Goal: Task Accomplishment & Management: Use online tool/utility

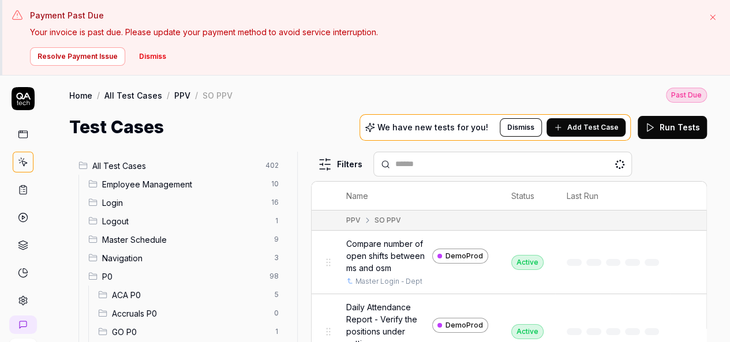
click at [298, 231] on div at bounding box center [302, 285] width 14 height 266
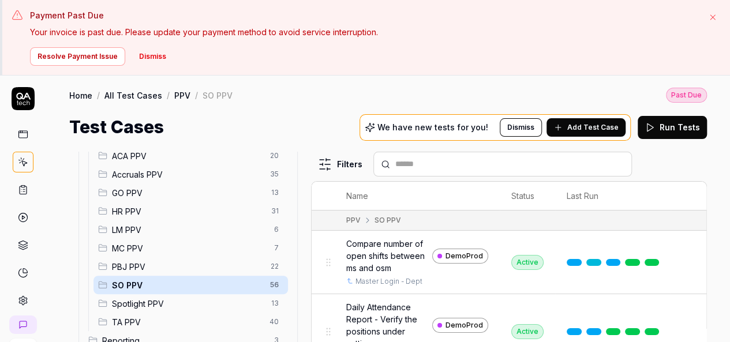
scroll to position [223, 0]
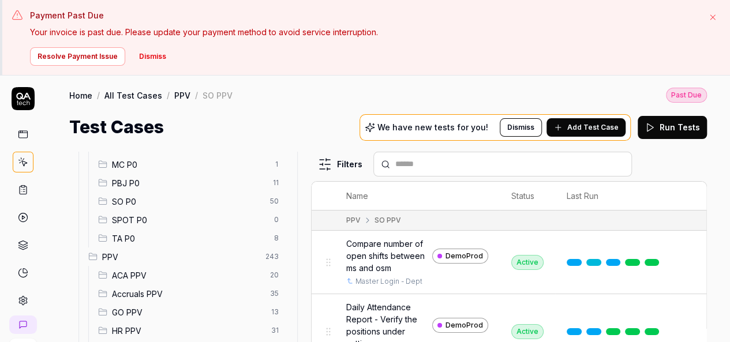
click at [191, 208] on div "SO P0 50" at bounding box center [190, 201] width 194 height 18
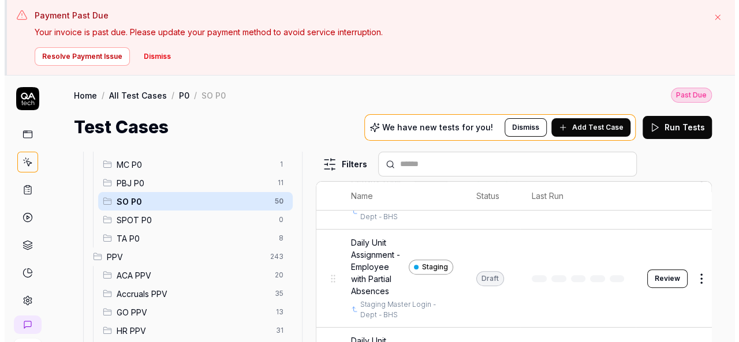
scroll to position [290, 0]
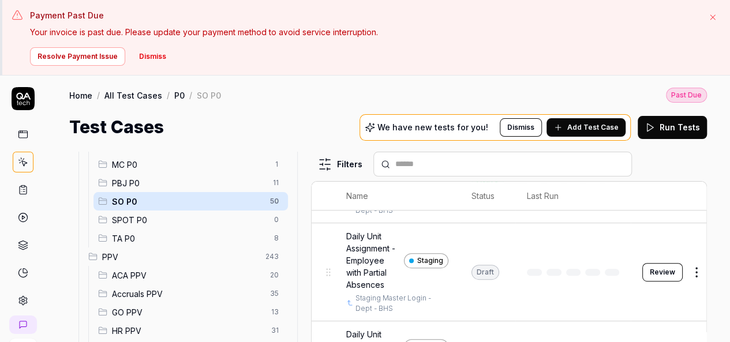
click at [152, 57] on button "Dismiss" at bounding box center [152, 56] width 41 height 18
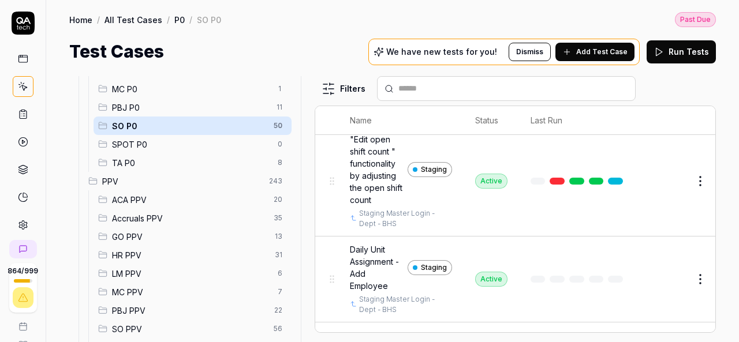
scroll to position [28, 0]
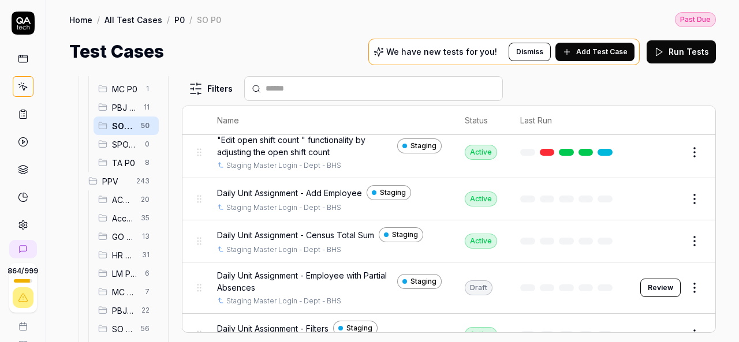
click at [165, 194] on div "All Test Cases 402 Employee Management 10 Login 16 Logout 1 Master Schedule 9 N…" at bounding box center [392, 209] width 646 height 266
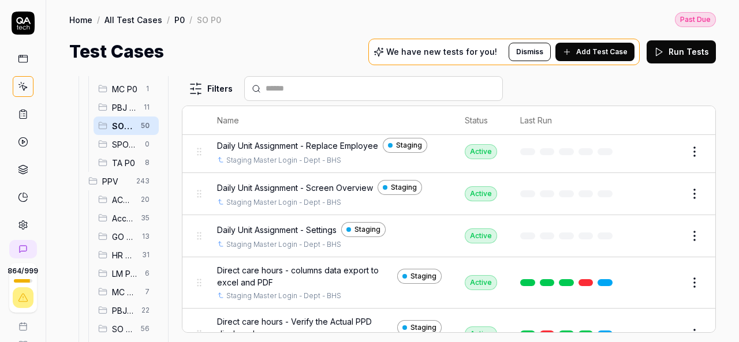
scroll to position [346, 0]
click at [661, 232] on button "Edit" at bounding box center [667, 236] width 28 height 18
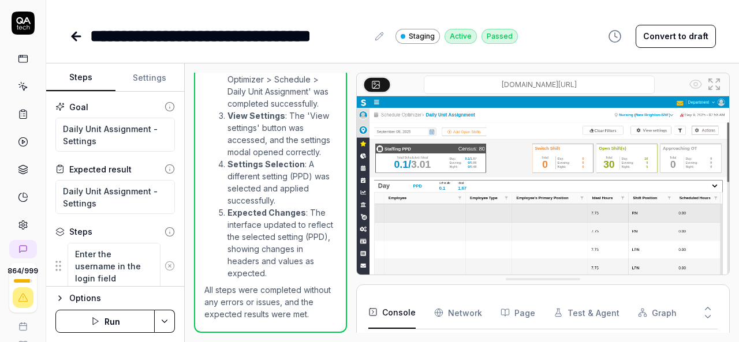
scroll to position [967, 0]
click at [72, 34] on icon at bounding box center [76, 36] width 14 height 14
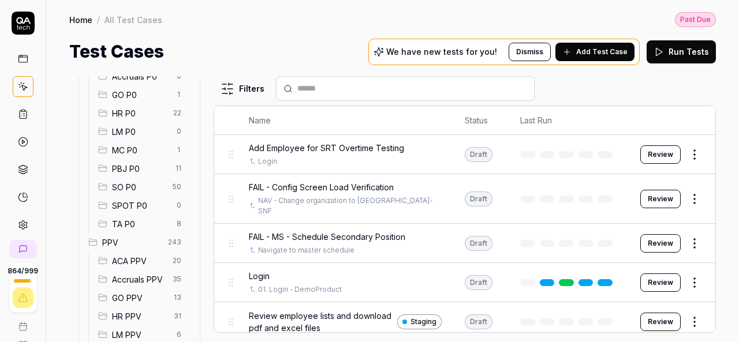
scroll to position [165, 0]
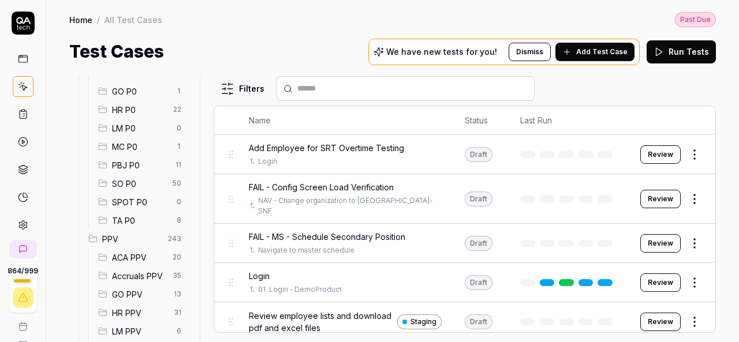
click at [143, 186] on span "SO P0" at bounding box center [139, 184] width 54 height 12
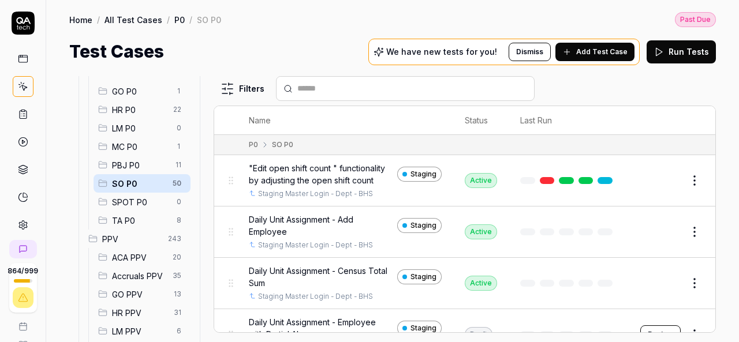
click at [657, 234] on button "Edit" at bounding box center [667, 232] width 28 height 18
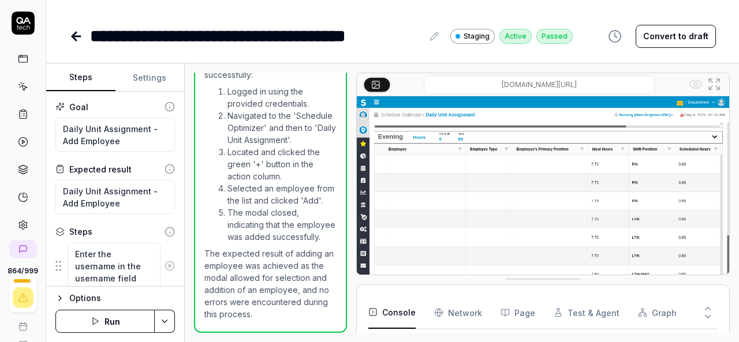
scroll to position [174, 0]
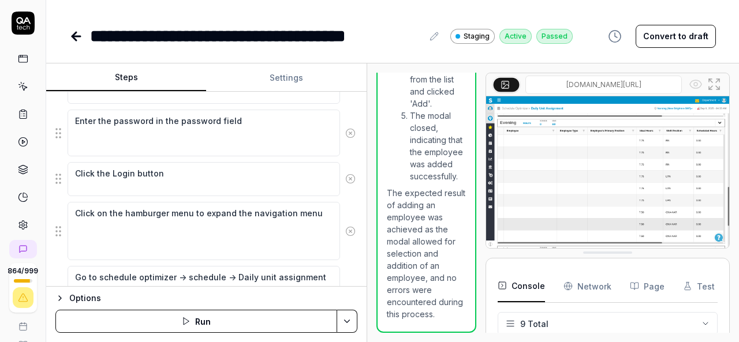
scroll to position [1585, 0]
click at [368, 205] on div "Steps Settings Goal Daily Unit Assignment - Add Employee Expected result Daily …" at bounding box center [392, 202] width 693 height 279
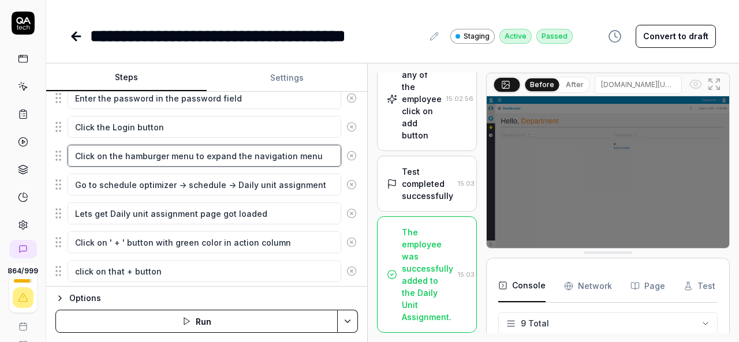
scroll to position [211, 0]
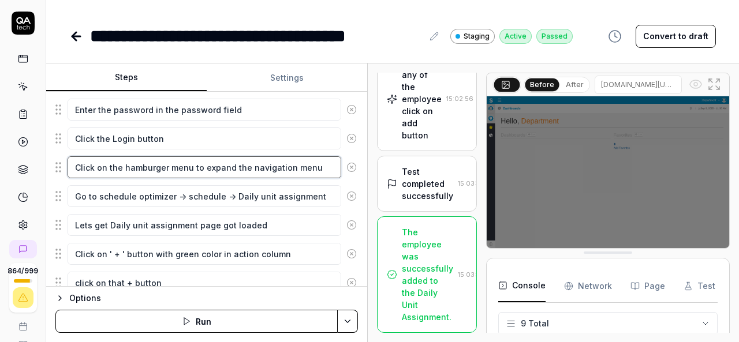
click at [266, 219] on fieldset "Enter the username in the username field Enter the password in the password fie…" at bounding box center [206, 196] width 302 height 255
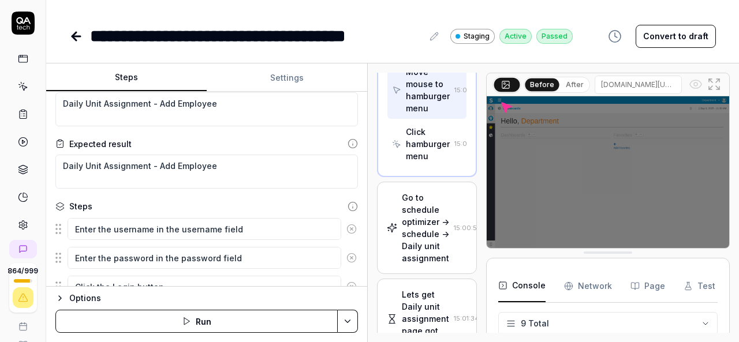
scroll to position [0, 0]
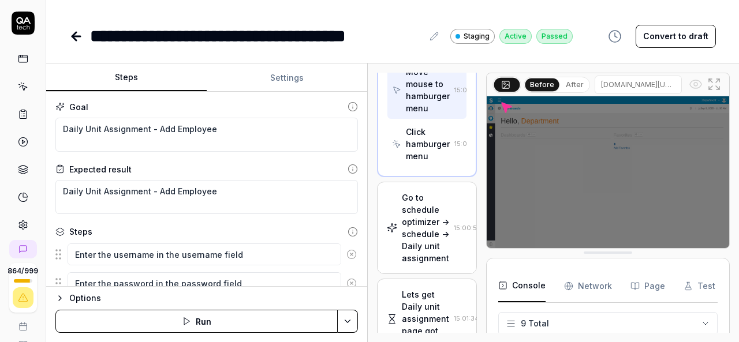
type textarea "*"
click at [80, 43] on link at bounding box center [77, 36] width 16 height 23
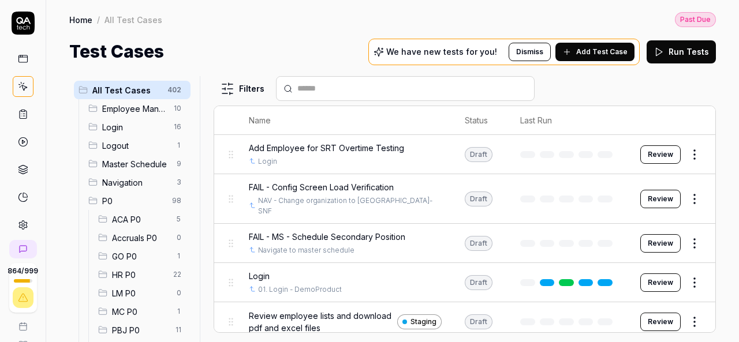
scroll to position [117, 0]
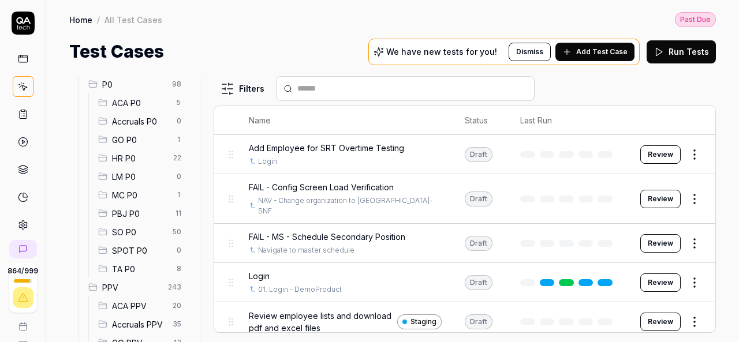
click at [149, 230] on span "SO P0" at bounding box center [139, 232] width 54 height 12
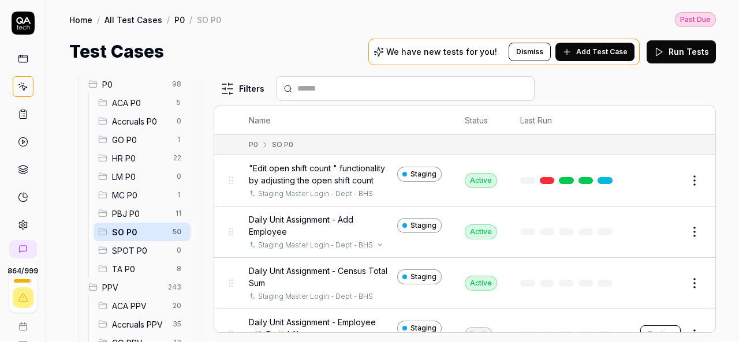
scroll to position [154, 0]
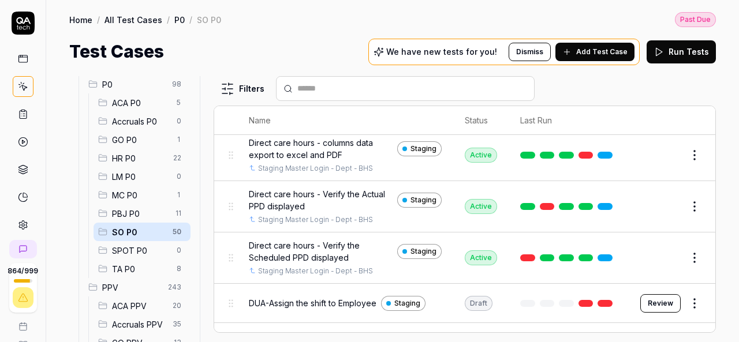
scroll to position [521, 0]
click at [588, 56] on span "Add Test Case" at bounding box center [601, 52] width 51 height 10
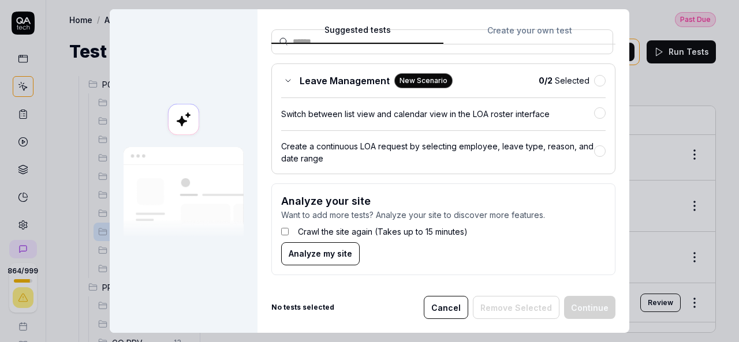
scroll to position [0, 0]
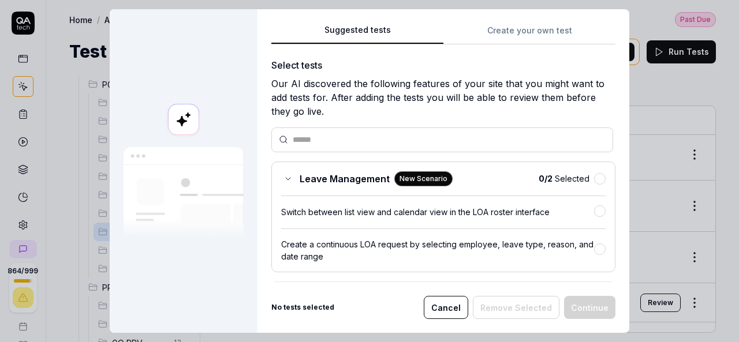
click at [446, 316] on button "Cancel" at bounding box center [446, 307] width 44 height 23
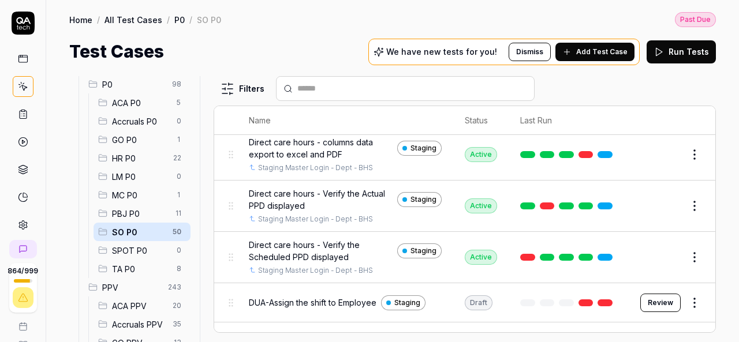
click at [378, 86] on input "text" at bounding box center [412, 89] width 230 height 12
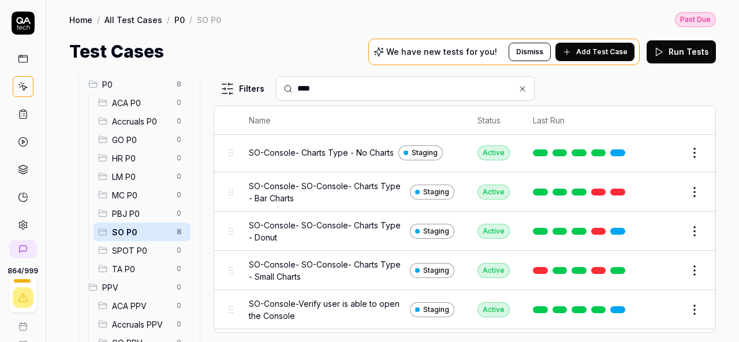
scroll to position [22, 0]
type input "****"
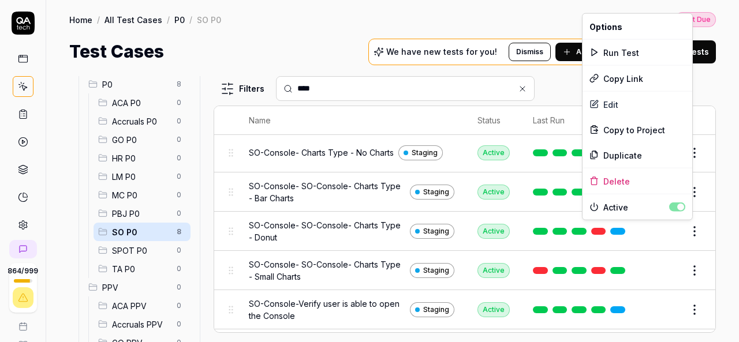
click at [684, 229] on html "864 / 999 k Home / All Test Cases / P0 / SO P0 Past Due Home / All Test Cases /…" at bounding box center [369, 171] width 739 height 342
click at [618, 148] on div "Duplicate" at bounding box center [637, 155] width 110 height 25
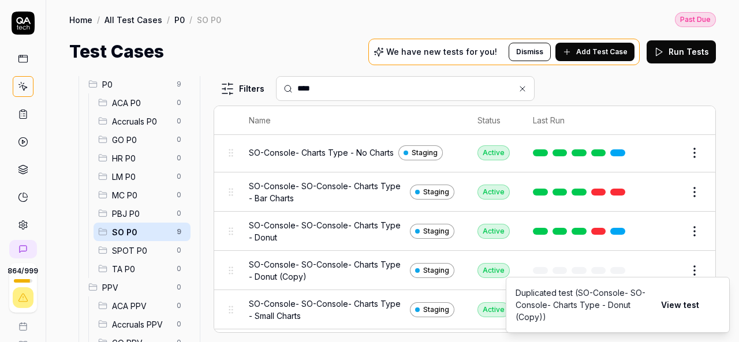
click at [656, 265] on button "Edit" at bounding box center [667, 270] width 28 height 18
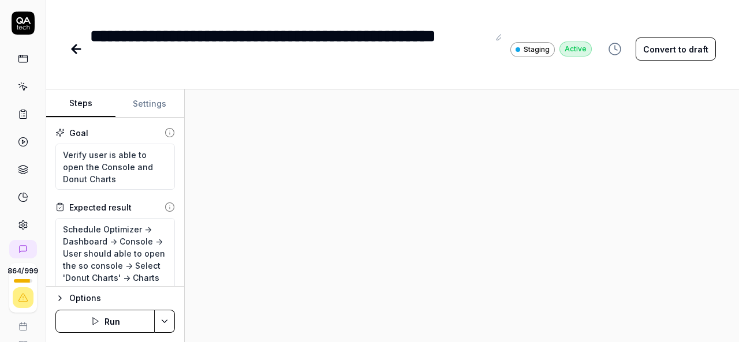
type textarea "*"
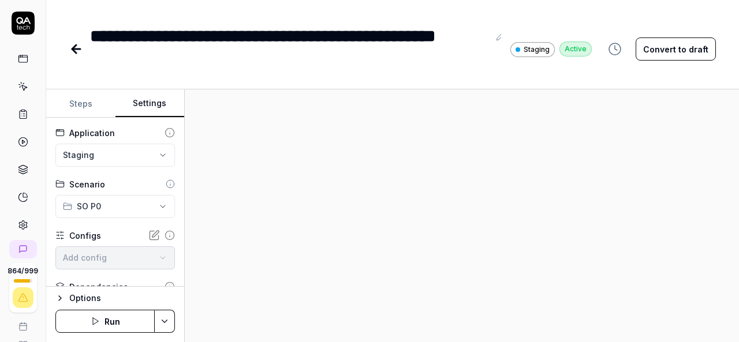
click at [158, 107] on button "Settings" at bounding box center [149, 104] width 69 height 28
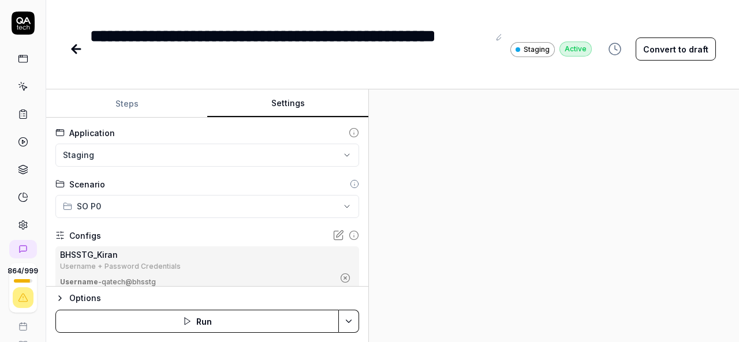
click at [369, 169] on div "**********" at bounding box center [392, 215] width 693 height 253
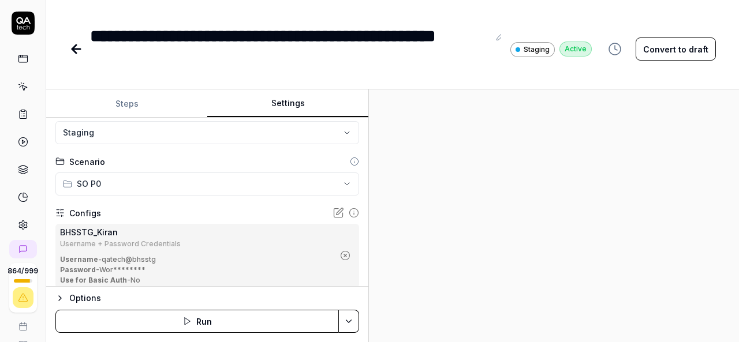
scroll to position [23, 0]
click at [340, 253] on icon "button" at bounding box center [345, 255] width 10 height 10
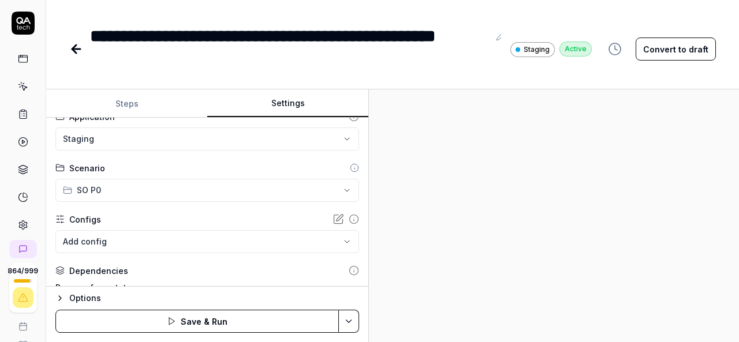
scroll to position [0, 0]
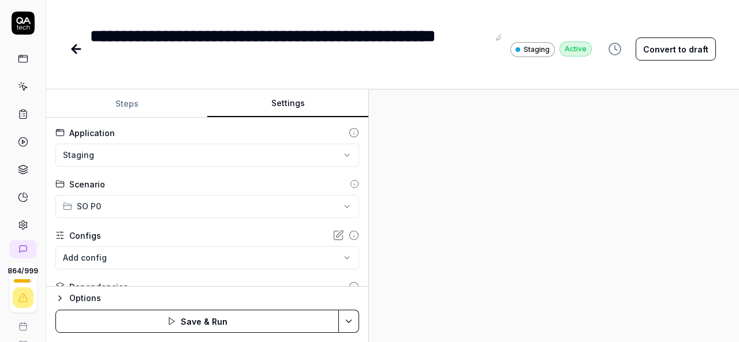
drag, startPoint x: 232, startPoint y: 253, endPoint x: 162, endPoint y: 171, distance: 107.7
click at [162, 171] on div "**********" at bounding box center [207, 202] width 322 height 169
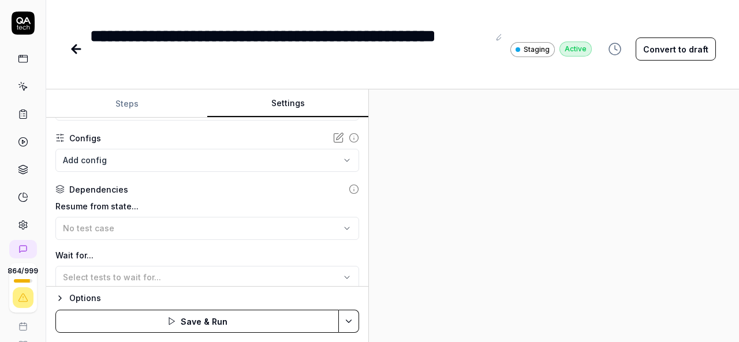
scroll to position [98, 0]
click at [190, 216] on button "No test case" at bounding box center [207, 227] width 304 height 23
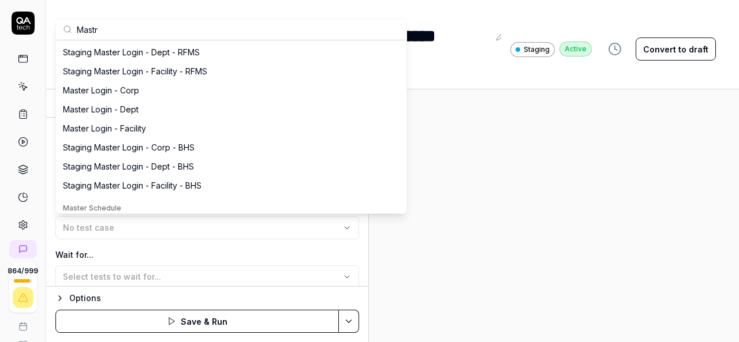
scroll to position [240, 0]
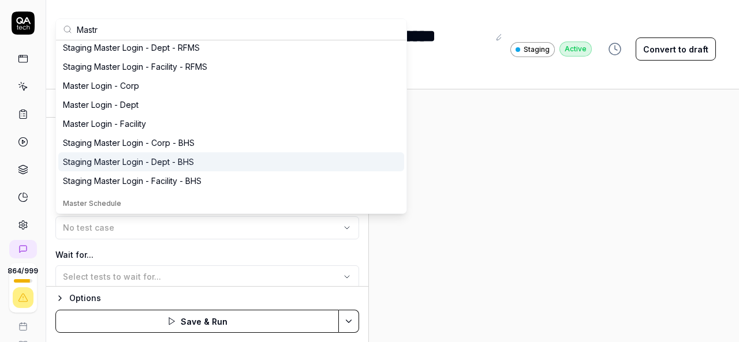
type input "Mastr"
click at [188, 163] on div "Staging Master Login - Dept - BHS" at bounding box center [128, 162] width 131 height 12
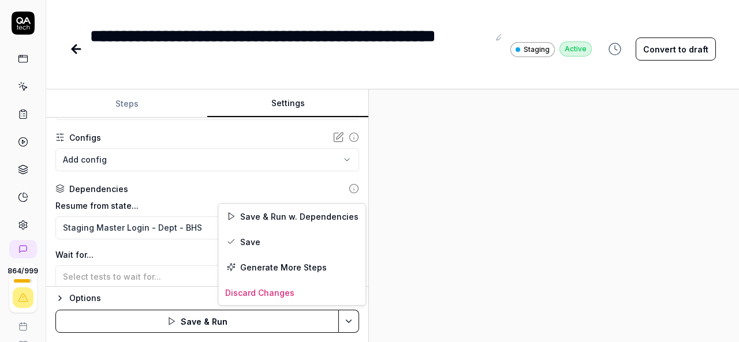
click at [350, 318] on html "**********" at bounding box center [369, 171] width 739 height 342
click at [252, 238] on div "Save" at bounding box center [291, 241] width 147 height 25
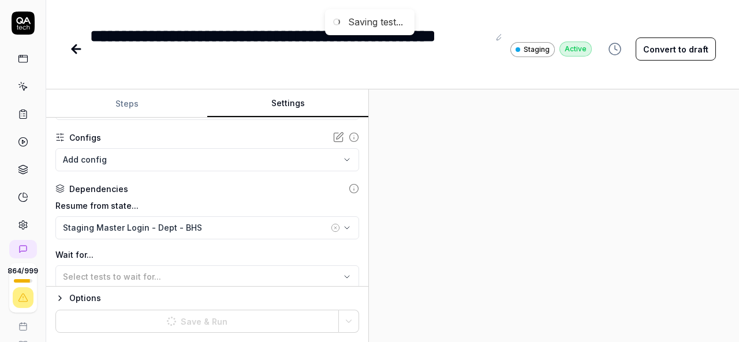
click at [533, 222] on div at bounding box center [554, 215] width 370 height 253
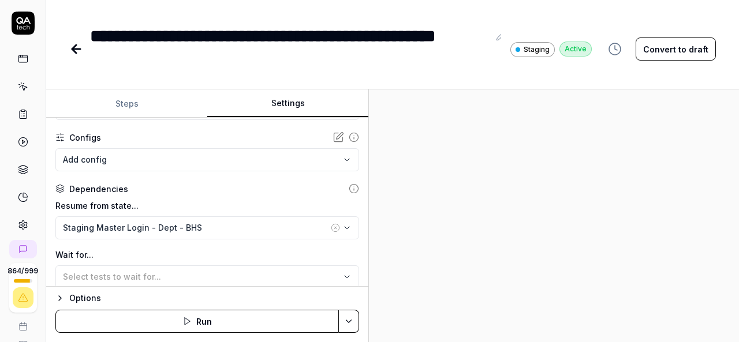
click at [83, 49] on icon at bounding box center [76, 49] width 14 height 14
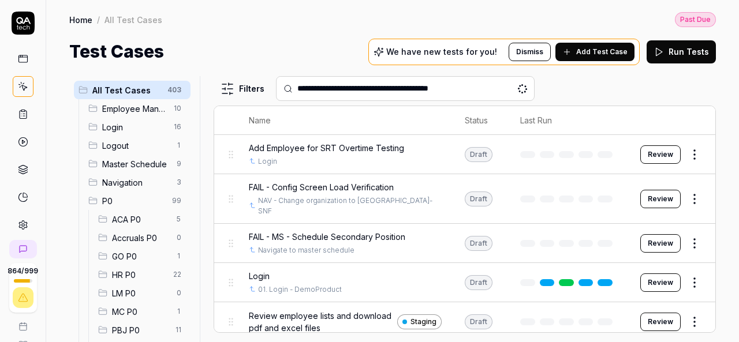
click at [395, 86] on input "**********" at bounding box center [412, 89] width 230 height 12
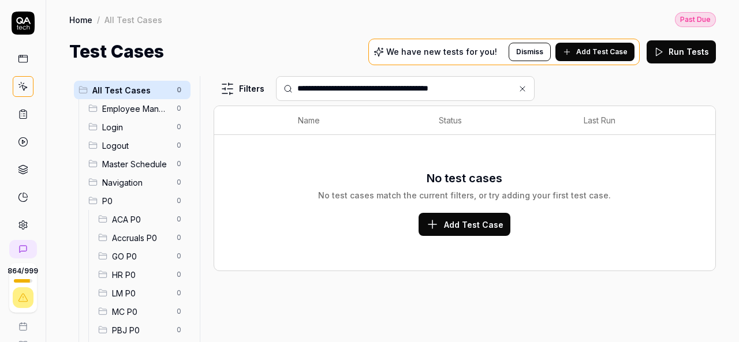
click at [353, 87] on input "**********" at bounding box center [412, 89] width 230 height 12
click at [348, 88] on input "**********" at bounding box center [412, 89] width 230 height 12
click at [486, 85] on input "**********" at bounding box center [412, 89] width 230 height 12
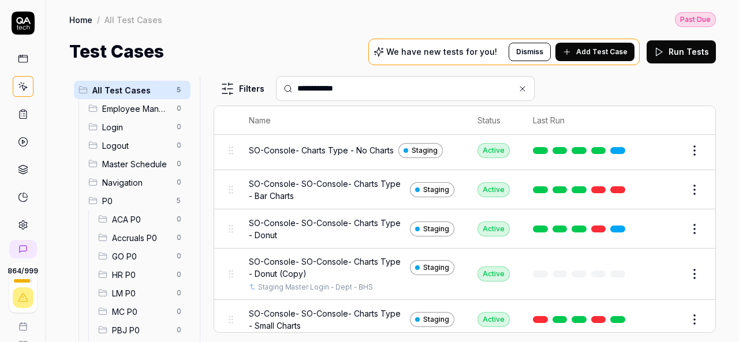
scroll to position [28, 0]
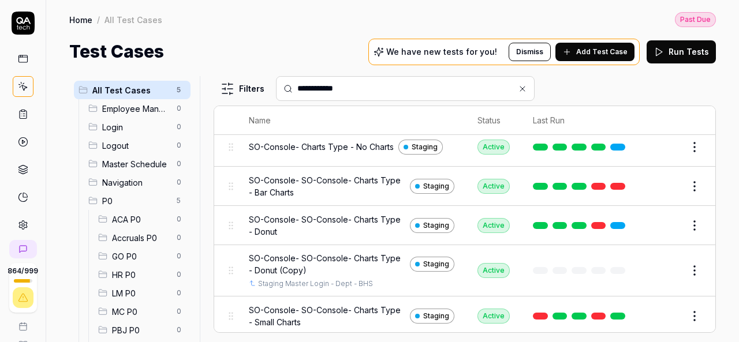
type input "**********"
click at [659, 270] on button "Edit" at bounding box center [667, 270] width 28 height 18
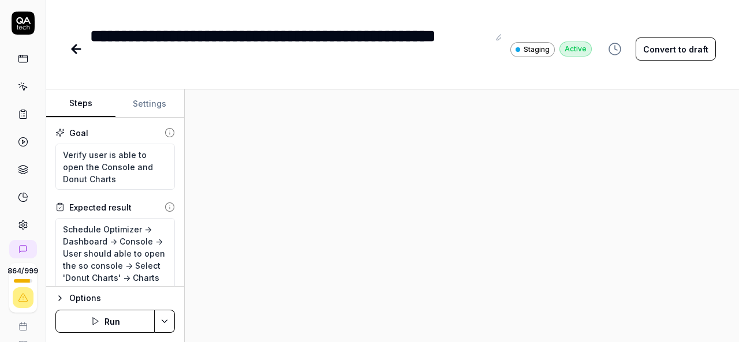
click at [665, 50] on button "Convert to draft" at bounding box center [675, 49] width 80 height 23
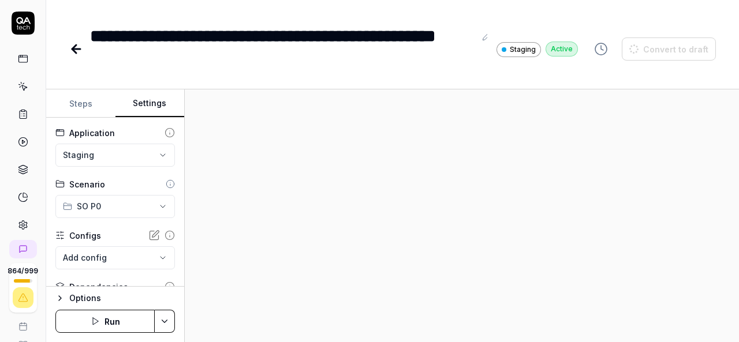
click at [157, 106] on button "Settings" at bounding box center [149, 104] width 69 height 28
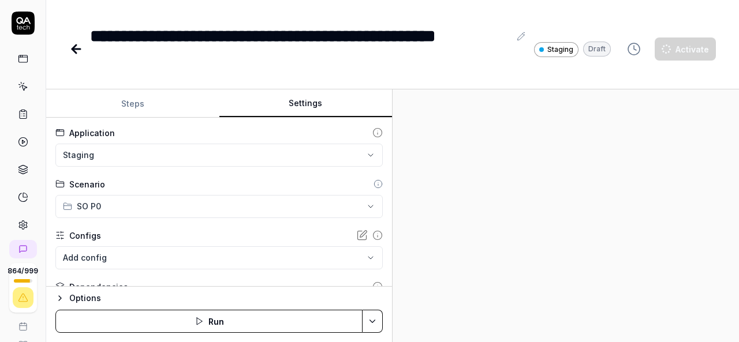
click at [425, 199] on div "**********" at bounding box center [392, 215] width 693 height 253
type textarea "*"
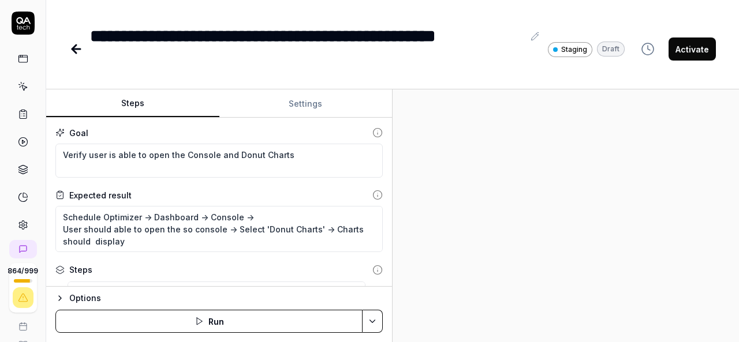
click at [139, 102] on button "Steps" at bounding box center [132, 104] width 173 height 28
click at [329, 34] on div "**********" at bounding box center [306, 49] width 433 height 52
click at [319, 34] on div "**********" at bounding box center [306, 49] width 433 height 52
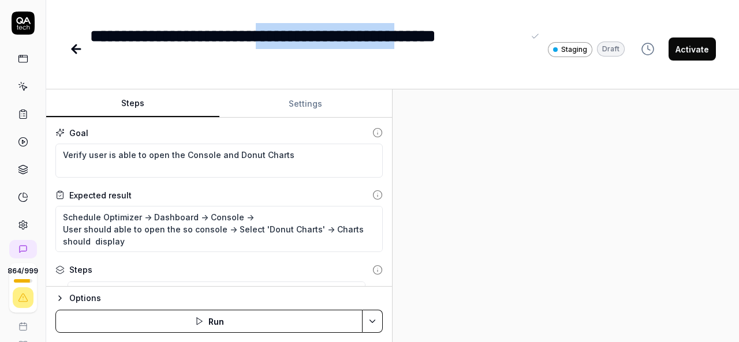
click at [497, 38] on div "**********" at bounding box center [306, 49] width 433 height 52
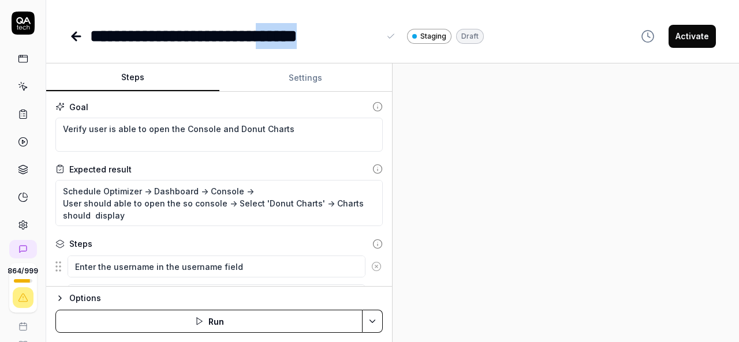
click at [376, 34] on div "**********" at bounding box center [234, 36] width 289 height 26
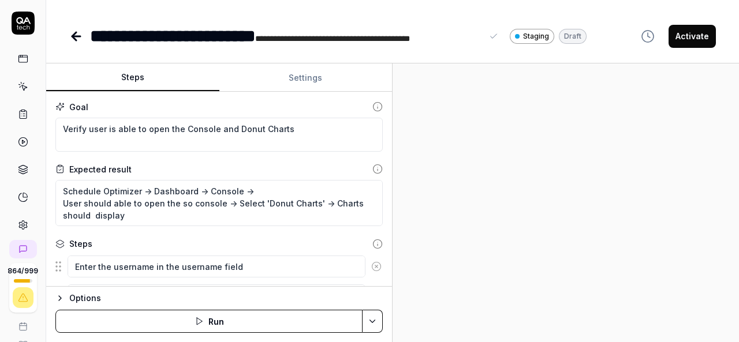
click at [317, 34] on div "**********" at bounding box center [286, 36] width 392 height 26
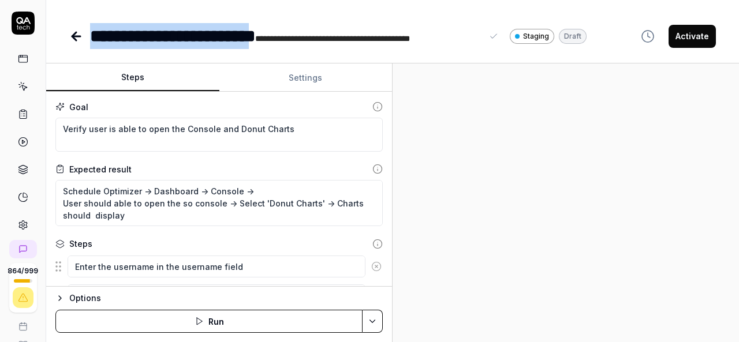
click at [92, 33] on div "**********" at bounding box center [286, 36] width 392 height 26
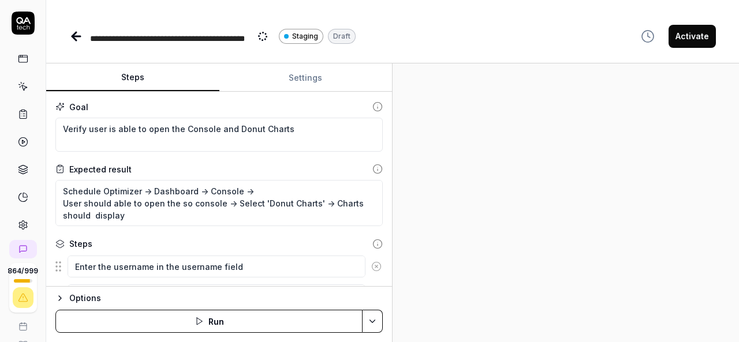
click at [497, 48] on div "**********" at bounding box center [392, 36] width 646 height 26
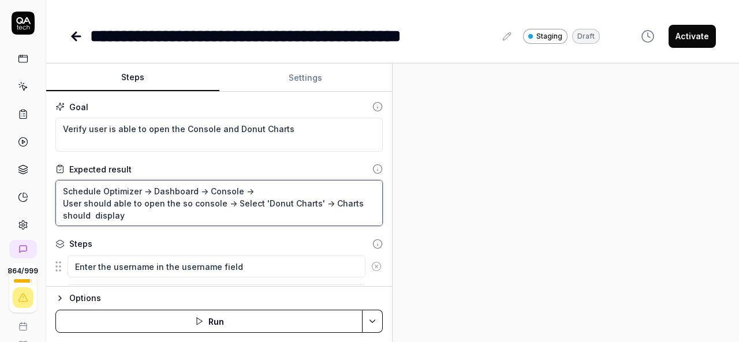
click at [230, 204] on textarea "Schedule Optimizer -> Dashboard -> Console -> User should able to open the so c…" at bounding box center [218, 203] width 327 height 46
click at [312, 202] on textarea "Schedule Optimizer -> Dashboard -> Console -> User should able to open the so c…" at bounding box center [218, 203] width 327 height 46
type textarea "*"
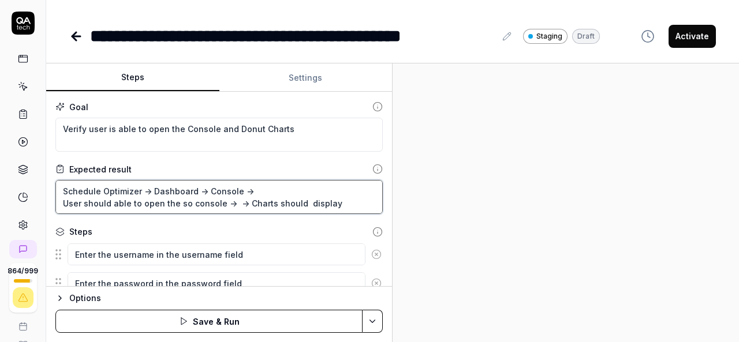
type textarea "Schedule Optimizer -> Dashboard -> Console -> User should able to open the so c…"
type textarea "*"
type textarea "Schedule Optimizer -> Dashboard -> Console -> User should able to open the so c…"
type textarea "*"
type textarea "Schedule Optimizer -> Dashboard -> Console -> User should able to open the so c…"
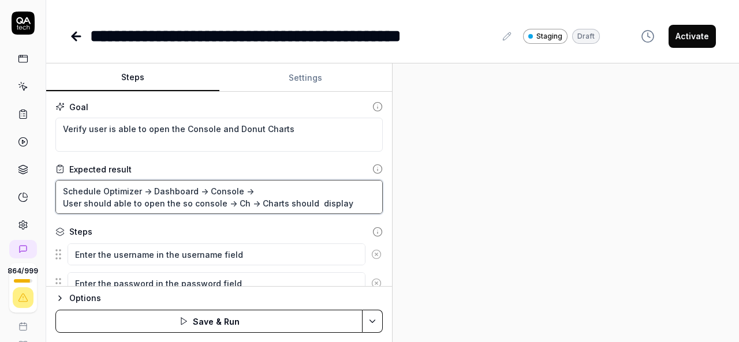
type textarea "*"
type textarea "Schedule Optimizer -> Dashboard -> Console -> User should able to open the so c…"
type textarea "*"
type textarea "Schedule Optimizer -> Dashboard -> Console -> User should able to open the so c…"
type textarea "*"
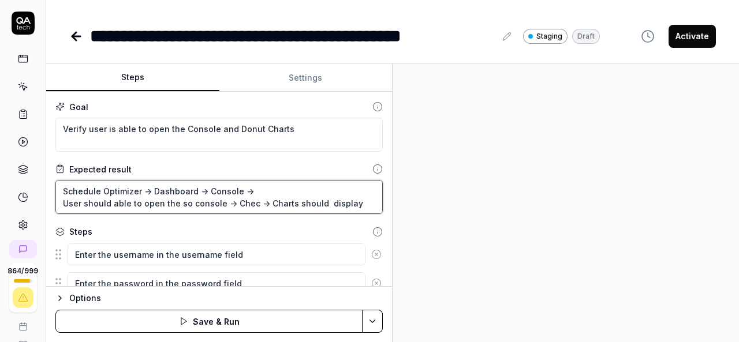
type textarea "Schedule Optimizer -> Dashboard -> Console -> User should able to open the so c…"
type textarea "*"
type textarea "Schedule Optimizer -> Dashboard -> Console -> User should able to open the so c…"
type textarea "*"
type textarea "Schedule Optimizer -> Dashboard -> Console -> User should able to open the so c…"
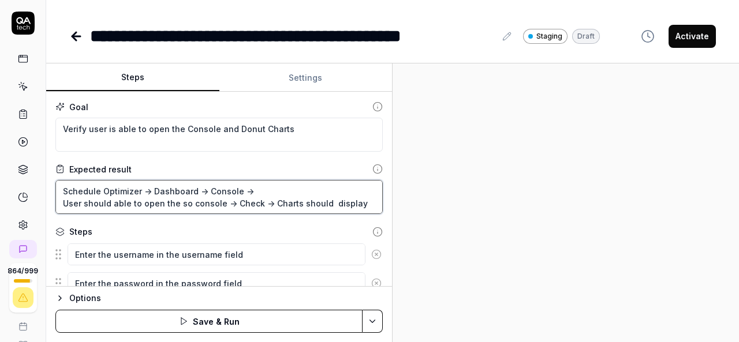
type textarea "*"
type textarea "Schedule Optimizer -> Dashboard -> Console -> User should able to open the so c…"
type textarea "*"
type textarea "Schedule Optimizer -> Dashboard -> Console -> User should able to open the so c…"
type textarea "*"
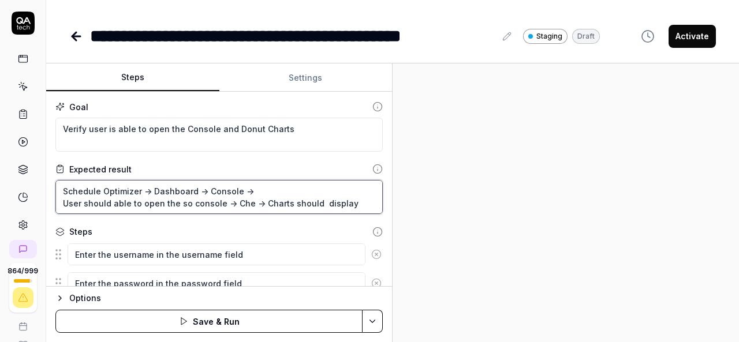
type textarea "Schedule Optimizer -> Dashboard -> Console -> User should able to open the so c…"
type textarea "*"
type textarea "Schedule Optimizer -> Dashboard -> Console -> User should able to open the so c…"
type textarea "*"
type textarea "Schedule Optimizer -> Dashboard -> Console -> User should able to open the so c…"
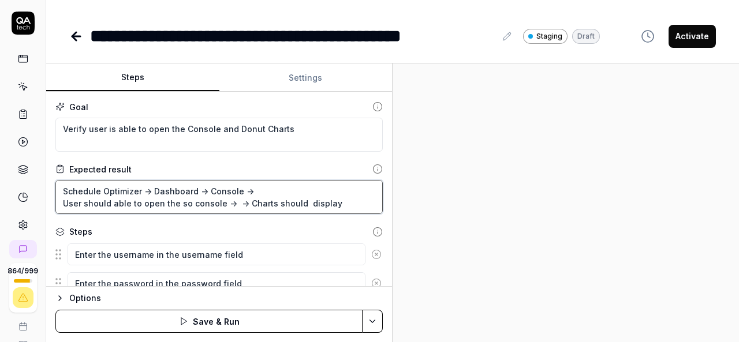
type textarea "*"
type textarea "Schedule Optimizer -> Dashboard -> Console -> User should able to open the so c…"
type textarea "*"
type textarea "Schedule Optimizer -> Dashboard -> Console -> User should able to open the so c…"
type textarea "*"
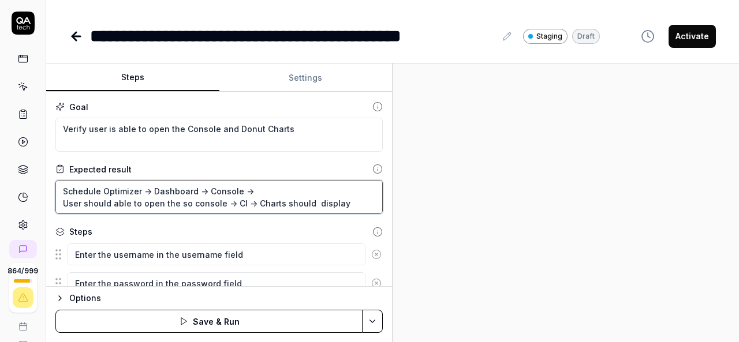
type textarea "Schedule Optimizer -> Dashboard -> Console -> User should able to open the so c…"
type textarea "*"
type textarea "Schedule Optimizer -> Dashboard -> Console -> User should able to open the so c…"
type textarea "*"
type textarea "Schedule Optimizer -> Dashboard -> Console -> User should able to open the so c…"
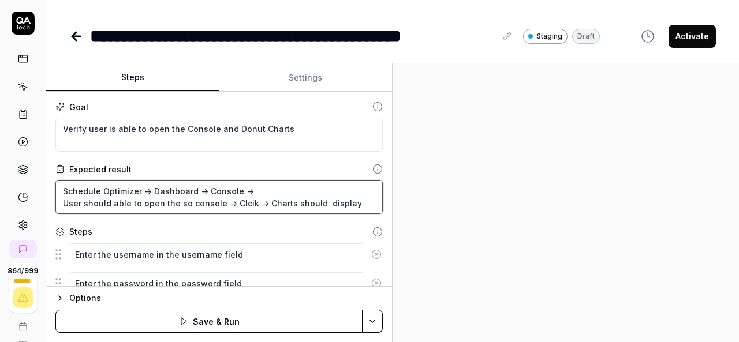
type textarea "*"
type textarea "Schedule Optimizer -> Dashboard -> Console -> User should able to open the so c…"
type textarea "*"
type textarea "Schedule Optimizer -> Dashboard -> Console -> User should able to open the so c…"
type textarea "*"
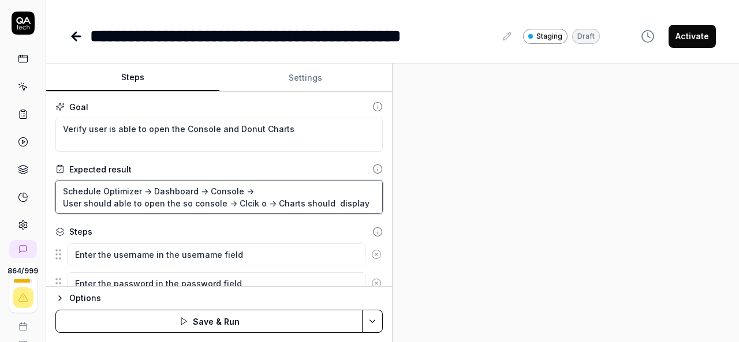
type textarea "Schedule Optimizer -> Dashboard -> Console -> User should able to open the so c…"
type textarea "*"
type textarea "Schedule Optimizer -> Dashboard -> Console -> User should able to open the so c…"
type textarea "*"
type textarea "Schedule Optimizer -> Dashboard -> Console -> User should able to open the so c…"
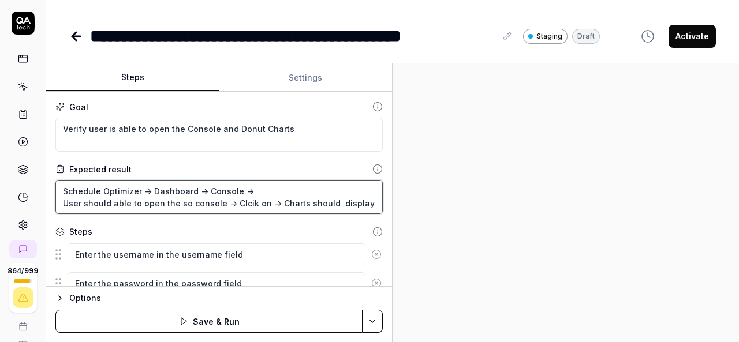
type textarea "*"
type textarea "Schedule Optimizer -> Dashboard -> Console -> User should able to open the so c…"
type textarea "*"
type textarea "Schedule Optimizer -> Dashboard -> Console -> User should able to open the so c…"
type textarea "*"
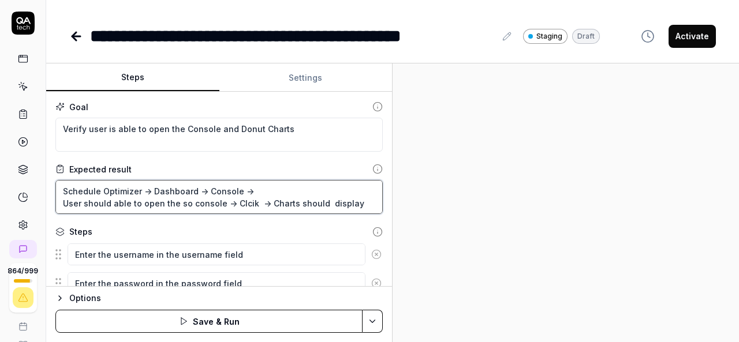
type textarea "Schedule Optimizer -> Dashboard -> Console -> User should able to open the so c…"
type textarea "*"
type textarea "Schedule Optimizer -> Dashboard -> Console -> User should able to open the so c…"
type textarea "*"
type textarea "Schedule Optimizer -> Dashboard -> Console -> User should able to open the so c…"
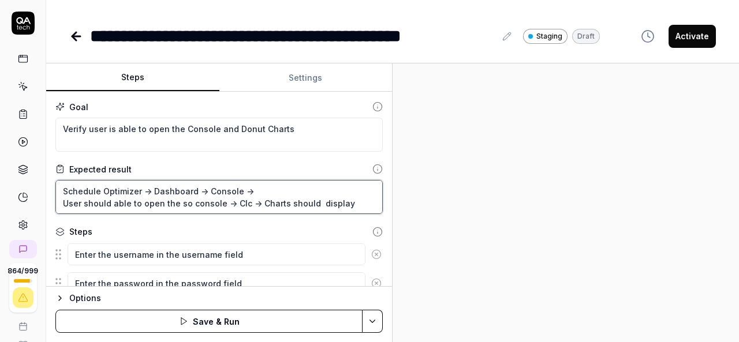
type textarea "*"
type textarea "Schedule Optimizer -> Dashboard -> Console -> User should able to open the so c…"
type textarea "*"
type textarea "Schedule Optimizer -> Dashboard -> Console -> User should able to open the so c…"
type textarea "*"
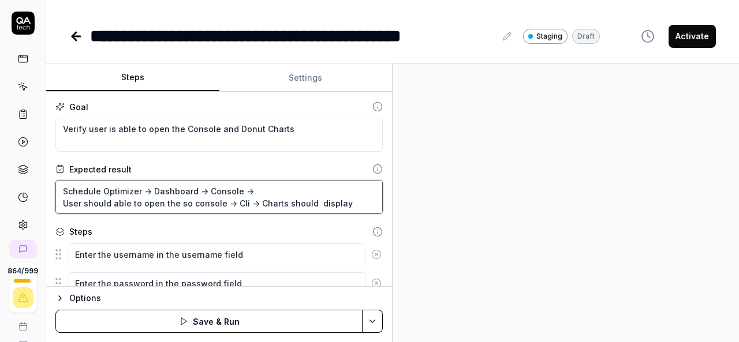
type textarea "Schedule Optimizer -> Dashboard -> Console -> User should able to open the so c…"
type textarea "*"
type textarea "Schedule Optimizer -> Dashboard -> Console -> User should able to open the so c…"
type textarea "*"
type textarea "Schedule Optimizer -> Dashboard -> Console -> User should able to open the so c…"
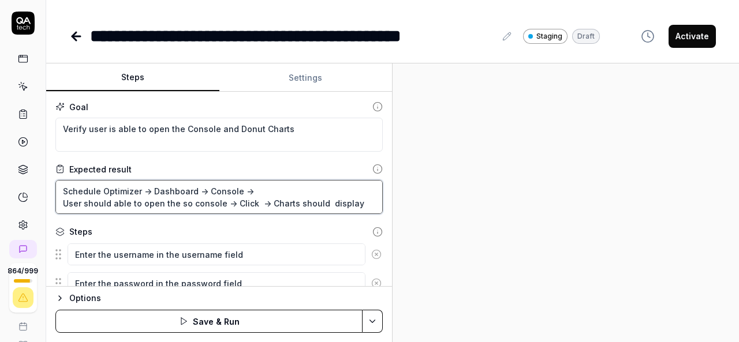
type textarea "*"
type textarea "Schedule Optimizer -> Dashboard -> Console -> User should able to open the so c…"
type textarea "*"
type textarea "Schedule Optimizer -> Dashboard -> Console -> User should able to open the so c…"
type textarea "*"
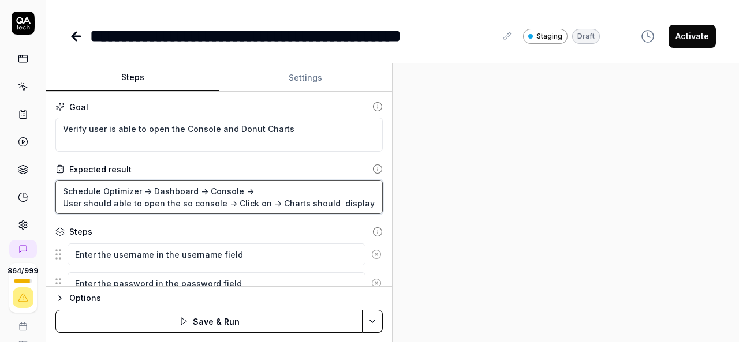
type textarea "Schedule Optimizer -> Dashboard -> Console -> User should able to open the so c…"
type textarea "*"
type textarea "Schedule Optimizer -> Dashboard -> Console -> User should able to open the so c…"
type textarea "*"
type textarea "Schedule Optimizer -> Dashboard -> Console -> User should able to open the so c…"
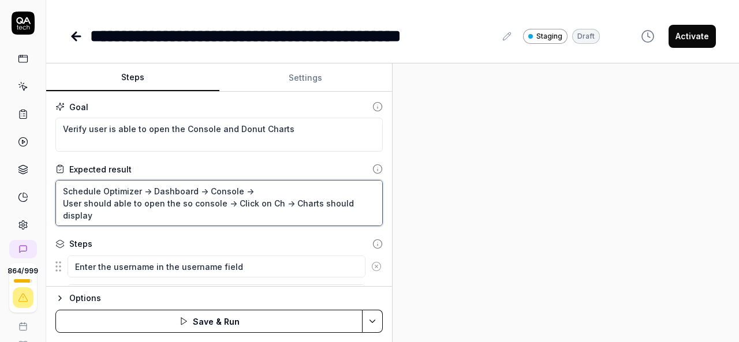
type textarea "*"
type textarea "Schedule Optimizer -> Dashboard -> Console -> User should able to open the so c…"
type textarea "*"
type textarea "Schedule Optimizer -> Dashboard -> Console -> User should able to open the so c…"
type textarea "*"
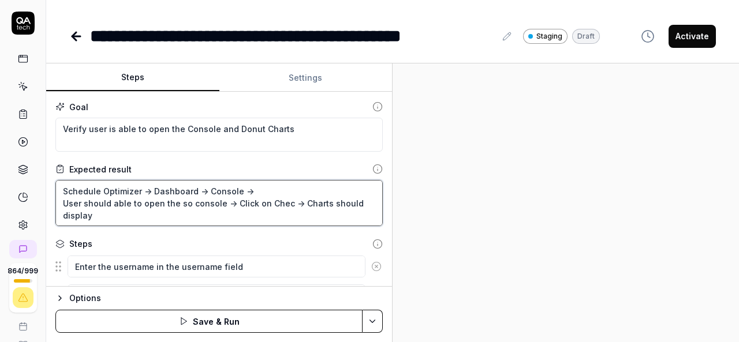
type textarea "Schedule Optimizer -> Dashboard -> Console -> User should able to open the so c…"
type textarea "*"
type textarea "Schedule Optimizer -> Dashboard -> Console -> User should able to open the so c…"
type textarea "*"
type textarea "Schedule Optimizer -> Dashboard -> Console -> User should able to open the so c…"
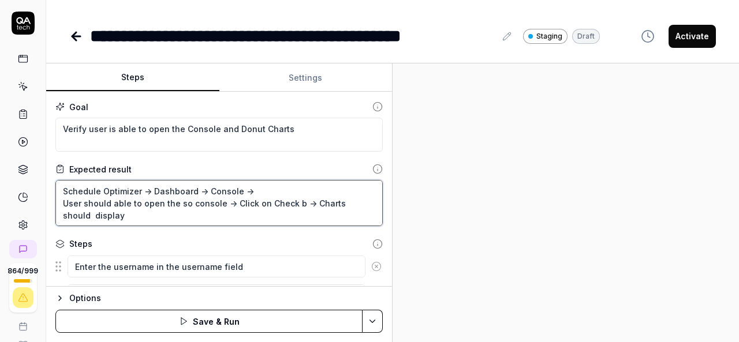
type textarea "*"
type textarea "Schedule Optimizer -> Dashboard -> Console -> User should able to open the so c…"
type textarea "*"
type textarea "Schedule Optimizer -> Dashboard -> Console -> User should able to open the so c…"
type textarea "*"
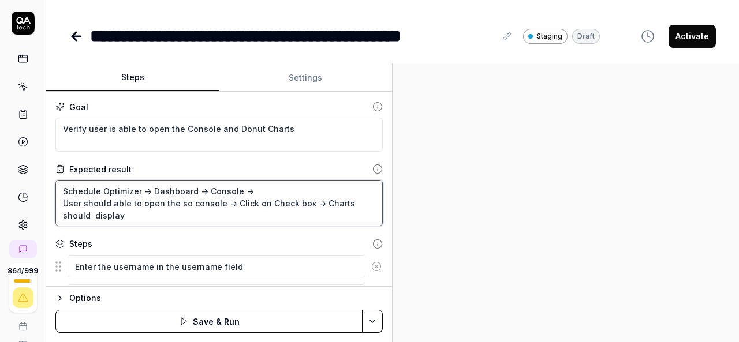
type textarea "Schedule Optimizer -> Dashboard -> Console -> User should able to open the so c…"
type textarea "*"
type textarea "Schedule Optimizer -> Dashboard -> Console -> User should able to open the so c…"
type textarea "*"
type textarea "Schedule Optimizer -> Dashboard -> Console -> User should able to open the so c…"
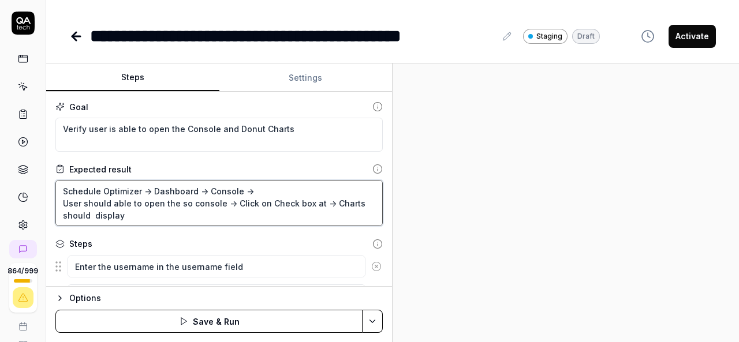
type textarea "*"
type textarea "Schedule Optimizer -> Dashboard -> Console -> User should able to open the so c…"
paste textarea "Direct Care only"
type textarea "*"
type textarea "Schedule Optimizer -> Dashboard -> Console -> User should able to open the so c…"
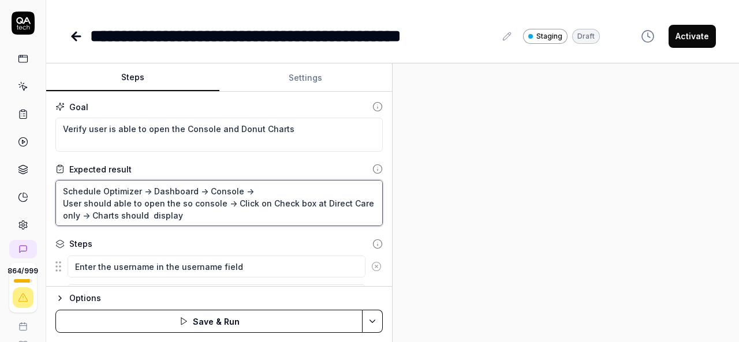
click at [317, 201] on textarea "Schedule Optimizer -> Dashboard -> Console -> User should able to open the so c…" at bounding box center [218, 203] width 327 height 46
type textarea "*"
type textarea "Schedule Optimizer -> Dashboard -> Console -> User should able to open the so c…"
click at [80, 215] on textarea "Schedule Optimizer -> Dashboard -> Console -> User should able to open the so c…" at bounding box center [218, 203] width 327 height 46
type textarea "*"
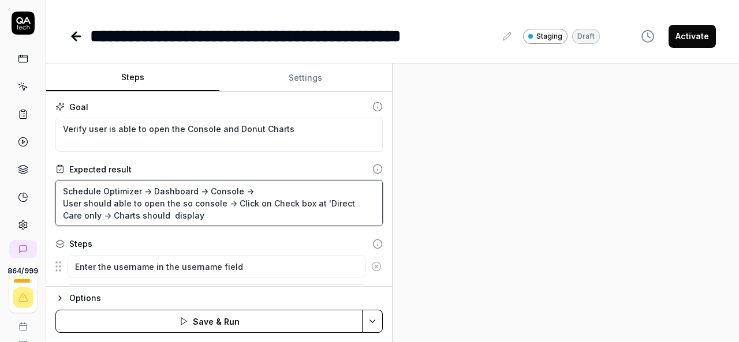
type textarea "Schedule Optimizer -> Dashboard -> Console -> User should able to open the so c…"
click at [93, 217] on textarea "Schedule Optimizer -> Dashboard -> Console -> User should able to open the so c…" at bounding box center [218, 203] width 327 height 46
click at [196, 215] on textarea "Schedule Optimizer -> Dashboard -> Console -> User should able to open the so c…" at bounding box center [218, 203] width 327 height 46
type textarea "*"
type textarea "Schedule Optimizer -> Dashboard -> Console -> User should able to open the so c…"
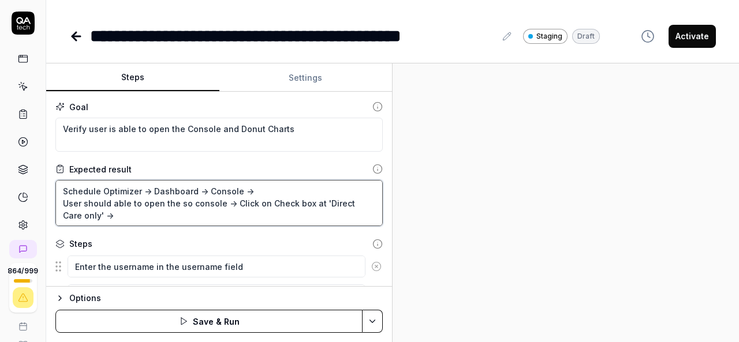
type textarea "*"
type textarea "Schedule Optimizer -> Dashboard -> Console -> User should able to open the so c…"
type textarea "*"
type textarea "Schedule Optimizer -> Dashboard -> Console -> User should able to open the so c…"
type textarea "*"
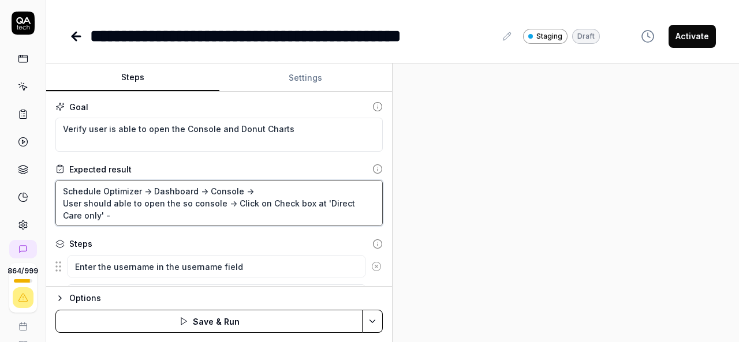
type textarea "Schedule Optimizer -> Dashboard -> Console -> User should able to open the so c…"
type textarea "*"
type textarea "Schedule Optimizer -> Dashboard -> Console -> User should able to open the so c…"
type textarea "*"
type textarea "Schedule Optimizer -> Dashboard -> Console -> User should able to open the so c…"
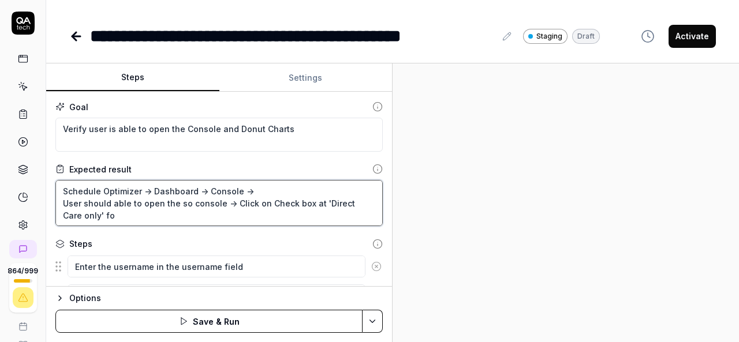
type textarea "*"
type textarea "Schedule Optimizer -> Dashboard -> Console -> User should able to open the so c…"
type textarea "*"
type textarea "Schedule Optimizer -> Dashboard -> Console -> User should able to open the so c…"
type textarea "*"
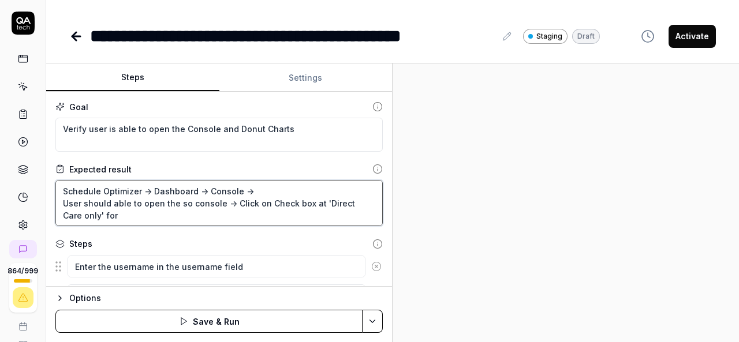
type textarea "Schedule Optimizer -> Dashboard -> Console -> User should able to open the so c…"
type textarea "*"
type textarea "Schedule Optimizer -> Dashboard -> Console -> User should able to open the so c…"
type textarea "*"
type textarea "Schedule Optimizer -> Dashboard -> Console -> User should able to open the so c…"
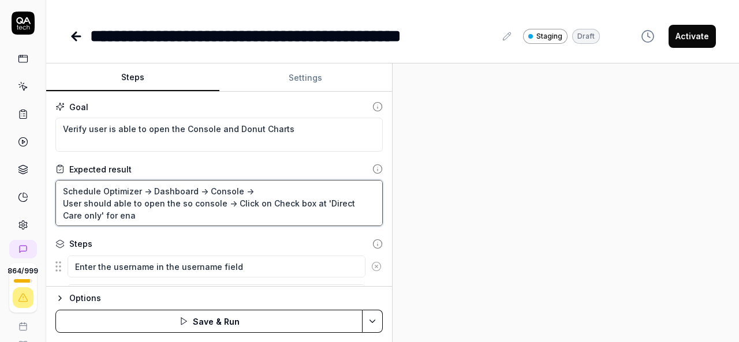
type textarea "*"
type textarea "Schedule Optimizer -> Dashboard -> Console -> User should able to open the so c…"
type textarea "*"
type textarea "Schedule Optimizer -> Dashboard -> Console -> User should able to open the so c…"
type textarea "*"
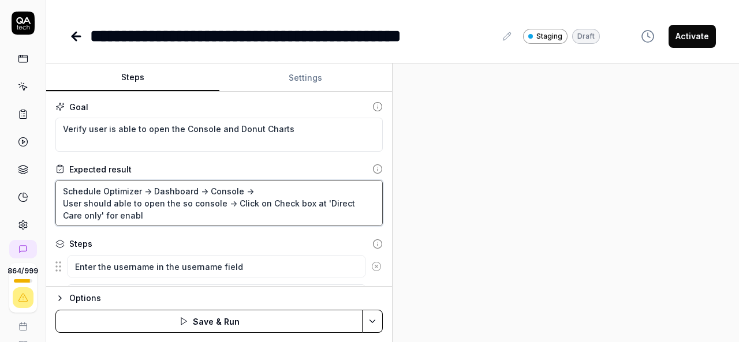
type textarea "Schedule Optimizer -> Dashboard -> Console -> User should able to open the so c…"
type textarea "*"
type textarea "Schedule Optimizer -> Dashboard -> Console -> User should able to open the so c…"
type textarea "*"
type textarea "Schedule Optimizer -> Dashboard -> Console -> User should able to open the so c…"
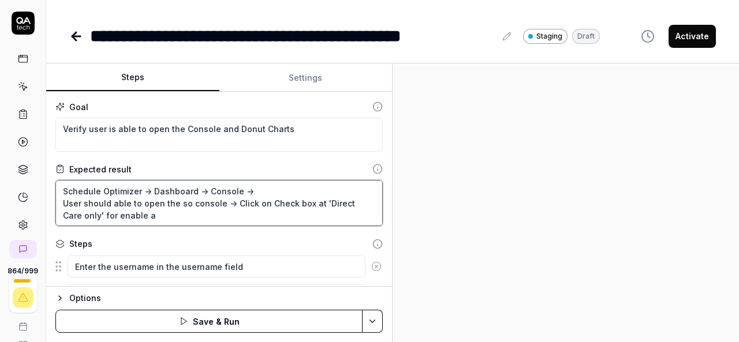
type textarea "*"
type textarea "Schedule Optimizer -> Dashboard -> Console -> User should able to open the so c…"
type textarea "*"
type textarea "Schedule Optimizer -> Dashboard -> Console -> User should able to open the so c…"
type textarea "*"
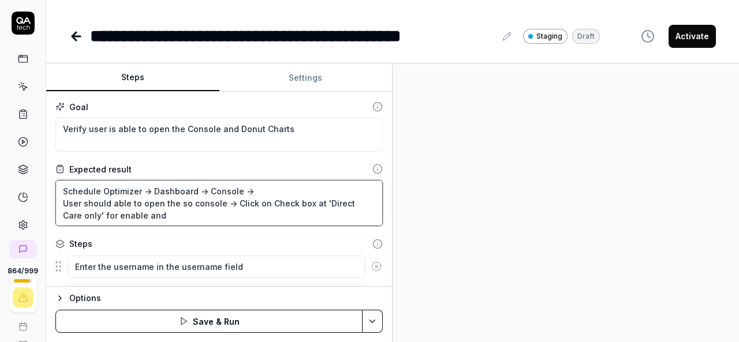
type textarea "Schedule Optimizer -> Dashboard -> Console -> User should able to open the so c…"
type textarea "*"
type textarea "Schedule Optimizer -> Dashboard -> Console -> User should able to open the so c…"
type textarea "*"
type textarea "Schedule Optimizer -> Dashboard -> Console -> User should able to open the so c…"
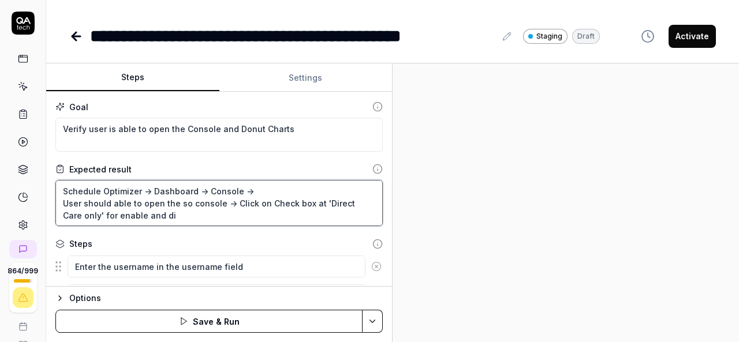
type textarea "*"
type textarea "Schedule Optimizer -> Dashboard -> Console -> User should able to open the so c…"
type textarea "*"
type textarea "Schedule Optimizer -> Dashboard -> Console -> User should able to open the so c…"
type textarea "*"
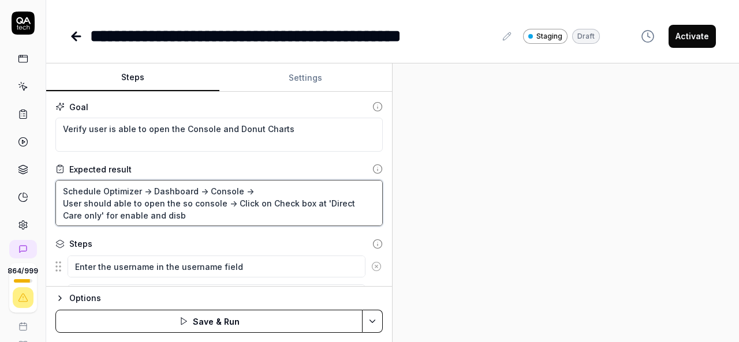
type textarea "Schedule Optimizer -> Dashboard -> Console -> User should able to open the so c…"
type textarea "*"
type textarea "Schedule Optimizer -> Dashboard -> Console -> User should able to open the so c…"
type textarea "*"
type textarea "Schedule Optimizer -> Dashboard -> Console -> User should able to open the so c…"
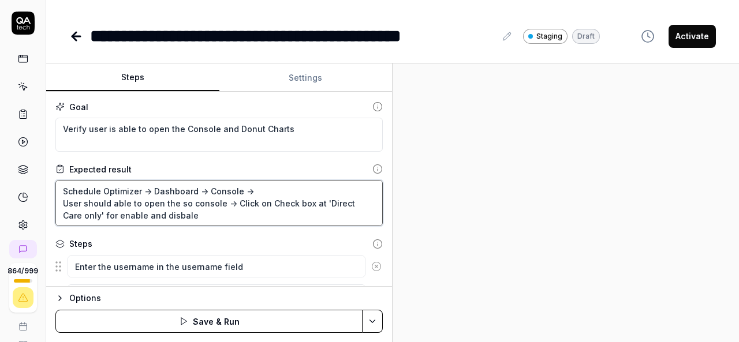
type textarea "*"
type textarea "Schedule Optimizer -> Dashboard -> Console -> User should able to open the so c…"
type textarea "*"
type textarea "Schedule Optimizer -> Dashboard -> Console -> User should able to open the so c…"
type textarea "*"
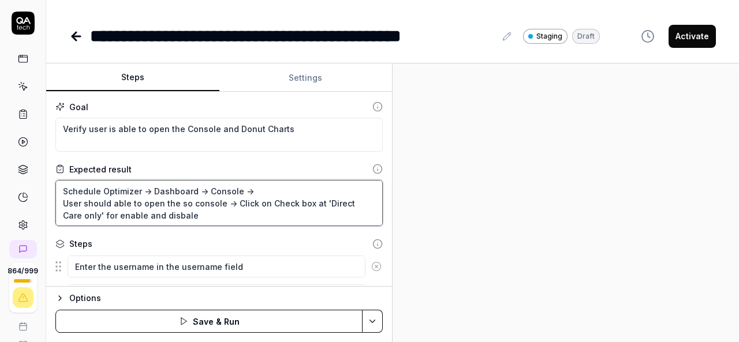
type textarea "Schedule Optimizer -> Dashboard -> Console -> User should able to open the so c…"
type textarea "*"
type textarea "Schedule Optimizer -> Dashboard -> Console -> User should able to open the so c…"
type textarea "*"
type textarea "Schedule Optimizer -> Dashboard -> Console -> User should able to open the so c…"
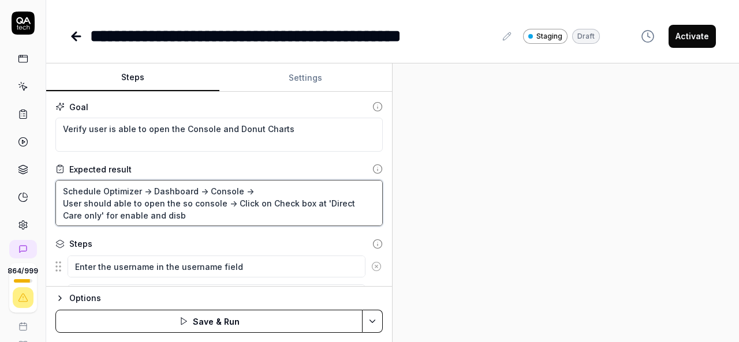
type textarea "*"
type textarea "Schedule Optimizer -> Dashboard -> Console -> User should able to open the so c…"
type textarea "*"
type textarea "Schedule Optimizer -> Dashboard -> Console -> User should able to open the so c…"
type textarea "*"
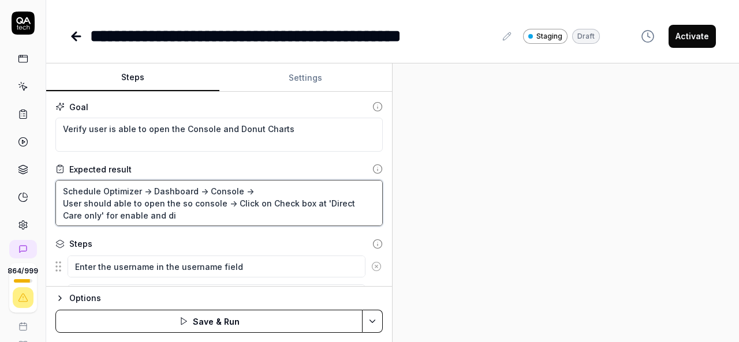
type textarea "Schedule Optimizer -> Dashboard -> Console -> User should able to open the so c…"
type textarea "*"
type textarea "Schedule Optimizer -> Dashboard -> Console -> User should able to open the so c…"
type textarea "*"
type textarea "Schedule Optimizer -> Dashboard -> Console -> User should able to open the so c…"
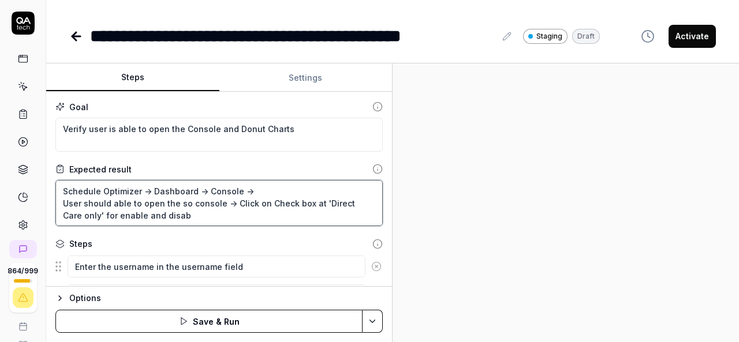
type textarea "*"
type textarea "Schedule Optimizer -> Dashboard -> Console -> User should able to open the so c…"
type textarea "*"
type textarea "Schedule Optimizer -> Dashboard -> Console -> User should able to open the so c…"
type textarea "*"
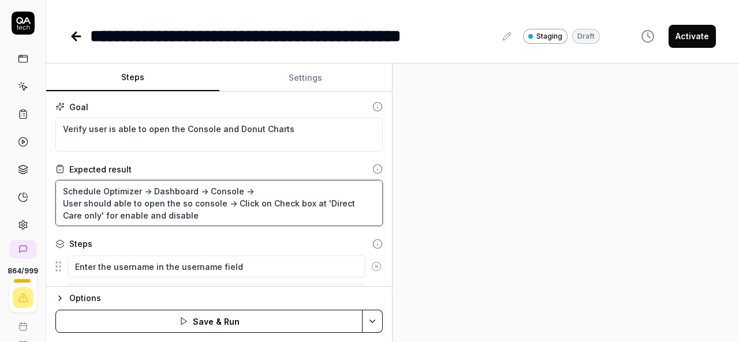
type textarea "Schedule Optimizer -> Dashboard -> Console -> User should able to open the so c…"
type textarea "*"
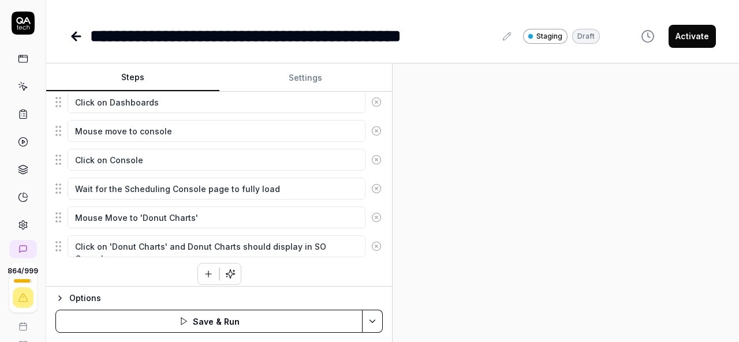
scroll to position [401, 0]
type textarea "Schedule Optimizer -> Dashboard -> Console -> User should able to open the so c…"
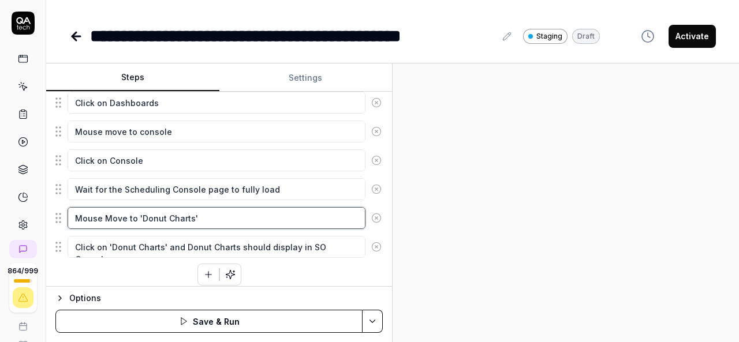
click at [139, 211] on textarea "Mouse Move to 'Donut Charts'" at bounding box center [217, 218] width 298 height 22
click at [204, 212] on textarea "Mouse Move to 'Donut Charts'" at bounding box center [217, 218] width 298 height 22
type textarea "*"
type textarea "Mouse Move to '"
type textarea "*"
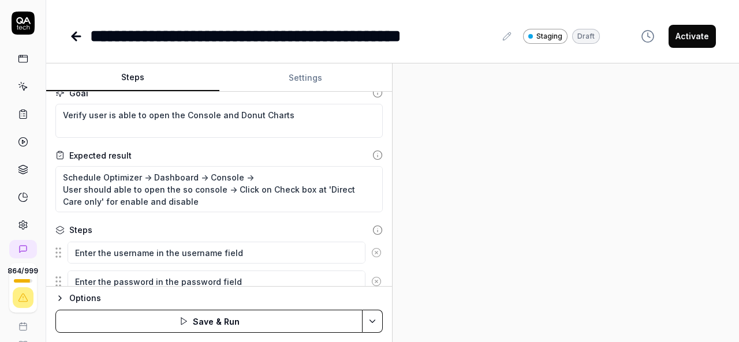
scroll to position [0, 0]
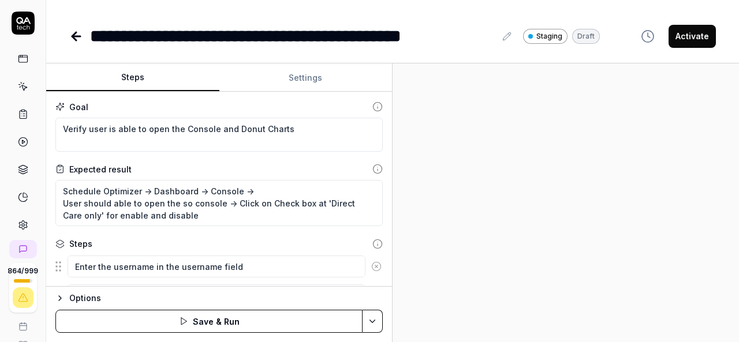
type textarea "Mouse Move to"
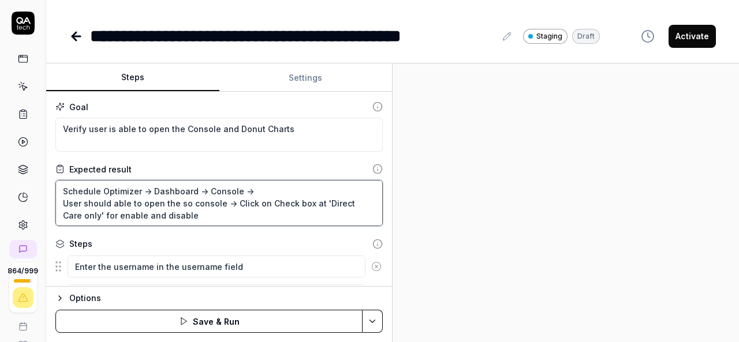
click at [204, 212] on textarea "Schedule Optimizer -> Dashboard -> Console -> User should able to open the so c…" at bounding box center [218, 203] width 327 height 46
click at [321, 200] on textarea "Schedule Optimizer -> Dashboard -> Console -> User should able to open the so c…" at bounding box center [218, 203] width 327 height 46
drag, startPoint x: 263, startPoint y: 201, endPoint x: 81, endPoint y: 226, distance: 184.0
click at [81, 226] on div "Goal Verify user is able to open the Console and Donut Charts Expected result S…" at bounding box center [219, 189] width 346 height 195
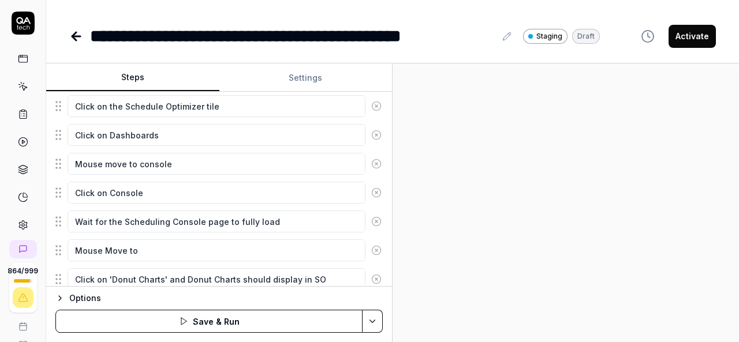
scroll to position [373, 0]
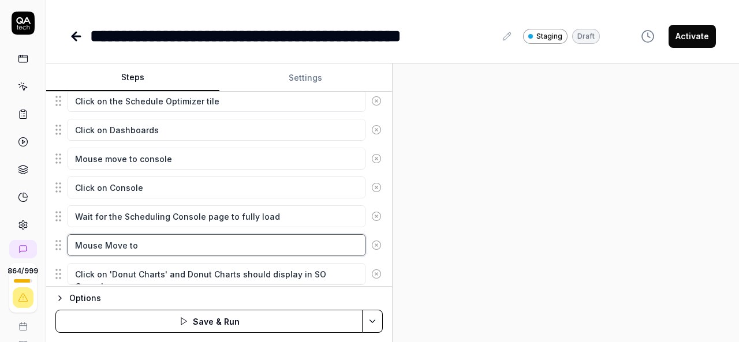
click at [188, 244] on textarea "Mouse Move to" at bounding box center [217, 245] width 298 height 22
paste textarea "Check box at 'Direct Care only'"
type textarea "*"
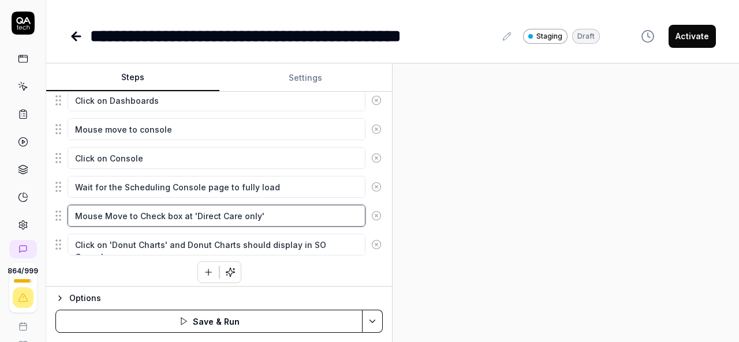
type textarea "Mouse Move to Check box at 'Direct Care only'"
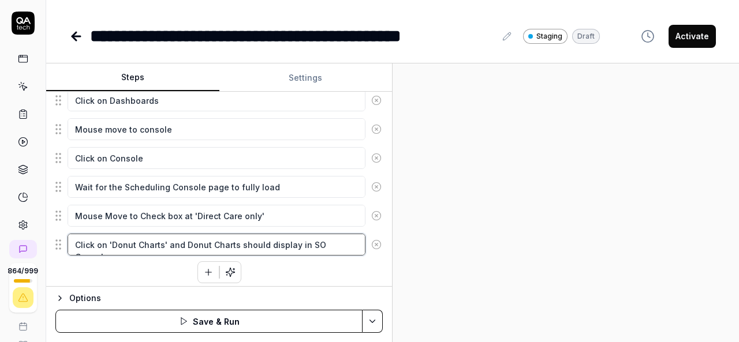
click at [347, 241] on textarea "Click on 'Donut Charts' and Donut Charts should display in SO Console" at bounding box center [217, 245] width 298 height 22
drag, startPoint x: 347, startPoint y: 241, endPoint x: 73, endPoint y: 249, distance: 274.8
click at [73, 249] on textarea "Click on 'Donut Charts' and Donut Charts should display in SO Console" at bounding box center [217, 245] width 298 height 22
type textarea "*"
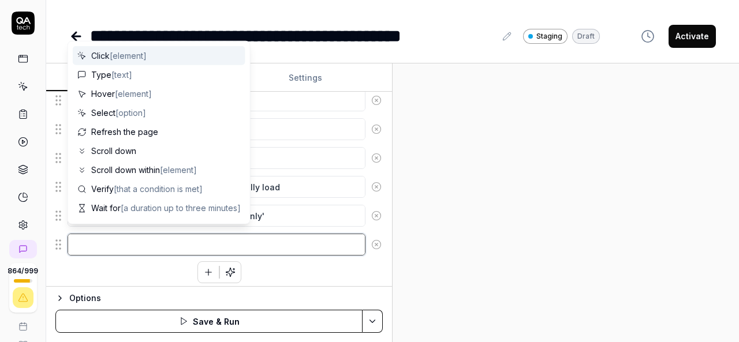
type textarea "*"
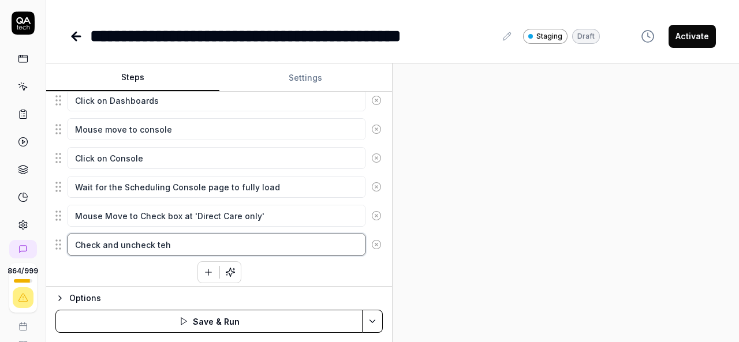
click at [73, 249] on textarea "Check and uncheck teh" at bounding box center [217, 245] width 298 height 22
click at [183, 240] on textarea "Check and uncheck teh" at bounding box center [217, 245] width 298 height 22
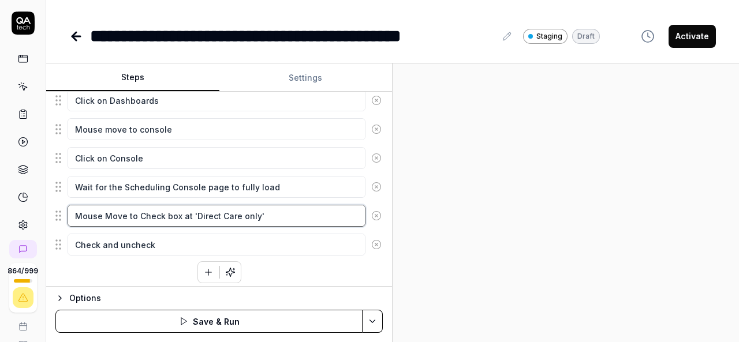
click at [189, 212] on textarea "Mouse Move to Check box at 'Direct Care only'" at bounding box center [217, 216] width 298 height 22
click at [272, 209] on textarea "Mouse Move to Check box at 'Direct Care only'" at bounding box center [217, 216] width 298 height 22
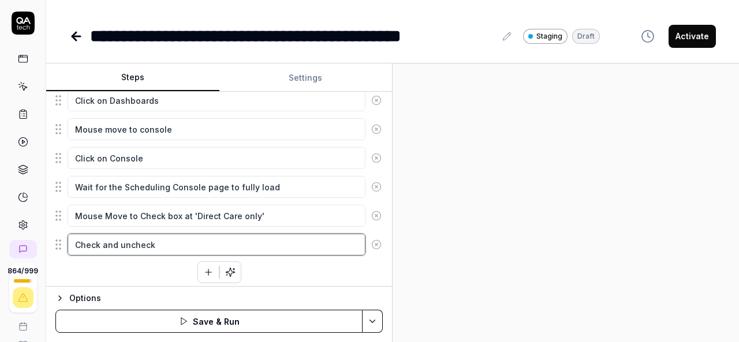
click at [173, 240] on textarea "Check and uncheck" at bounding box center [217, 245] width 298 height 22
paste textarea "'Direct Care only'"
click at [242, 238] on textarea "Check and uncheck 'Direct Care only' then will show the data" at bounding box center [217, 245] width 298 height 22
click at [283, 245] on textarea "Check and uncheck 'Direct Care only' then system will show the data" at bounding box center [217, 245] width 298 height 22
click at [351, 237] on textarea "Check and uncheck 'Direct Care only' then system will show the data" at bounding box center [217, 245] width 298 height 22
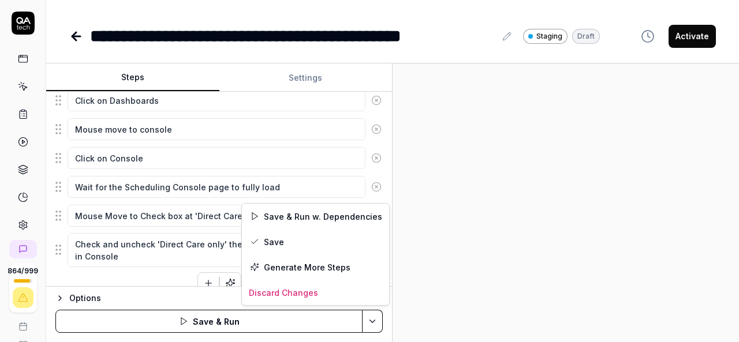
click at [374, 319] on html "**********" at bounding box center [369, 171] width 739 height 342
click at [314, 214] on div "Save & Run w. Dependencies" at bounding box center [315, 216] width 147 height 25
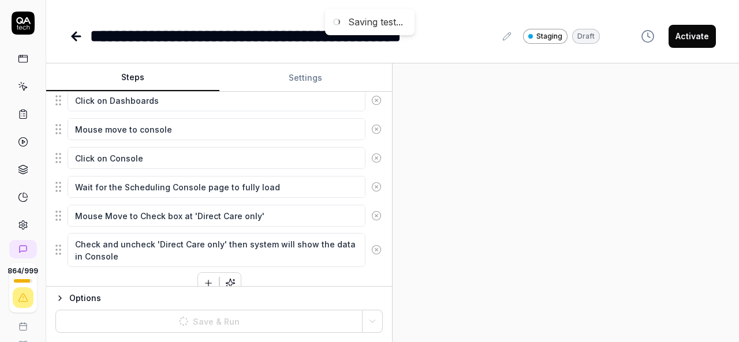
click at [569, 181] on div at bounding box center [565, 202] width 346 height 279
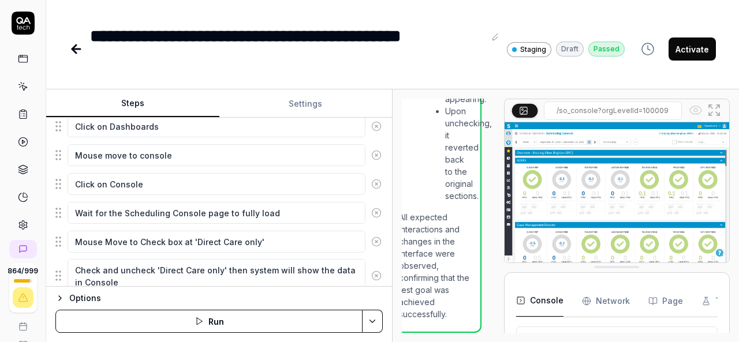
scroll to position [2042, 23]
click at [690, 50] on button "Activate" at bounding box center [691, 49] width 47 height 23
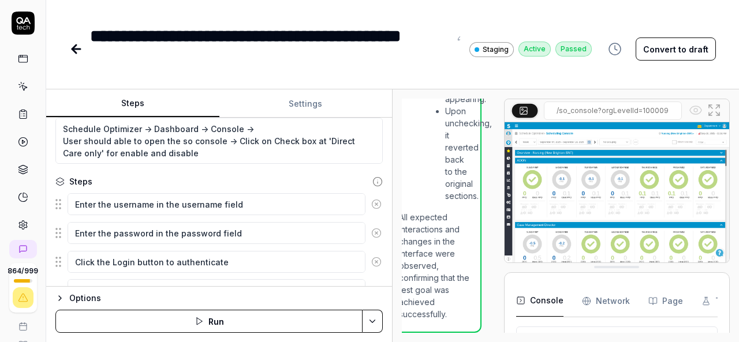
scroll to position [0, 0]
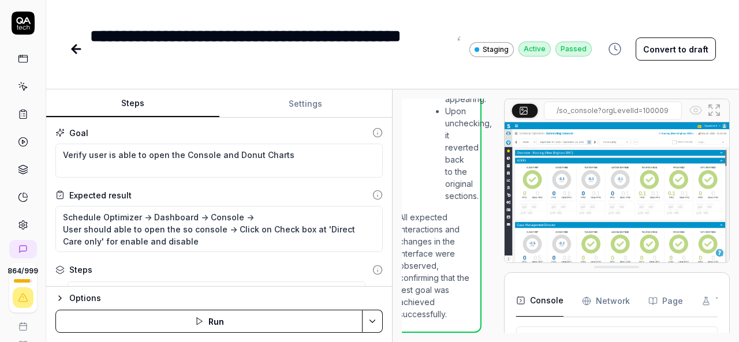
click at [75, 48] on icon at bounding box center [76, 49] width 14 height 14
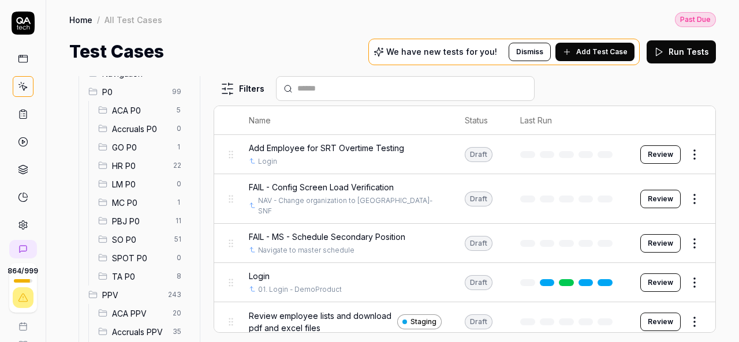
scroll to position [110, 0]
click at [145, 233] on span "SO P0" at bounding box center [139, 239] width 55 height 12
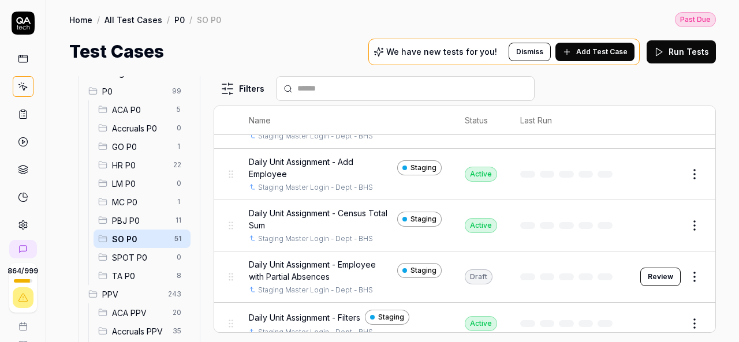
scroll to position [61, 0]
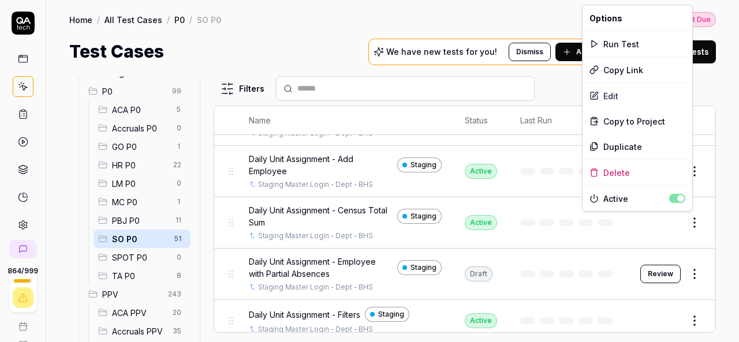
click at [688, 221] on html "864 / 999 k Home / All Test Cases / P0 / SO P0 Past Due Home / All Test Cases /…" at bounding box center [369, 171] width 739 height 342
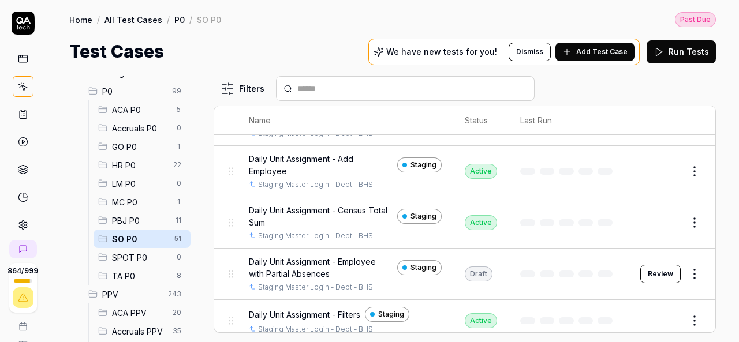
click at [526, 287] on html "864 / 999 k Home / All Test Cases / P0 / SO P0 Past Due Home / All Test Cases /…" at bounding box center [369, 171] width 739 height 342
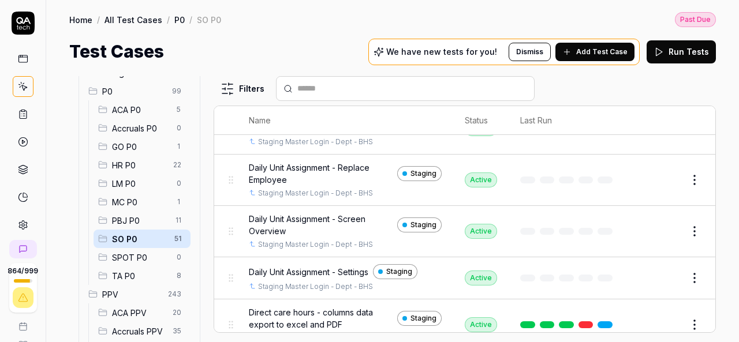
scroll to position [345, 0]
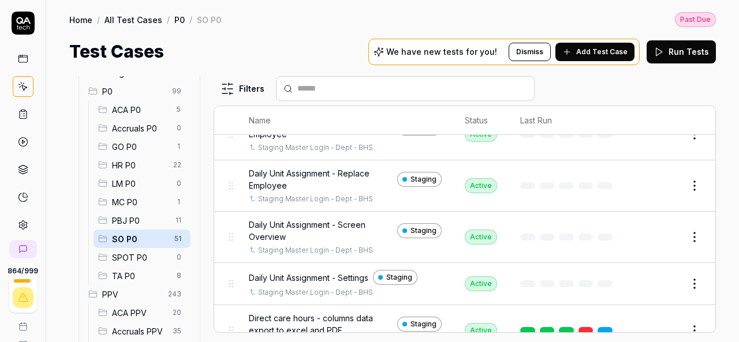
click at [379, 83] on input "text" at bounding box center [412, 89] width 230 height 12
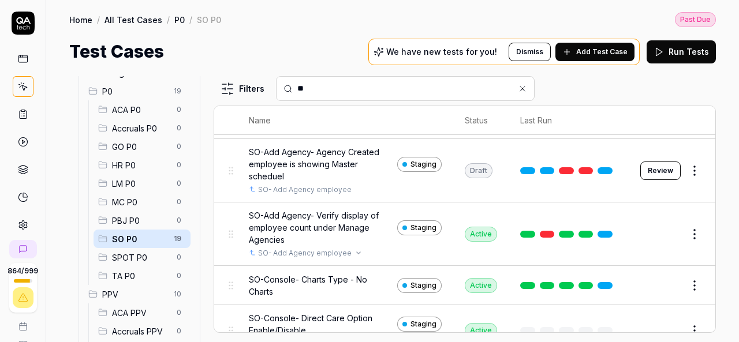
scroll to position [377, 0]
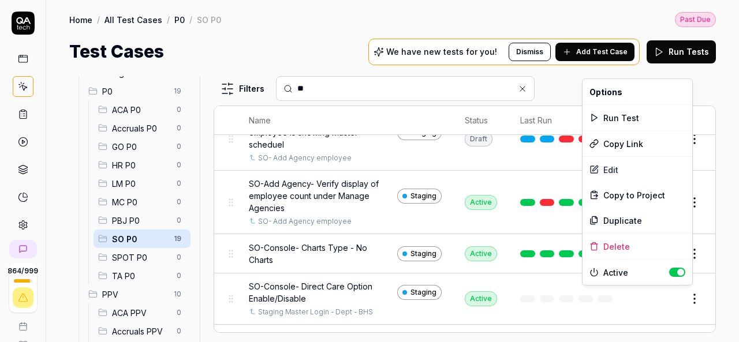
click at [680, 293] on html "864 / 999 k Home / All Test Cases / P0 / SO P0 Past Due Home / All Test Cases /…" at bounding box center [369, 171] width 739 height 342
click at [621, 215] on div "Duplicate" at bounding box center [637, 220] width 110 height 25
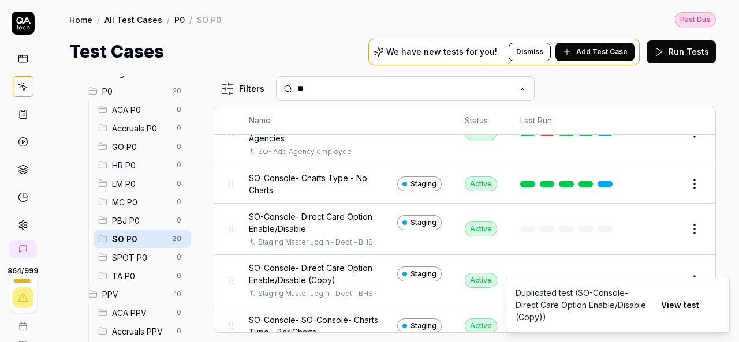
scroll to position [447, 0]
click at [723, 265] on div "All Test Cases 31 Employee Management 0 Login 0 Logout 0 Master Schedule 0 Navi…" at bounding box center [392, 204] width 693 height 278
click at [717, 308] on icon "Notifications (F8)" at bounding box center [719, 305] width 9 height 9
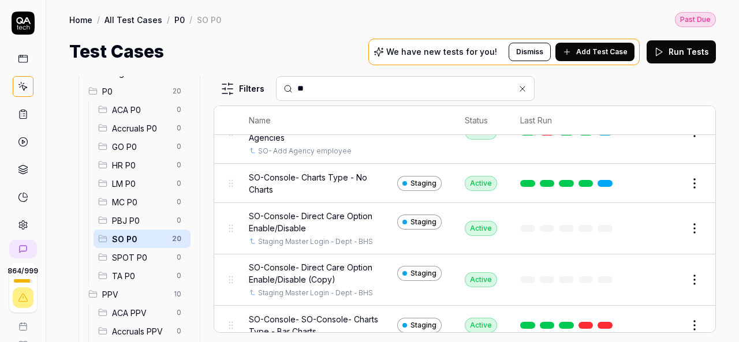
click at [654, 280] on button "Edit" at bounding box center [667, 280] width 28 height 18
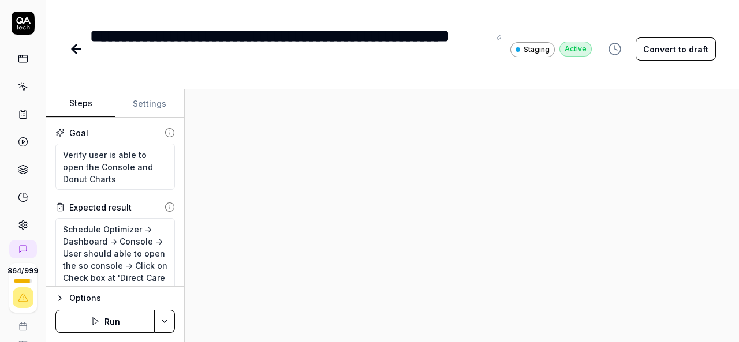
click at [205, 34] on div "**********" at bounding box center [289, 49] width 399 height 52
click at [92, 31] on div "**********" at bounding box center [289, 49] width 399 height 52
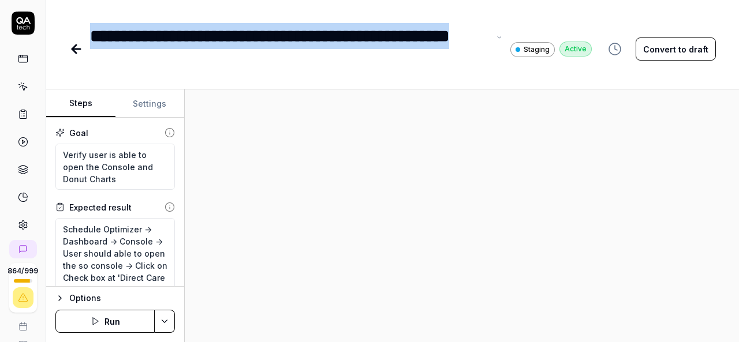
click at [283, 59] on div "**********" at bounding box center [289, 49] width 399 height 52
paste div
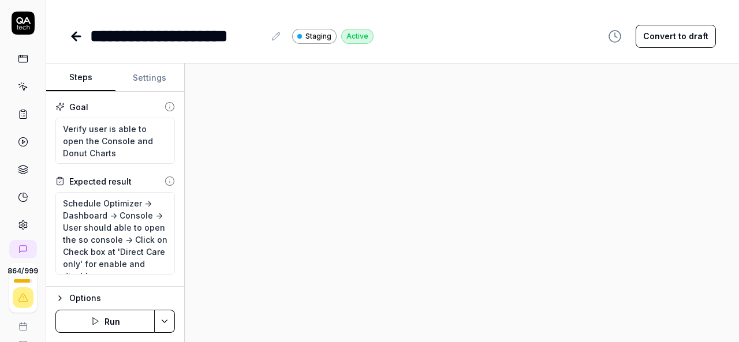
click at [265, 233] on div at bounding box center [462, 202] width 554 height 279
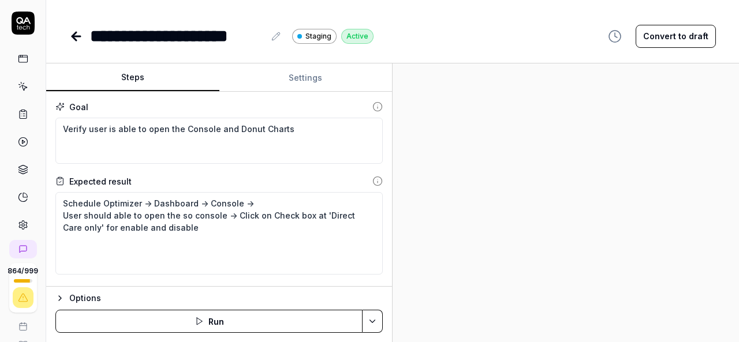
click at [476, 176] on div "Steps Settings Goal Verify user is able to open the Console and Donut Charts Ex…" at bounding box center [392, 202] width 693 height 279
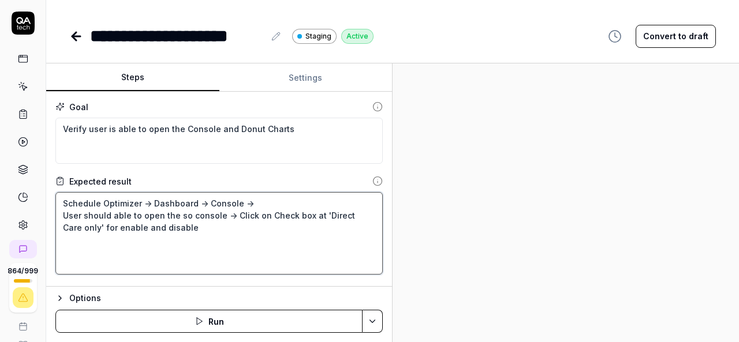
click at [279, 228] on textarea "Schedule Optimizer -> Dashboard -> Console -> User should able to open the so c…" at bounding box center [218, 233] width 327 height 83
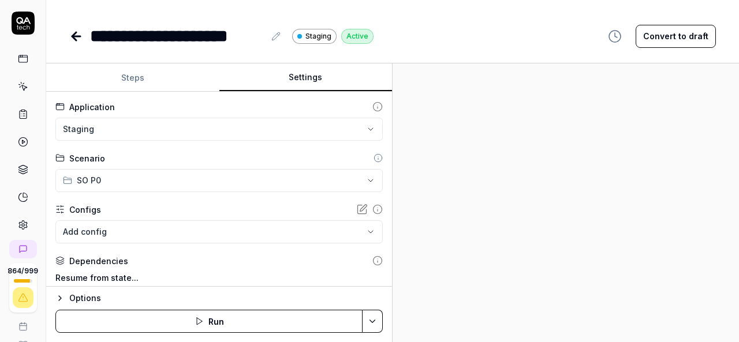
click at [301, 78] on button "Settings" at bounding box center [305, 78] width 173 height 28
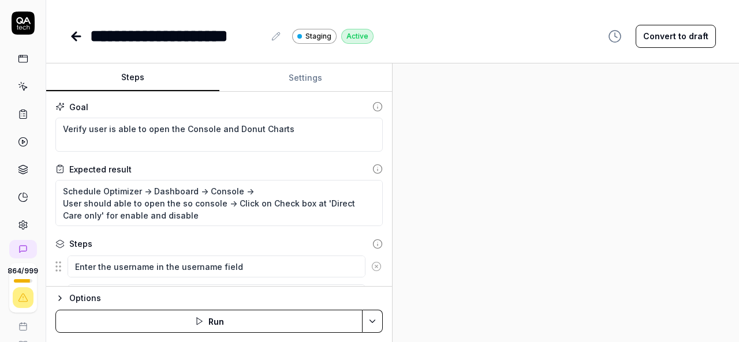
click at [125, 88] on button "Steps" at bounding box center [132, 78] width 173 height 28
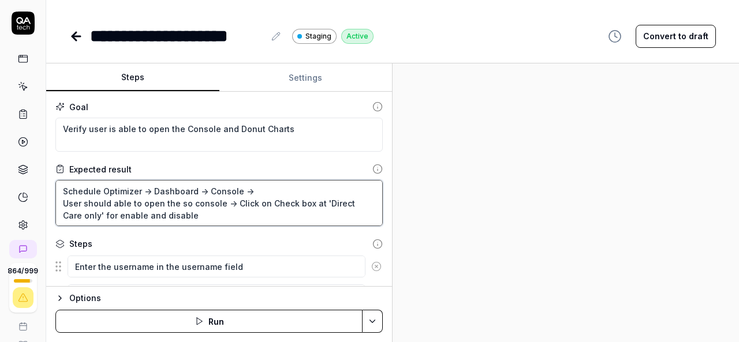
click at [118, 186] on textarea "Schedule Optimizer -> Dashboard -> Console -> User should able to open the so c…" at bounding box center [218, 203] width 327 height 46
click at [179, 208] on textarea "Schedule Optimizer -> Dashboard -> Console -> User should able to open the so c…" at bounding box center [218, 203] width 327 height 46
click at [178, 216] on textarea "Schedule Optimizer -> Dashboard -> Console -> User should able to open the so c…" at bounding box center [218, 203] width 327 height 46
paste textarea "Configuration ->Schedule -> Unit-> Mouse move to Add-> Click on Add-> Mouse mov…"
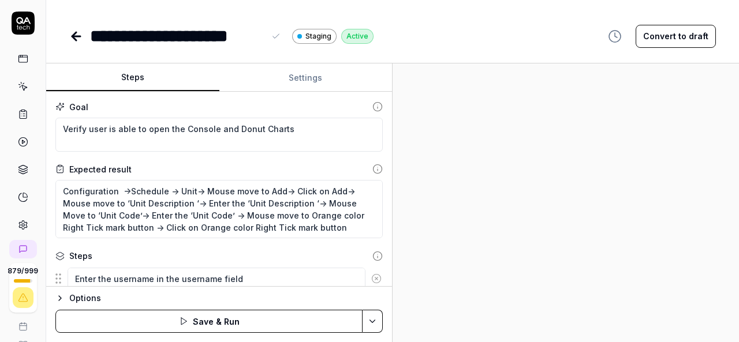
click at [265, 33] on div "**********" at bounding box center [186, 36] width 193 height 26
click at [265, 35] on div "**********" at bounding box center [186, 36] width 193 height 26
click at [261, 35] on div "**********" at bounding box center [177, 36] width 174 height 26
click at [263, 36] on div "**********" at bounding box center [177, 36] width 174 height 26
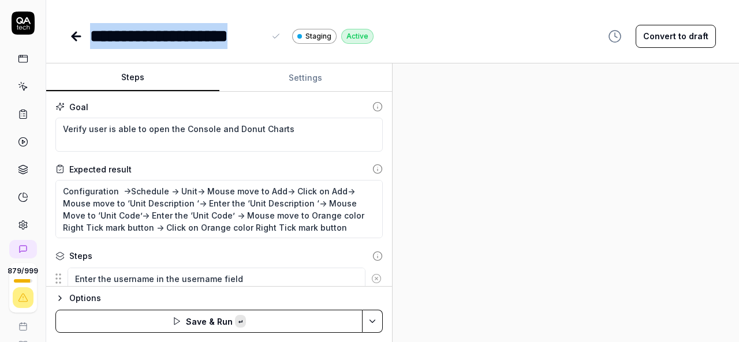
copy div "**********"
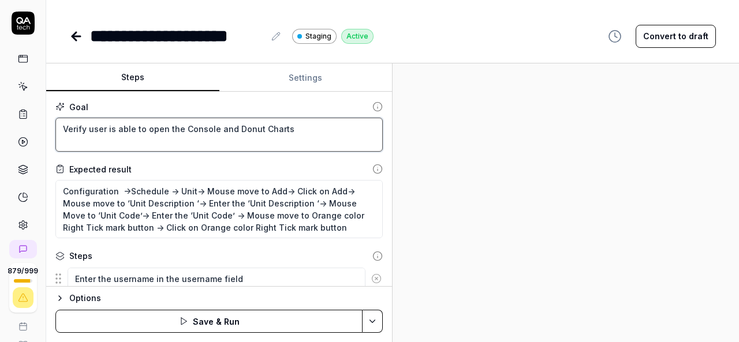
click at [301, 134] on textarea "Verify user is able to open the Console and Donut Charts" at bounding box center [218, 135] width 327 height 34
paste textarea "Units - Add new Unit"
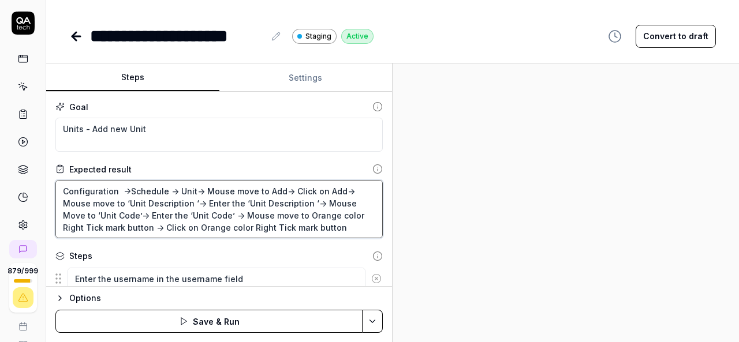
click at [253, 213] on textarea "Configuration ->Schedule -> Unit-> Mouse move to Add-> Click on Add-> Mouse mov…" at bounding box center [218, 209] width 327 height 58
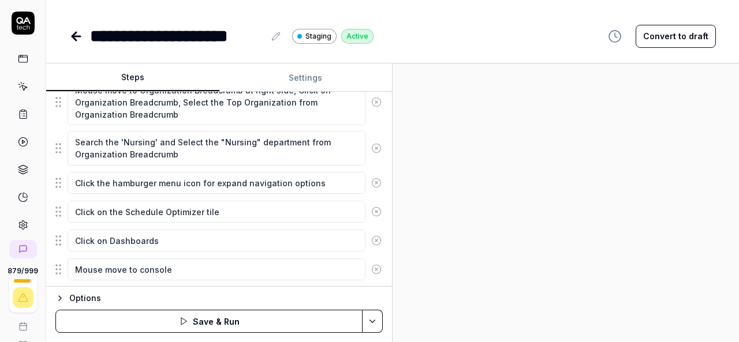
scroll to position [274, 0]
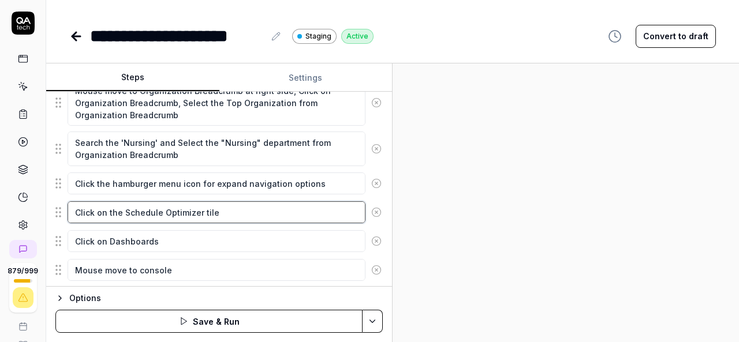
click at [124, 208] on textarea "Click on the Schedule Optimizer tile" at bounding box center [217, 212] width 298 height 22
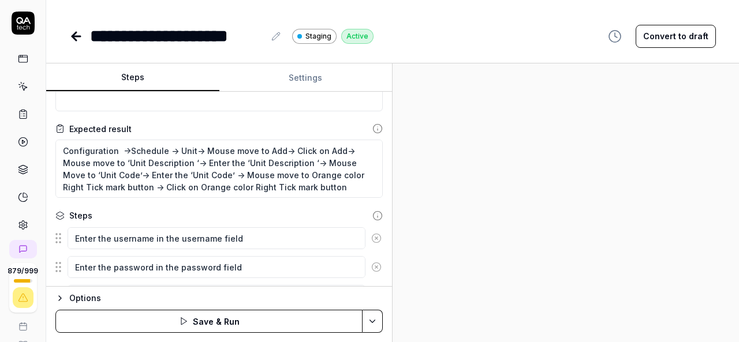
scroll to position [40, 0]
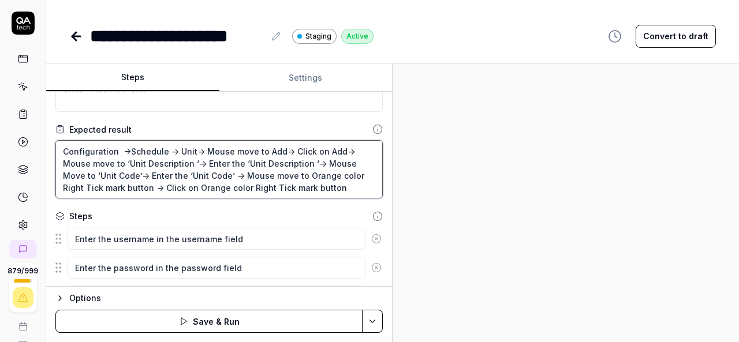
click at [62, 148] on textarea "Configuration ->Schedule -> Unit-> Mouse move to Add-> Click on Add-> Mouse mov…" at bounding box center [218, 169] width 327 height 58
click at [117, 151] on textarea "Configuration ->Schedule -> Unit-> Mouse move to Add-> Click on Add-> Mouse mov…" at bounding box center [218, 169] width 327 height 58
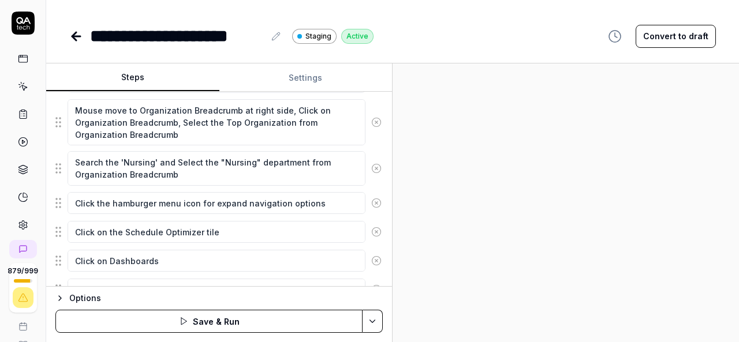
scroll to position [255, 0]
click at [123, 225] on textarea "Click on the Schedule Optimizer tile" at bounding box center [217, 231] width 298 height 22
click at [199, 229] on textarea "Click on the Schedule Optimizer tile" at bounding box center [217, 231] width 298 height 22
paste textarea "Configuration"
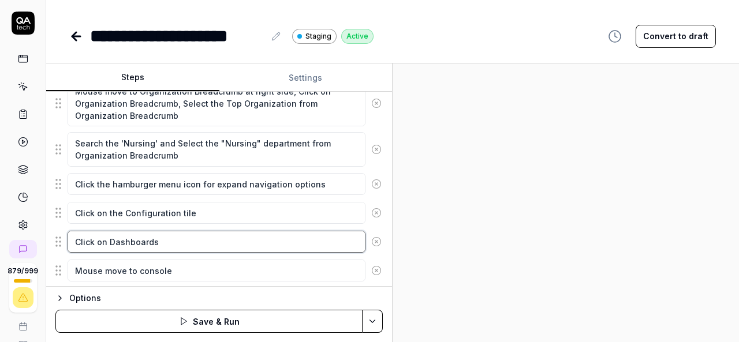
click at [128, 235] on textarea "Click on Dashboards" at bounding box center [217, 242] width 298 height 22
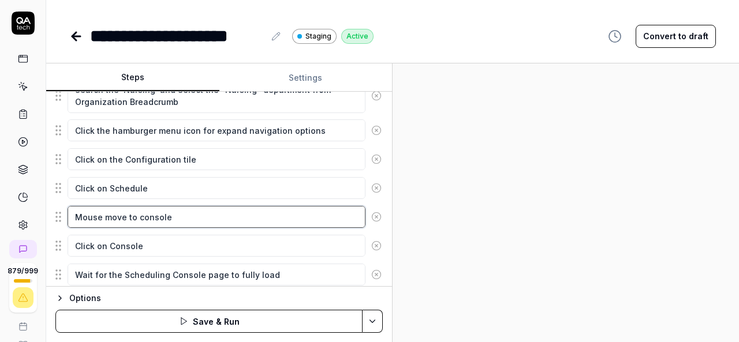
click at [145, 209] on textarea "Mouse move to console" at bounding box center [217, 217] width 298 height 22
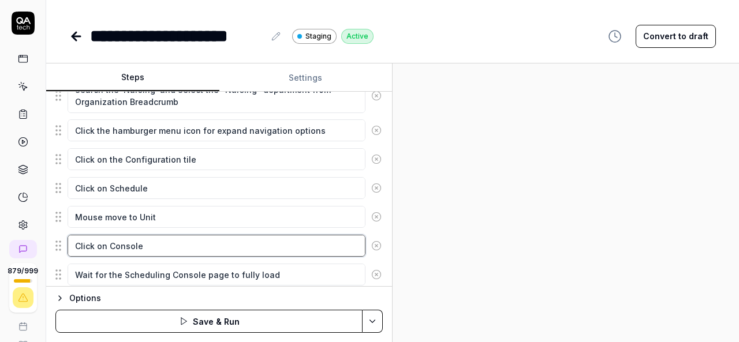
click at [126, 242] on textarea "Click on Console" at bounding box center [217, 246] width 298 height 22
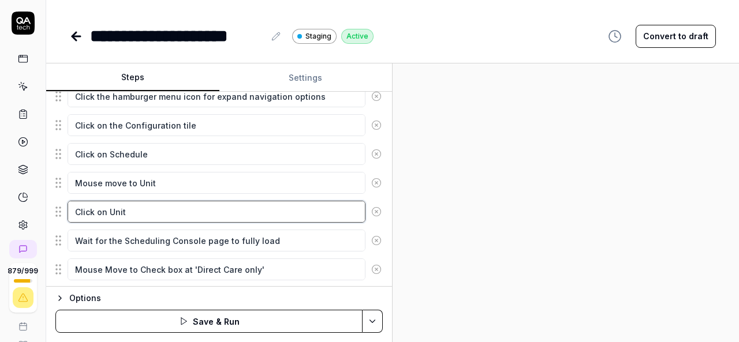
scroll to position [364, 0]
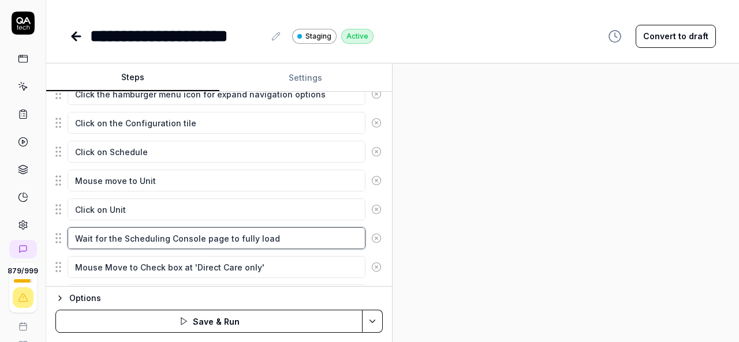
click at [125, 237] on textarea "Wait for the Scheduling Console page to fully load" at bounding box center [217, 238] width 298 height 22
click at [119, 236] on textarea "Wait for the Scheduling Console page to fully load" at bounding box center [217, 238] width 298 height 22
click at [281, 236] on textarea "Wait for the Scheduling Console page to fully load" at bounding box center [217, 238] width 298 height 22
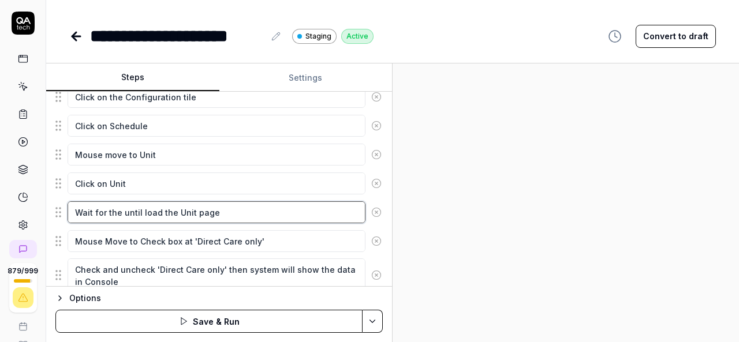
scroll to position [390, 0]
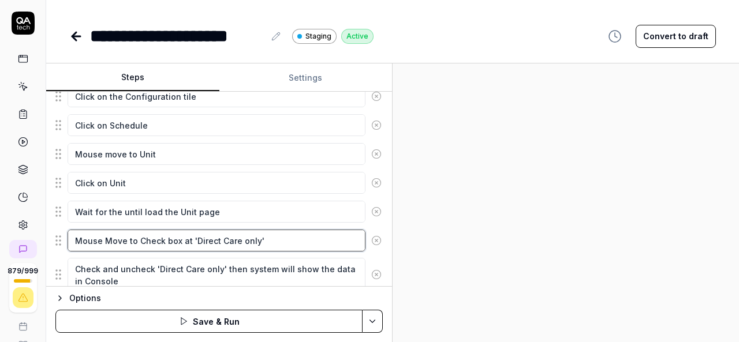
click at [126, 237] on textarea "Mouse Move to Check box at 'Direct Care only'" at bounding box center [217, 241] width 298 height 22
click at [263, 238] on textarea "Mouse Move to Check box at 'Direct Care only'" at bounding box center [217, 241] width 298 height 22
click at [137, 235] on textarea "Mouse Move to Check box at 'Direct Care only'" at bounding box center [217, 241] width 298 height 22
click at [274, 236] on textarea "Mouse Move to Check box at 'Direct Care only'" at bounding box center [217, 241] width 298 height 22
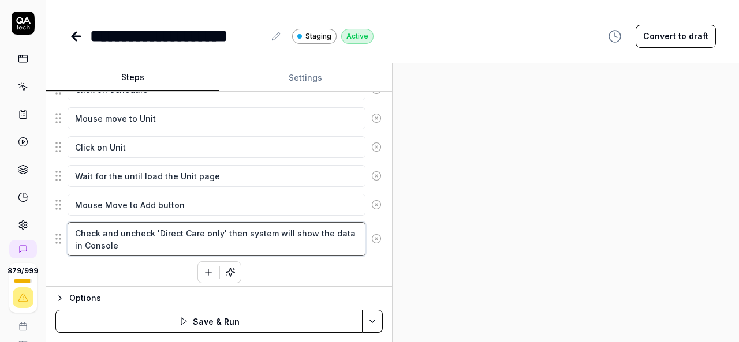
click at [75, 226] on textarea "Check and uncheck 'Direct Care only' then system will show the data in Console" at bounding box center [217, 239] width 298 height 34
click at [114, 241] on textarea "Check and uncheck 'Direct Care only' then system will show the data in Console" at bounding box center [217, 239] width 298 height 34
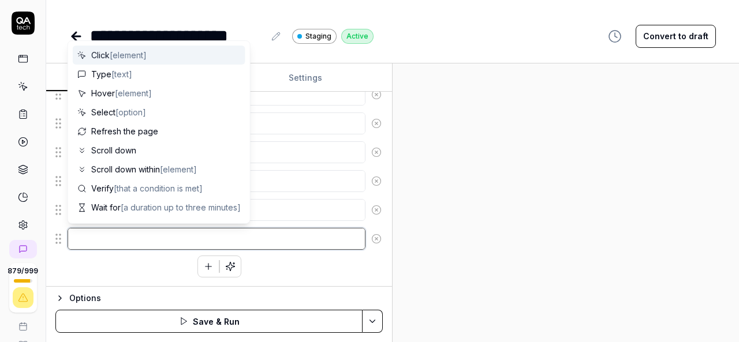
scroll to position [415, 0]
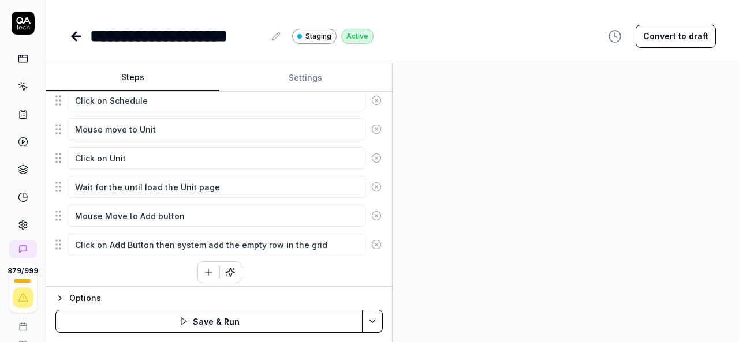
click at [198, 268] on button "button" at bounding box center [208, 272] width 21 height 21
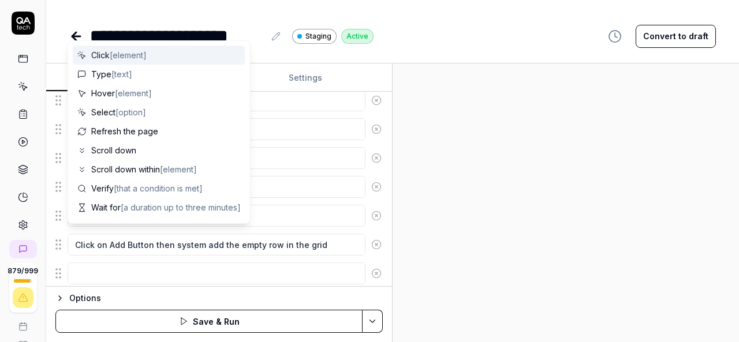
scroll to position [443, 0]
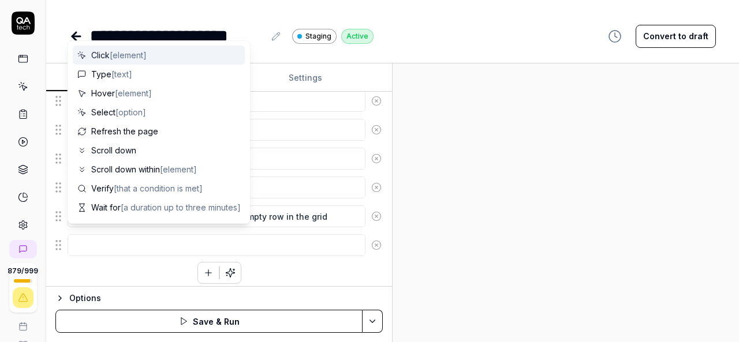
click at [107, 239] on textarea at bounding box center [217, 245] width 298 height 22
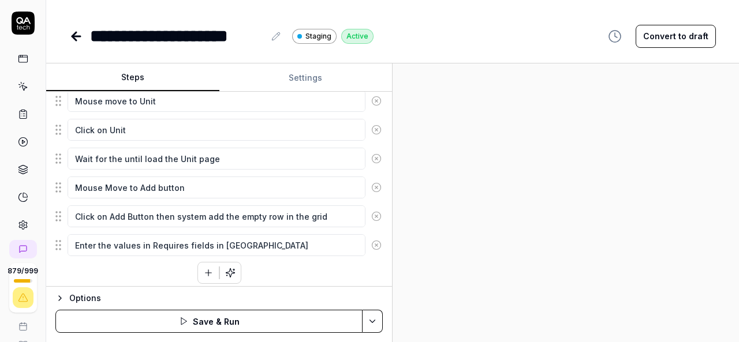
click at [205, 273] on icon "button" at bounding box center [208, 273] width 6 height 0
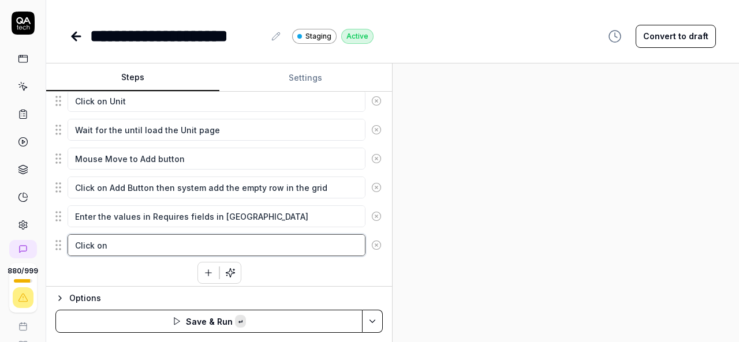
paste textarea "Click on Orange color Right Tick mark button"
click at [108, 240] on textarea "Click on Click on Orange color Right Tick mark button" at bounding box center [217, 245] width 298 height 22
click at [291, 240] on textarea "Click on Click on Orange color Right Tick mark button" at bounding box center [217, 245] width 298 height 22
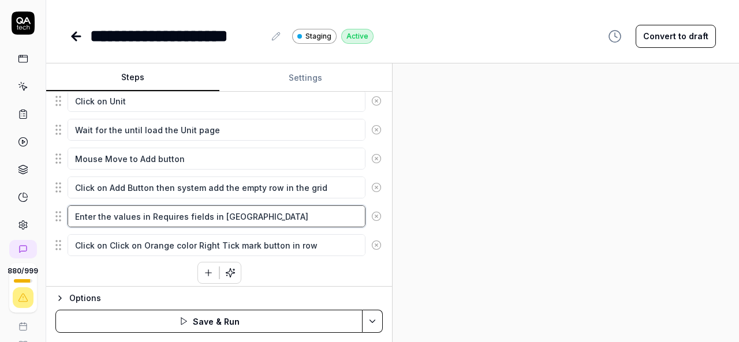
click at [216, 209] on textarea "Enter the values in Requires fields in Grid" at bounding box center [217, 216] width 298 height 22
click at [264, 218] on textarea "Enter the values in Requires fields in Grid" at bounding box center [217, 216] width 298 height 22
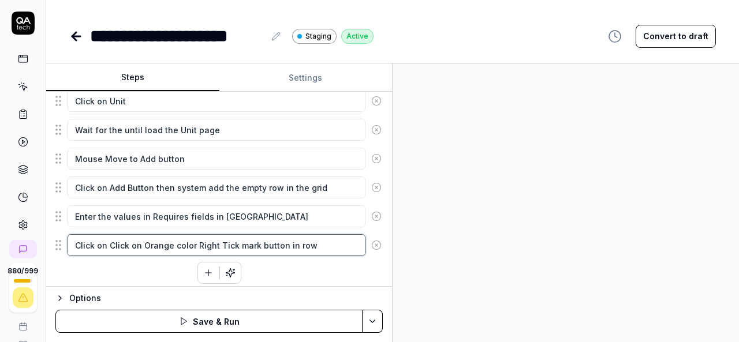
click at [106, 238] on textarea "Click on Click on Orange color Right Tick mark button in row" at bounding box center [217, 245] width 298 height 22
click at [74, 236] on textarea "Click on Click on Orange color Right Tick mark button in row" at bounding box center [217, 245] width 298 height 22
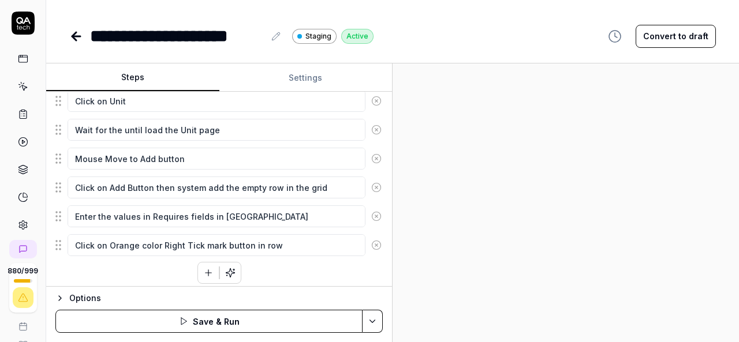
click at [203, 268] on icon "button" at bounding box center [208, 273] width 10 height 10
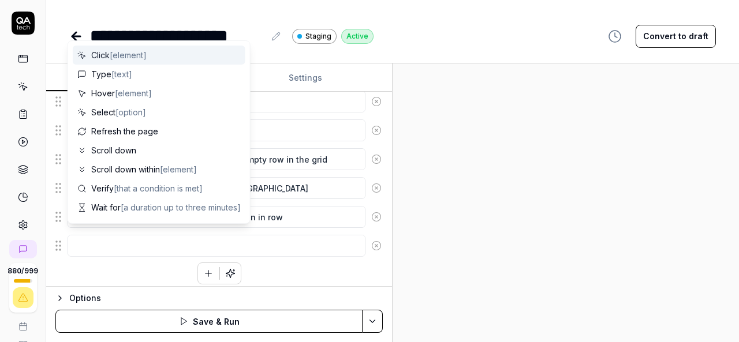
click at [303, 237] on textarea at bounding box center [217, 246] width 298 height 22
click at [280, 237] on textarea at bounding box center [217, 246] width 298 height 22
click at [294, 216] on textarea "Click on Orange color Right Tick mark button in row" at bounding box center [217, 217] width 298 height 22
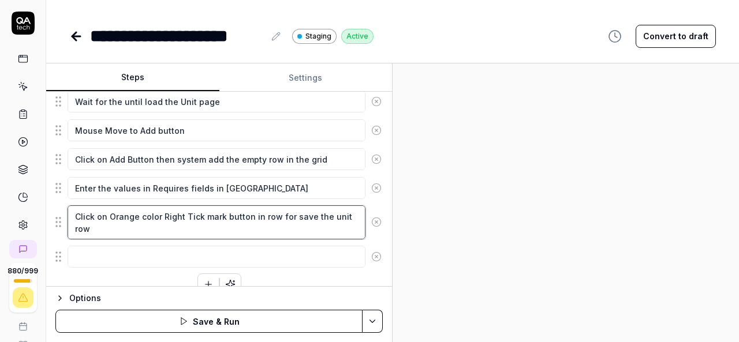
scroll to position [511, 0]
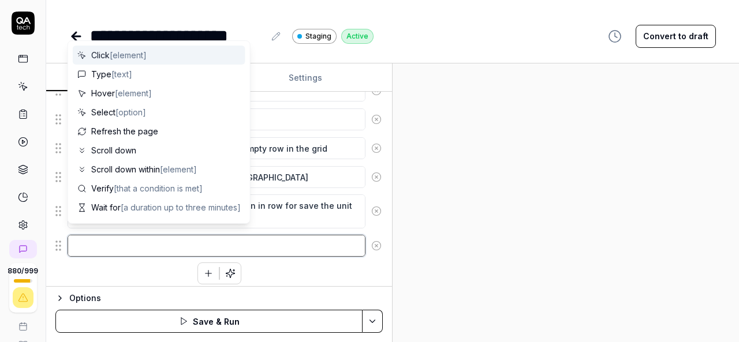
click at [263, 238] on textarea at bounding box center [217, 246] width 298 height 22
click at [372, 243] on circle at bounding box center [376, 246] width 9 height 9
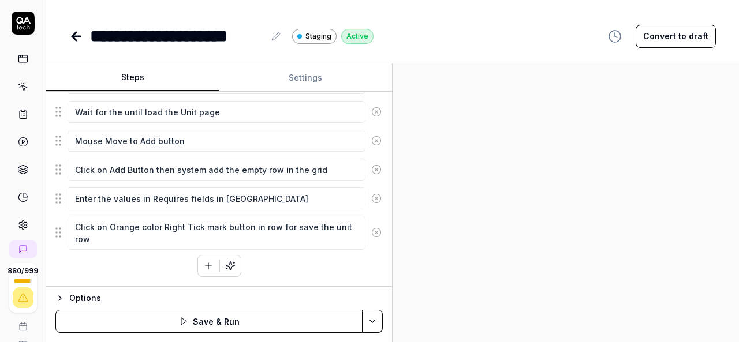
scroll to position [483, 0]
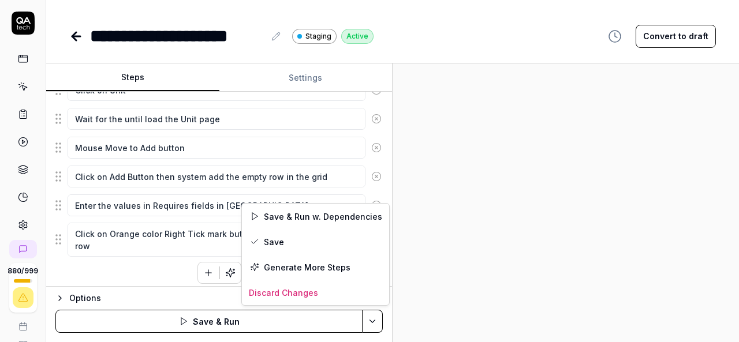
click at [376, 322] on html "**********" at bounding box center [369, 171] width 739 height 342
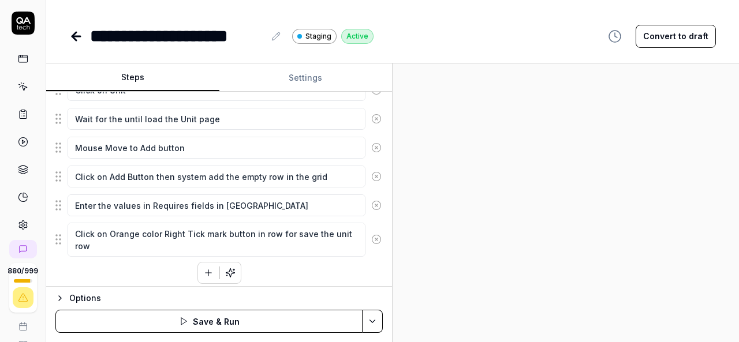
click at [679, 36] on html "**********" at bounding box center [369, 171] width 739 height 342
click at [656, 37] on button "Convert to draft" at bounding box center [675, 36] width 80 height 23
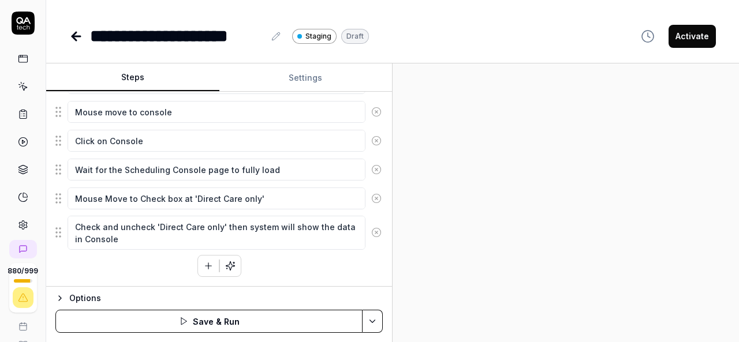
scroll to position [426, 0]
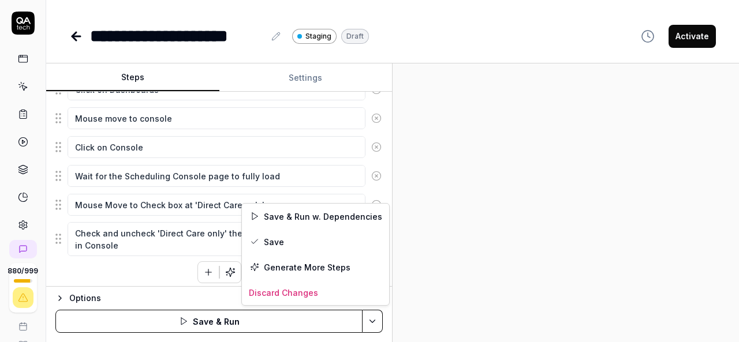
click at [375, 327] on html "**********" at bounding box center [369, 171] width 739 height 342
click at [345, 218] on div "Save & Run w. Dependencies" at bounding box center [315, 216] width 147 height 25
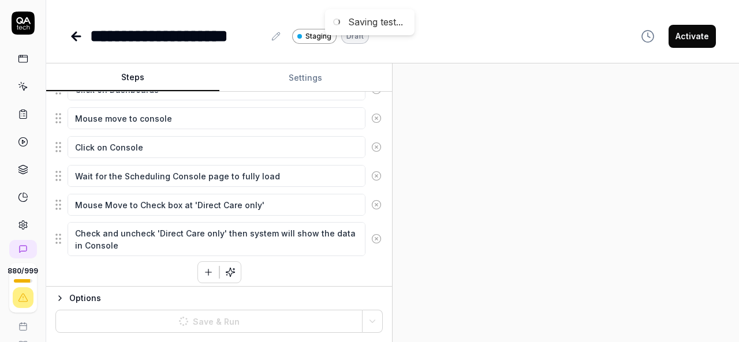
click at [538, 219] on div at bounding box center [565, 202] width 346 height 279
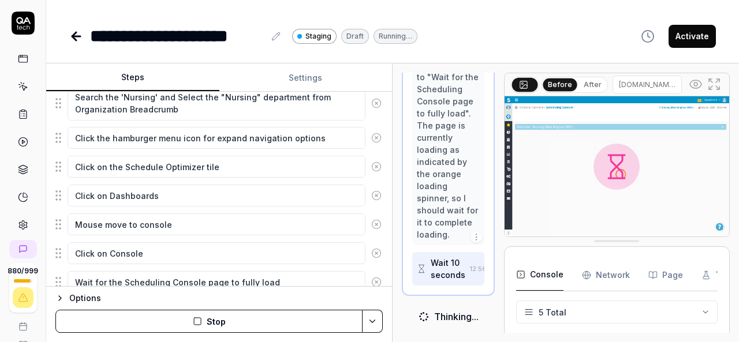
scroll to position [320, 0]
click at [371, 163] on icon at bounding box center [376, 167] width 10 height 10
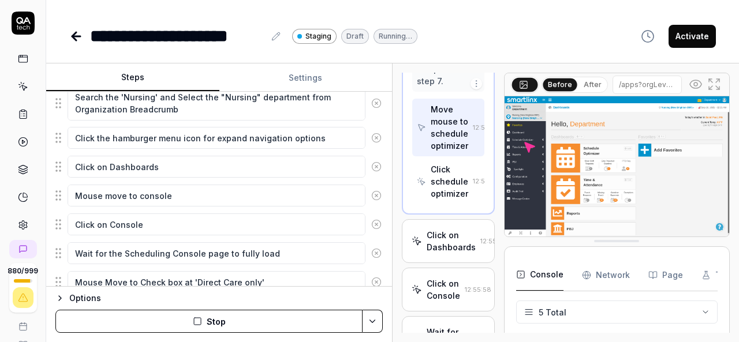
scroll to position [439, 0]
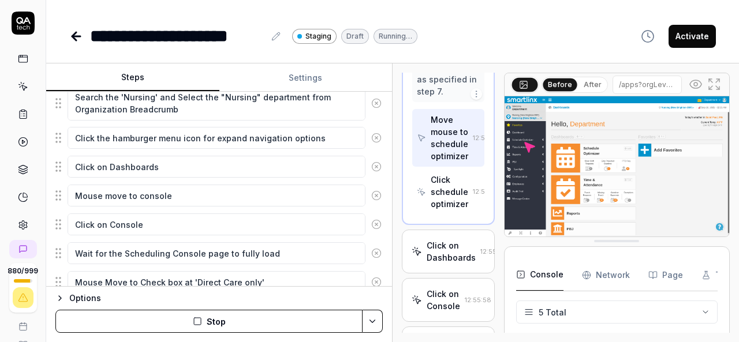
click at [371, 163] on icon at bounding box center [376, 167] width 10 height 10
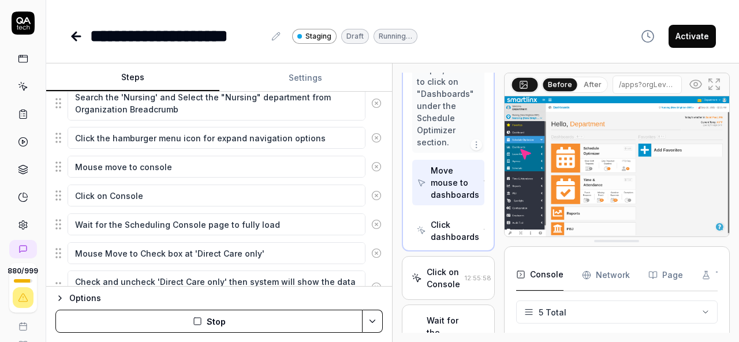
scroll to position [523, 0]
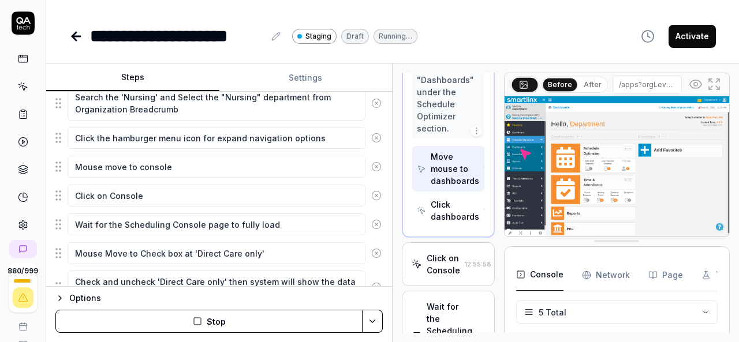
click at [371, 163] on icon at bounding box center [376, 167] width 10 height 10
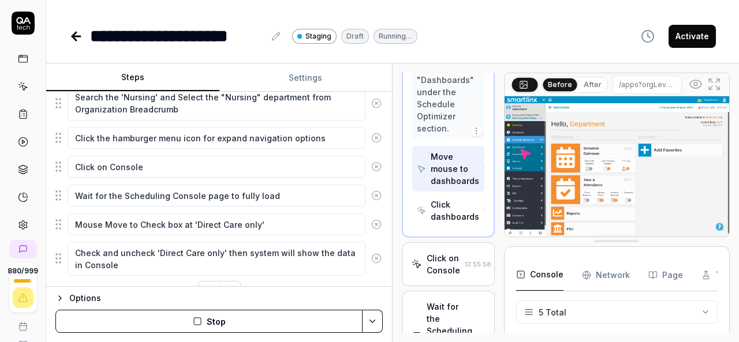
click at [371, 163] on icon at bounding box center [376, 167] width 10 height 10
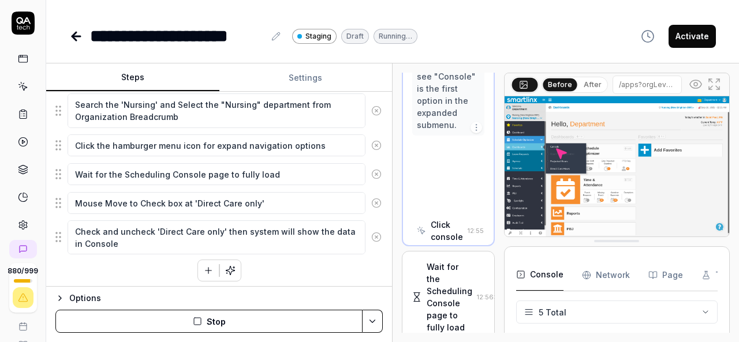
scroll to position [631, 0]
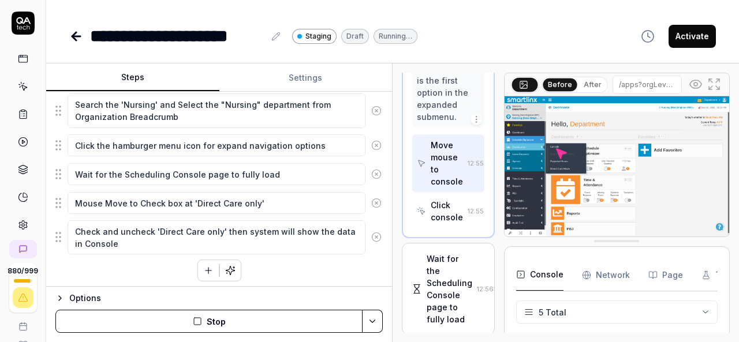
click at [371, 163] on button at bounding box center [375, 174] width 21 height 23
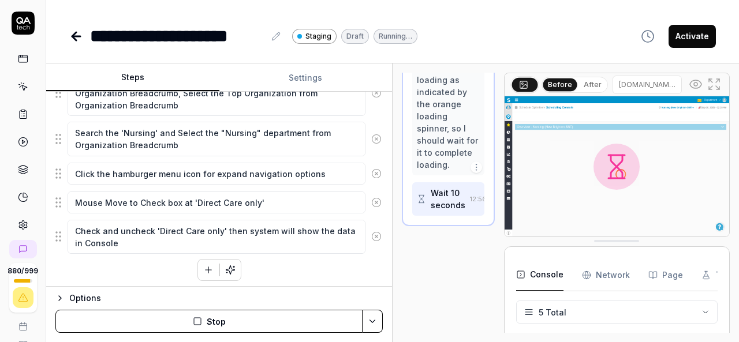
scroll to position [741, 0]
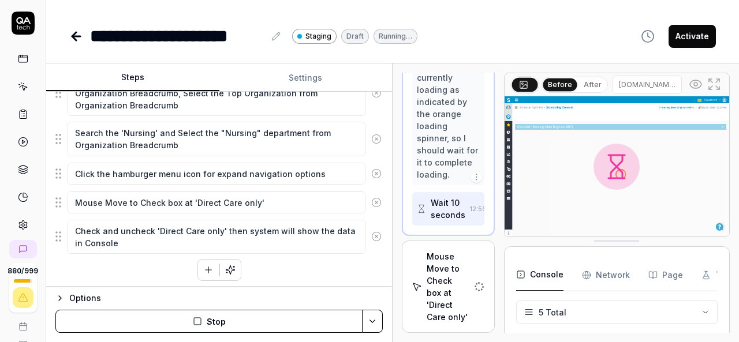
click at [365, 198] on button at bounding box center [375, 202] width 21 height 23
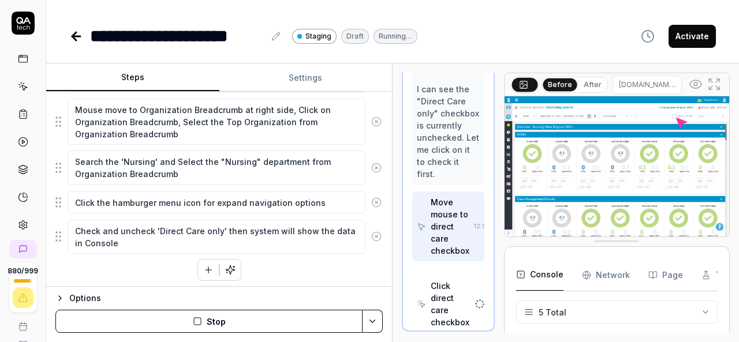
scroll to position [1104, 0]
click at [371, 232] on icon at bounding box center [376, 236] width 10 height 10
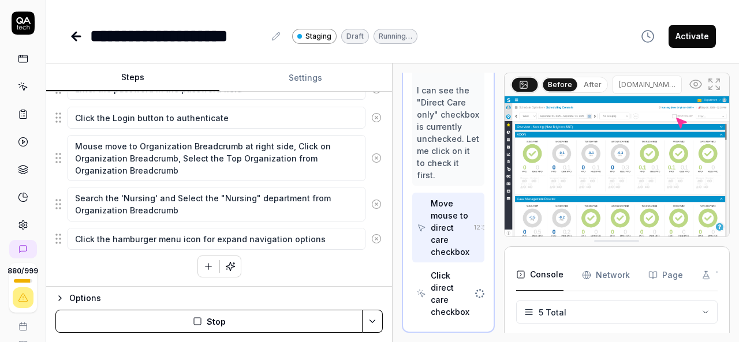
scroll to position [0, 0]
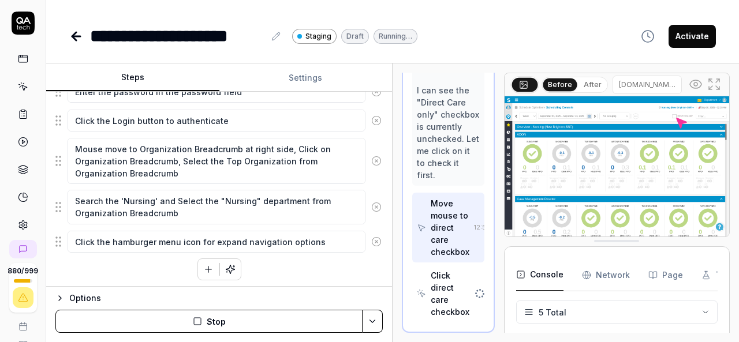
click at [324, 278] on div "Goal Units - Add new Unit Expected result Configuration ->Schedule -> Unit-> Mo…" at bounding box center [219, 189] width 346 height 195
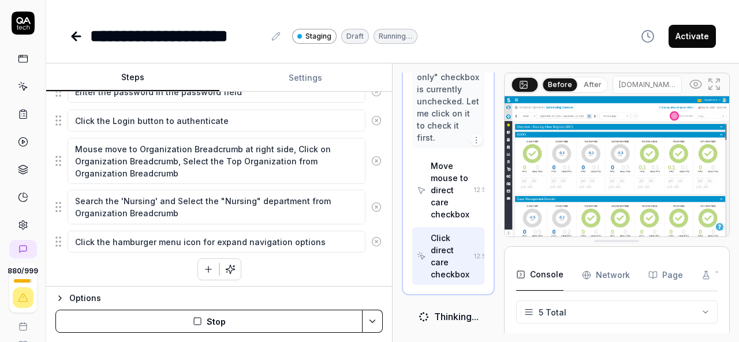
scroll to position [1161, 0]
click at [205, 270] on icon "button" at bounding box center [208, 270] width 6 height 0
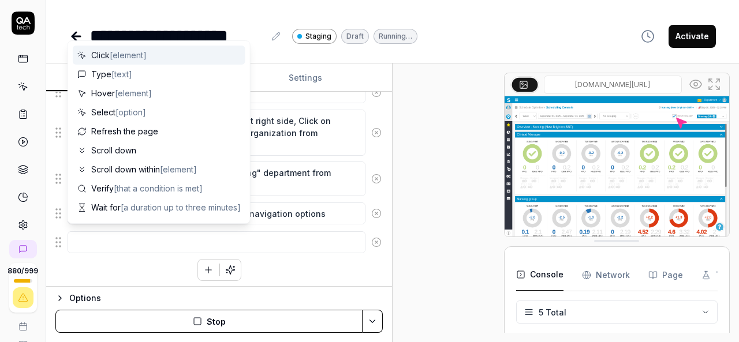
click at [214, 237] on textarea at bounding box center [217, 242] width 298 height 22
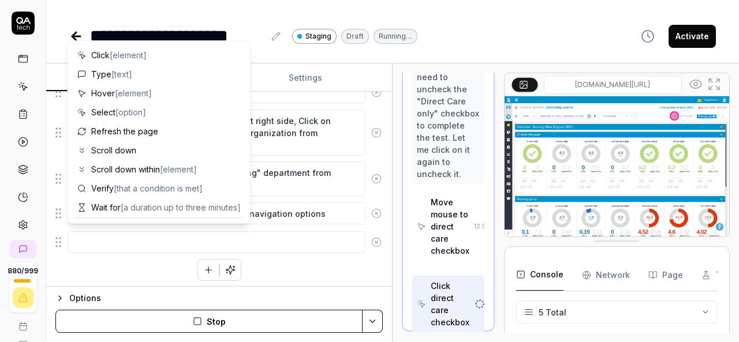
scroll to position [1467, 0]
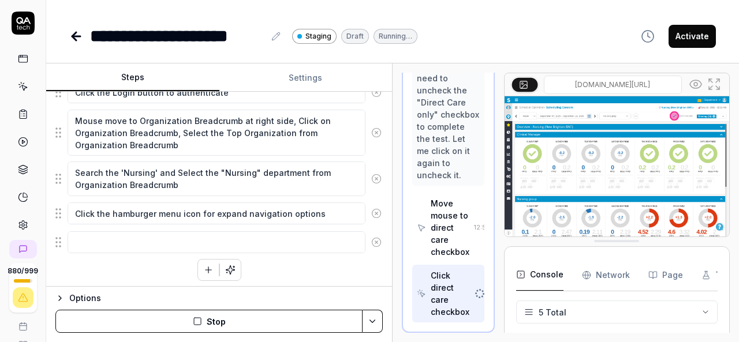
click at [306, 268] on div "Enter the username in the username field Enter the password in the password fie…" at bounding box center [218, 152] width 327 height 259
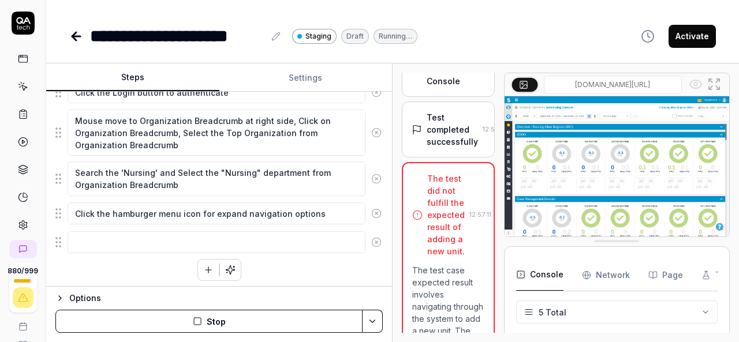
scroll to position [718, 0]
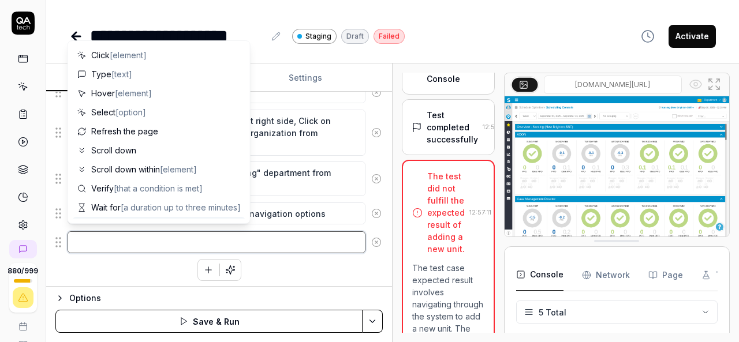
click at [146, 233] on textarea at bounding box center [217, 242] width 298 height 22
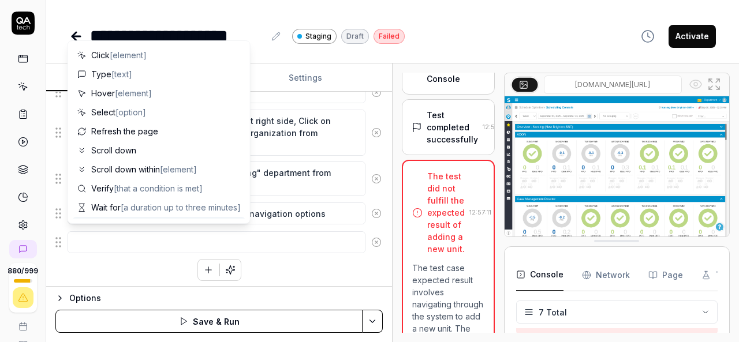
scroll to position [155, 0]
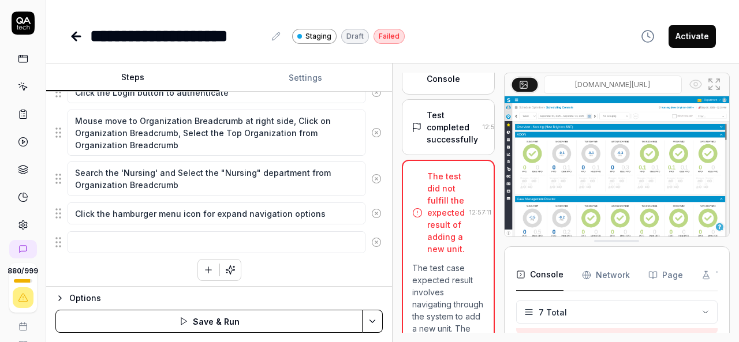
click at [98, 267] on div "Enter the username in the username field Enter the password in the password fie…" at bounding box center [218, 152] width 327 height 259
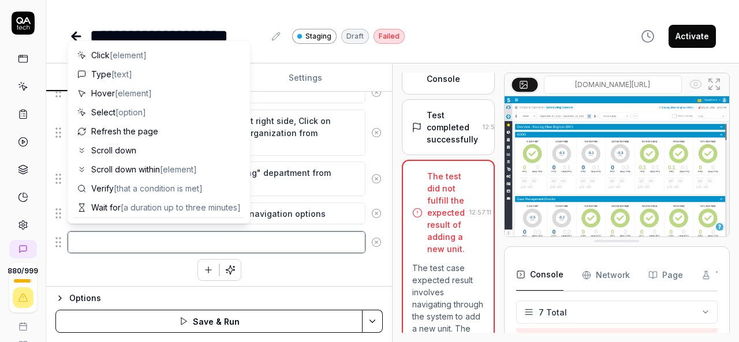
click at [98, 237] on textarea at bounding box center [217, 242] width 298 height 22
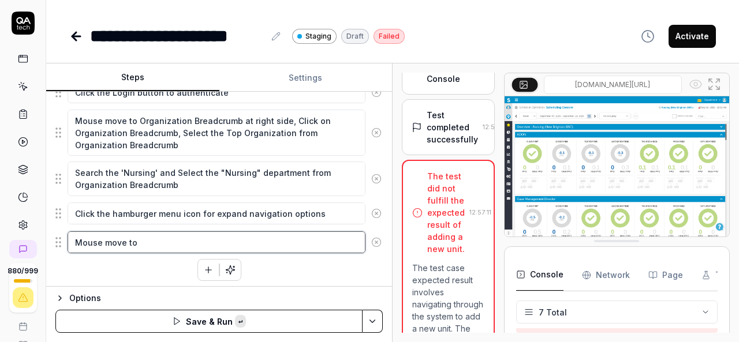
paste textarea "Configuration"
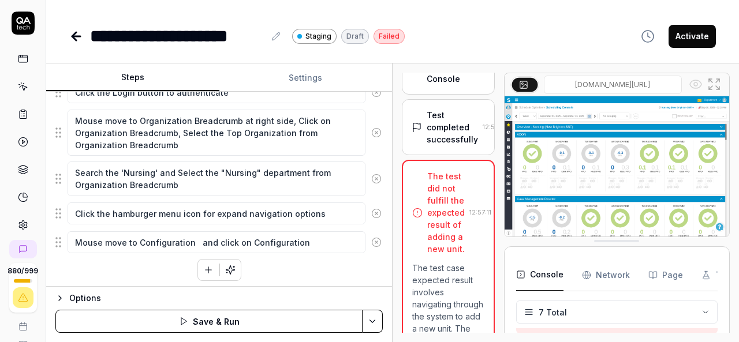
click at [198, 267] on button "button" at bounding box center [208, 270] width 21 height 21
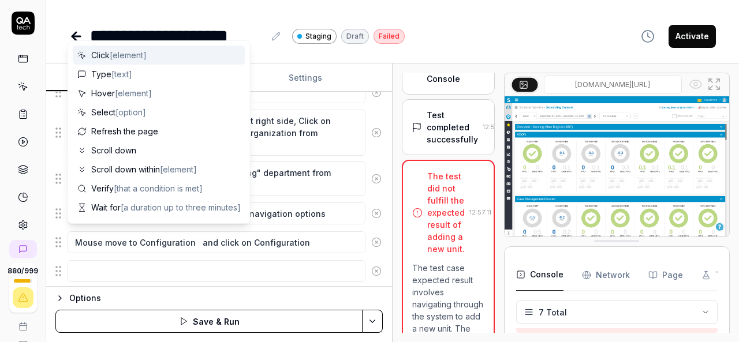
scroll to position [272, 0]
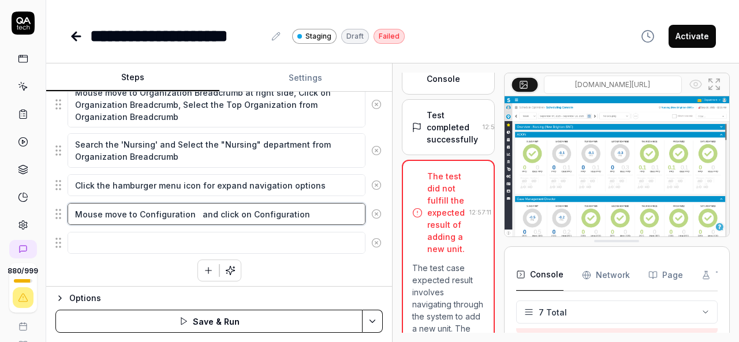
click at [320, 212] on textarea "Mouse move to Configuration and click on Configuration" at bounding box center [217, 214] width 298 height 22
drag, startPoint x: 320, startPoint y: 212, endPoint x: 61, endPoint y: 226, distance: 259.5
click at [61, 226] on fieldset "Enter the username in the username field Enter the password in the password fie…" at bounding box center [218, 124] width 327 height 261
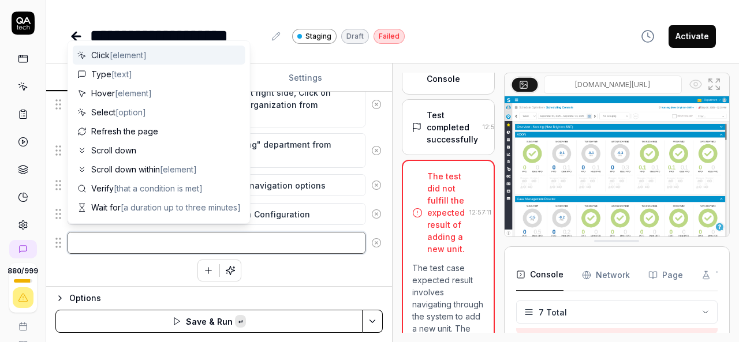
click at [85, 241] on textarea at bounding box center [217, 243] width 298 height 22
paste textarea "Mouse move to Configuration and click on Configuration"
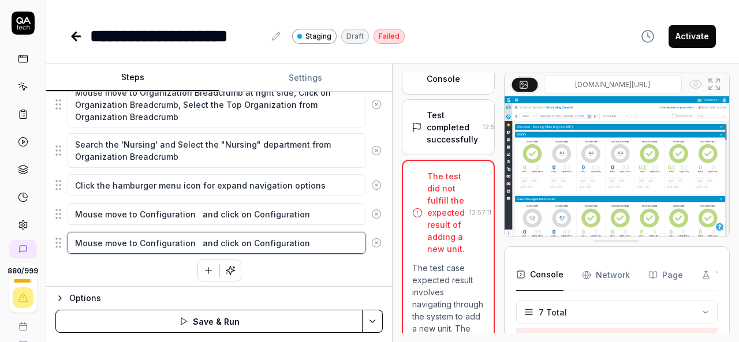
click at [150, 242] on textarea "Mouse move to Configuration and click on Configuration" at bounding box center [217, 243] width 298 height 22
click at [158, 237] on textarea "Mouse move to Schedule and click on Configuration" at bounding box center [217, 243] width 298 height 22
click at [260, 241] on textarea "Mouse move to Schedule and click on Configuration" at bounding box center [217, 243] width 298 height 22
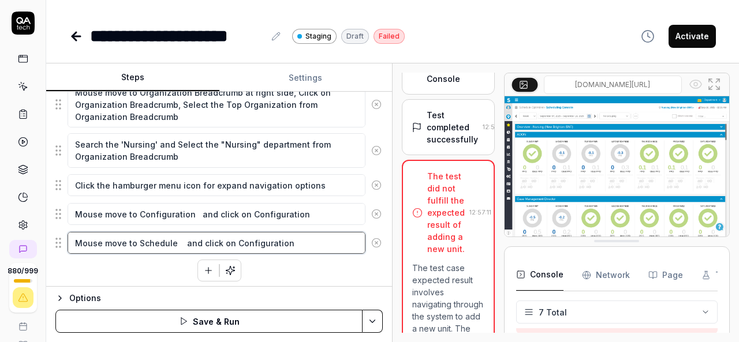
click at [260, 241] on textarea "Mouse move to Schedule and click on Configuration" at bounding box center [217, 243] width 298 height 22
paste textarea "Schedule"
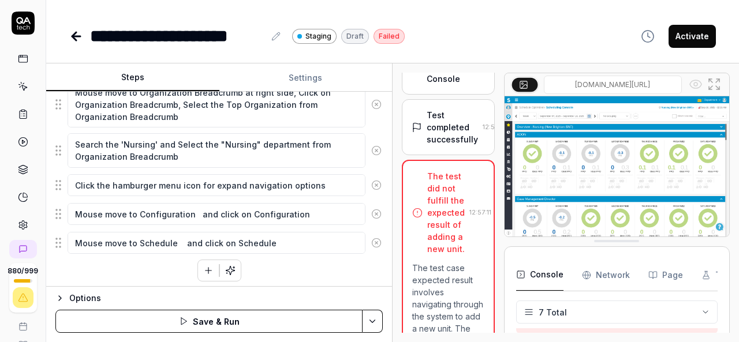
click at [203, 266] on icon "button" at bounding box center [208, 270] width 10 height 10
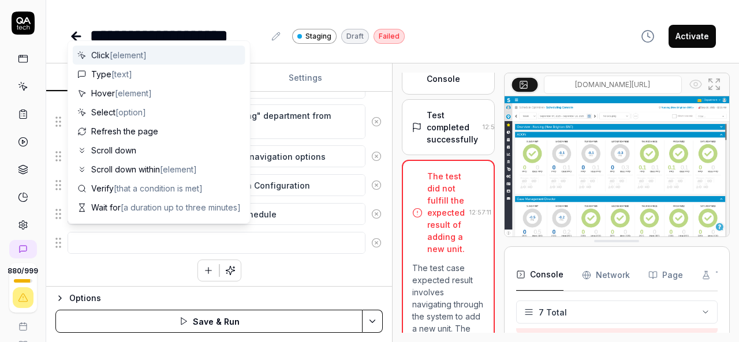
click at [287, 242] on textarea at bounding box center [217, 243] width 298 height 22
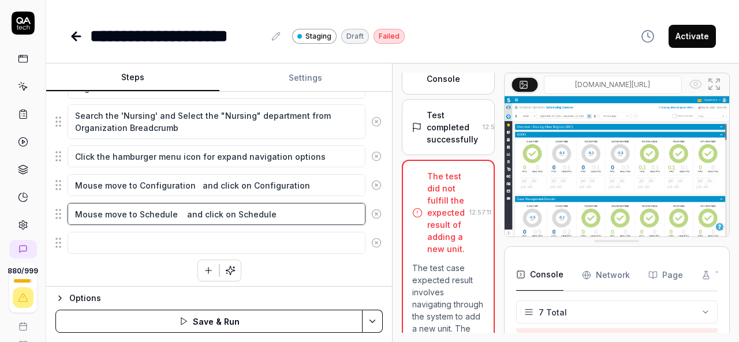
click at [304, 206] on textarea "Mouse move to Schedule and click on Schedule" at bounding box center [217, 214] width 298 height 22
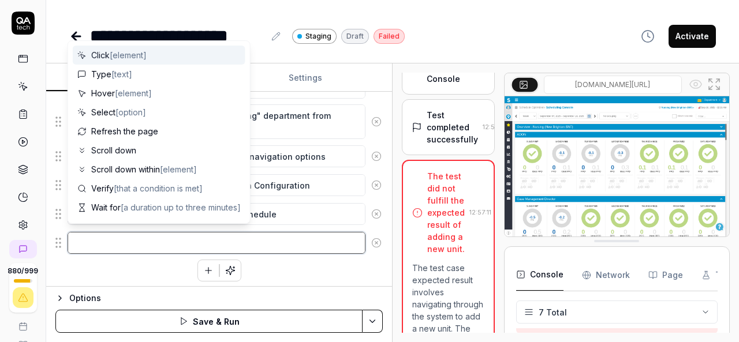
click at [267, 240] on textarea at bounding box center [217, 243] width 298 height 22
paste textarea "Mouse move to Schedule and click on Schedule"
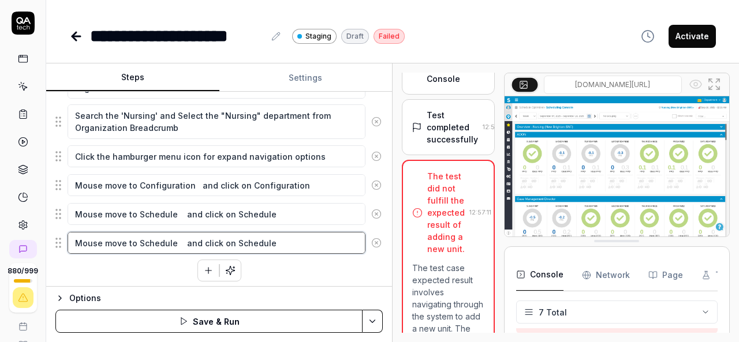
click at [145, 238] on textarea "Mouse move to Schedule and click on Schedule" at bounding box center [217, 243] width 298 height 22
click at [224, 240] on textarea "Mouse move to Unit and click on Schedule" at bounding box center [217, 243] width 298 height 22
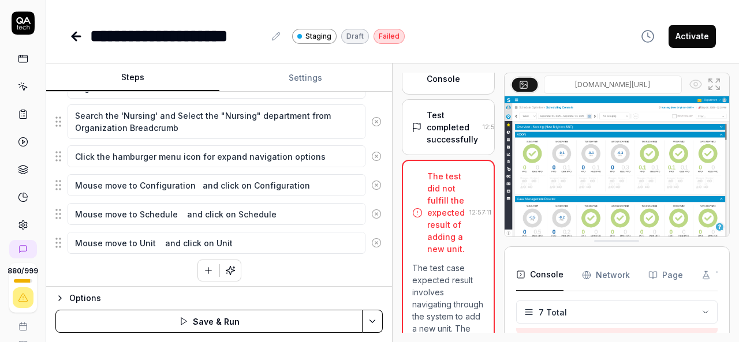
click at [205, 260] on button "button" at bounding box center [208, 270] width 21 height 21
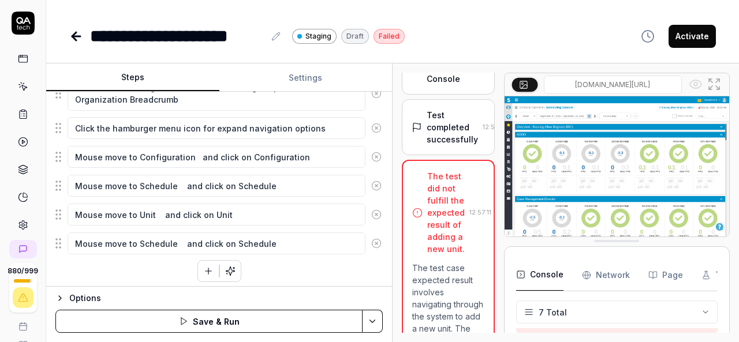
click at [168, 238] on textarea "Mouse move to Schedule and click on Schedule" at bounding box center [217, 244] width 298 height 22
click at [255, 240] on textarea "Mouse move to Add button and click on Schedule" at bounding box center [217, 244] width 298 height 22
click at [203, 268] on icon "button" at bounding box center [208, 271] width 10 height 10
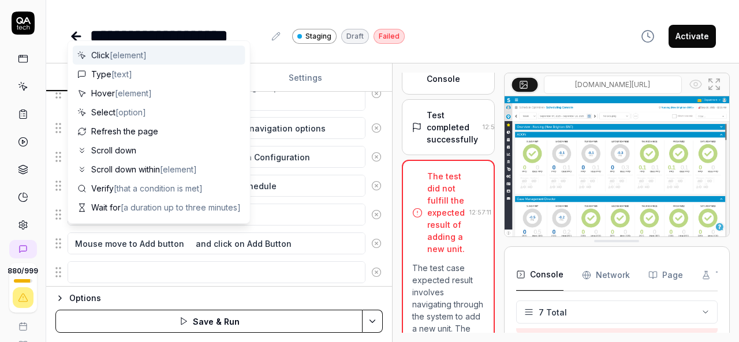
scroll to position [358, 0]
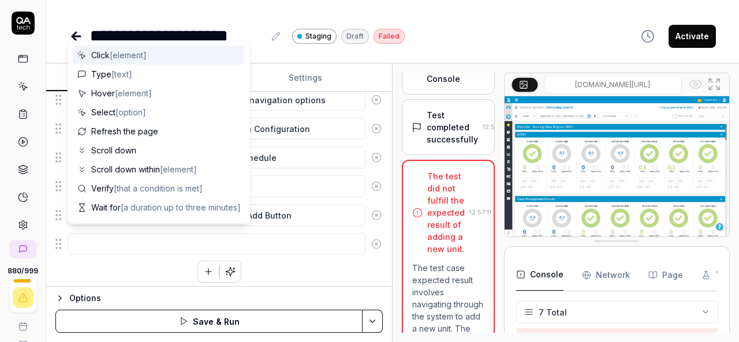
click at [321, 243] on textarea at bounding box center [217, 244] width 298 height 22
click at [133, 244] on textarea at bounding box center [217, 244] width 298 height 22
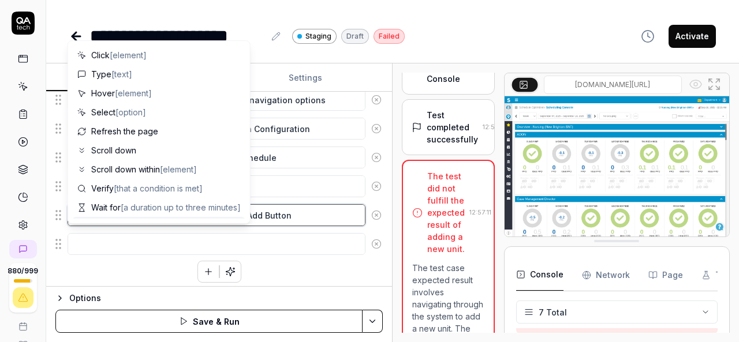
click at [304, 215] on textarea "Mouse move to Add button and click on Add Button" at bounding box center [217, 215] width 298 height 22
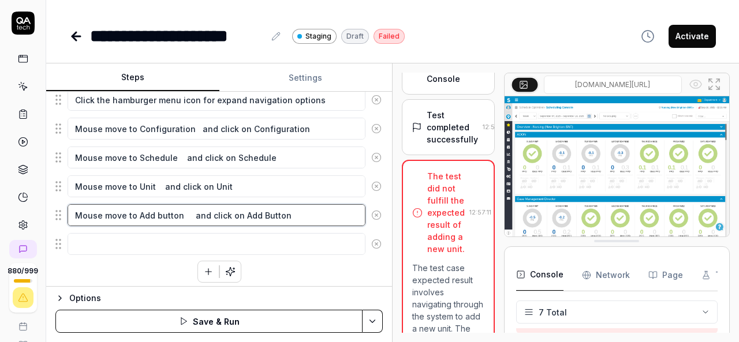
click at [187, 209] on textarea "Mouse move to Add button and click on Add Button" at bounding box center [217, 215] width 298 height 22
click at [291, 211] on textarea "Mouse move to Add button and click on Add Button" at bounding box center [217, 215] width 298 height 22
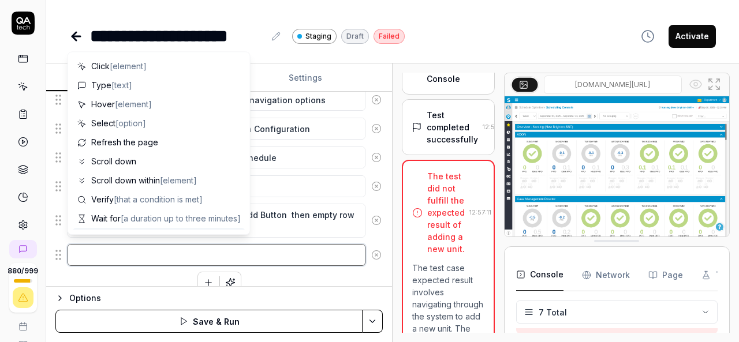
click at [170, 249] on textarea at bounding box center [217, 255] width 298 height 22
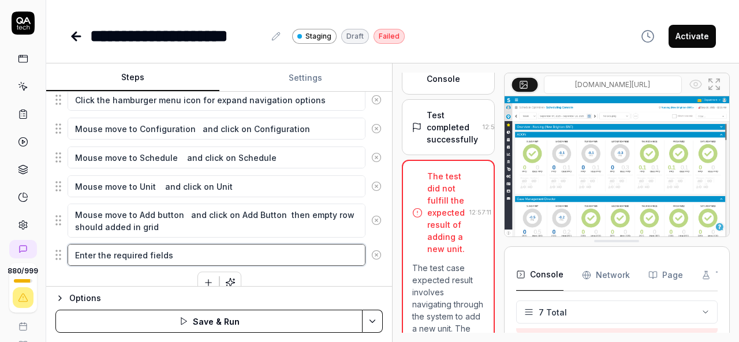
click at [112, 249] on textarea "Enter the required fields" at bounding box center [217, 255] width 298 height 22
click at [317, 254] on textarea "Enter the value in required fields" at bounding box center [217, 255] width 298 height 22
click at [74, 251] on textarea "Enter the value in required fields" at bounding box center [217, 255] width 298 height 22
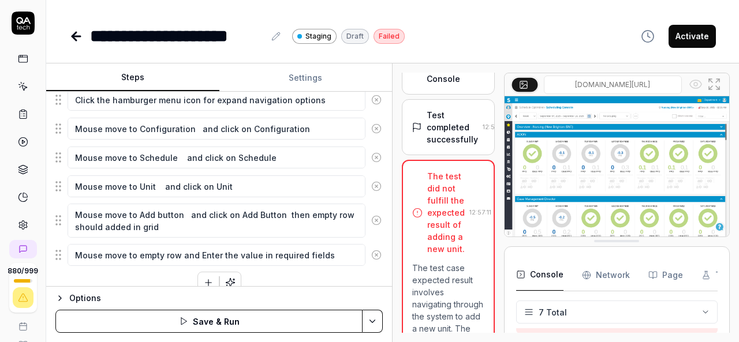
click at [203, 282] on icon "button" at bounding box center [208, 283] width 10 height 10
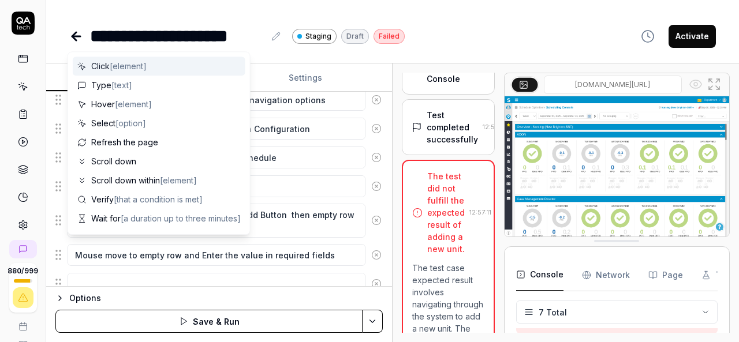
scroll to position [387, 0]
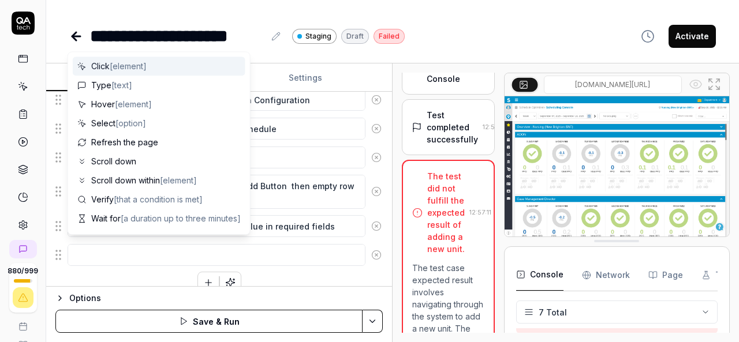
click at [329, 250] on textarea at bounding box center [217, 255] width 298 height 22
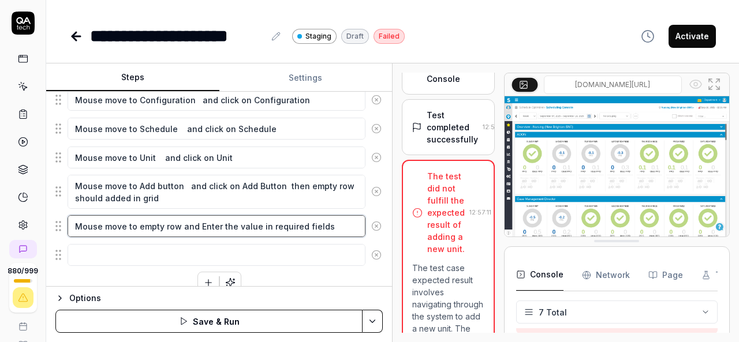
click at [342, 222] on textarea "Mouse move to empty row and Enter the value in required fields" at bounding box center [217, 226] width 298 height 22
click at [75, 232] on textarea "Mouse move to empty row and Enter the value in required fields then orange cl" at bounding box center [217, 232] width 298 height 34
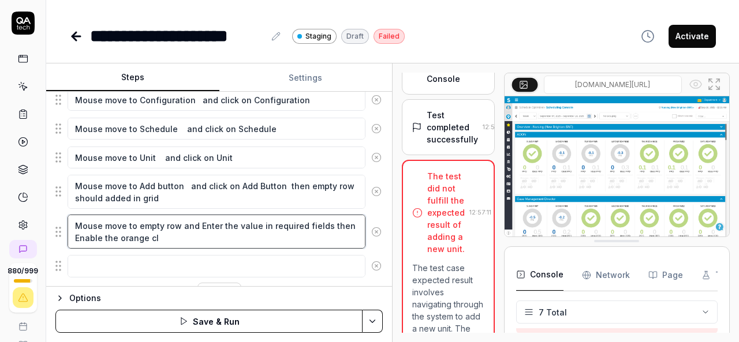
click at [166, 234] on textarea "Mouse move to empty row and Enter the value in required fields then Enable the …" at bounding box center [217, 232] width 298 height 34
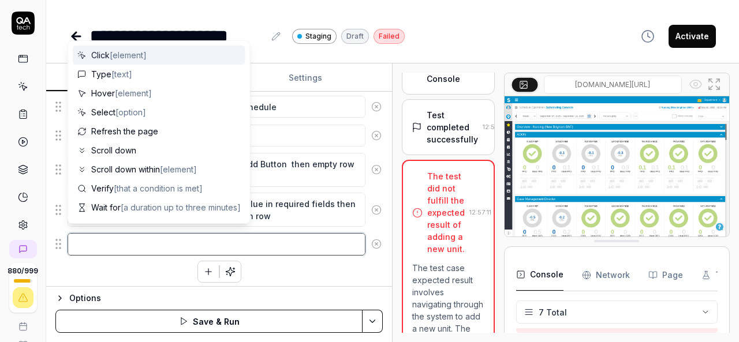
click at [148, 241] on textarea at bounding box center [217, 244] width 298 height 22
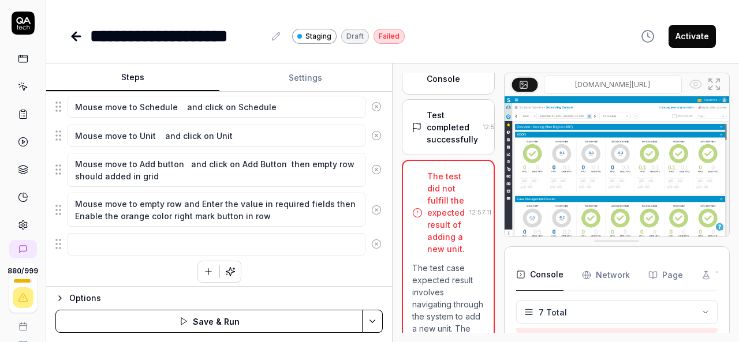
click at [134, 262] on div "Enter the username in the username field Enter the password in the password fie…" at bounding box center [218, 70] width 327 height 425
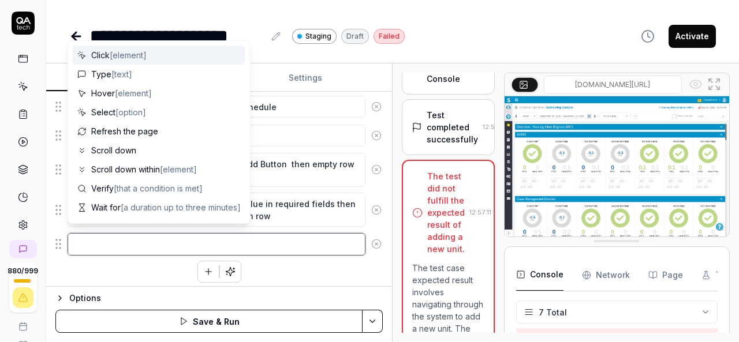
click at [113, 238] on textarea at bounding box center [217, 244] width 298 height 22
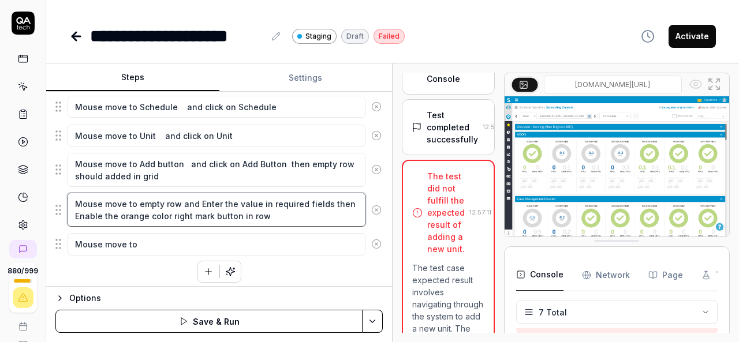
click at [117, 214] on textarea "Mouse move to empty row and Enter the value in required fields then Enable the …" at bounding box center [217, 210] width 298 height 34
click at [268, 209] on textarea "Mouse move to empty row and Enter the value in required fields then Enable the …" at bounding box center [217, 210] width 298 height 34
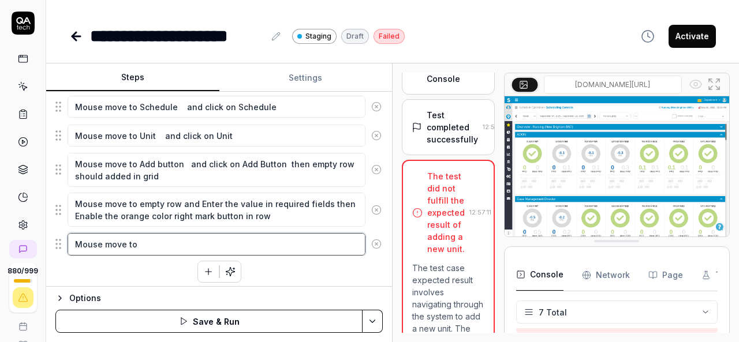
click at [154, 240] on textarea "Mouse move to" at bounding box center [217, 244] width 298 height 22
paste textarea "orange color right mark button in row"
click at [255, 237] on textarea "Mouse move to orange color right mark button in row" at bounding box center [217, 244] width 298 height 22
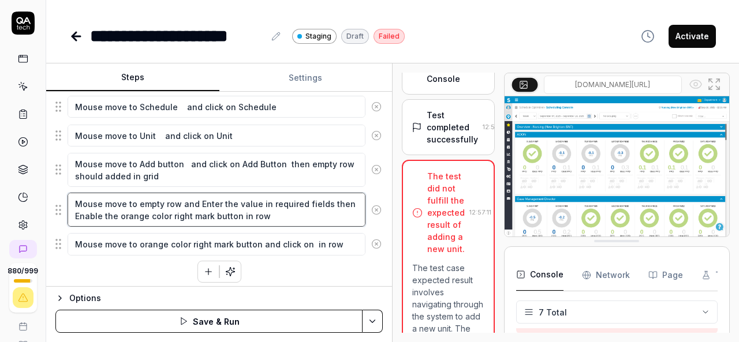
click at [119, 211] on textarea "Mouse move to empty row and Enter the value in required fields then Enable the …" at bounding box center [217, 210] width 298 height 34
click at [236, 211] on textarea "Mouse move to empty row and Enter the value in required fields then Enable the …" at bounding box center [217, 210] width 298 height 34
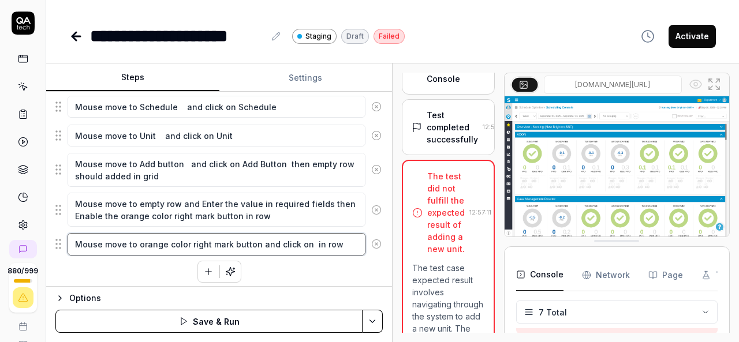
click at [304, 240] on textarea "Mouse move to orange color right mark button and click on in row" at bounding box center [217, 244] width 298 height 22
paste textarea "orange color right mark button"
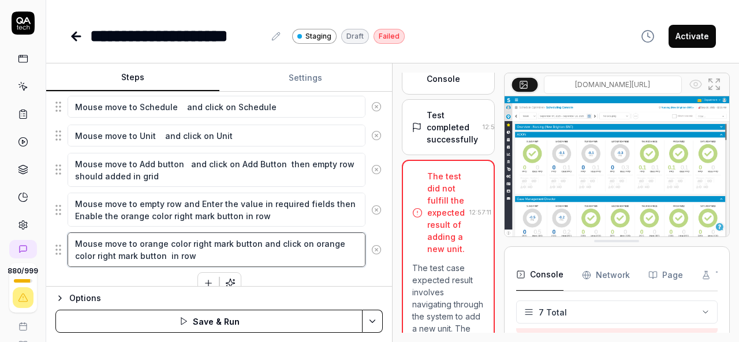
click at [246, 250] on textarea "Mouse move to orange color right mark button and click on orange color right ma…" at bounding box center [217, 250] width 298 height 34
click at [206, 278] on icon "button" at bounding box center [208, 283] width 10 height 10
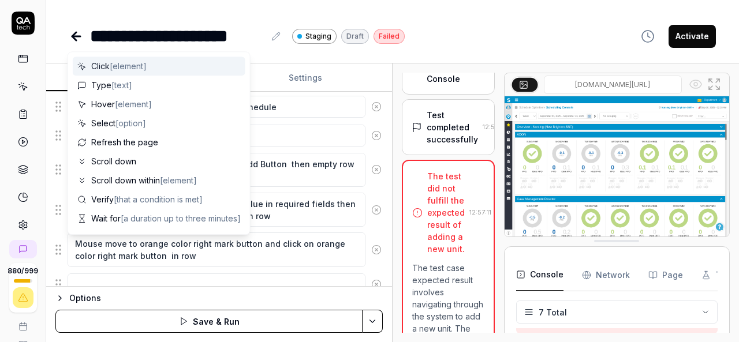
scroll to position [437, 0]
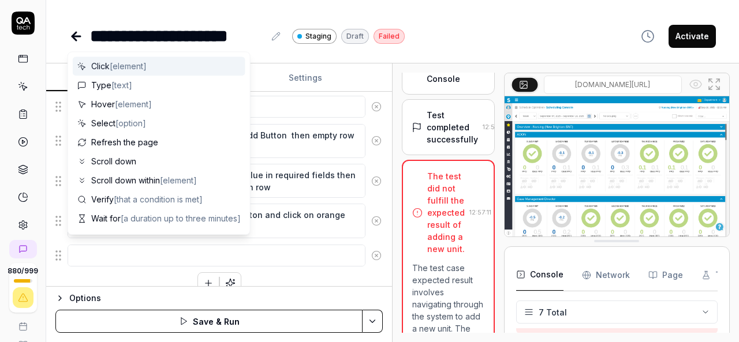
click at [216, 248] on textarea at bounding box center [217, 256] width 298 height 22
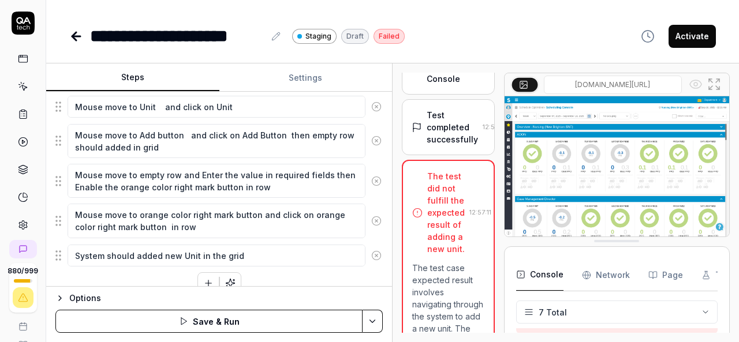
click at [376, 323] on html "**********" at bounding box center [369, 171] width 739 height 342
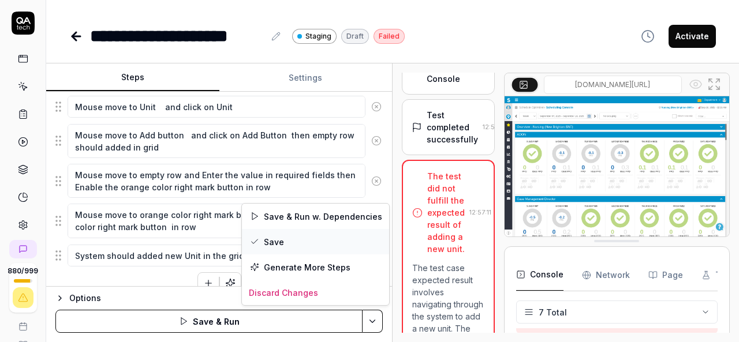
click at [276, 248] on div "Save" at bounding box center [315, 241] width 147 height 25
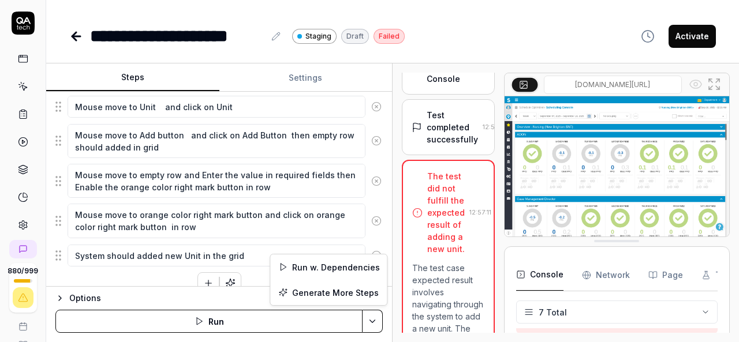
click at [376, 319] on html "**********" at bounding box center [369, 171] width 739 height 342
click at [345, 266] on div "Run w. Dependencies" at bounding box center [328, 267] width 117 height 25
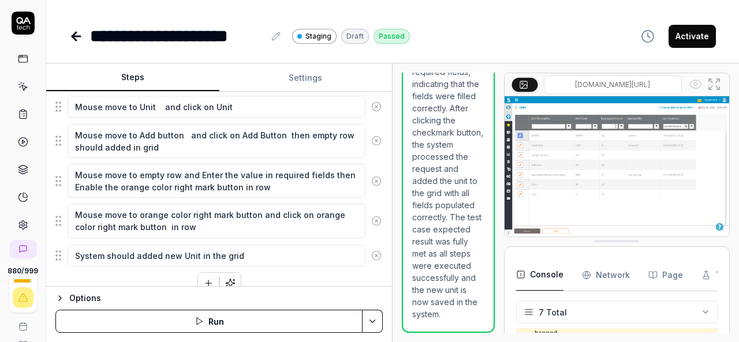
scroll to position [2118, 0]
click at [686, 41] on button "Activate" at bounding box center [691, 36] width 47 height 23
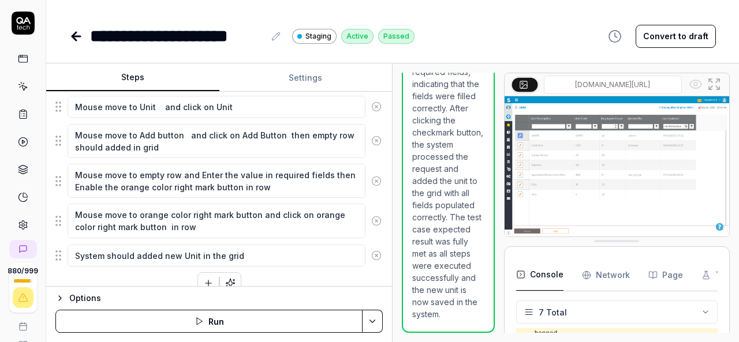
click at [201, 35] on div "**********" at bounding box center [177, 36] width 174 height 26
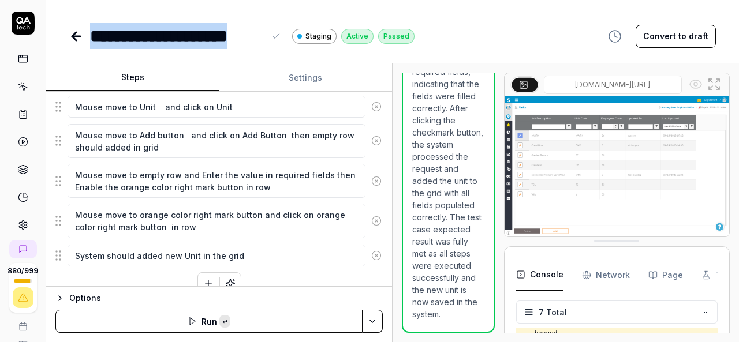
copy div "**********"
click at [81, 40] on icon at bounding box center [76, 36] width 14 height 14
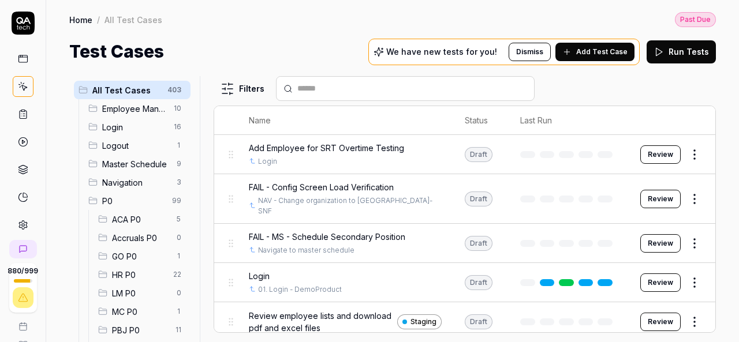
click at [338, 83] on input "text" at bounding box center [412, 89] width 230 height 12
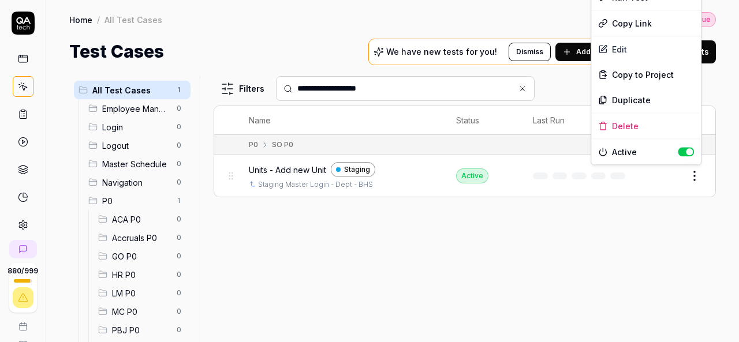
click at [697, 175] on html "**********" at bounding box center [369, 171] width 739 height 342
click at [641, 98] on div "Duplicate" at bounding box center [646, 99] width 110 height 25
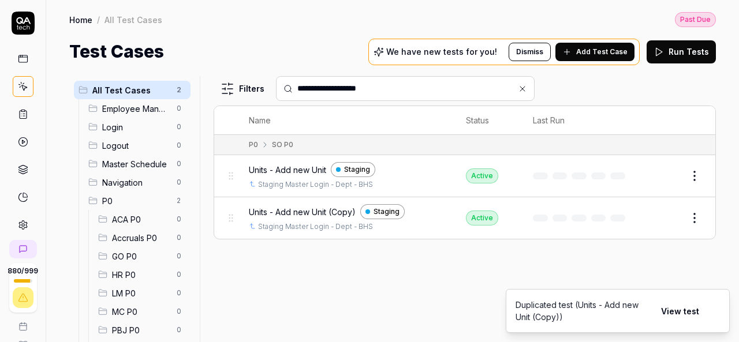
click at [658, 214] on button "Edit" at bounding box center [667, 218] width 28 height 18
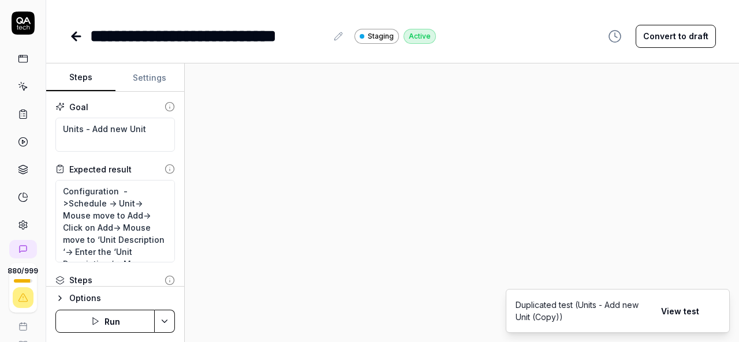
click at [661, 43] on button "Convert to draft" at bounding box center [675, 36] width 80 height 23
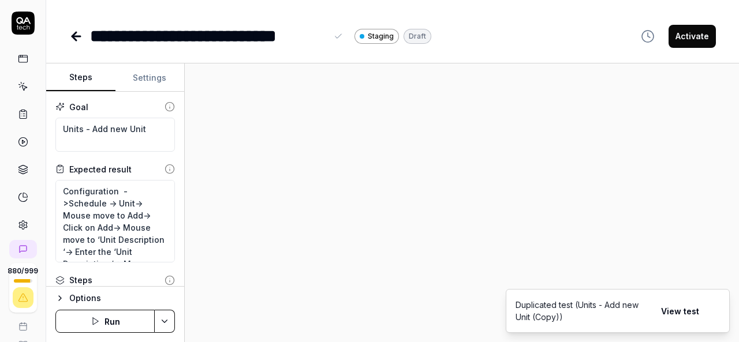
click at [297, 40] on div "**********" at bounding box center [208, 36] width 237 height 26
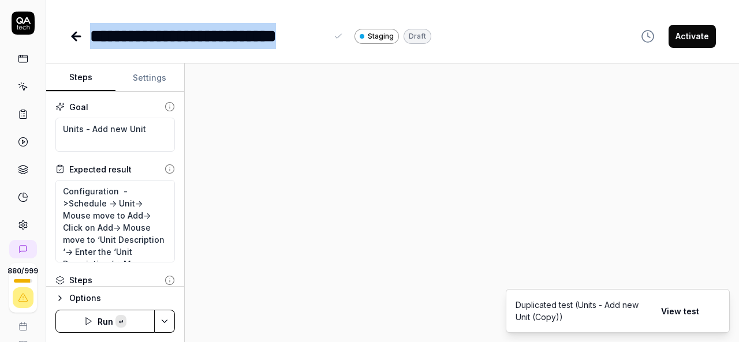
paste div
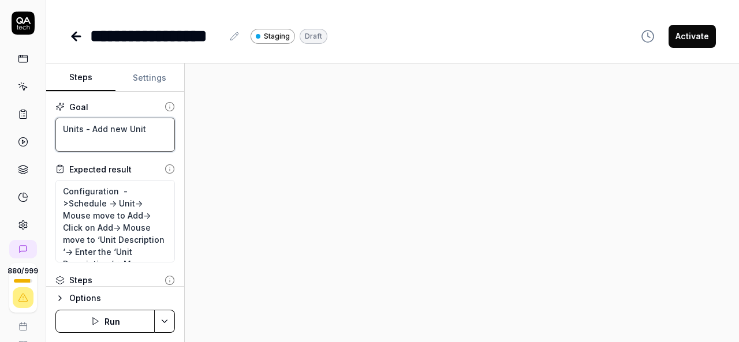
click at [93, 129] on textarea "Units - Add new Unit" at bounding box center [114, 135] width 119 height 34
click at [144, 128] on textarea "Units - Add new Unit" at bounding box center [114, 135] width 119 height 34
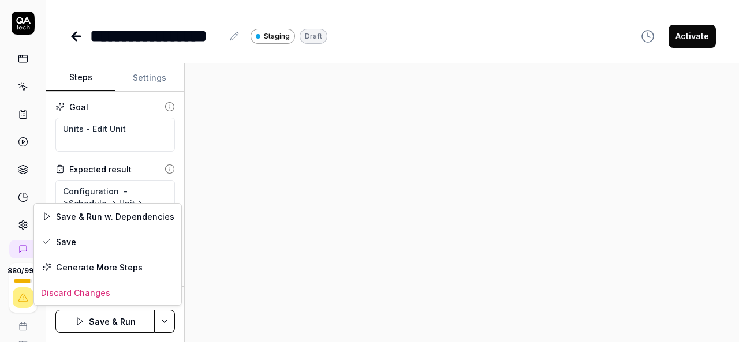
click at [166, 321] on html "**********" at bounding box center [369, 171] width 739 height 342
click at [76, 244] on div "Save" at bounding box center [107, 241] width 147 height 25
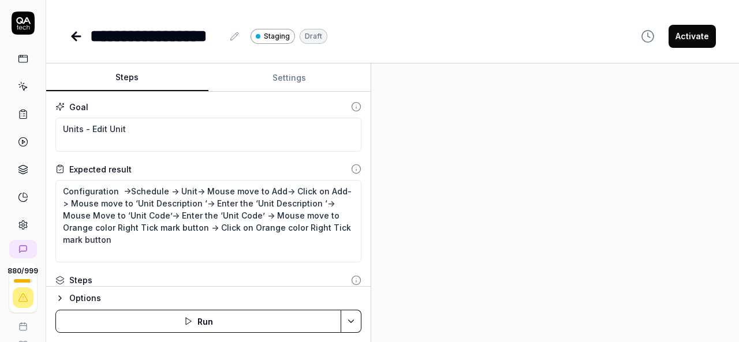
click at [372, 245] on div "Steps Settings Goal Units - Edit Unit Expected result Configuration ->Schedule …" at bounding box center [392, 202] width 693 height 279
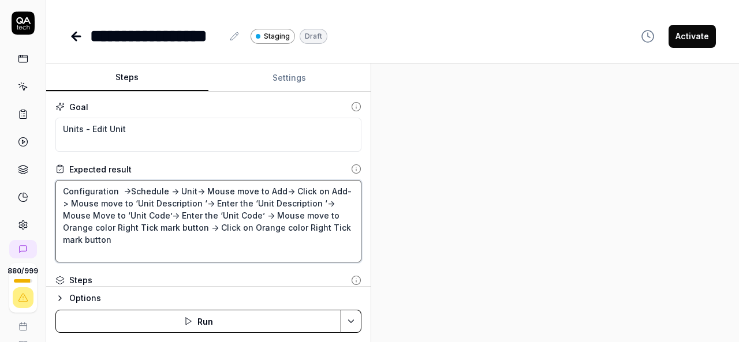
click at [122, 246] on textarea "Configuration ->Schedule -> Unit-> Mouse move to Add-> Click on Add-> Mouse mov…" at bounding box center [208, 221] width 306 height 83
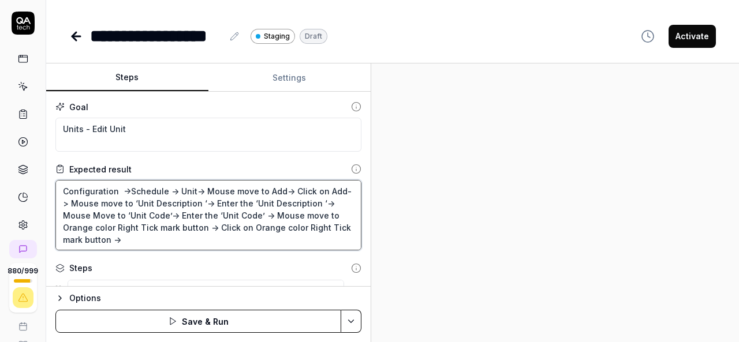
click at [163, 239] on textarea "Configuration ->Schedule -> Unit-> Mouse move to Add-> Click on Add-> Mouse mov…" at bounding box center [208, 215] width 306 height 70
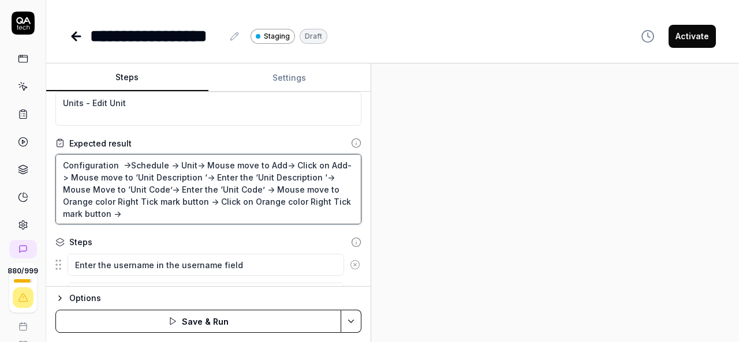
scroll to position [31, 0]
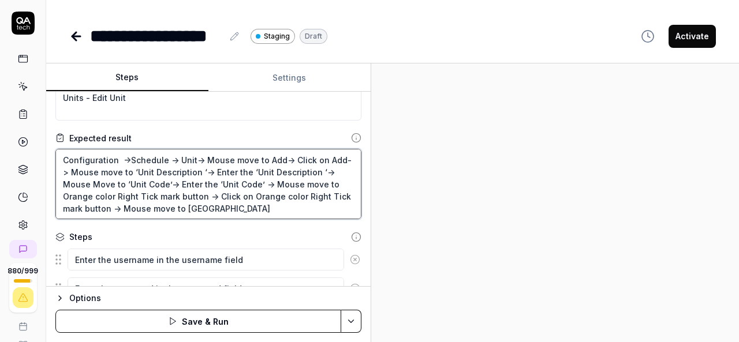
click at [171, 212] on textarea "Configuration ->Schedule -> Unit-> Mouse move to Add-> Click on Add-> Mouse mov…" at bounding box center [208, 184] width 306 height 70
click at [162, 208] on textarea "Configuration ->Schedule -> Unit-> Mouse move to Add-> Click on Add-> Mouse mov…" at bounding box center [208, 184] width 306 height 70
click at [205, 207] on textarea "Configuration ->Schedule -> Unit-> Mouse move to Add-> Click on Add-> Mouse mov…" at bounding box center [208, 184] width 306 height 70
click at [254, 205] on textarea "Configuration ->Schedule -> Unit-> Mouse move to Add-> Click on Add-> Mouse mov…" at bounding box center [208, 184] width 306 height 70
paste textarea "Pensile Icon"
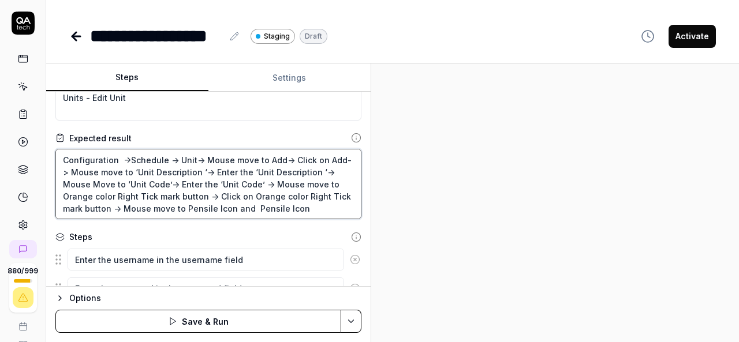
click at [232, 203] on textarea "Configuration ->Schedule -> Unit-> Mouse move to Add-> Click on Add-> Mouse mov…" at bounding box center [208, 184] width 306 height 70
click at [230, 204] on textarea "Configuration ->Schedule -> Unit-> Mouse move to Add-> Click on Add-> Mouse mov…" at bounding box center [208, 184] width 306 height 70
click at [309, 209] on textarea "Configuration ->Schedule -> Unit-> Mouse move to Add-> Click on Add-> Mouse mov…" at bounding box center [208, 184] width 306 height 70
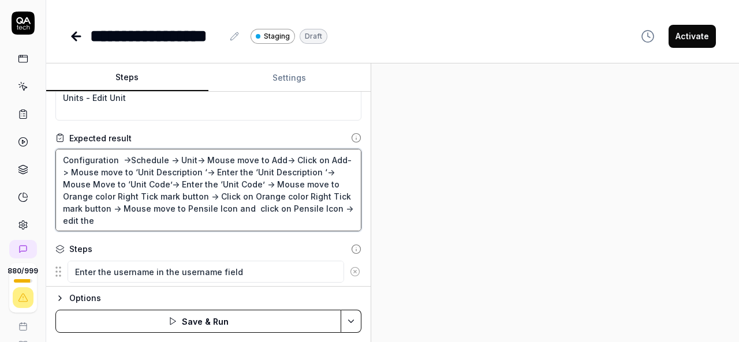
click at [122, 171] on textarea "Configuration ->Schedule -> Unit-> Mouse move to Add-> Click on Add-> Mouse mov…" at bounding box center [208, 190] width 306 height 83
click at [190, 170] on textarea "Configuration ->Schedule -> Unit-> Mouse move to Add-> Click on Add-> Mouse mov…" at bounding box center [208, 190] width 306 height 83
click at [102, 222] on textarea "Configuration ->Schedule -> Unit-> Mouse move to Add-> Click on Add-> Mouse mov…" at bounding box center [208, 190] width 306 height 83
paste textarea "‘Unit Description"
click at [186, 183] on textarea "Configuration ->Schedule -> Unit-> Mouse move to Add-> Click on Add-> Mouse mov…" at bounding box center [208, 190] width 306 height 83
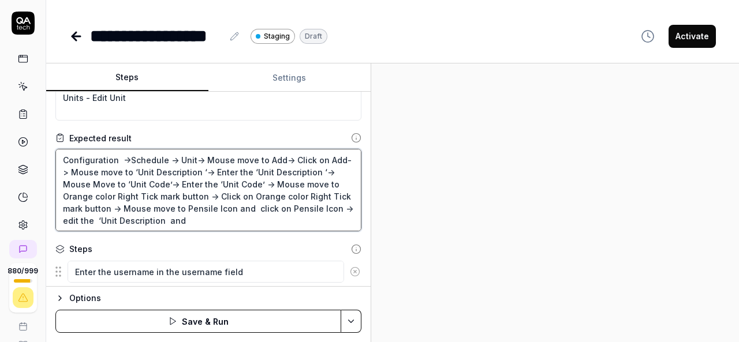
click at [230, 183] on textarea "Configuration ->Schedule -> Unit-> Mouse move to Add-> Click on Add-> Mouse mov…" at bounding box center [208, 190] width 306 height 83
click at [188, 220] on textarea "Configuration ->Schedule -> Unit-> Mouse move to Add-> Click on Add-> Mouse mov…" at bounding box center [208, 190] width 306 height 83
paste textarea "‘Unit Code’"
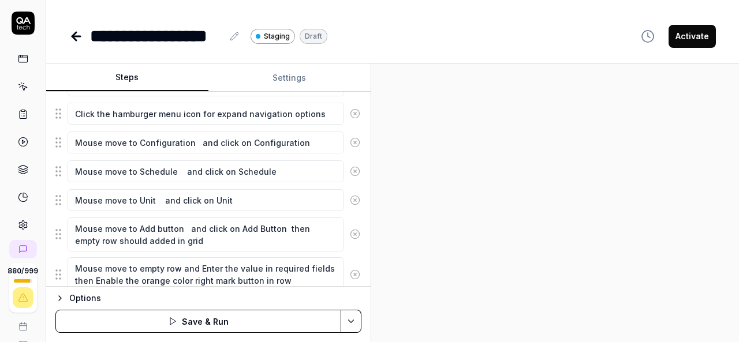
scroll to position [473, 0]
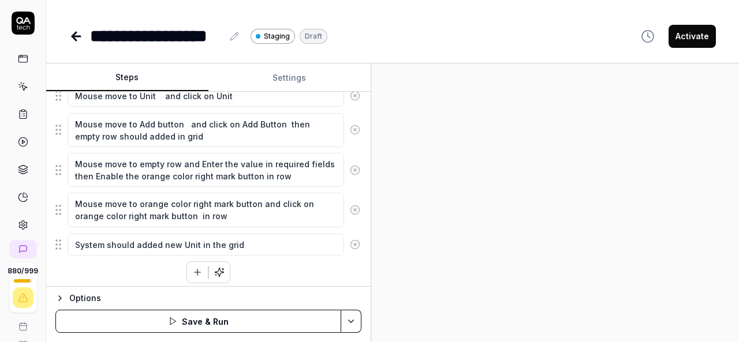
click at [289, 262] on div "Enter the username in the username field Enter the password in the password fie…" at bounding box center [208, 50] width 306 height 465
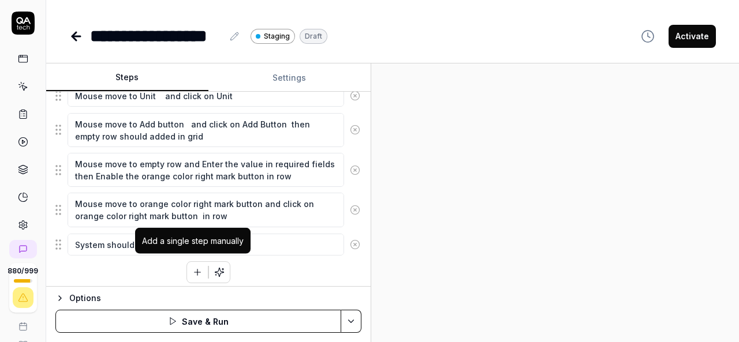
click at [194, 272] on icon "button" at bounding box center [197, 272] width 6 height 0
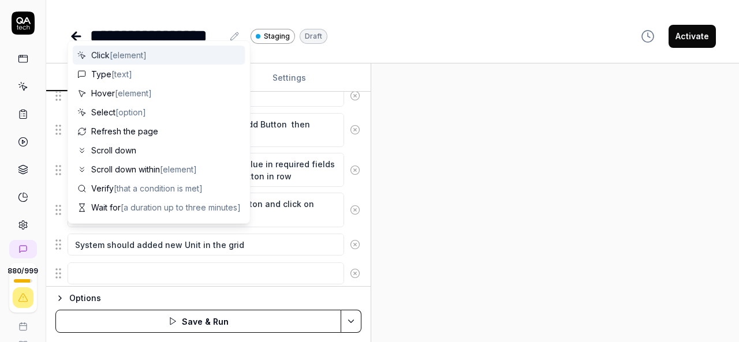
scroll to position [501, 0]
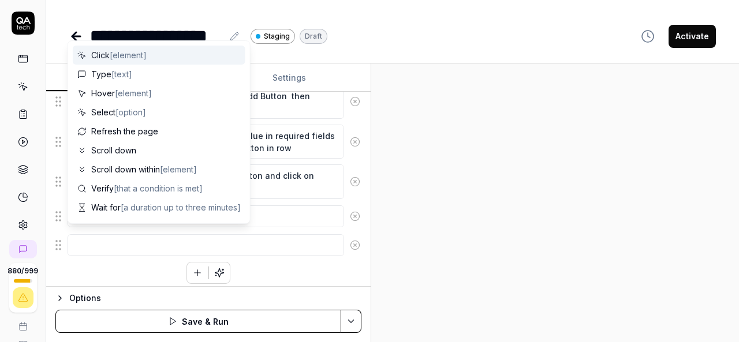
click at [268, 235] on textarea at bounding box center [206, 245] width 276 height 22
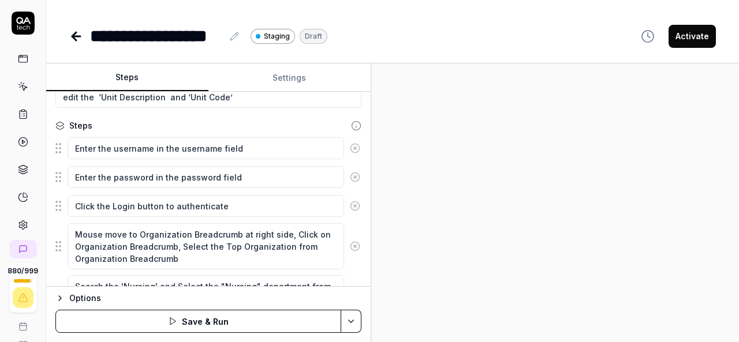
scroll to position [57, 0]
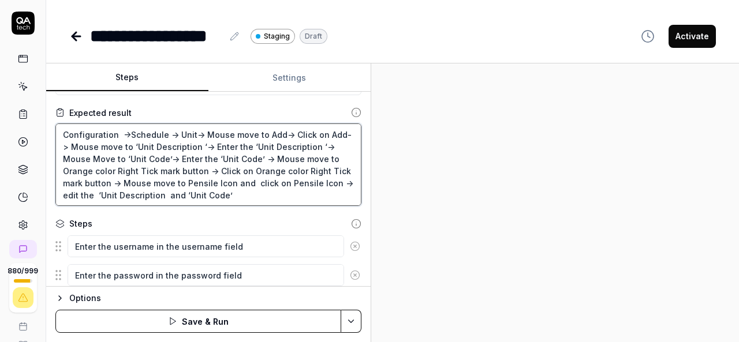
click at [103, 185] on textarea "Configuration ->Schedule -> Unit-> Mouse move to Add-> Click on Add-> Mouse mov…" at bounding box center [208, 165] width 306 height 83
click at [307, 183] on textarea "Configuration ->Schedule -> Unit-> Mouse move to Add-> Click on Add-> Mouse mov…" at bounding box center [208, 165] width 306 height 83
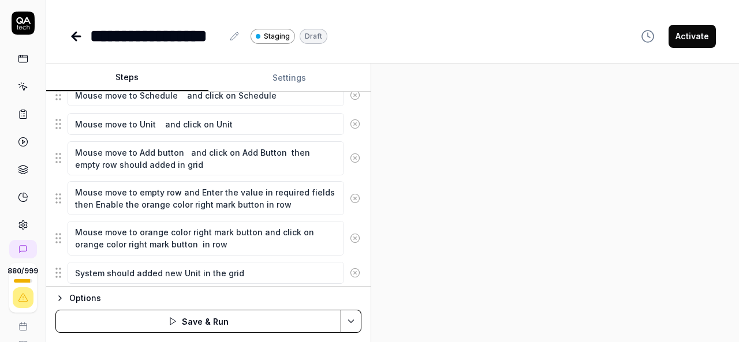
scroll to position [501, 0]
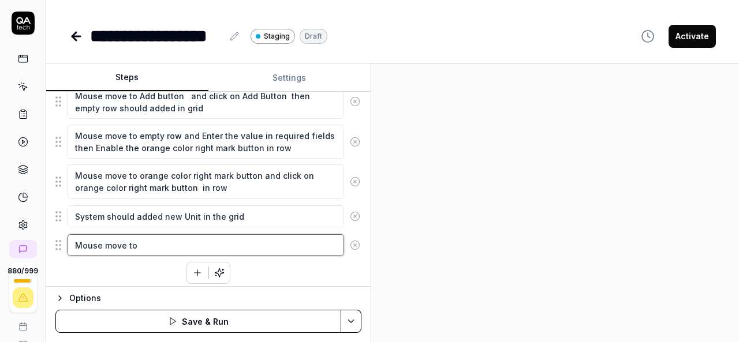
click at [210, 234] on textarea "Mouse move to" at bounding box center [206, 245] width 276 height 22
paste textarea "Pensile Icon and click on Pensile Icon"
click at [195, 268] on icon "button" at bounding box center [197, 273] width 10 height 10
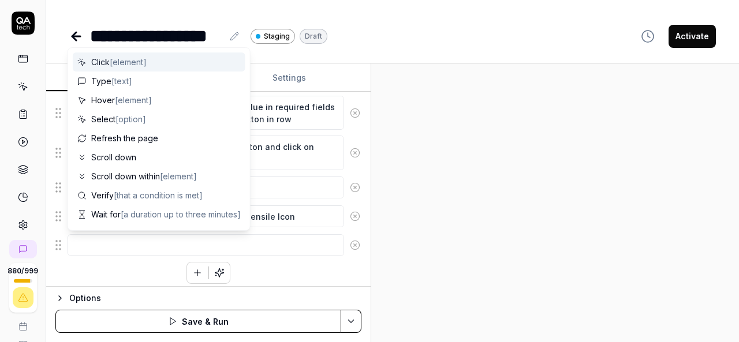
scroll to position [522, 0]
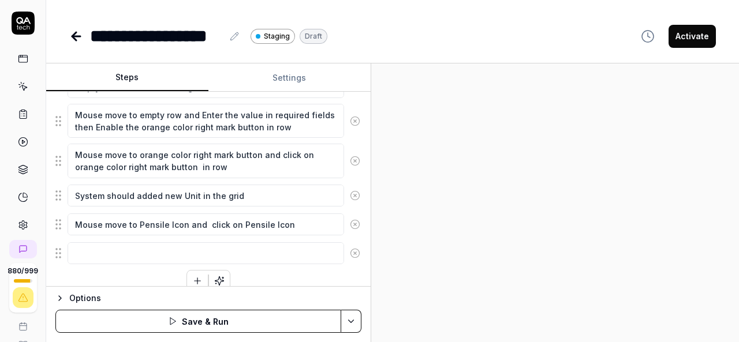
click at [308, 275] on div "Enter the username in the username field Enter the password in the password fie…" at bounding box center [208, 30] width 306 height 523
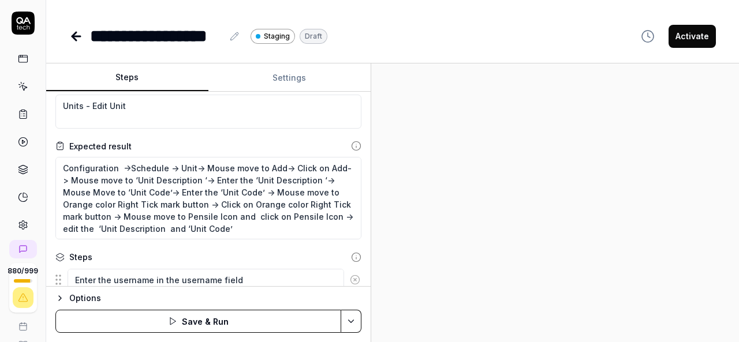
scroll to position [22, 0]
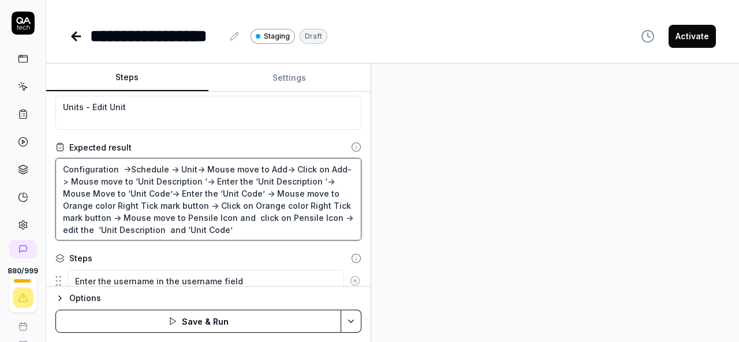
click at [321, 218] on textarea "Configuration ->Schedule -> Unit-> Mouse move to Add-> Click on Add-> Mouse mov…" at bounding box center [208, 199] width 306 height 83
click at [248, 223] on textarea "Configuration ->Schedule -> Unit-> Mouse move to Add-> Click on Add-> Mouse mov…" at bounding box center [208, 199] width 306 height 83
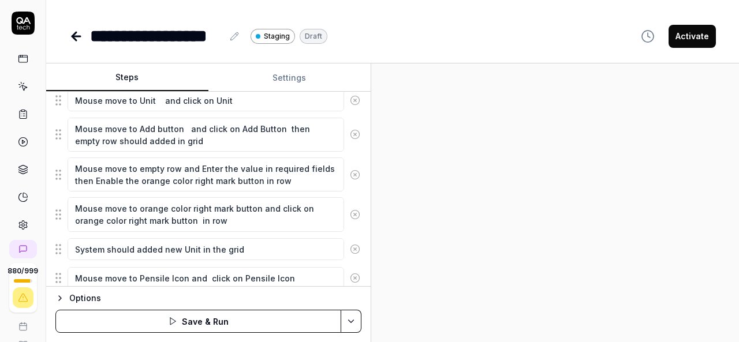
scroll to position [530, 0]
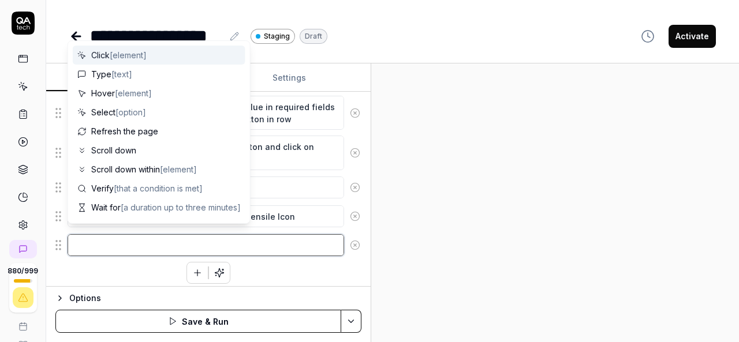
click at [249, 234] on textarea at bounding box center [206, 245] width 276 height 22
paste textarea "edit the ‘Unit Description and ‘Unit Code’"
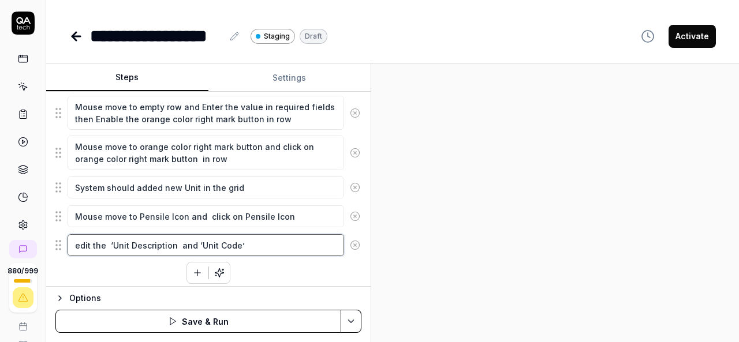
click at [79, 238] on textarea "edit the ‘Unit Description and ‘Unit Code’" at bounding box center [206, 245] width 276 height 22
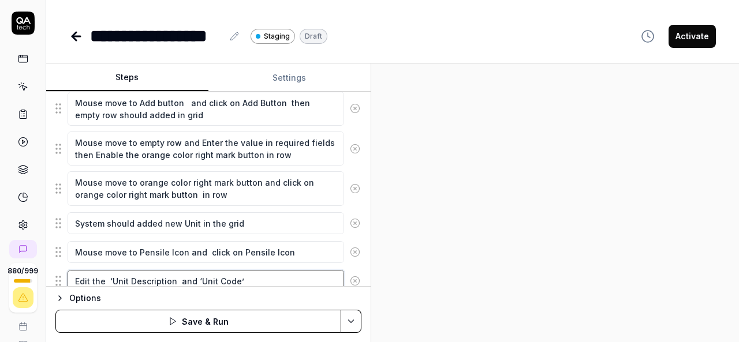
scroll to position [493, 0]
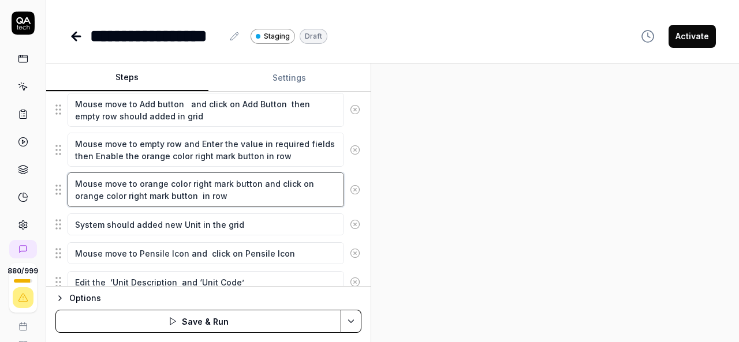
drag, startPoint x: 232, startPoint y: 188, endPoint x: 74, endPoint y: 182, distance: 158.2
click at [74, 182] on textarea "Mouse move to orange color right mark button and click on orange color right ma…" at bounding box center [206, 190] width 276 height 34
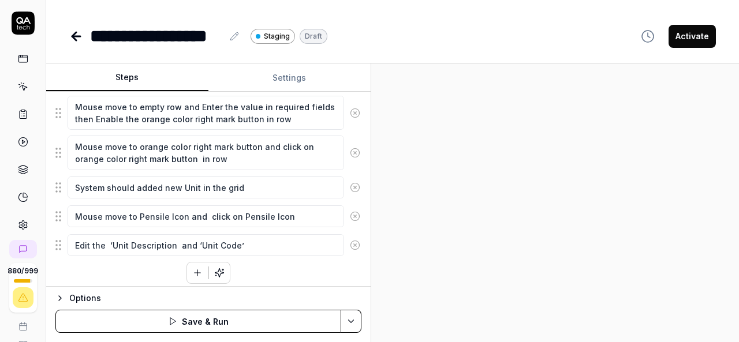
click at [192, 271] on icon "button" at bounding box center [197, 273] width 10 height 10
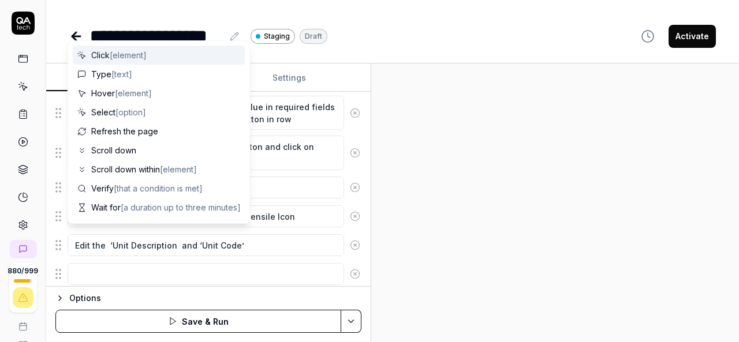
scroll to position [558, 0]
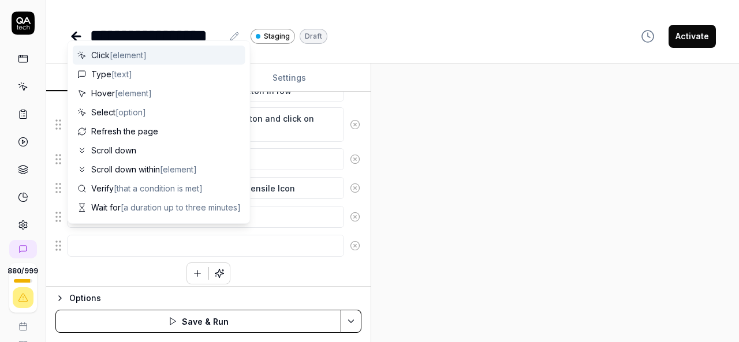
click at [157, 237] on textarea at bounding box center [206, 246] width 276 height 22
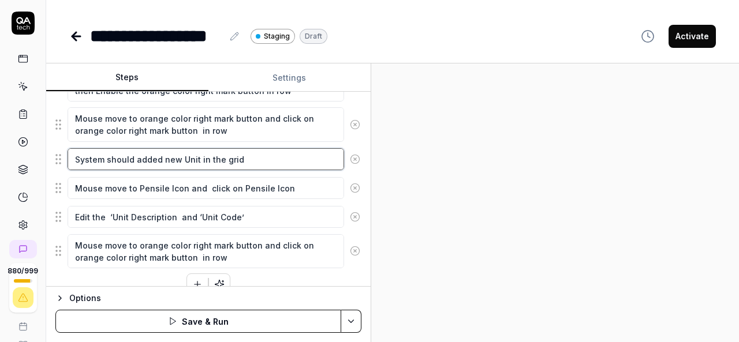
drag, startPoint x: 241, startPoint y: 154, endPoint x: 57, endPoint y: 155, distance: 184.7
click at [57, 155] on div "System should added new Unit in the grid" at bounding box center [208, 159] width 306 height 24
click at [192, 279] on icon "button" at bounding box center [197, 284] width 10 height 10
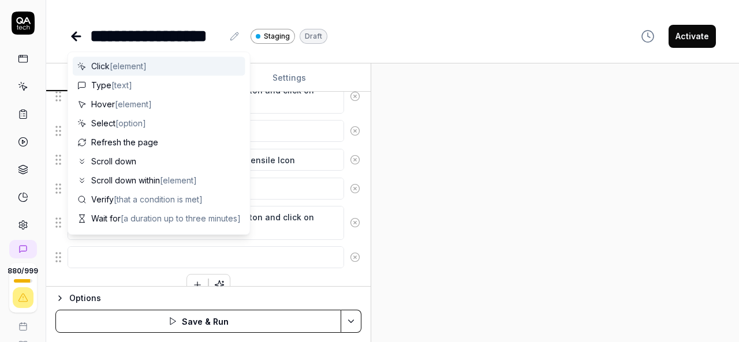
click at [190, 246] on textarea at bounding box center [206, 257] width 276 height 22
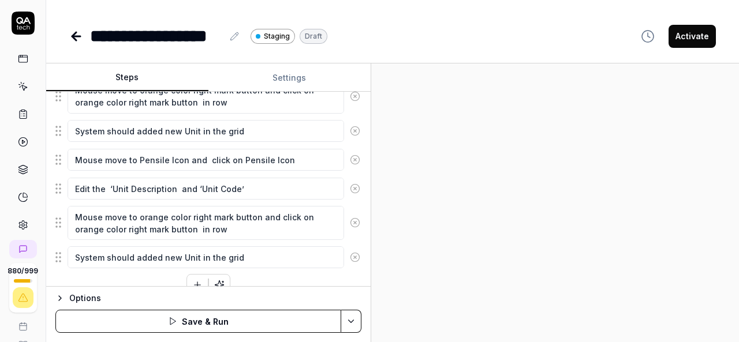
click at [134, 248] on textarea "System should added new Unit in the grid" at bounding box center [206, 257] width 276 height 22
click at [144, 248] on textarea "System should added new Unit in the grid" at bounding box center [206, 257] width 276 height 22
click at [163, 250] on textarea "System should edit new Unit in the grid" at bounding box center [206, 257] width 276 height 22
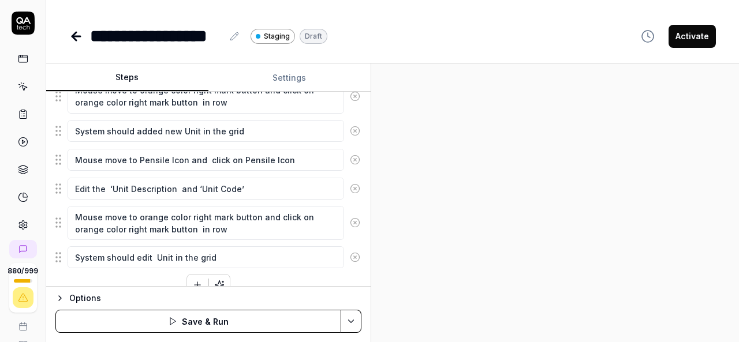
click at [163, 250] on textarea "System should edit Unit in the grid" at bounding box center [206, 257] width 276 height 22
click at [152, 246] on textarea "System should edit Unit in the grid" at bounding box center [206, 257] width 276 height 22
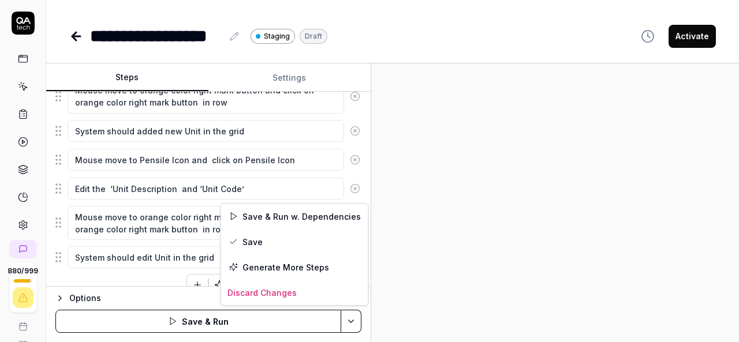
click at [351, 320] on html "**********" at bounding box center [369, 171] width 739 height 342
click at [254, 244] on div "Save" at bounding box center [293, 241] width 147 height 25
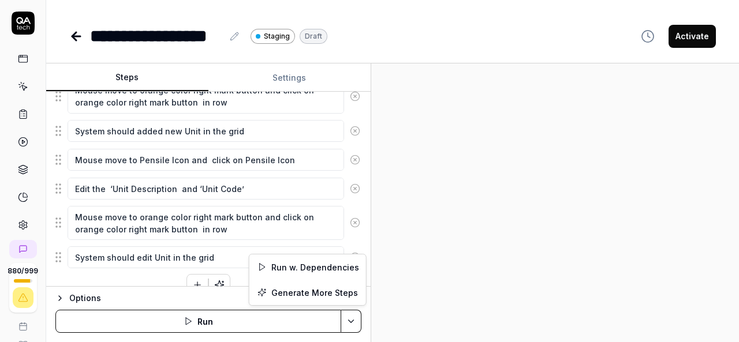
click at [347, 320] on html "**********" at bounding box center [369, 171] width 739 height 342
click at [334, 268] on div "Run w. Dependencies" at bounding box center [307, 267] width 117 height 25
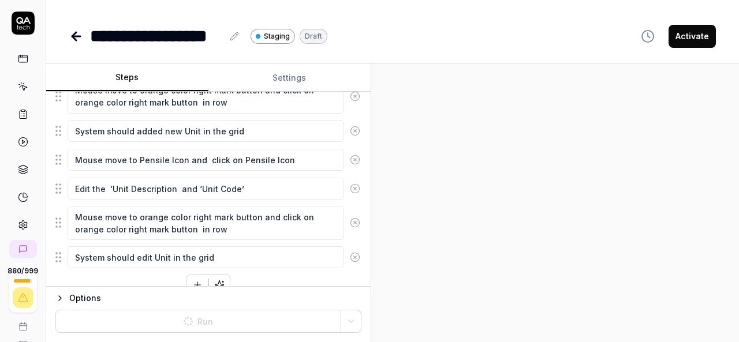
click at [716, 189] on div at bounding box center [555, 202] width 368 height 279
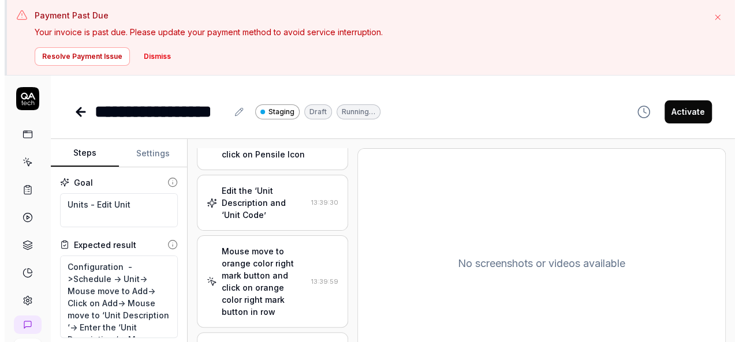
scroll to position [635, 0]
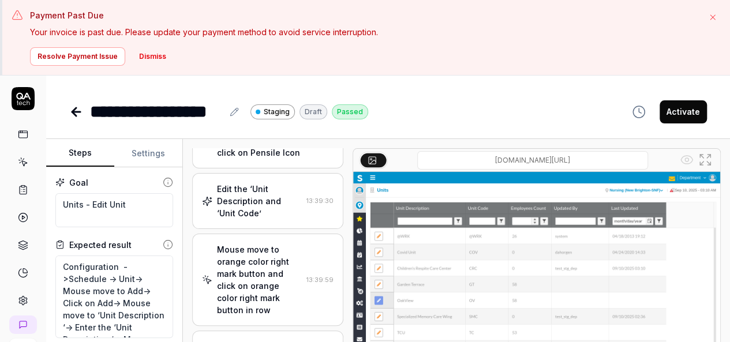
click at [686, 116] on button "Activate" at bounding box center [683, 111] width 47 height 23
type textarea "*"
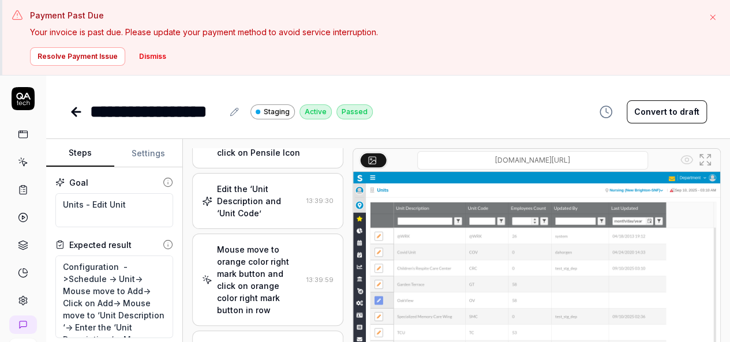
click at [74, 113] on icon at bounding box center [74, 112] width 4 height 8
click at [148, 58] on button "Dismiss" at bounding box center [152, 56] width 41 height 18
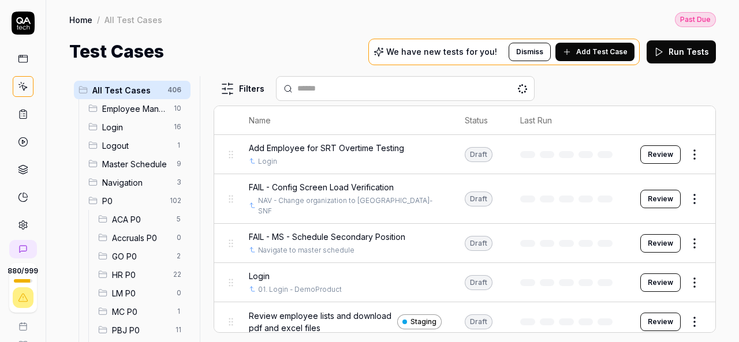
click at [322, 85] on input "text" at bounding box center [412, 89] width 230 height 12
paste input "**********"
click at [323, 89] on input "**********" at bounding box center [412, 89] width 230 height 12
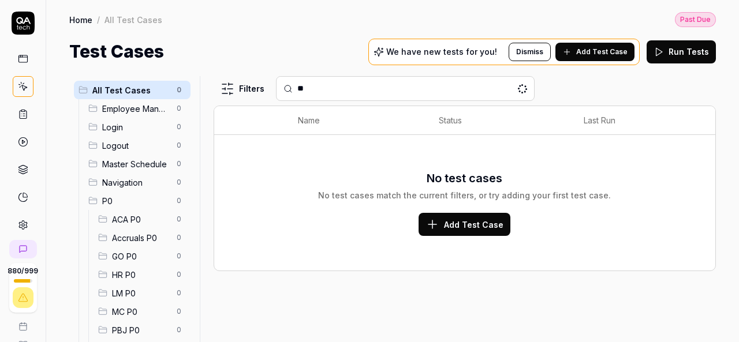
type input "*"
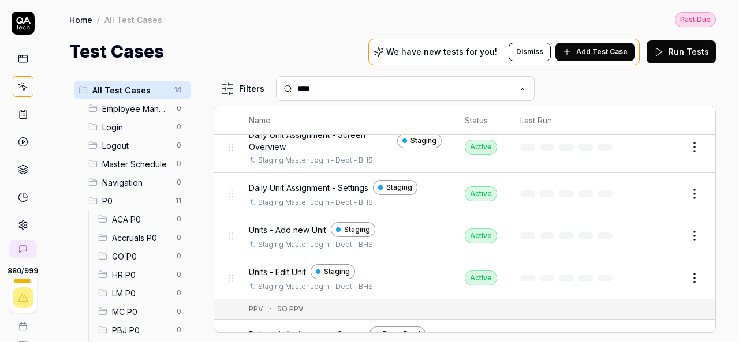
scroll to position [387, 0]
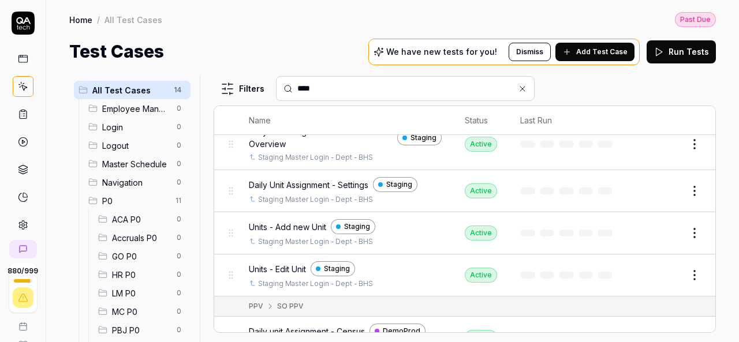
type input "****"
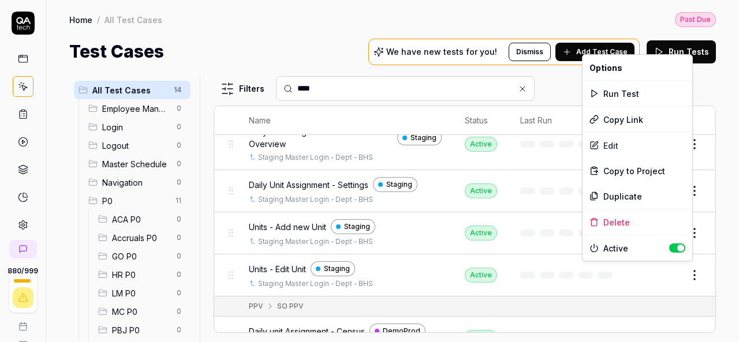
click at [691, 270] on html "880 / 999 k Home / All Test Cases Past Due Home / All Test Cases Past Due Test …" at bounding box center [369, 171] width 739 height 342
click at [639, 194] on div "Duplicate" at bounding box center [637, 196] width 110 height 25
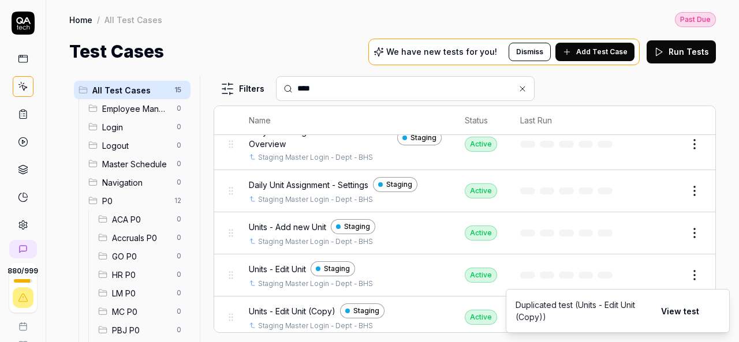
click at [477, 25] on div "Home / All Test Cases Past Due" at bounding box center [392, 20] width 646 height 16
click at [458, 24] on div "Home / All Test Cases Past Due" at bounding box center [392, 20] width 646 height 16
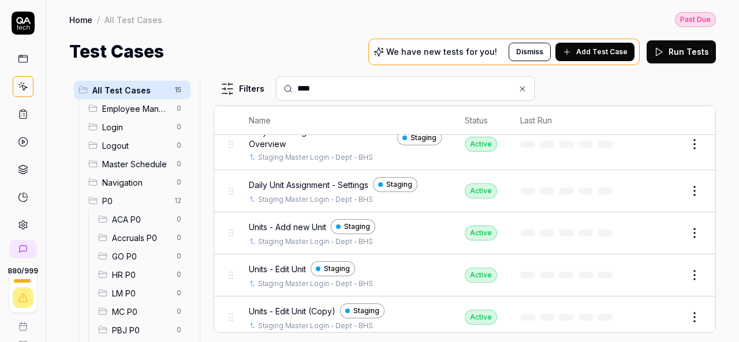
click at [656, 310] on button "Edit" at bounding box center [667, 317] width 28 height 18
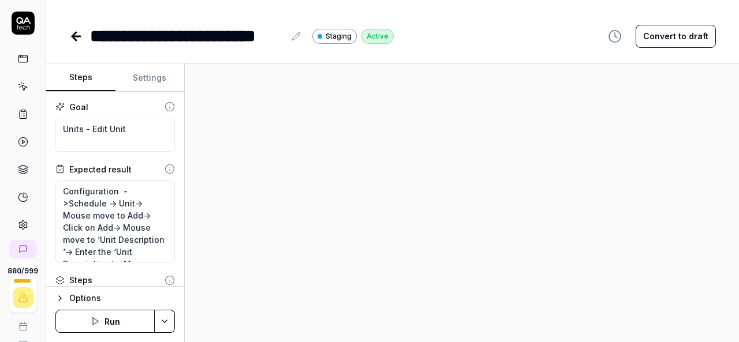
click at [673, 36] on button "Convert to draft" at bounding box center [675, 36] width 80 height 23
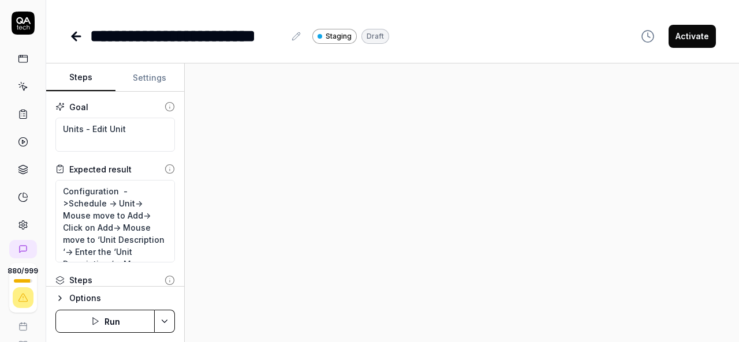
type textarea "*"
click at [290, 40] on button at bounding box center [296, 36] width 14 height 14
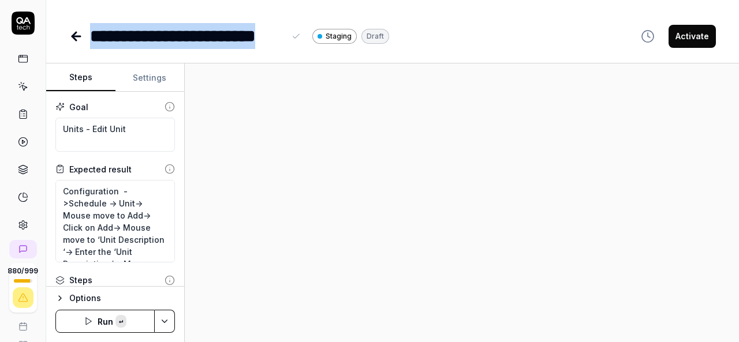
paste div
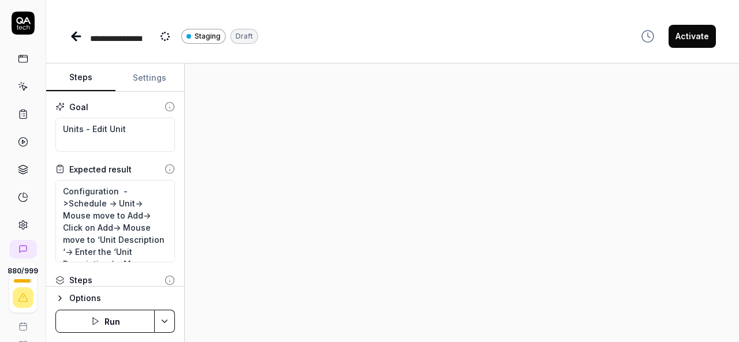
click at [380, 58] on div "**********" at bounding box center [392, 171] width 693 height 342
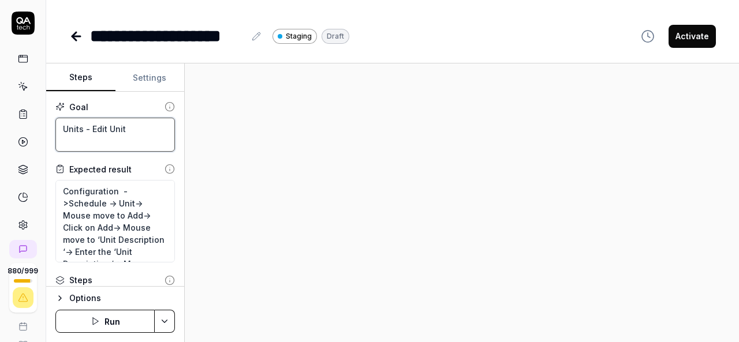
click at [143, 135] on textarea "Units - Edit Unit" at bounding box center [114, 135] width 119 height 34
paste textarea "Delete"
type textarea "*"
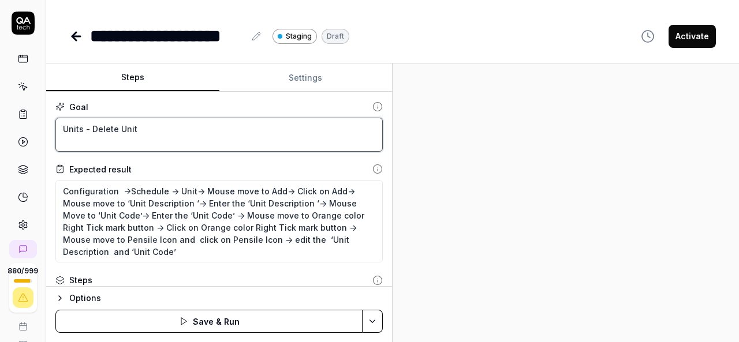
click at [485, 248] on div "Steps Settings Goal Units - Delete Unit Expected result Configuration ->Schedul…" at bounding box center [392, 202] width 693 height 279
type textarea "Units - Delete Unit"
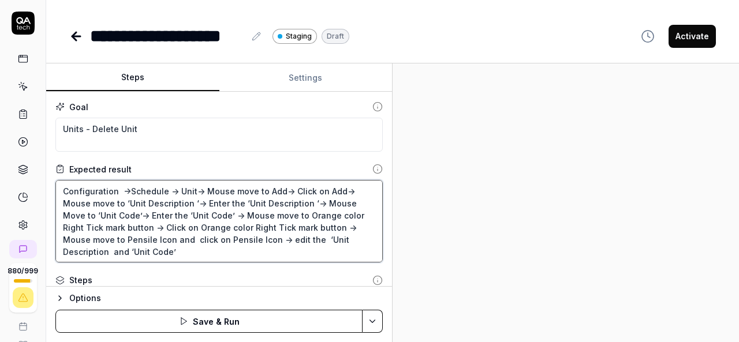
click at [65, 238] on textarea "Configuration ->Schedule -> Unit-> Mouse move to Add-> Click on Add-> Mouse mov…" at bounding box center [218, 221] width 327 height 83
click at [172, 253] on textarea "Configuration ->Schedule -> Unit-> Mouse move to Add-> Click on Add-> Mouse mov…" at bounding box center [218, 221] width 327 height 83
type textarea "*"
type textarea "Configuration ->Schedule -> Unit-> Mouse move to Add-> Click on Add-> Mouse mov…"
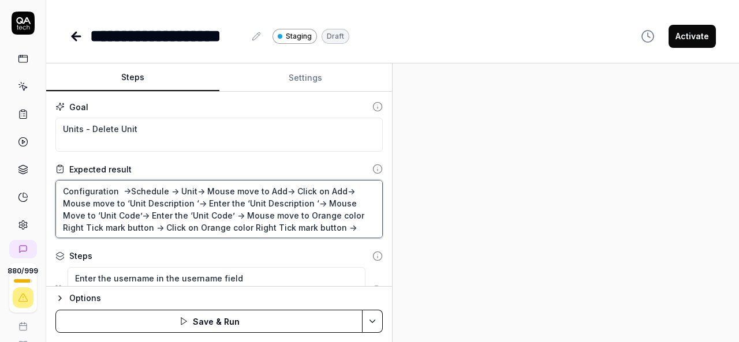
type textarea "*"
type textarea "Configuration ->Schedule -> Unit-> Mouse move to Add-> Click on Add-> Mouse mov…"
type textarea "*"
type textarea "Configuration ->Schedule -> Unit-> Mouse move to Add-> Click on Add-> Mouse mov…"
type textarea "*"
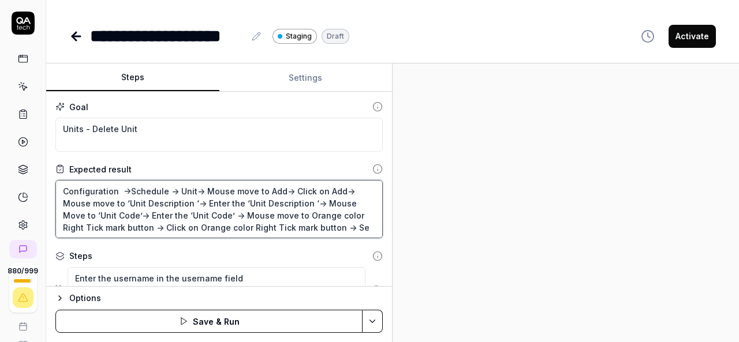
type textarea "Configuration ->Schedule -> Unit-> Mouse move to Add-> Click on Add-> Mouse mov…"
type textarea "*"
type textarea "Configuration ->Schedule -> Unit-> Mouse move to Add-> Click on Add-> Mouse mov…"
type textarea "*"
type textarea "Configuration ->Schedule -> Unit-> Mouse move to Add-> Click on Add-> Mouse mov…"
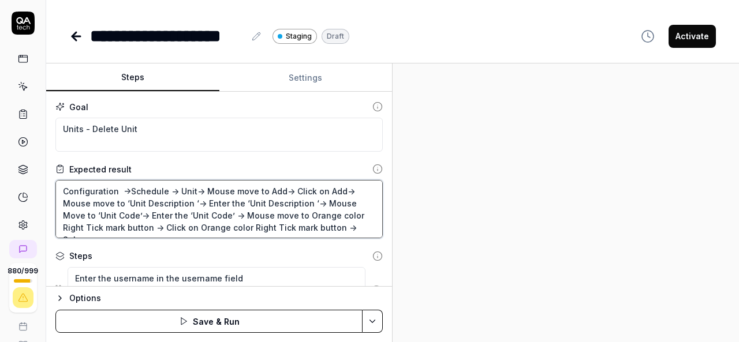
type textarea "*"
type textarea "Configuration ->Schedule -> Unit-> Mouse move to Add-> Click on Add-> Mouse mov…"
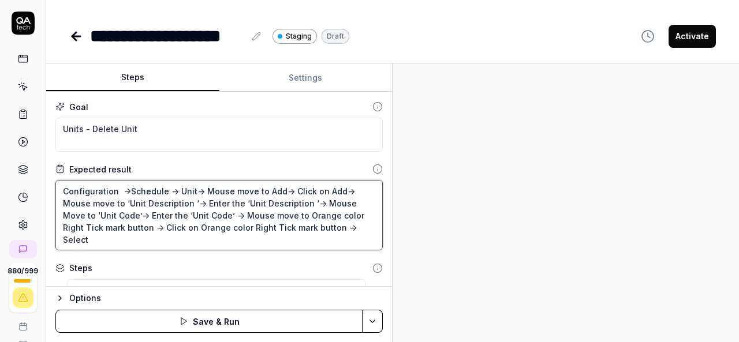
type textarea "*"
type textarea "Configuration ->Schedule -> Unit-> Mouse move to Add-> Click on Add-> Mouse mov…"
type textarea "*"
type textarea "Configuration ->Schedule -> Unit-> Mouse move to Add-> Click on Add-> Mouse mov…"
type textarea "*"
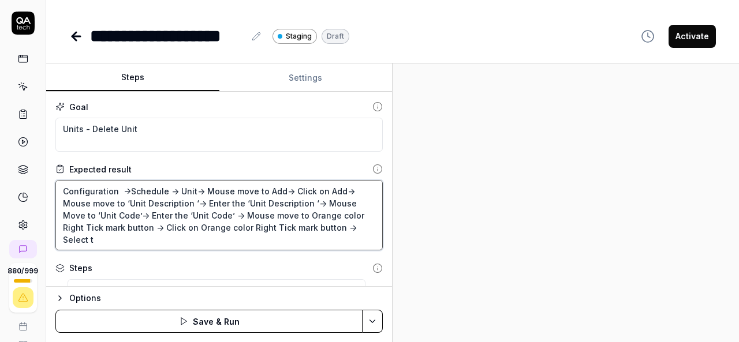
type textarea "Configuration ->Schedule -> Unit-> Mouse move to Add-> Click on Add-> Mouse mov…"
type textarea "*"
type textarea "Configuration ->Schedule -> Unit-> Mouse move to Add-> Click on Add-> Mouse mov…"
type textarea "*"
type textarea "Configuration ->Schedule -> Unit-> Mouse move to Add-> Click on Add-> Mouse mov…"
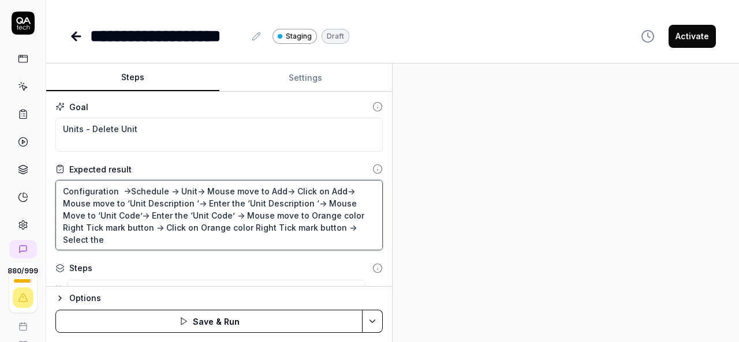
type textarea "*"
type textarea "Configuration ->Schedule -> Unit-> Mouse move to Add-> Click on Add-> Mouse mov…"
type textarea "*"
type textarea "Configuration ->Schedule -> Unit-> Mouse move to Add-> Click on Add-> Mouse mov…"
type textarea "*"
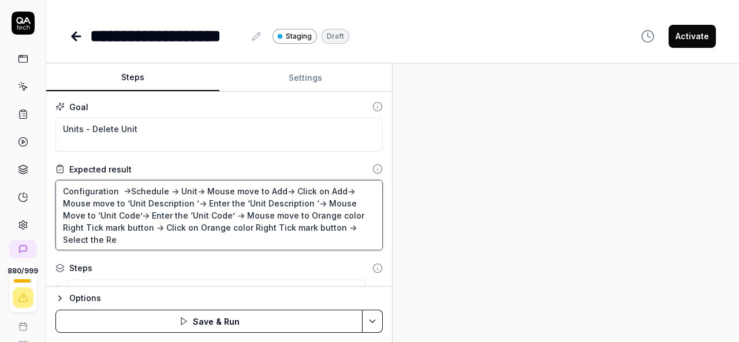
type textarea "Configuration ->Schedule -> Unit-> Mouse move to Add-> Click on Add-> Mouse mov…"
type textarea "*"
type textarea "Configuration ->Schedule -> Unit-> Mouse move to Add-> Click on Add-> Mouse mov…"
type textarea "*"
type textarea "Configuration ->Schedule -> Unit-> Mouse move to Add-> Click on Add-> Mouse mov…"
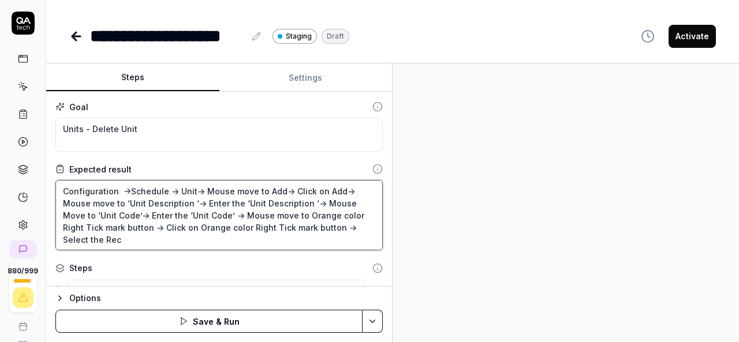
type textarea "*"
type textarea "Configuration ->Schedule -> Unit-> Mouse move to Add-> Click on Add-> Mouse mov…"
type textarea "*"
type textarea "Configuration ->Schedule -> Unit-> Mouse move to Add-> Click on Add-> Mouse mov…"
type textarea "*"
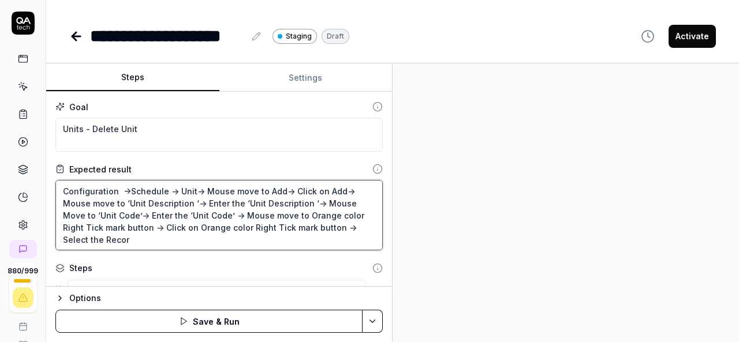
type textarea "Configuration ->Schedule -> Unit-> Mouse move to Add-> Click on Add-> Mouse mov…"
type textarea "*"
type textarea "Configuration ->Schedule -> Unit-> Mouse move to Add-> Click on Add-> Mouse mov…"
type textarea "*"
type textarea "Configuration ->Schedule -> Unit-> Mouse move to Add-> Click on Add-> Mouse mov…"
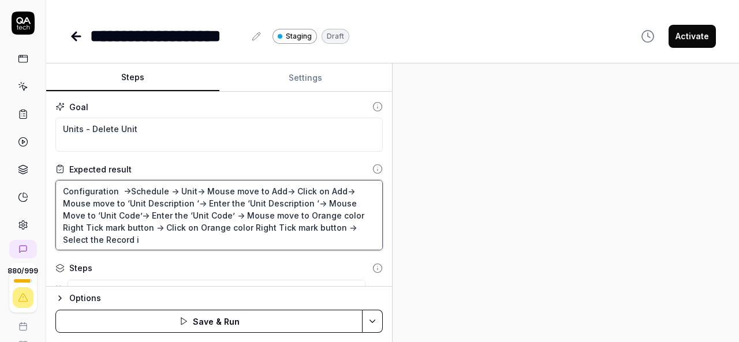
type textarea "*"
type textarea "Configuration ->Schedule -> Unit-> Mouse move to Add-> Click on Add-> Mouse mov…"
type textarea "*"
type textarea "Configuration ->Schedule -> Unit-> Mouse move to Add-> Click on Add-> Mouse mov…"
type textarea "*"
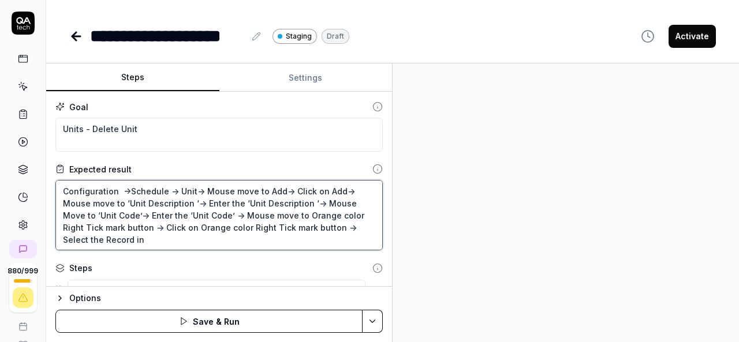
type textarea "Configuration ->Schedule -> Unit-> Mouse move to Add-> Click on Add-> Mouse mov…"
type textarea "*"
type textarea "Configuration ->Schedule -> Unit-> Mouse move to Add-> Click on Add-> Mouse mov…"
type textarea "*"
type textarea "Configuration ->Schedule -> Unit-> Mouse move to Add-> Click on Add-> Mouse mov…"
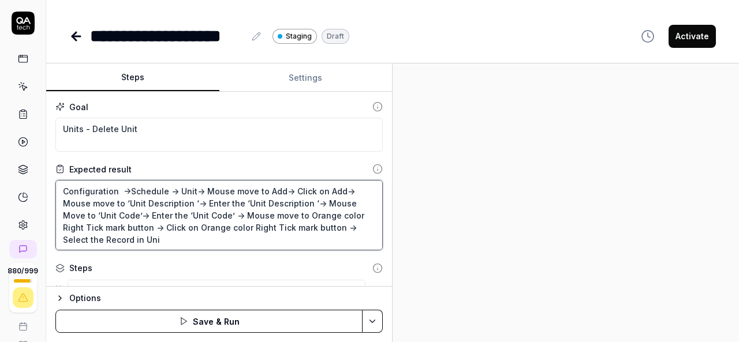
type textarea "*"
type textarea "Configuration ->Schedule -> Unit-> Mouse move to Add-> Click on Add-> Mouse mov…"
type textarea "*"
type textarea "Configuration ->Schedule -> Unit-> Mouse move to Add-> Click on Add-> Mouse mov…"
type textarea "*"
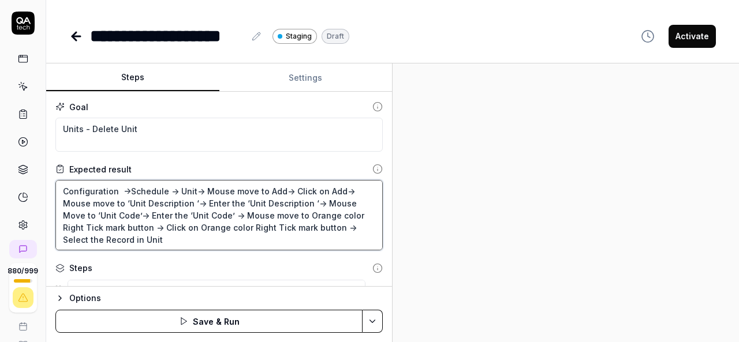
type textarea "Configuration ->Schedule -> Unit-> Mouse move to Add-> Click on Add-> Mouse mov…"
type textarea "*"
type textarea "Configuration ->Schedule -> Unit-> Mouse move to Add-> Click on Add-> Mouse mov…"
type textarea "*"
type textarea "Configuration ->Schedule -> Unit-> Mouse move to Add-> Click on Add-> Mouse mov…"
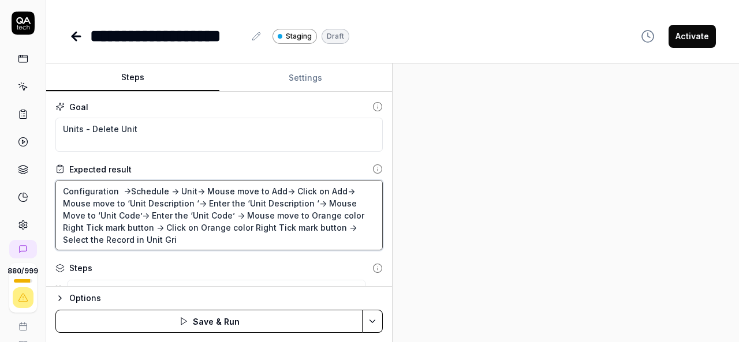
type textarea "*"
type textarea "Configuration ->Schedule -> Unit-> Mouse move to Add-> Click on Add-> Mouse mov…"
type textarea "*"
type textarea "Configuration ->Schedule -> Unit-> Mouse move to Add-> Click on Add-> Mouse mov…"
click at [151, 238] on textarea "Configuration ->Schedule -> Unit-> Mouse move to Add-> Click on Add-> Mouse mov…" at bounding box center [218, 215] width 327 height 70
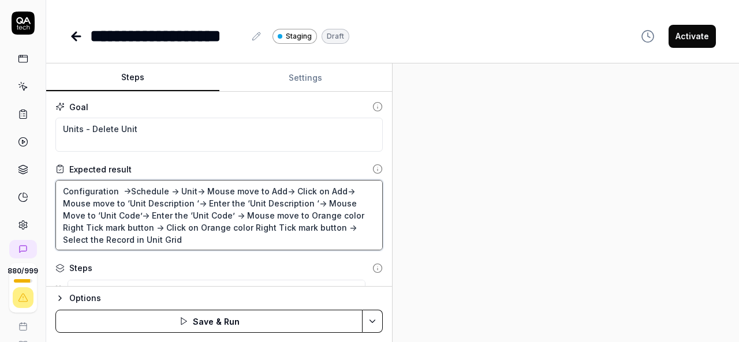
click at [151, 238] on textarea "Configuration ->Schedule -> Unit-> Mouse move to Add-> Click on Add-> Mouse mov…" at bounding box center [218, 215] width 327 height 70
type textarea "*"
type textarea "Configuration ->Schedule -> Unit-> Mouse move to Add-> Click on Add-> Mouse mov…"
type textarea "*"
type textarea "Configuration ->Schedule -> Unit-> Mouse move to Add-> Click on Add-> Mouse mov…"
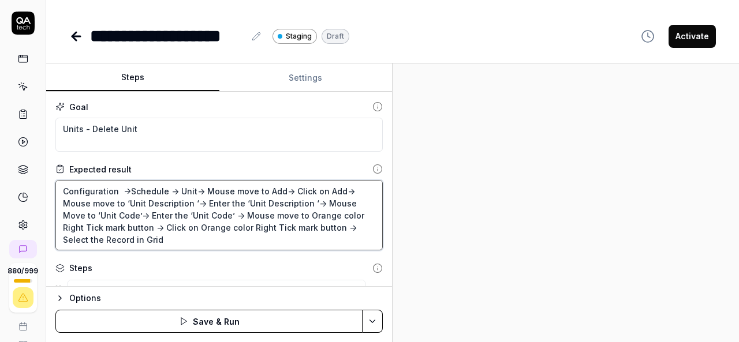
type textarea "*"
type textarea "Configuration ->Schedule -> Unit-> Mouse move to Add-> Click on Add-> Mouse mov…"
type textarea "*"
type textarea "Configuration ->Schedule -> Unit-> Mouse move to Add-> Click on Add-> Mouse mov…"
type textarea "*"
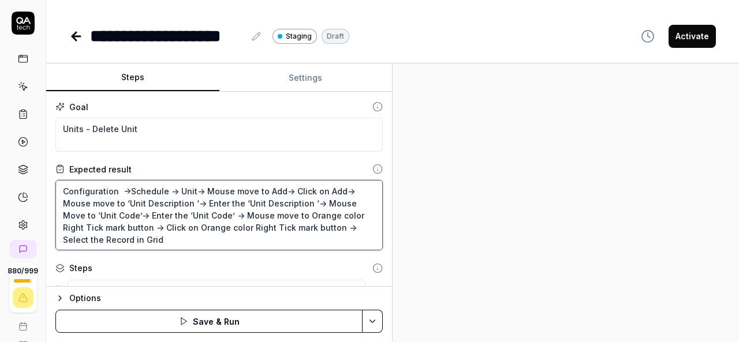
type textarea "Configuration ->Schedule -> Unit-> Mouse move to Add-> Click on Add-> Mouse mov…"
type textarea "*"
type textarea "Configuration ->Schedule -> Unit-> Mouse move to Add-> Click on Add-> Mouse mov…"
type textarea "*"
type textarea "Configuration ->Schedule -> Unit-> Mouse move to Add-> Click on Add-> Mouse mov…"
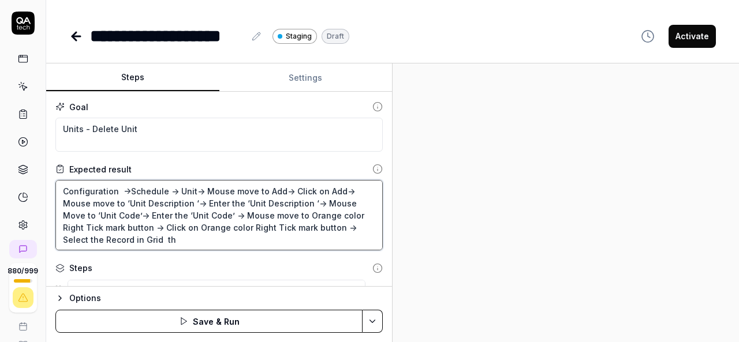
type textarea "*"
type textarea "Configuration ->Schedule -> Unit-> Mouse move to Add-> Click on Add-> Mouse mov…"
type textarea "*"
type textarea "Configuration ->Schedule -> Unit-> Mouse move to Add-> Click on Add-> Mouse mov…"
type textarea "*"
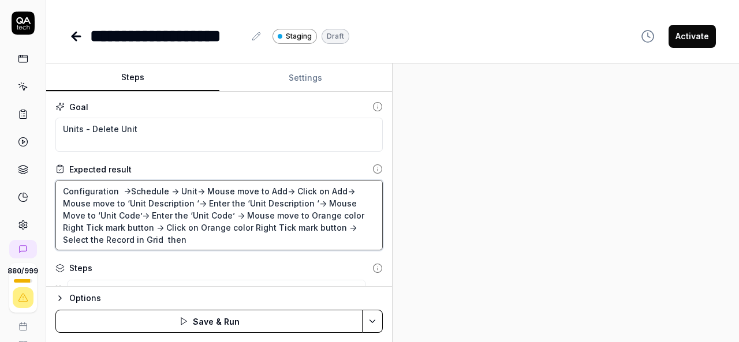
type textarea "Configuration ->Schedule -> Unit-> Mouse move to Add-> Click on Add-> Mouse mov…"
type textarea "*"
type textarea "Configuration ->Schedule -> Unit-> Mouse move to Add-> Click on Add-> Mouse mov…"
type textarea "*"
type textarea "Configuration ->Schedule -> Unit-> Mouse move to Add-> Click on Add-> Mouse mov…"
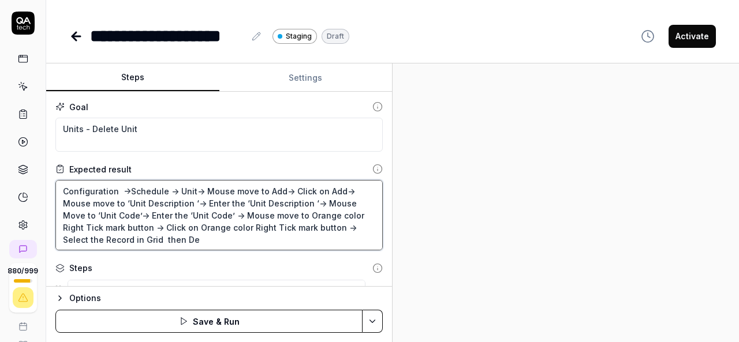
type textarea "*"
type textarea "Configuration ->Schedule -> Unit-> Mouse move to Add-> Click on Add-> Mouse mov…"
type textarea "*"
type textarea "Configuration ->Schedule -> Unit-> Mouse move to Add-> Click on Add-> Mouse mov…"
type textarea "*"
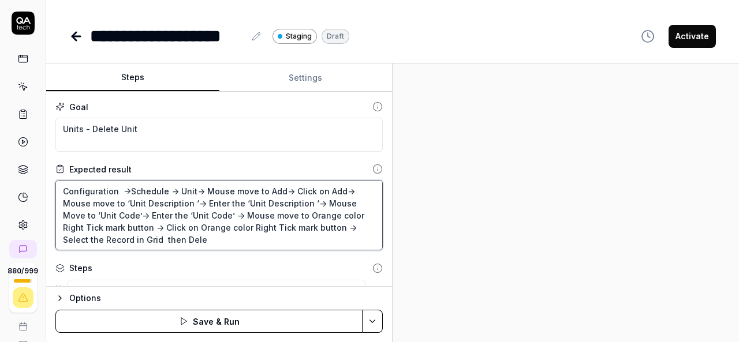
type textarea "Configuration ->Schedule -> Unit-> Mouse move to Add-> Click on Add-> Mouse mov…"
type textarea "*"
type textarea "Configuration ->Schedule -> Unit-> Mouse move to Add-> Click on Add-> Mouse mov…"
type textarea "*"
type textarea "Configuration ->Schedule -> Unit-> Mouse move to Add-> Click on Add-> Mouse mov…"
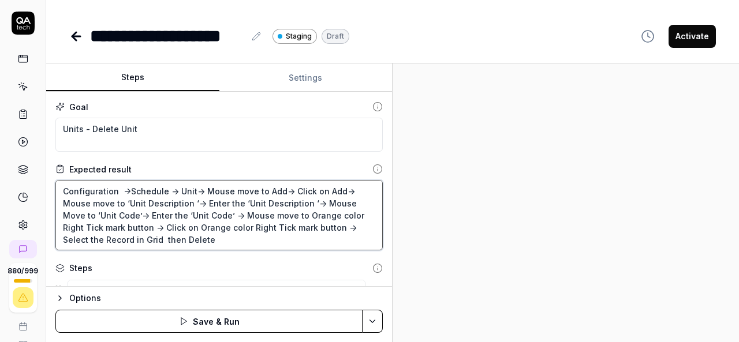
type textarea "*"
type textarea "Configuration ->Schedule -> Unit-> Mouse move to Add-> Click on Add-> Mouse mov…"
type textarea "*"
type textarea "Configuration ->Schedule -> Unit-> Mouse move to Add-> Click on Add-> Mouse mov…"
type textarea "*"
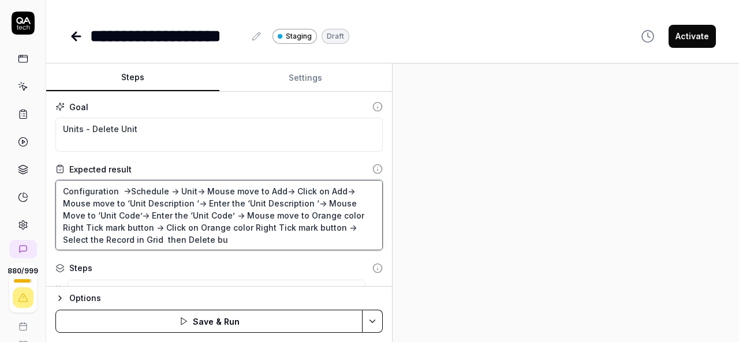
type textarea "Configuration ->Schedule -> Unit-> Mouse move to Add-> Click on Add-> Mouse mov…"
type textarea "*"
type textarea "Configuration ->Schedule -> Unit-> Mouse move to Add-> Click on Add-> Mouse mov…"
type textarea "*"
type textarea "Configuration ->Schedule -> Unit-> Mouse move to Add-> Click on Add-> Mouse mov…"
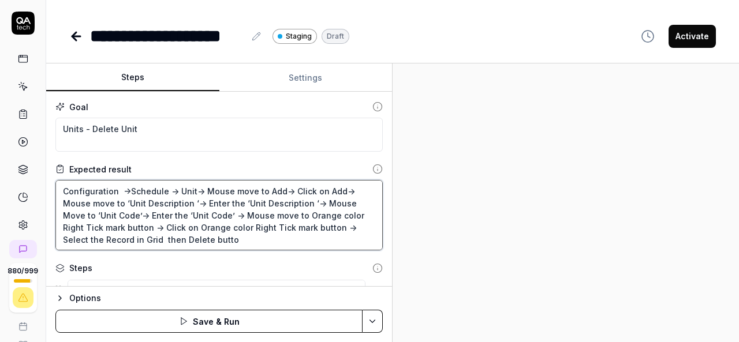
type textarea "*"
type textarea "Configuration ->Schedule -> Unit-> Mouse move to Add-> Click on Add-> Mouse mov…"
type textarea "*"
type textarea "Configuration ->Schedule -> Unit-> Mouse move to Add-> Click on Add-> Mouse mov…"
type textarea "*"
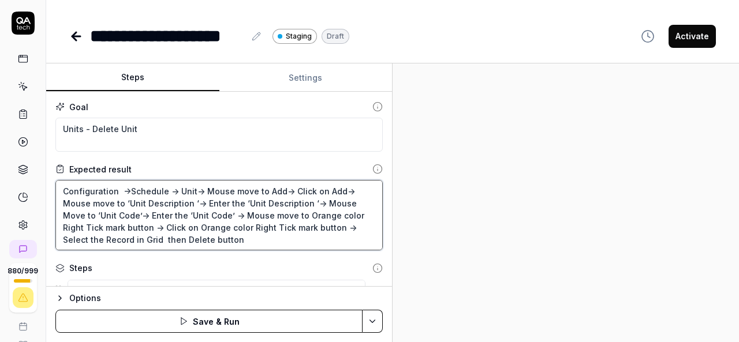
type textarea "Configuration ->Schedule -> Unit-> Mouse move to Add-> Click on Add-> Mouse mov…"
type textarea "*"
type textarea "Configuration ->Schedule -> Unit-> Mouse move to Add-> Click on Add-> Mouse mov…"
type textarea "*"
type textarea "Configuration ->Schedule -> Unit-> Mouse move to Add-> Click on Add-> Mouse mov…"
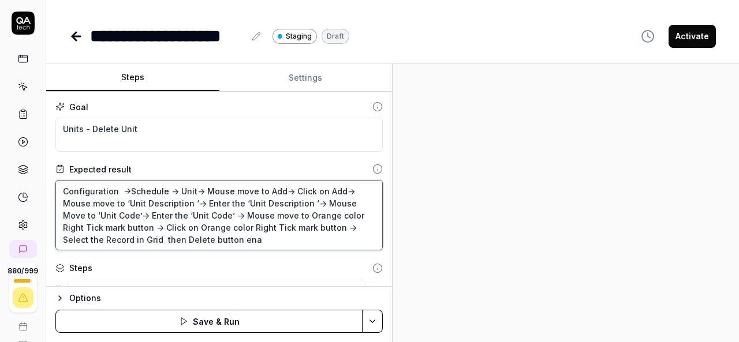
type textarea "*"
type textarea "Configuration ->Schedule -> Unit-> Mouse move to Add-> Click on Add-> Mouse mov…"
type textarea "*"
type textarea "Configuration ->Schedule -> Unit-> Mouse move to Add-> Click on Add-> Mouse mov…"
type textarea "*"
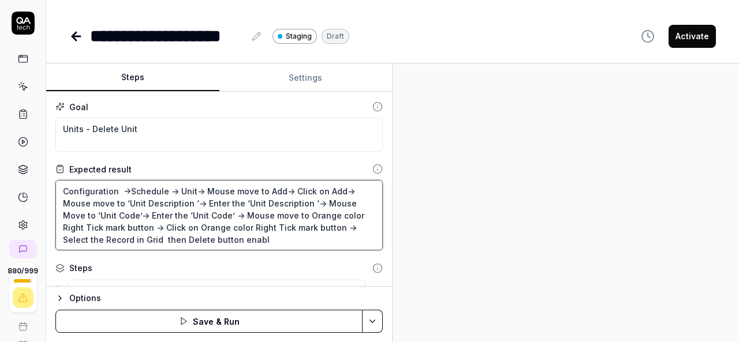
type textarea "Configuration ->Schedule -> Unit-> Mouse move to Add-> Click on Add-> Mouse mov…"
type textarea "*"
type textarea "Configuration ->Schedule -> Unit-> Mouse move to Add-> Click on Add-> Mouse mov…"
type textarea "*"
type textarea "Configuration ->Schedule -> Unit-> Mouse move to Add-> Click on Add-> Mouse mov…"
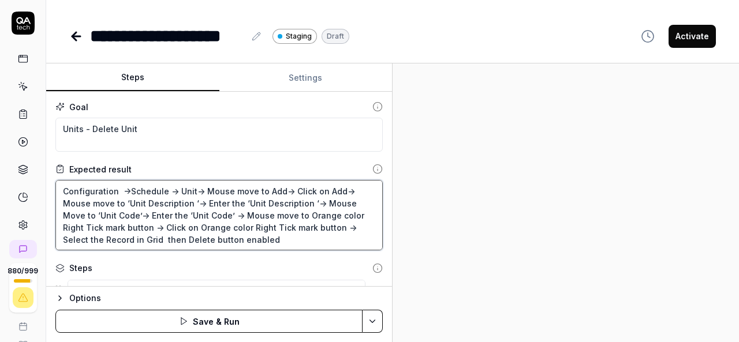
type textarea "*"
type textarea "Configuration ->Schedule -> Unit-> Mouse move to Add-> Click on Add-> Mouse mov…"
type textarea "*"
type textarea "Configuration ->Schedule -> Unit-> Mouse move to Add-> Click on Add-> Mouse mov…"
type textarea "*"
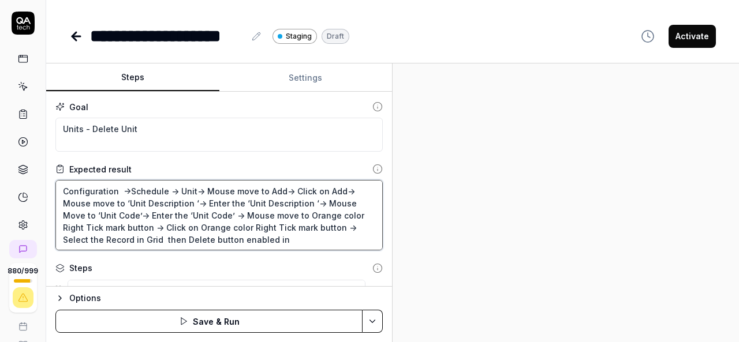
type textarea "Configuration ->Schedule -> Unit-> Mouse move to Add-> Click on Add-> Mouse mov…"
type textarea "*"
type textarea "Configuration ->Schedule -> Unit-> Mouse move to Add-> Click on Add-> Mouse mov…"
type textarea "*"
type textarea "Configuration ->Schedule -> Unit-> Mouse move to Add-> Click on Add-> Mouse mov…"
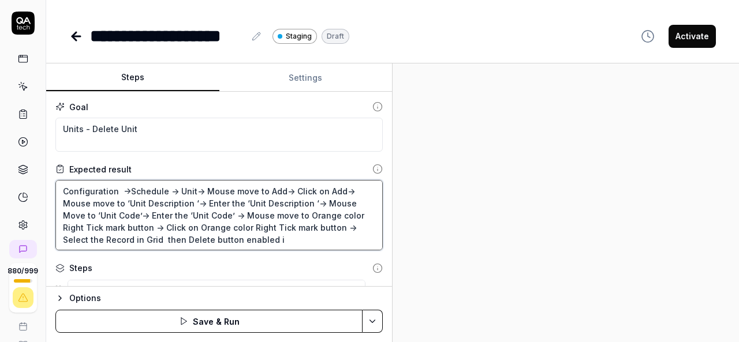
type textarea "*"
type textarea "Configuration ->Schedule -> Unit-> Mouse move to Add-> Click on Add-> Mouse mov…"
type textarea "*"
type textarea "Configuration ->Schedule -> Unit-> Mouse move to Add-> Click on Add-> Mouse mov…"
type textarea "*"
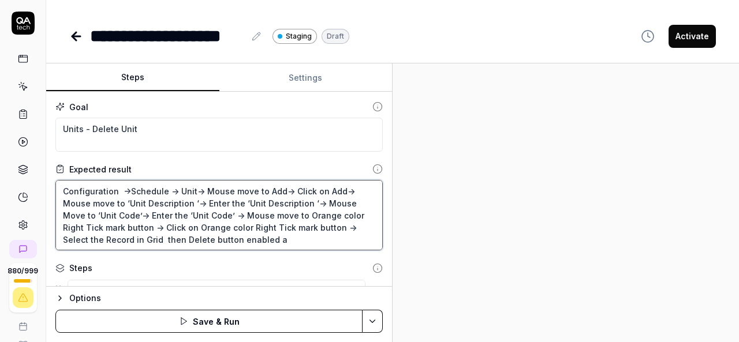
type textarea "Configuration ->Schedule -> Unit-> Mouse move to Add-> Click on Add-> Mouse mov…"
type textarea "*"
type textarea "Configuration ->Schedule -> Unit-> Mouse move to Add-> Click on Add-> Mouse mov…"
type textarea "*"
type textarea "Configuration ->Schedule -> Unit-> Mouse move to Add-> Click on Add-> Mouse mov…"
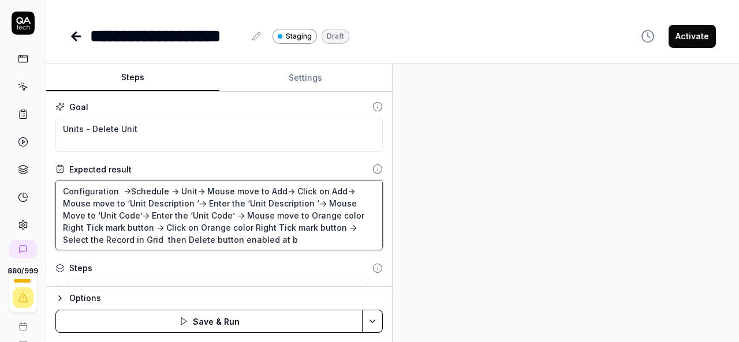
type textarea "*"
type textarea "Configuration ->Schedule -> Unit-> Mouse move to Add-> Click on Add-> Mouse mov…"
type textarea "*"
type textarea "Configuration ->Schedule -> Unit-> Mouse move to Add-> Click on Add-> Mouse mov…"
type textarea "*"
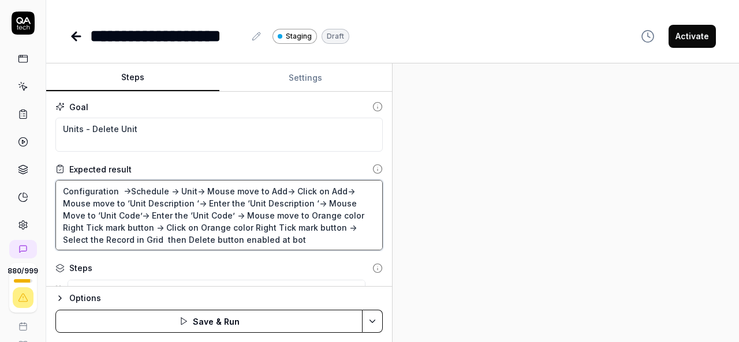
type textarea "Configuration ->Schedule -> Unit-> Mouse move to Add-> Click on Add-> Mouse mov…"
type textarea "*"
type textarea "Configuration ->Schedule -> Unit-> Mouse move to Add-> Click on Add-> Mouse mov…"
type textarea "*"
type textarea "Configuration ->Schedule -> Unit-> Mouse move to Add-> Click on Add-> Mouse mov…"
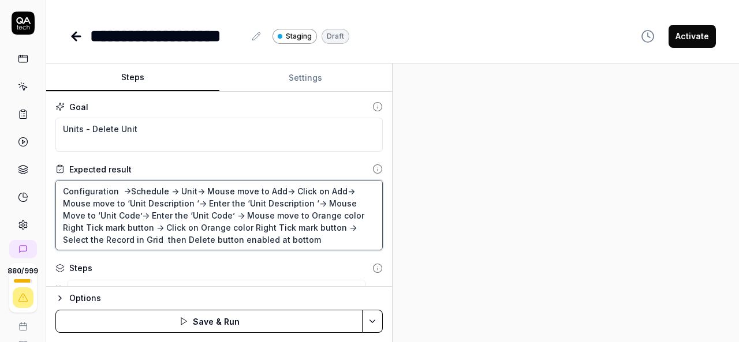
type textarea "*"
type textarea "Configuration ->Schedule -> Unit-> Mouse move to Add-> Click on Add-> Mouse mov…"
type textarea "*"
type textarea "Configuration ->Schedule -> Unit-> Mouse move to Add-> Click on Add-> Mouse mov…"
type textarea "*"
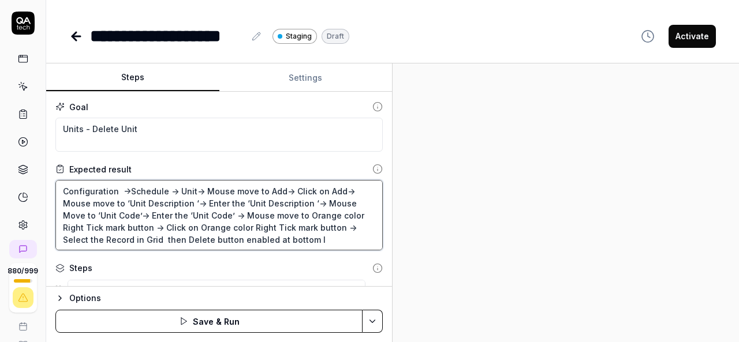
type textarea "Configuration ->Schedule -> Unit-> Mouse move to Add-> Click on Add-> Mouse mov…"
type textarea "*"
type textarea "Configuration ->Schedule -> Unit-> Mouse move to Add-> Click on Add-> Mouse mov…"
type textarea "*"
type textarea "Configuration ->Schedule -> Unit-> Mouse move to Add-> Click on Add-> Mouse mov…"
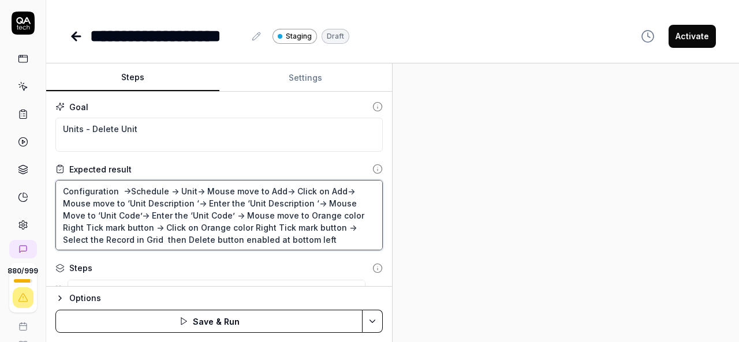
type textarea "*"
type textarea "Configuration ->Schedule -> Unit-> Mouse move to Add-> Click on Add-> Mouse mov…"
type textarea "*"
type textarea "Configuration ->Schedule -> Unit-> Mouse move to Add-> Click on Add-> Mouse mov…"
type textarea "*"
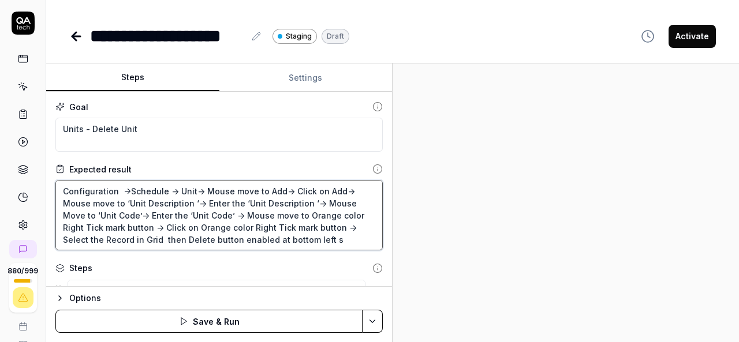
type textarea "Configuration ->Schedule -> Unit-> Mouse move to Add-> Click on Add-> Mouse mov…"
type textarea "*"
type textarea "Configuration ->Schedule -> Unit-> Mouse move to Add-> Click on Add-> Mouse mov…"
type textarea "*"
type textarea "Configuration ->Schedule -> Unit-> Mouse move to Add-> Click on Add-> Mouse mov…"
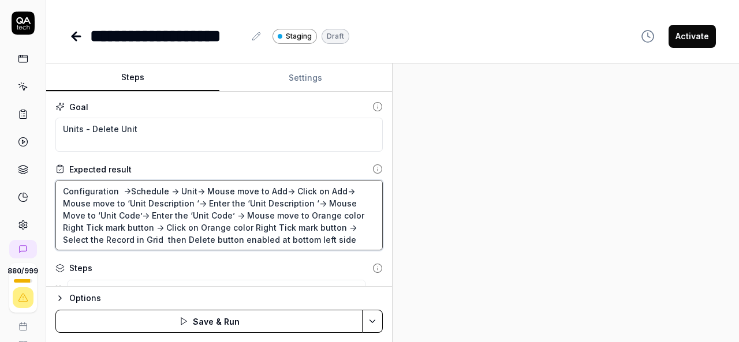
type textarea "*"
type textarea "Configuration ->Schedule -> Unit-> Mouse move to Add-> Click on Add-> Mouse mov…"
type textarea "*"
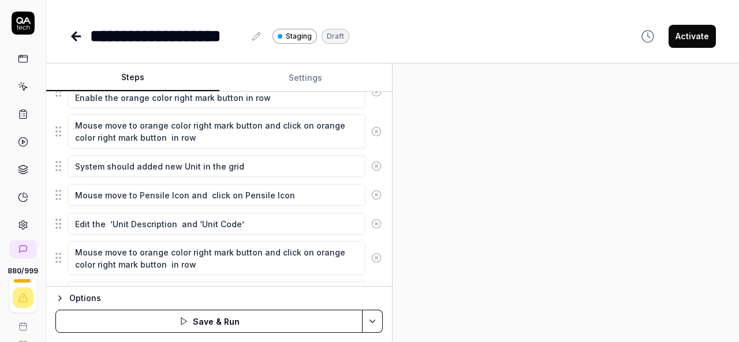
scroll to position [585, 0]
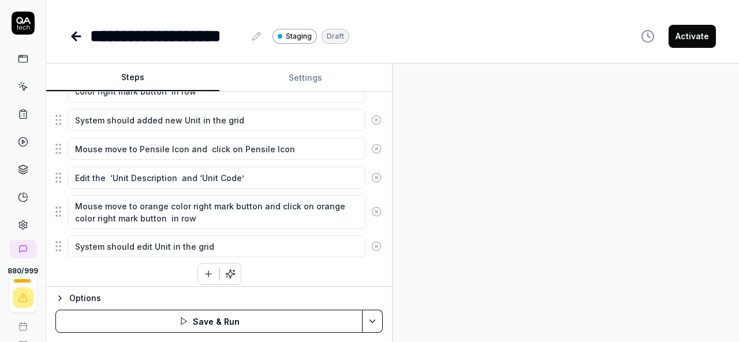
type textarea "Configuration ->Schedule -> Unit-> Mouse move to Add-> Click on Add-> Mouse mov…"
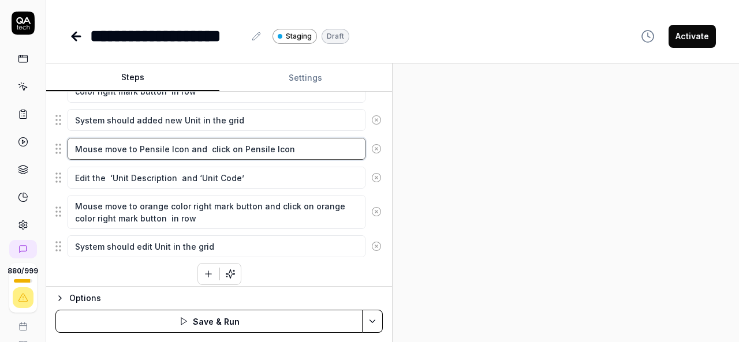
type textarea "*"
click at [291, 149] on textarea "Mouse move to Pensile Icon and click on Pensile Icon" at bounding box center [217, 149] width 298 height 22
drag, startPoint x: 291, startPoint y: 149, endPoint x: 69, endPoint y: 181, distance: 224.0
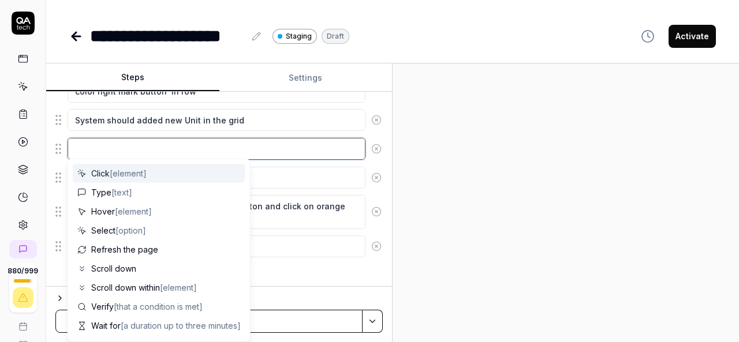
click at [133, 143] on textarea at bounding box center [217, 149] width 298 height 22
type textarea "*"
type textarea "S"
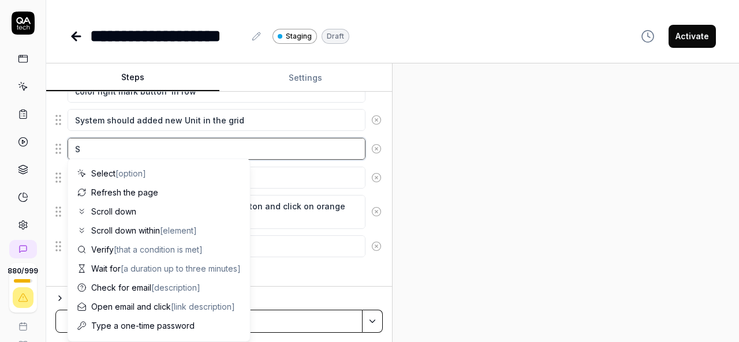
type textarea "*"
type textarea "Se"
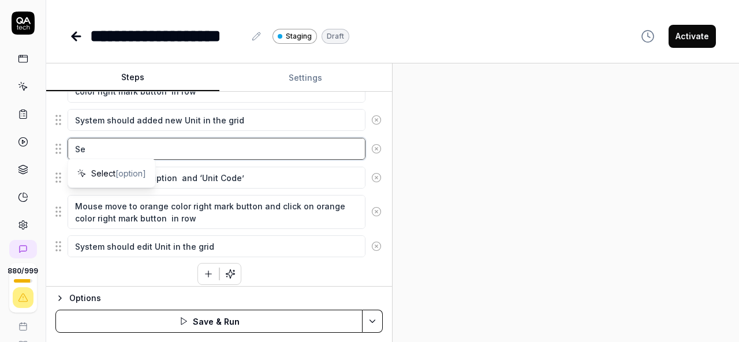
type textarea "*"
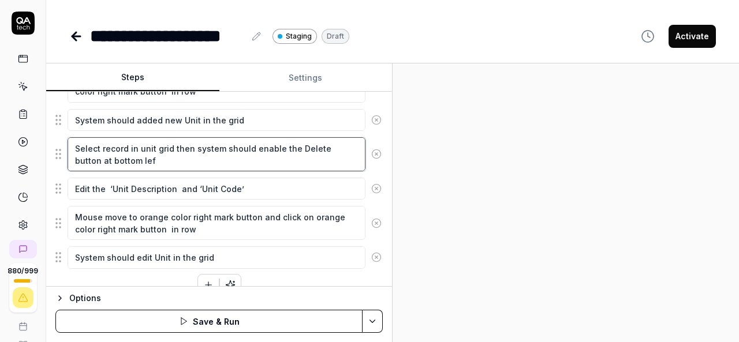
scroll to position [597, 0]
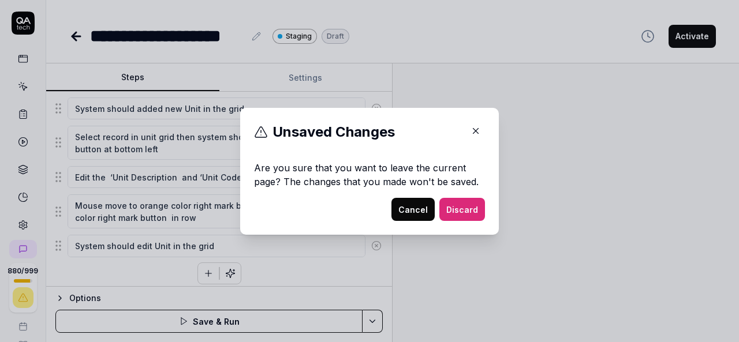
click at [468, 138] on button "button" at bounding box center [475, 131] width 18 height 18
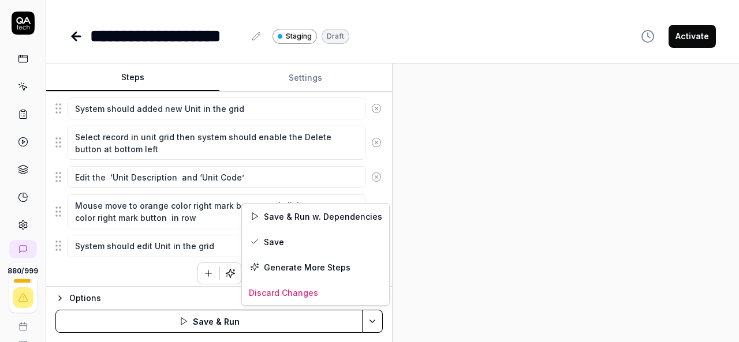
click at [373, 325] on html "**********" at bounding box center [369, 171] width 739 height 342
click at [282, 235] on div "Save" at bounding box center [315, 241] width 147 height 25
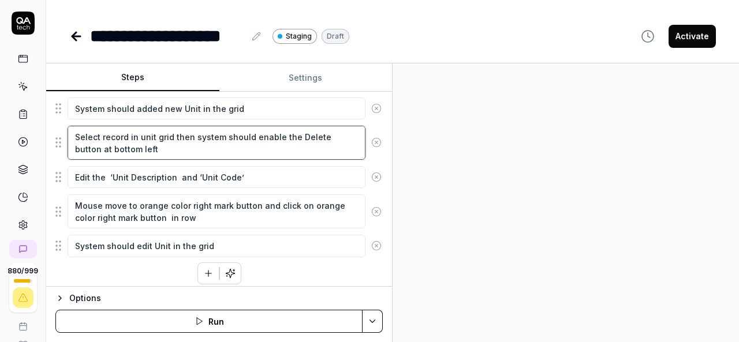
click at [102, 131] on textarea "Select record in unit grid then system should enable the Delete button at botto…" at bounding box center [217, 143] width 298 height 34
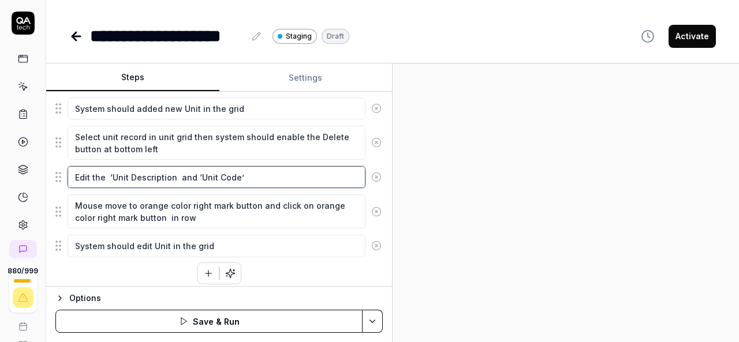
click at [71, 170] on textarea "Edit the ‘Unit Description and ‘Unit Code’" at bounding box center [217, 177] width 298 height 22
click at [245, 177] on textarea "Edit the ‘Unit Description and ‘Unit Code’" at bounding box center [217, 177] width 298 height 22
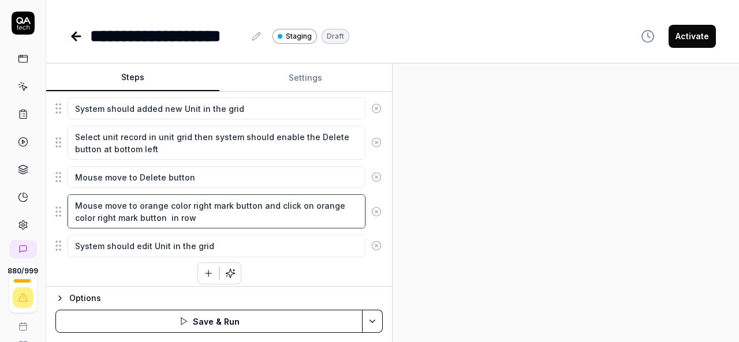
click at [214, 212] on textarea "Mouse move to orange color right mark button and click on orange color right ma…" at bounding box center [217, 211] width 298 height 34
drag, startPoint x: 214, startPoint y: 212, endPoint x: 77, endPoint y: 203, distance: 136.5
click at [77, 203] on textarea "Mouse move to orange color right mark button and click on orange color right ma…" at bounding box center [217, 211] width 298 height 34
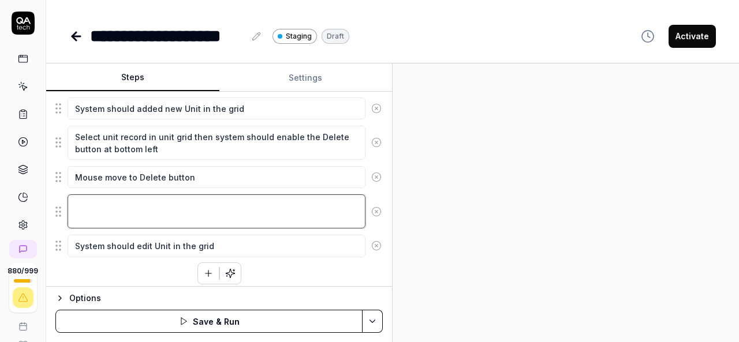
scroll to position [586, 0]
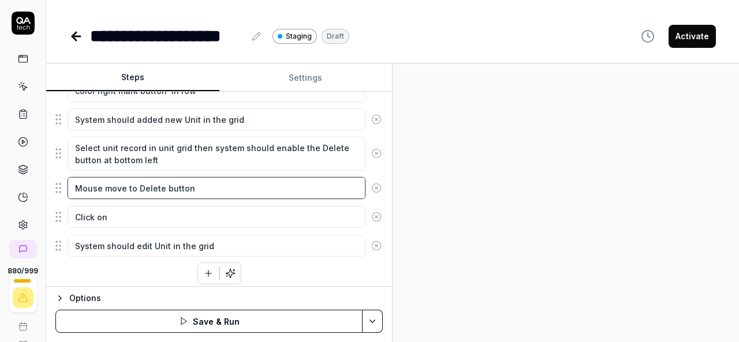
click at [139, 179] on textarea "Mouse move to Delete button" at bounding box center [217, 188] width 298 height 22
click at [212, 185] on textarea "Mouse move to Delete button" at bounding box center [217, 188] width 298 height 22
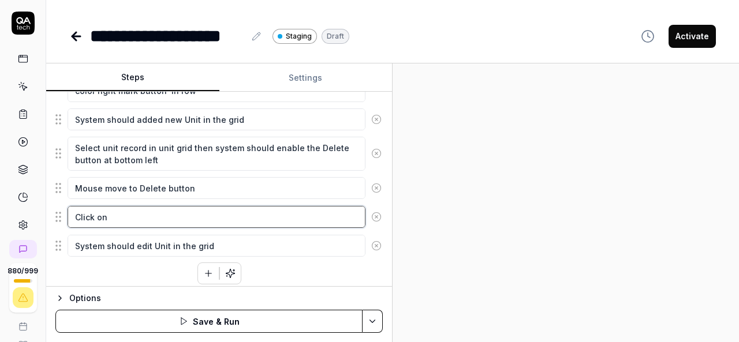
click at [152, 216] on textarea "Click on" at bounding box center [217, 217] width 298 height 22
paste textarea "Delete button"
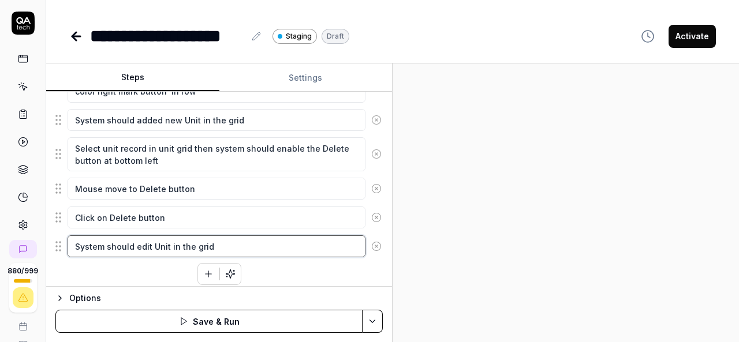
click at [133, 237] on textarea "System should edit Unit in the grid" at bounding box center [217, 246] width 298 height 22
click at [233, 239] on textarea "System should edit Unit in the grid" at bounding box center [217, 246] width 298 height 22
click at [227, 239] on textarea "System should show the delete unit in unit Grid" at bounding box center [217, 246] width 298 height 22
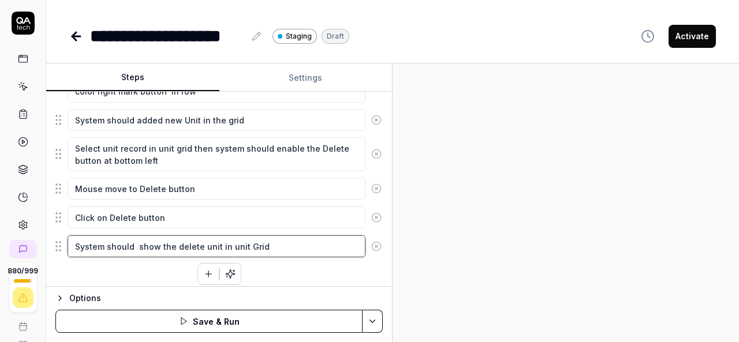
click at [229, 240] on textarea "System should show the delete unit in unit Grid" at bounding box center [217, 246] width 298 height 22
click at [137, 238] on textarea "System should show the delete unit in Unit Grid" at bounding box center [217, 246] width 298 height 22
click at [215, 238] on textarea "System should not show the delete unit in Unit Grid" at bounding box center [217, 246] width 298 height 22
click at [295, 240] on textarea "System should not show the deleted Unit in Unit Grid" at bounding box center [217, 246] width 298 height 22
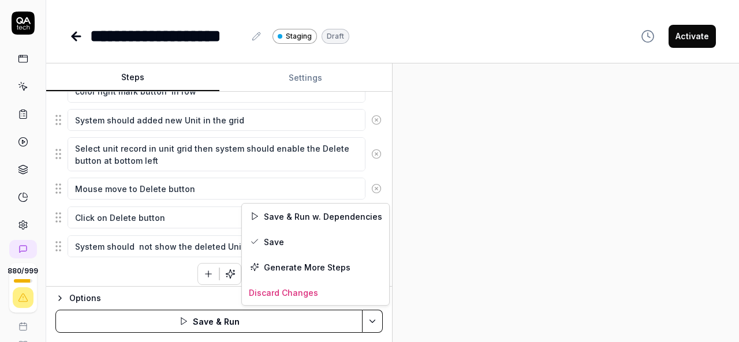
click at [372, 323] on html "**********" at bounding box center [369, 171] width 739 height 342
click at [279, 246] on div "Save" at bounding box center [315, 241] width 147 height 25
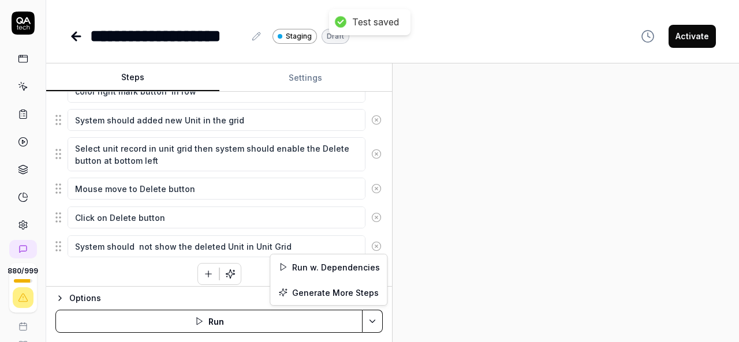
click at [368, 324] on html "**********" at bounding box center [369, 171] width 739 height 342
click at [339, 265] on div "Run w. Dependencies" at bounding box center [328, 267] width 117 height 25
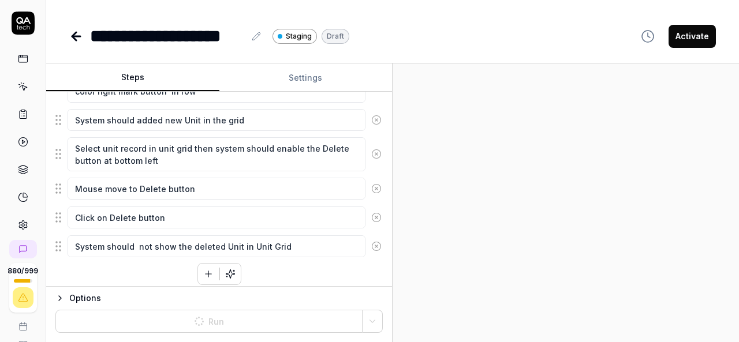
click at [528, 231] on div at bounding box center [565, 202] width 346 height 279
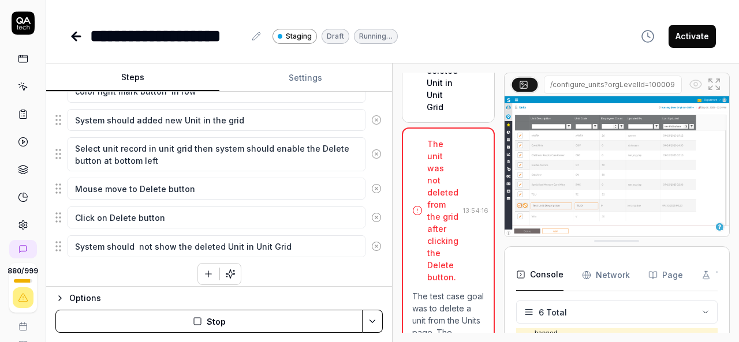
scroll to position [1649, 0]
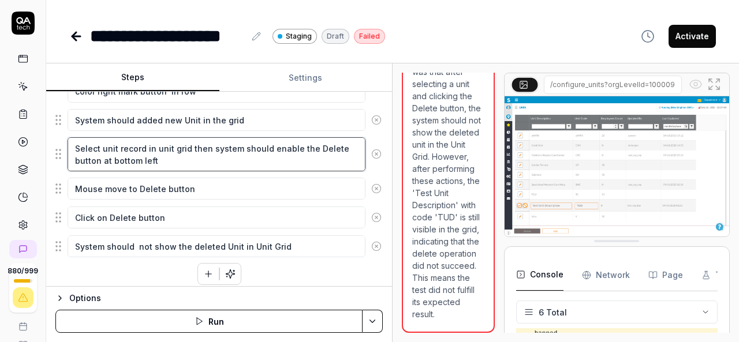
click at [195, 156] on textarea "Select unit record in unit grid then system should enable the Delete button at …" at bounding box center [217, 154] width 298 height 34
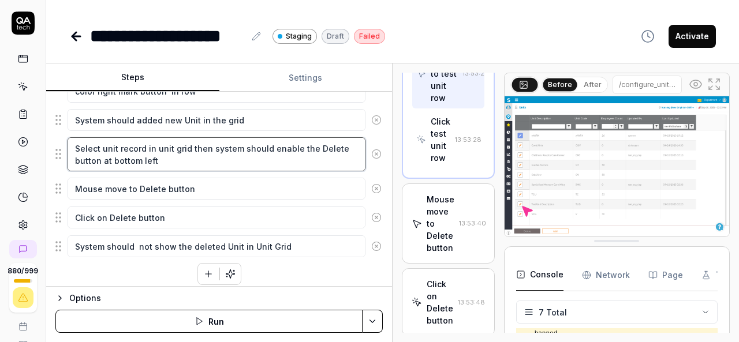
scroll to position [549, 0]
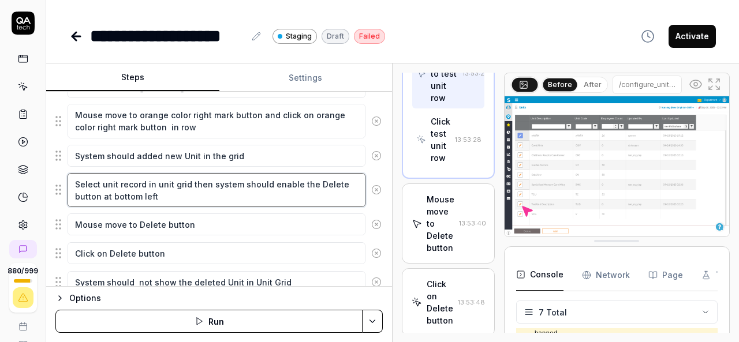
click at [76, 178] on textarea "Select unit record in unit grid then system should enable the Delete button at …" at bounding box center [217, 190] width 298 height 34
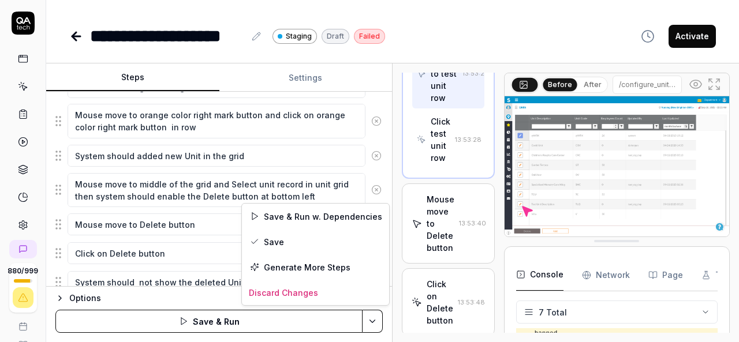
click at [373, 322] on html "**********" at bounding box center [369, 171] width 739 height 342
click at [267, 241] on div "Save" at bounding box center [315, 241] width 147 height 25
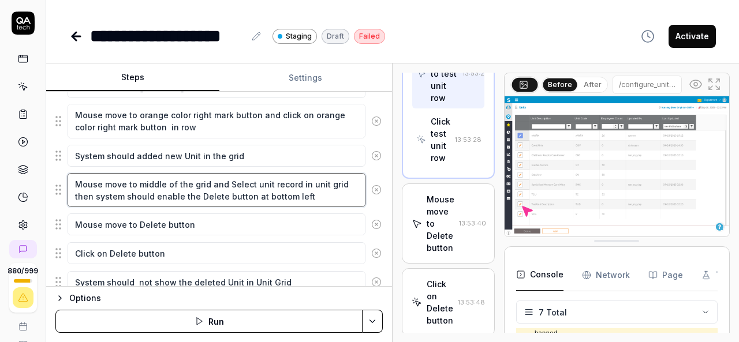
click at [175, 175] on textarea "Mouse move to middle of the grid and Select unit record in unit grid then syste…" at bounding box center [217, 190] width 298 height 34
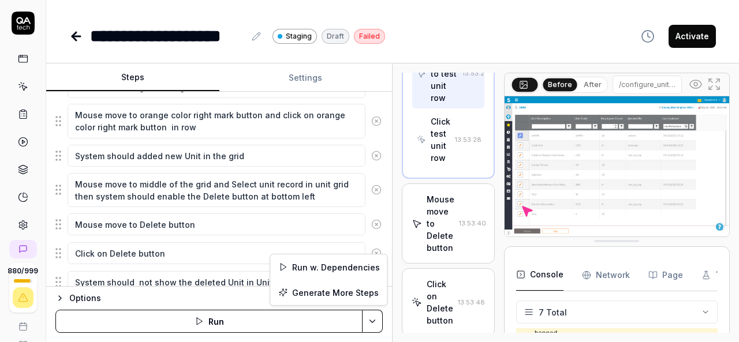
click at [371, 327] on html "**********" at bounding box center [369, 171] width 739 height 342
click at [337, 267] on div "Run w. Dependencies" at bounding box center [328, 267] width 117 height 25
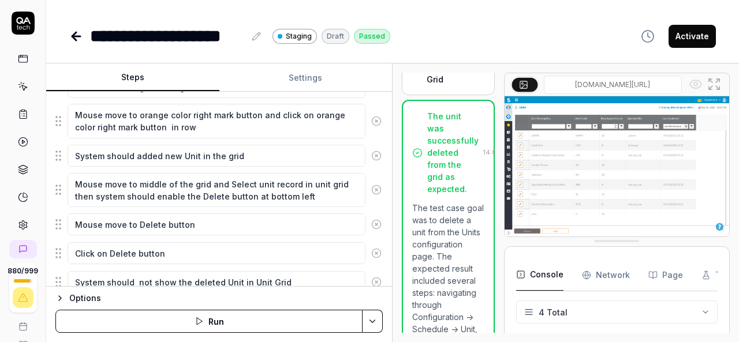
scroll to position [585, 0]
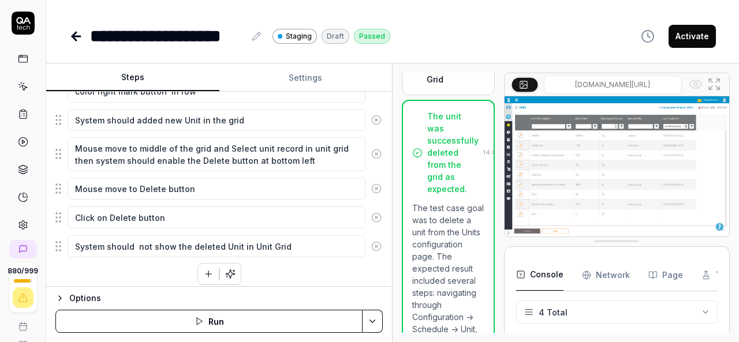
click at [690, 38] on button "Activate" at bounding box center [691, 36] width 47 height 23
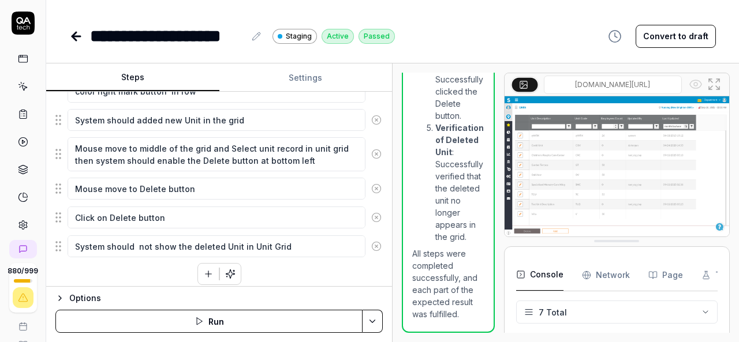
scroll to position [155, 0]
click at [76, 36] on icon at bounding box center [76, 36] width 8 height 0
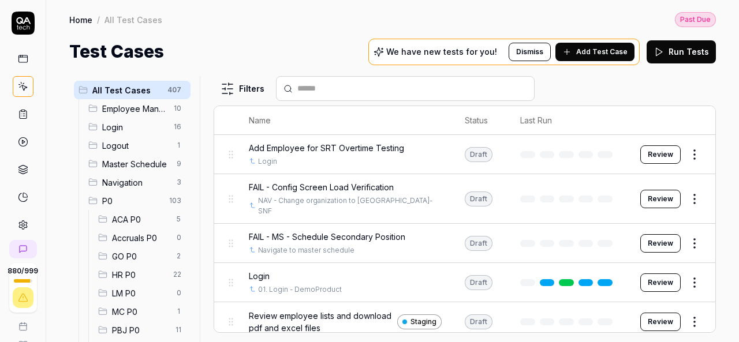
click at [332, 87] on input "text" at bounding box center [412, 89] width 230 height 12
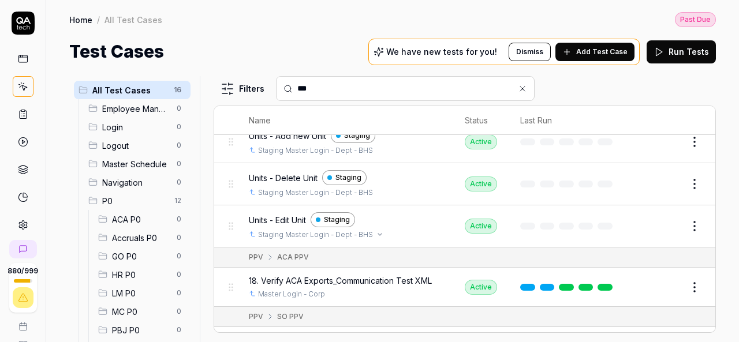
scroll to position [477, 0]
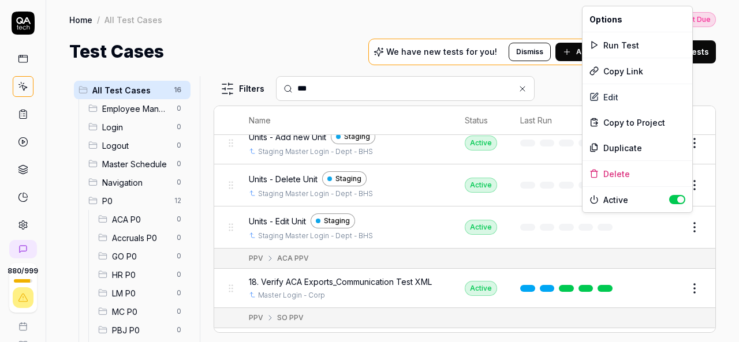
click at [688, 218] on html "880 / 999 k Home / All Test Cases Past Due Home / All Test Cases Past Due Test …" at bounding box center [369, 171] width 739 height 342
click at [613, 147] on div "Duplicate" at bounding box center [637, 147] width 110 height 25
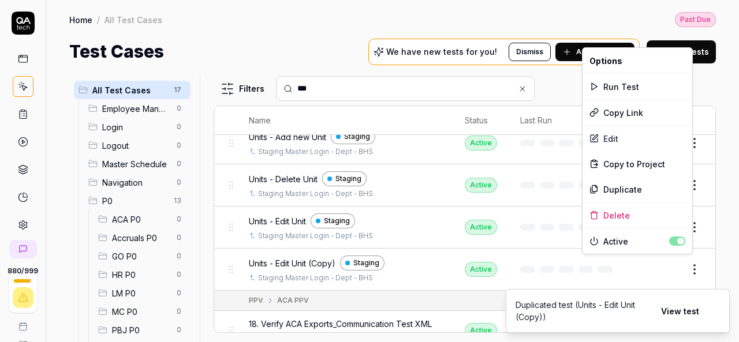
click at [684, 268] on html "880 / 999 k Home / All Test Cases Past Due Home / All Test Cases Past Due Test …" at bounding box center [369, 171] width 739 height 342
click at [624, 216] on div "Delete" at bounding box center [637, 215] width 110 height 25
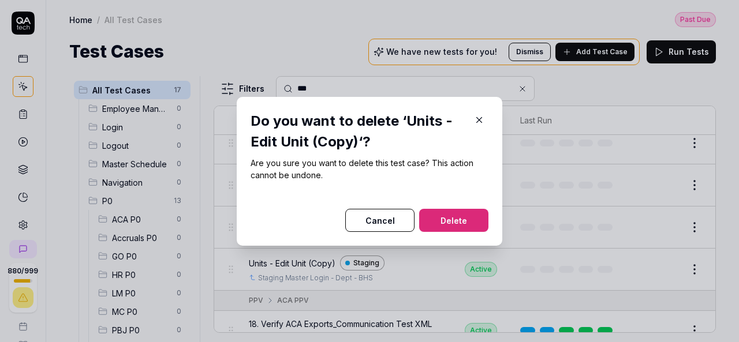
click at [478, 116] on icon "button" at bounding box center [479, 120] width 10 height 10
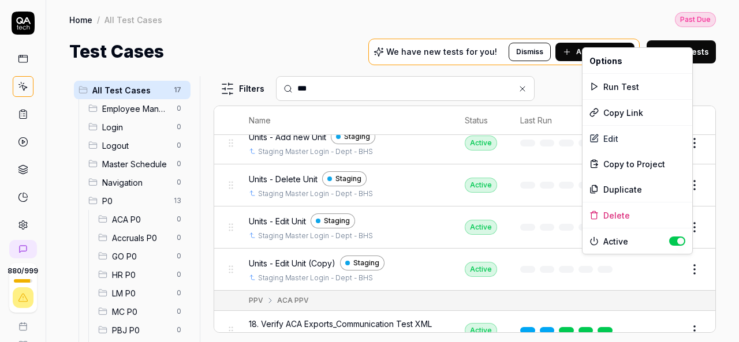
click at [691, 264] on html "880 / 999 k Home / All Test Cases Past Due Home / All Test Cases Past Due Test …" at bounding box center [369, 171] width 739 height 342
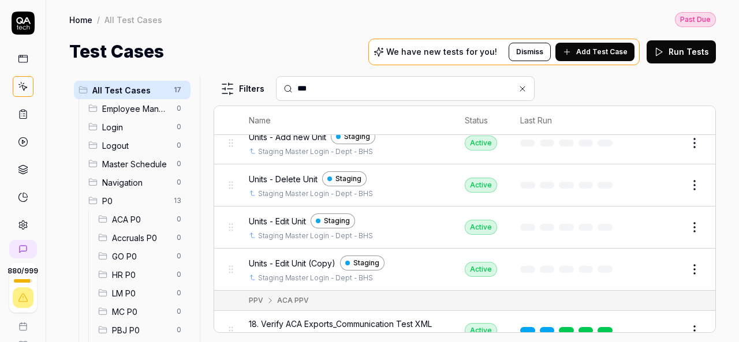
click at [546, 275] on html "880 / 999 k Home / All Test Cases Past Due Home / All Test Cases Past Due Test …" at bounding box center [369, 171] width 739 height 342
click at [653, 266] on button "Edit" at bounding box center [667, 269] width 28 height 18
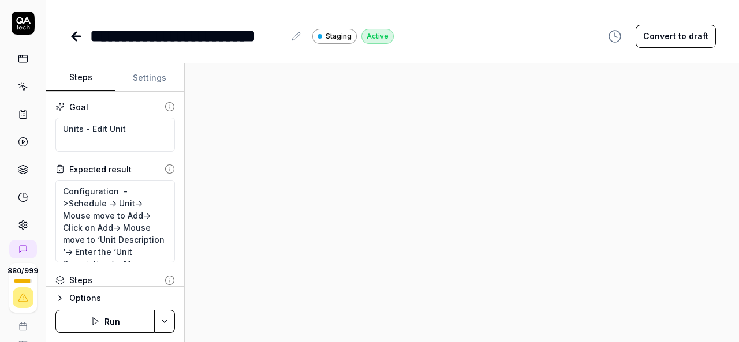
click at [472, 197] on div at bounding box center [462, 202] width 554 height 279
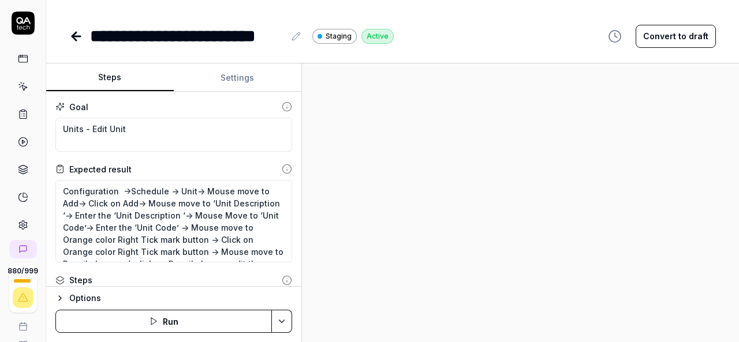
click at [303, 186] on div "Steps Settings Goal Units - Edit Unit Expected result Configuration ->Schedule …" at bounding box center [392, 202] width 693 height 279
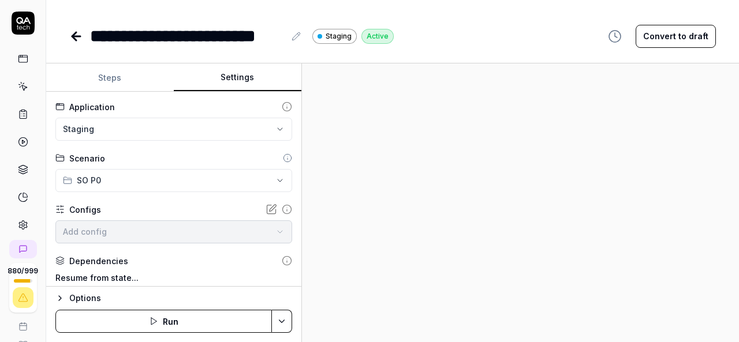
click at [235, 85] on button "Settings" at bounding box center [238, 78] width 128 height 28
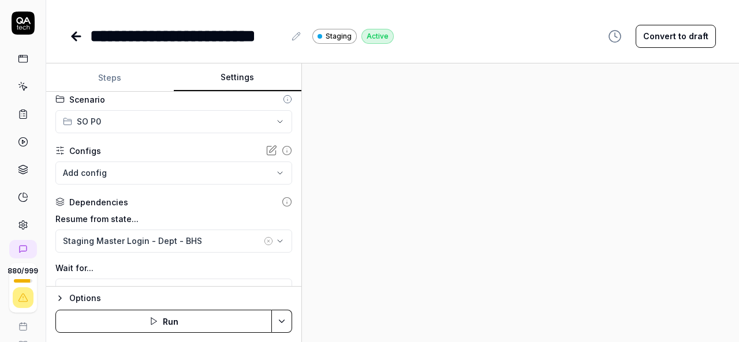
scroll to position [96, 0]
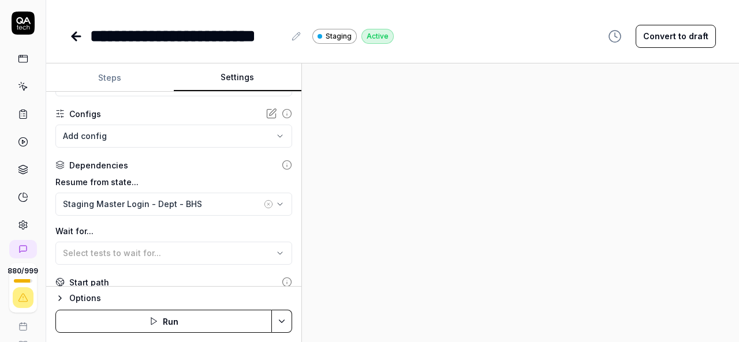
click at [267, 204] on icon "button" at bounding box center [268, 204] width 2 height 2
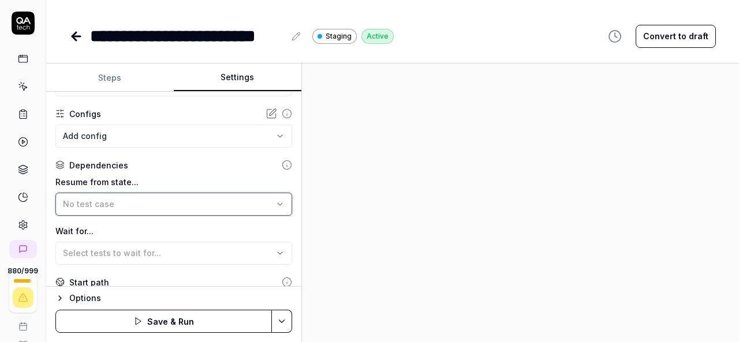
click at [259, 204] on div "No test case" at bounding box center [168, 204] width 210 height 12
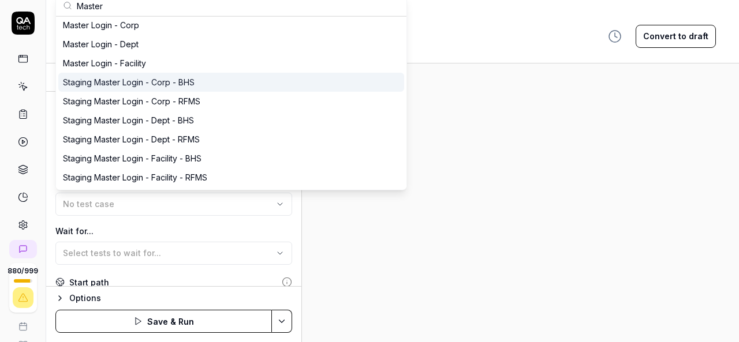
scroll to position [220, 0]
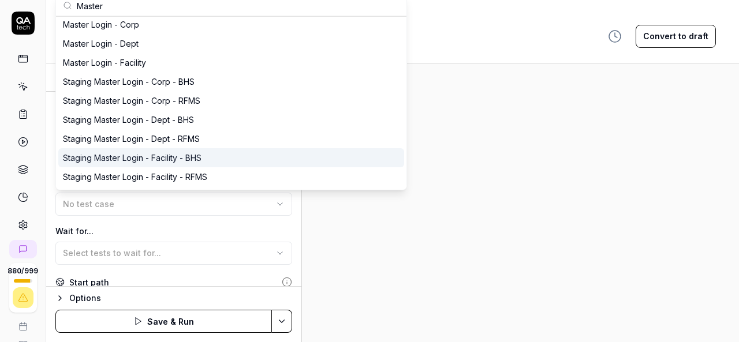
click at [212, 160] on div "Staging Master Login - Facility - BHS" at bounding box center [231, 157] width 346 height 19
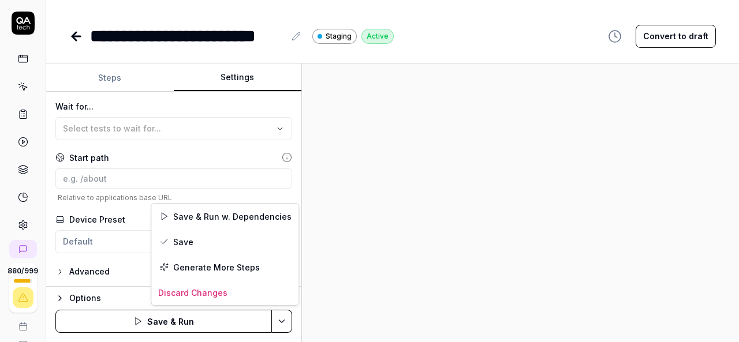
click at [290, 326] on html "**********" at bounding box center [369, 171] width 739 height 342
click at [179, 240] on div "Save" at bounding box center [224, 241] width 147 height 25
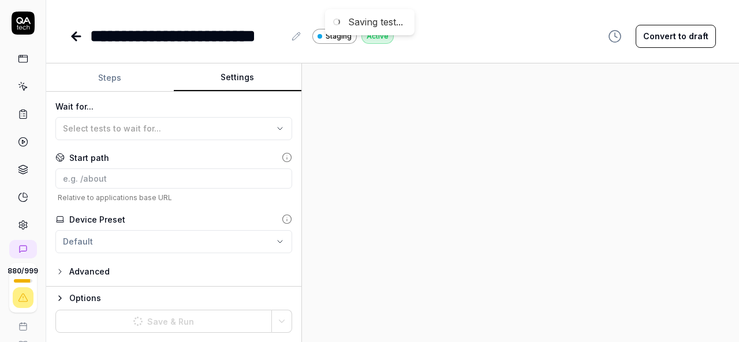
click at [501, 235] on div at bounding box center [520, 202] width 437 height 279
click at [118, 81] on button "Steps" at bounding box center [110, 78] width 128 height 28
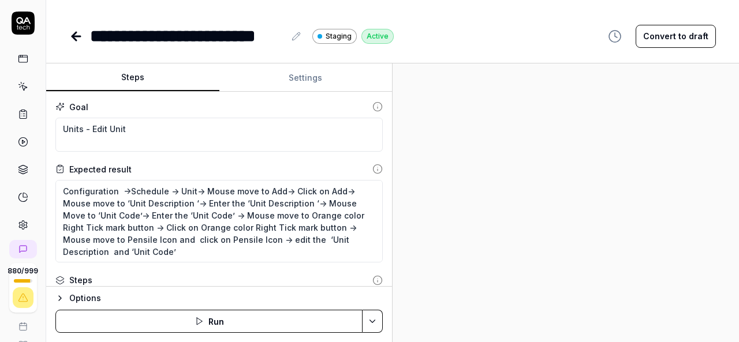
click at [405, 200] on div "Steps Settings Goal Units - Edit Unit Expected result Configuration ->Schedule …" at bounding box center [392, 202] width 693 height 279
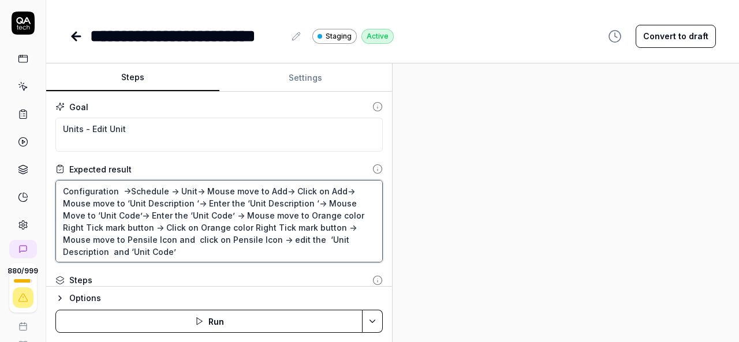
click at [181, 186] on textarea "Configuration ->Schedule -> Unit-> Mouse move to Add-> Click on Add-> Mouse mov…" at bounding box center [218, 221] width 327 height 83
paste textarea "Absences"
click at [229, 190] on textarea "Configuration ->Schedule -> Absences-> Mouse move to Add-> Click on Add-> Mouse…" at bounding box center [218, 221] width 327 height 83
click at [313, 185] on textarea "Configuration ->Schedule -> Absences-> Mouse move to Add-> Click on Add-> Mouse…" at bounding box center [218, 221] width 327 height 83
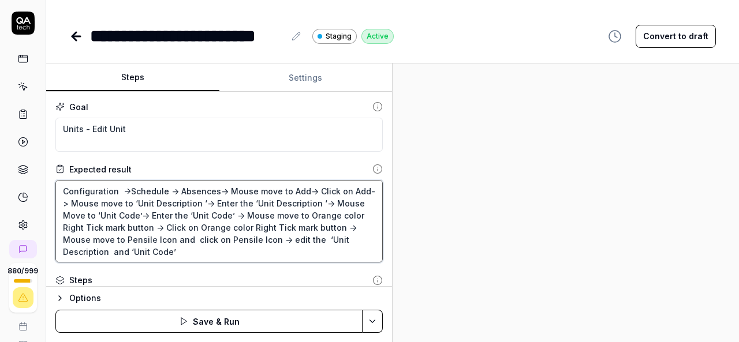
click at [134, 203] on textarea "Configuration ->Schedule -> Absences-> Mouse move to Add-> Click on Add-> Mouse…" at bounding box center [218, 221] width 327 height 83
click at [195, 207] on textarea "Configuration ->Schedule -> Absences-> Mouse move to Add-> Click on Add-> Mouse…" at bounding box center [218, 221] width 327 height 83
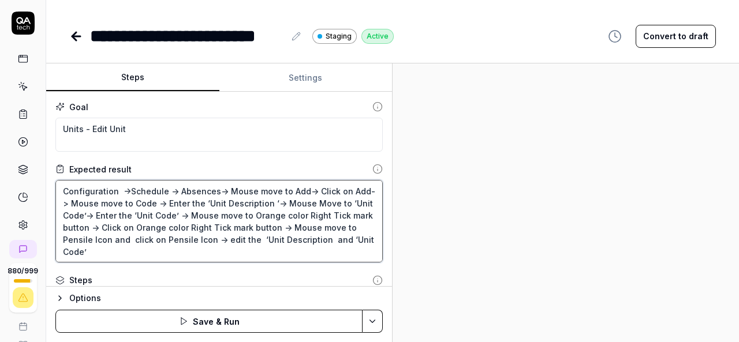
click at [270, 198] on textarea "Configuration ->Schedule -> Absences-> Mouse move to Add-> Click on Add-> Mouse…" at bounding box center [218, 221] width 327 height 83
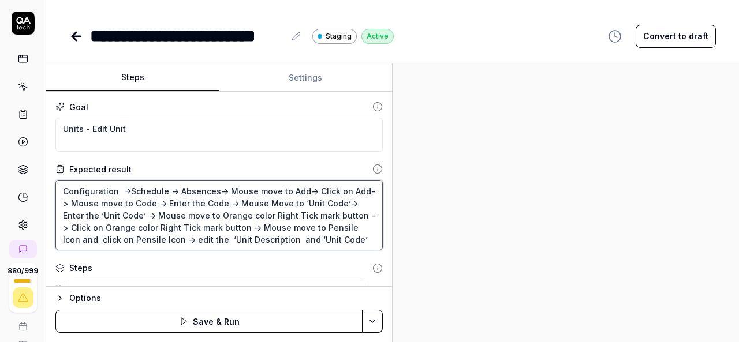
click at [297, 201] on textarea "Configuration ->Schedule -> Absences-> Mouse move to Add-> Click on Add-> Mouse…" at bounding box center [218, 215] width 327 height 70
click at [337, 200] on textarea "Configuration ->Schedule -> Absences-> Mouse move to Add-> Click on Add-> Mouse…" at bounding box center [218, 215] width 327 height 70
paste textarea "Description"
click at [102, 215] on textarea "Configuration ->Schedule -> Absences-> Mouse move to Add-> Click on Add-> Mouse…" at bounding box center [218, 215] width 327 height 70
click at [140, 215] on textarea "Configuration ->Schedule -> Absences-> Mouse move to Add-> Click on Add-> Mouse…" at bounding box center [218, 215] width 327 height 70
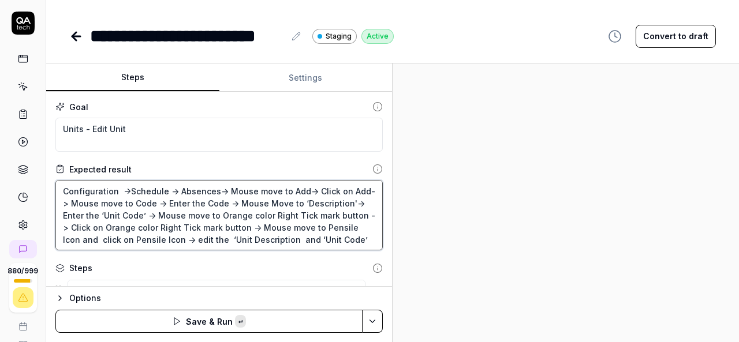
paste textarea "Description"
click at [160, 216] on textarea "Configuration ->Schedule -> Absences-> Mouse move to Add-> Click on Add-> Mouse…" at bounding box center [218, 215] width 327 height 70
click at [339, 241] on textarea "Configuration ->Schedule -> Absences-> Mouse move to Add-> Click on Add-> Mouse…" at bounding box center [218, 215] width 327 height 70
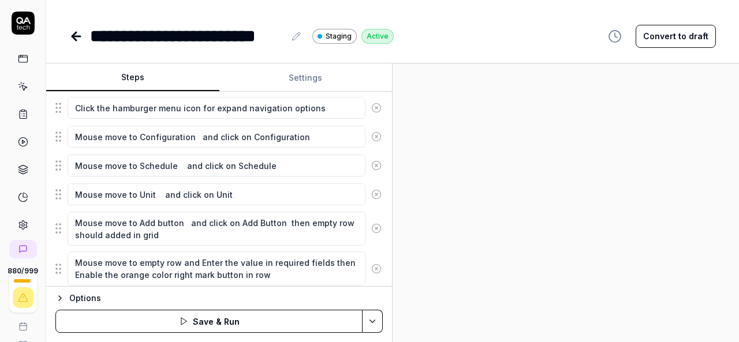
scroll to position [339, 0]
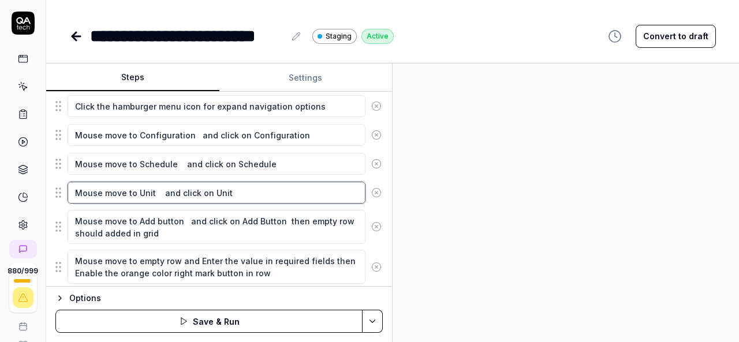
click at [141, 186] on textarea "Mouse move to Unit and click on Unit" at bounding box center [217, 193] width 298 height 22
paste textarea "Description"
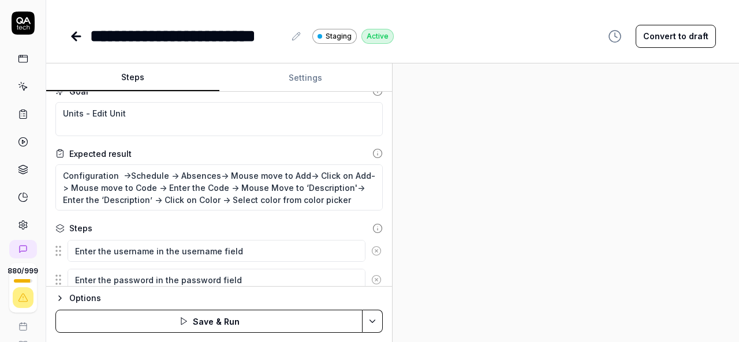
scroll to position [0, 0]
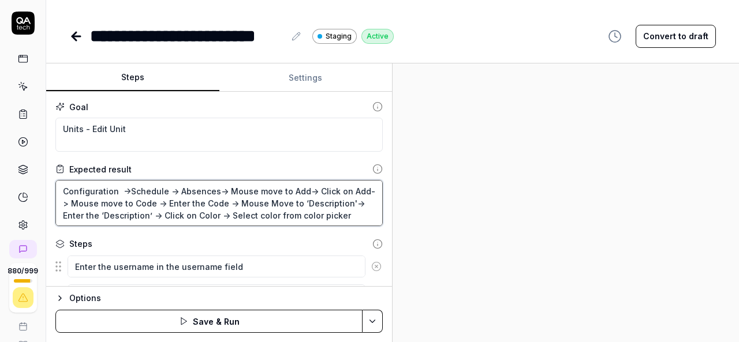
click at [203, 192] on textarea "Configuration ->Schedule -> Absences-> Mouse move to Add-> Click on Add-> Mouse…" at bounding box center [218, 203] width 327 height 46
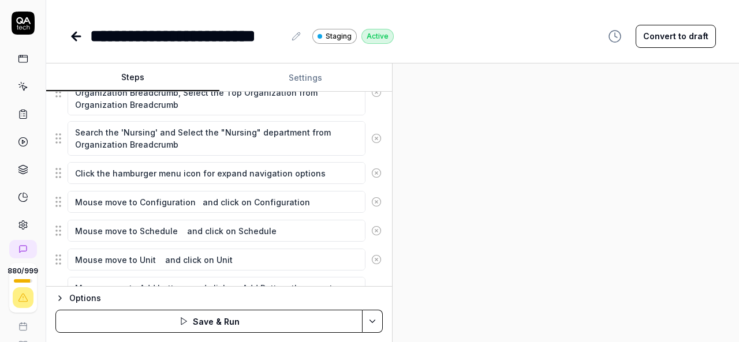
scroll to position [273, 0]
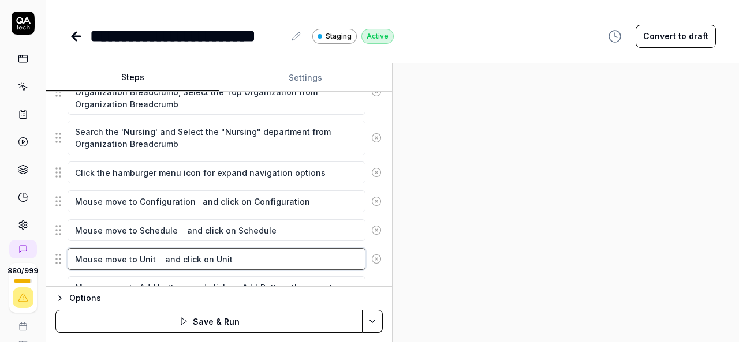
click at [147, 255] on textarea "Mouse move to Unit and click on Unit" at bounding box center [217, 259] width 298 height 22
paste textarea "Absences"
click at [243, 254] on textarea "Mouse move to Absences and click on Unit" at bounding box center [217, 259] width 298 height 22
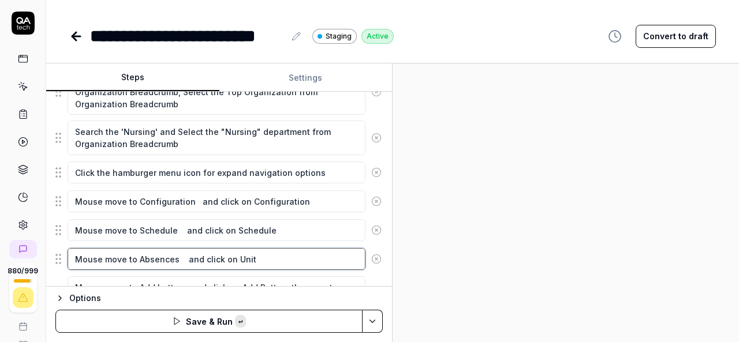
paste textarea "Absences"
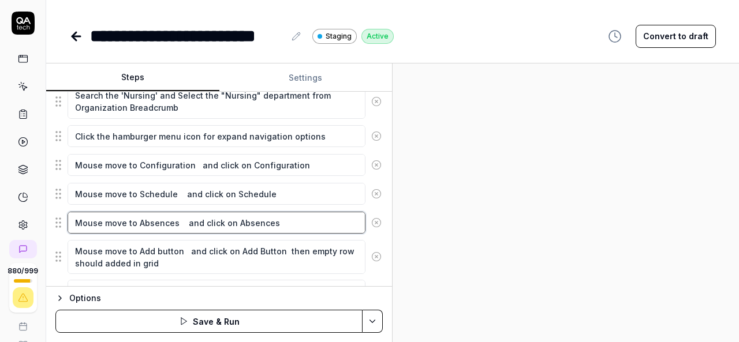
scroll to position [310, 0]
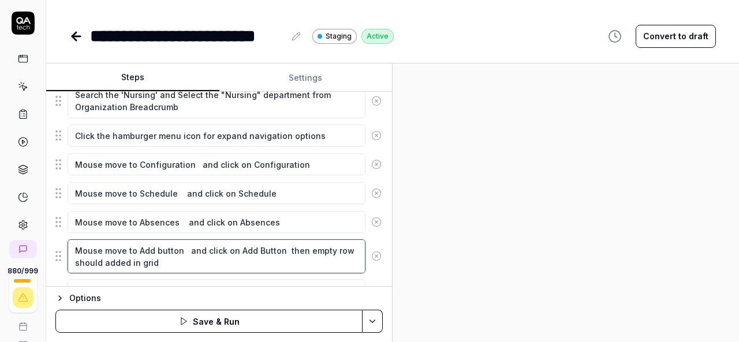
click at [160, 264] on textarea "Mouse move to Add button and click on Add Button then empty row should added in…" at bounding box center [217, 257] width 298 height 34
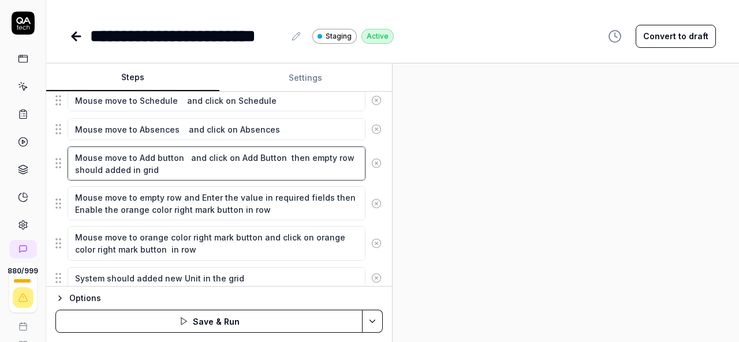
scroll to position [403, 0]
click at [275, 198] on textarea "Mouse move to empty row and Enter the value in required fields then Enable the …" at bounding box center [217, 203] width 298 height 34
click at [323, 197] on textarea "Mouse move to empty row and Enter the value in required fields then Enable the …" at bounding box center [217, 203] width 298 height 34
click at [321, 202] on textarea "Mouse move to empty row and Enter the value in required fields then Enable the …" at bounding box center [217, 203] width 298 height 34
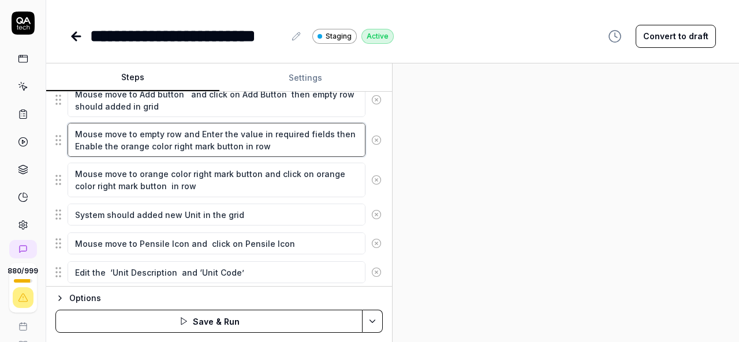
scroll to position [467, 0]
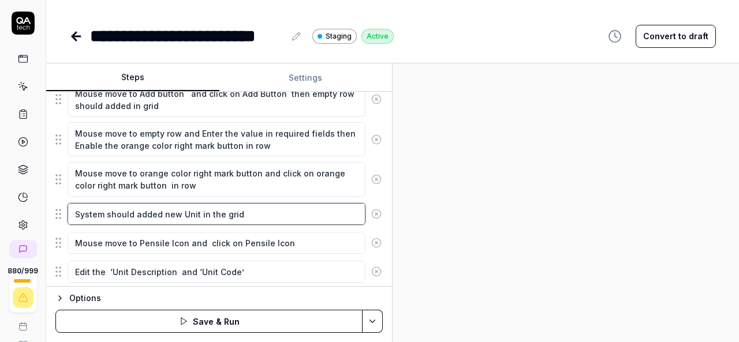
click at [185, 213] on textarea "System should added new Unit in the grid" at bounding box center [217, 214] width 298 height 22
paste textarea "Absences"
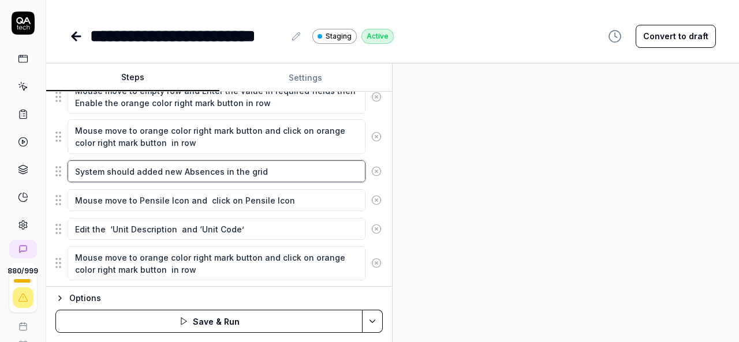
scroll to position [510, 0]
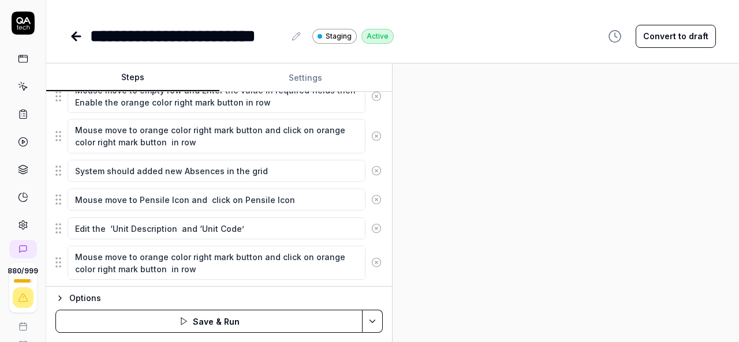
click at [371, 194] on icon at bounding box center [376, 199] width 10 height 10
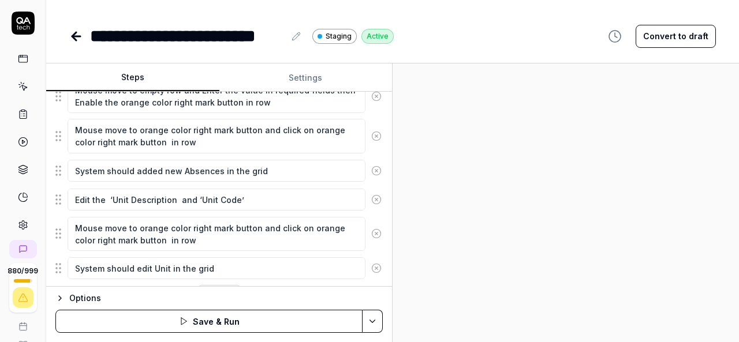
click at [371, 196] on icon at bounding box center [376, 199] width 10 height 10
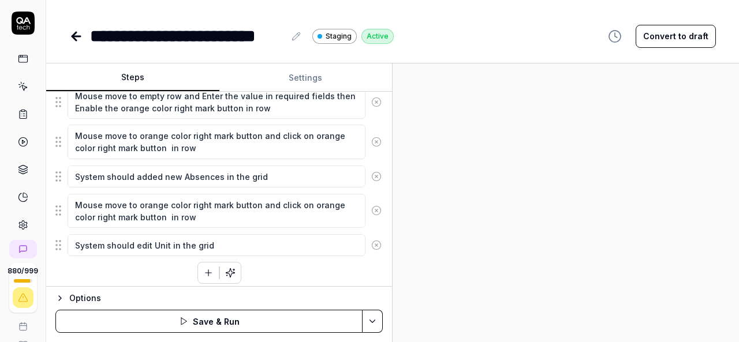
click at [371, 208] on icon at bounding box center [376, 210] width 10 height 10
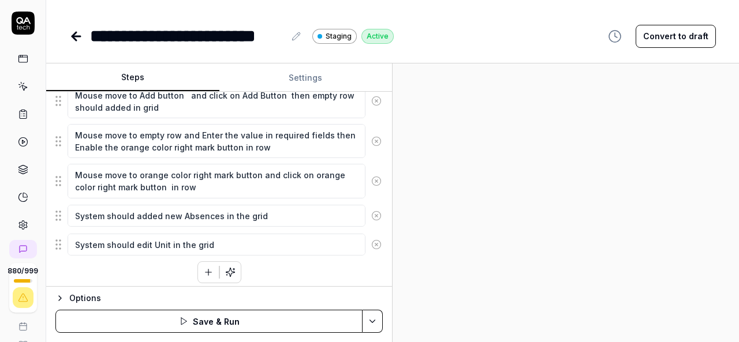
click at [375, 244] on icon at bounding box center [376, 245] width 3 height 3
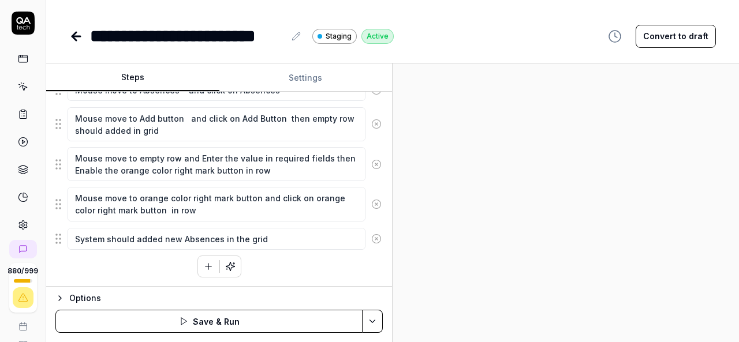
scroll to position [436, 0]
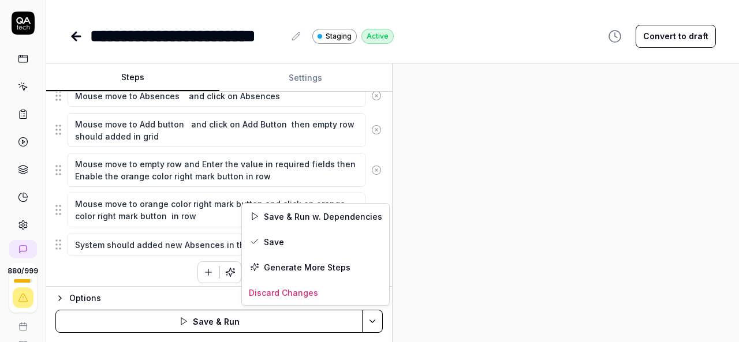
click at [372, 321] on html "**********" at bounding box center [369, 171] width 739 height 342
click at [277, 241] on div "Save" at bounding box center [315, 241] width 147 height 25
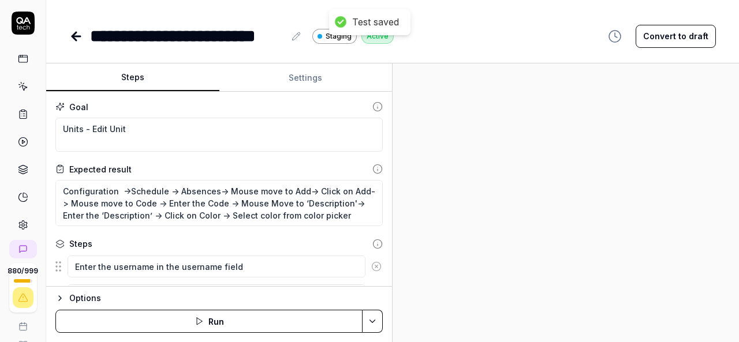
scroll to position [20, 0]
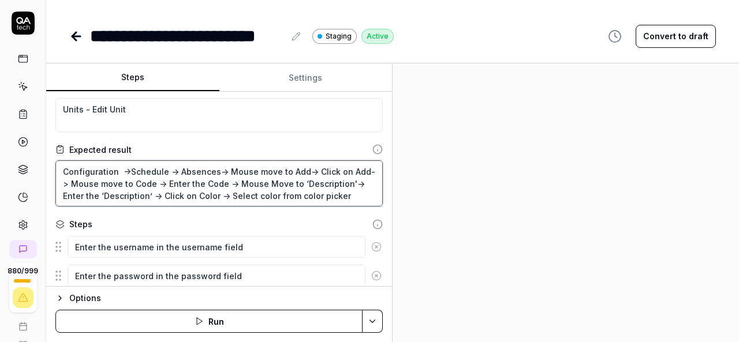
click at [217, 198] on textarea "Configuration ->Schedule -> Absences-> Mouse move to Add-> Click on Add-> Mouse…" at bounding box center [218, 183] width 327 height 46
click at [350, 197] on textarea "Configuration ->Schedule -> Absences-> Mouse move to Add-> Click on Add-> Mouse…" at bounding box center [218, 183] width 327 height 46
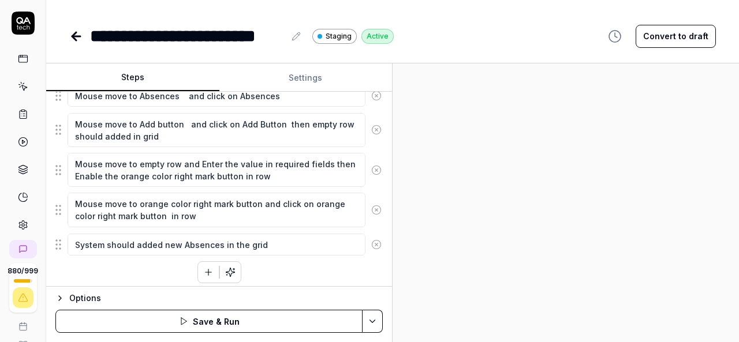
scroll to position [448, 0]
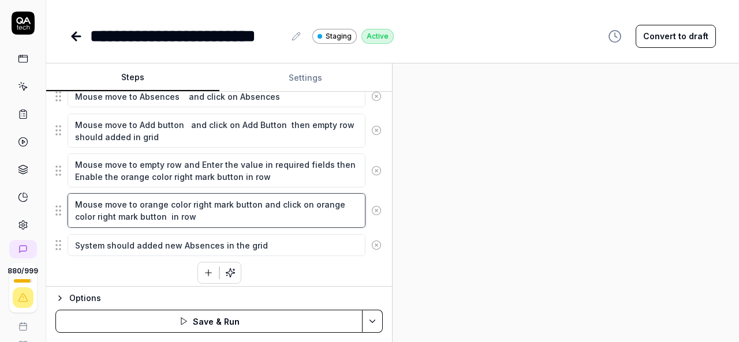
drag, startPoint x: 209, startPoint y: 214, endPoint x: 72, endPoint y: 201, distance: 137.9
click at [72, 201] on textarea "Mouse move to orange color right mark button and click on orange color right ma…" at bounding box center [217, 210] width 298 height 34
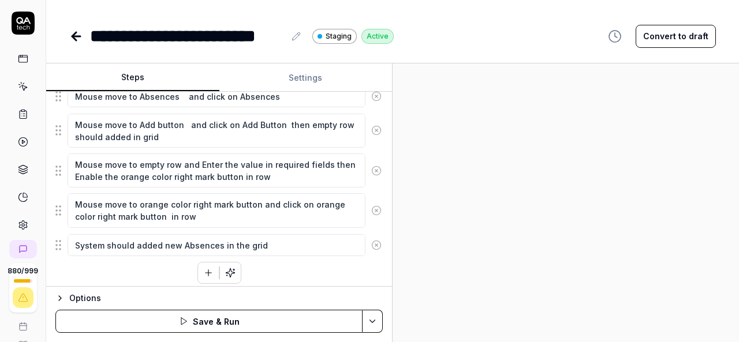
click at [547, 191] on div at bounding box center [565, 202] width 346 height 279
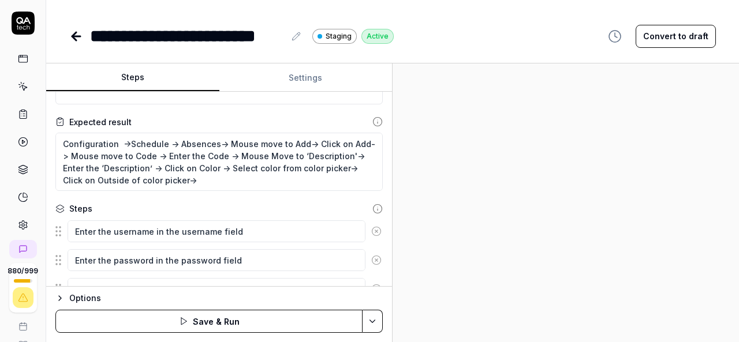
scroll to position [0, 0]
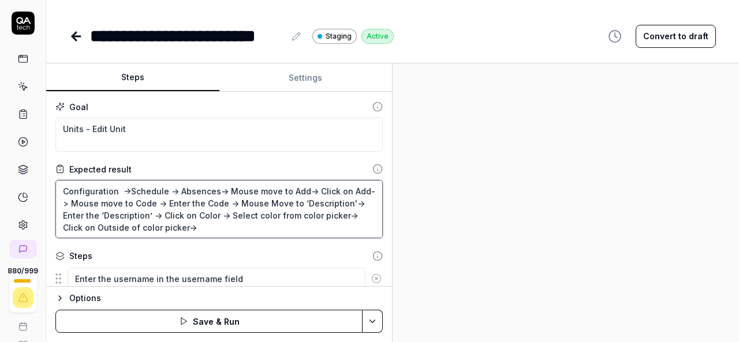
click at [199, 229] on textarea "Configuration ->Schedule -> Absences-> Mouse move to Add-> Click on Add-> Mouse…" at bounding box center [218, 209] width 327 height 58
paste textarea "Mouse move to orange color right mark button and click on orange color right ma…"
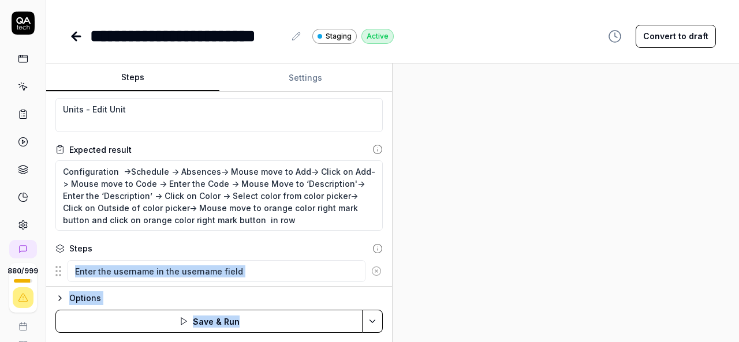
drag, startPoint x: 497, startPoint y: 254, endPoint x: 259, endPoint y: 263, distance: 239.1
click at [259, 263] on div "Steps Settings Goal Units - Edit Unit Expected result Configuration ->Schedule …" at bounding box center [392, 202] width 693 height 279
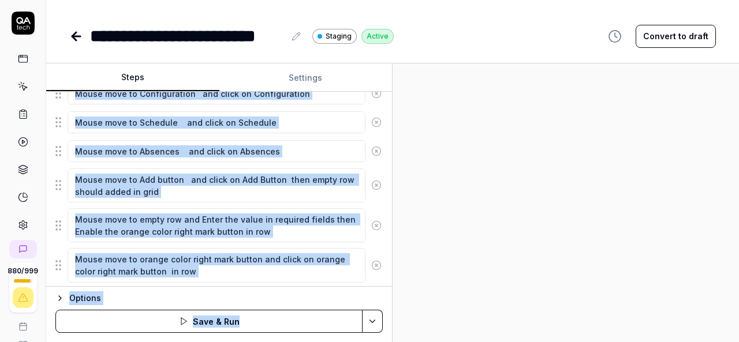
scroll to position [406, 0]
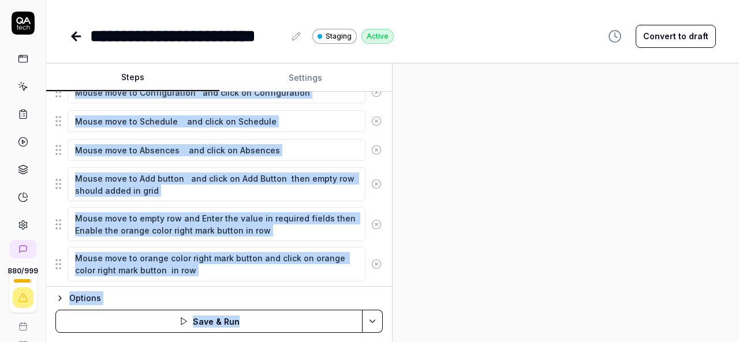
click at [489, 252] on div at bounding box center [565, 202] width 346 height 279
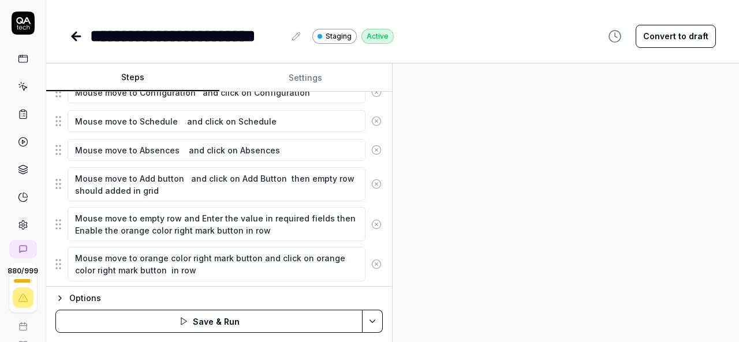
click at [362, 326] on button "Save & Run" at bounding box center [208, 321] width 307 height 23
click at [577, 288] on div at bounding box center [565, 202] width 346 height 279
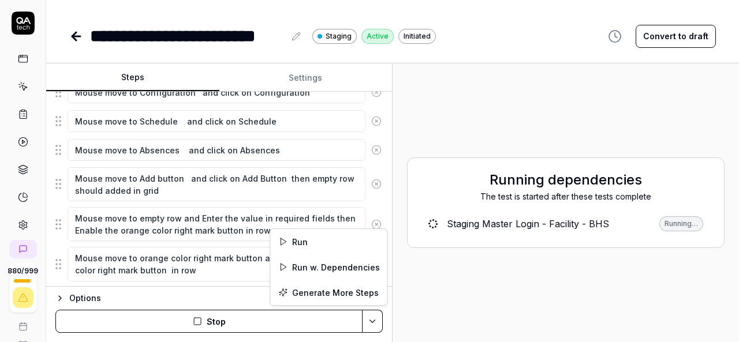
click at [370, 319] on html "**********" at bounding box center [369, 171] width 739 height 342
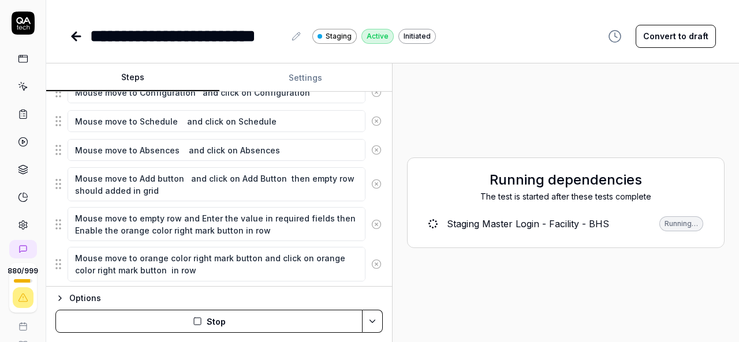
click at [523, 298] on html "**********" at bounding box center [369, 171] width 739 height 342
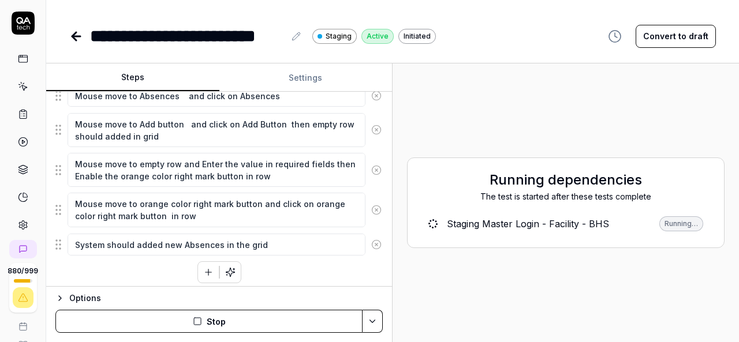
click at [653, 40] on button "Convert to draft" at bounding box center [675, 36] width 80 height 23
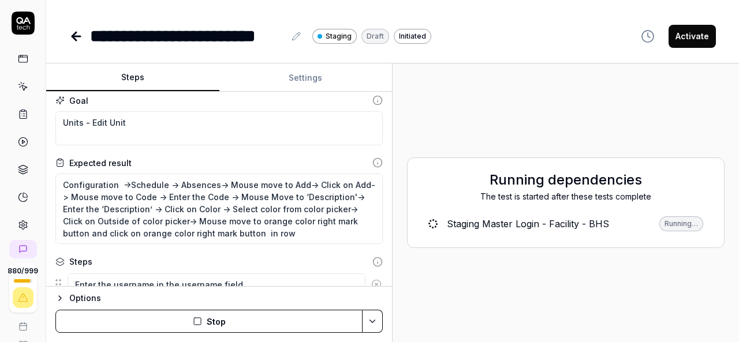
scroll to position [0, 0]
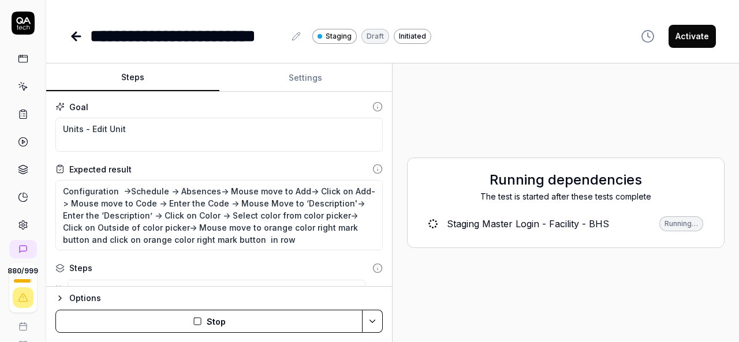
click at [293, 36] on icon at bounding box center [295, 36] width 9 height 9
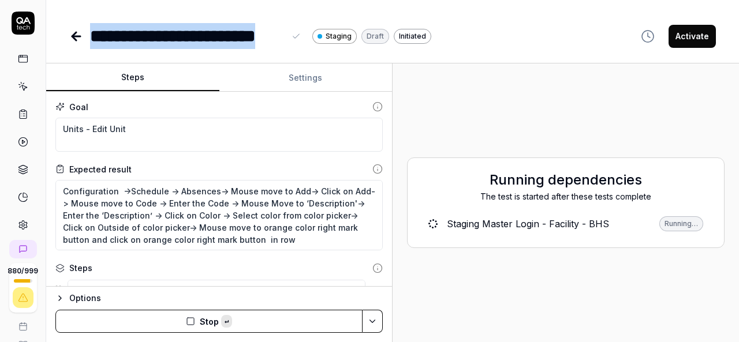
paste div
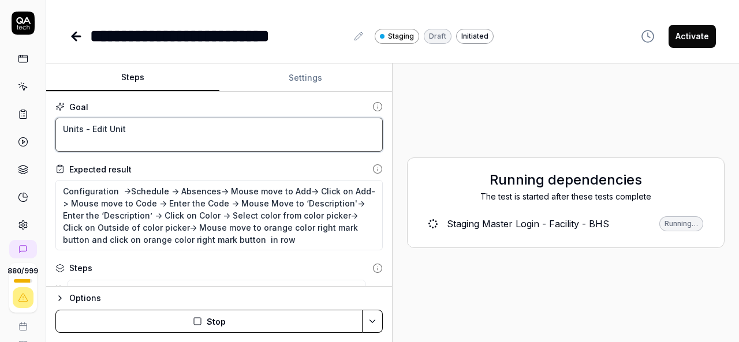
click at [158, 139] on textarea "Units - Edit Unit" at bounding box center [218, 135] width 327 height 34
paste textarea "Absences - Add new Absence"
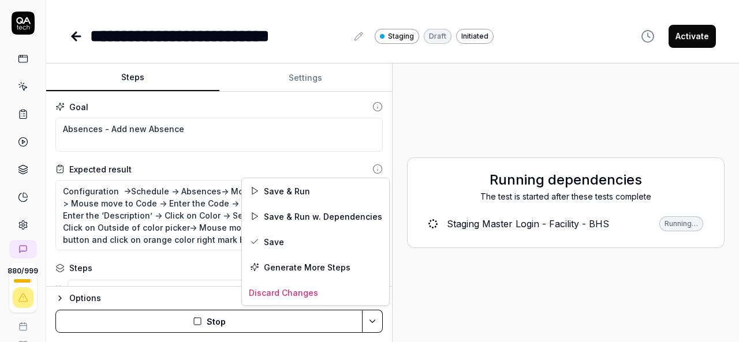
click at [374, 325] on html "**********" at bounding box center [369, 171] width 739 height 342
click at [273, 240] on div "Save" at bounding box center [315, 241] width 147 height 25
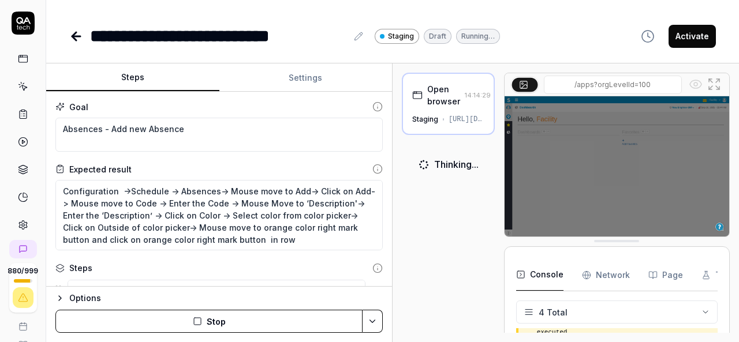
scroll to position [56, 0]
click at [714, 199] on img at bounding box center [616, 166] width 225 height 140
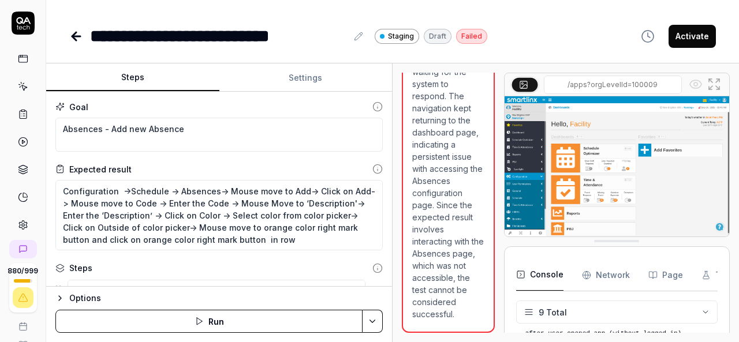
scroll to position [2019, 0]
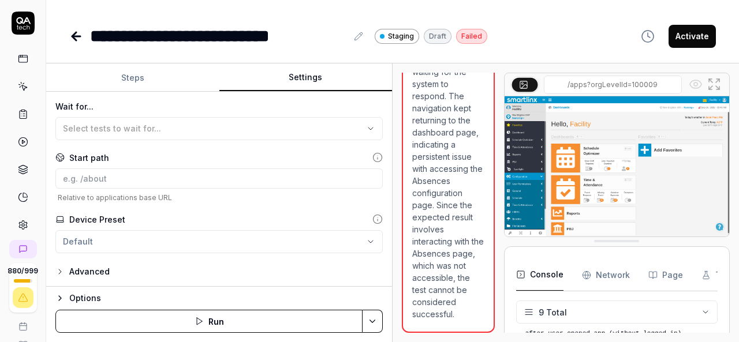
click at [297, 79] on button "Settings" at bounding box center [305, 78] width 173 height 28
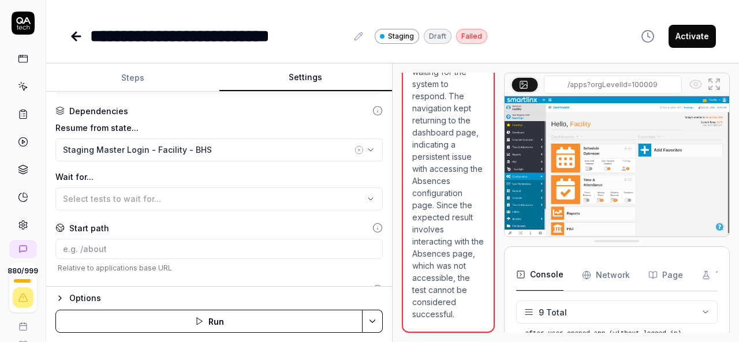
scroll to position [220, 0]
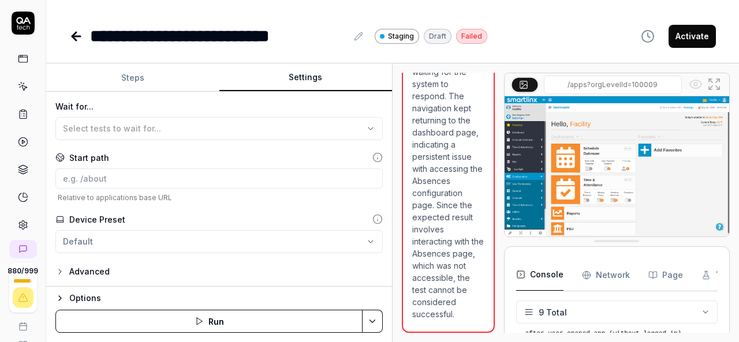
click at [642, 162] on img at bounding box center [616, 166] width 225 height 140
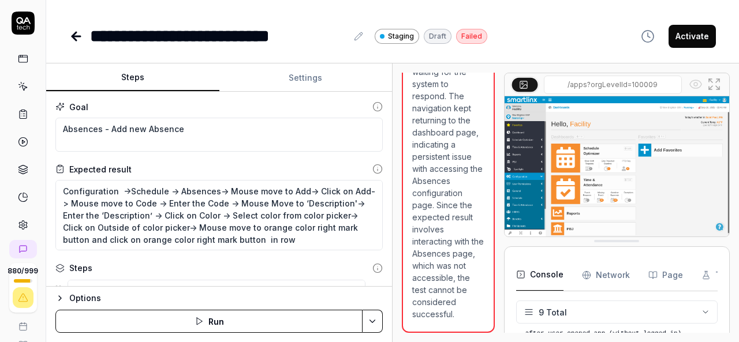
click at [142, 87] on button "Steps" at bounding box center [132, 78] width 173 height 28
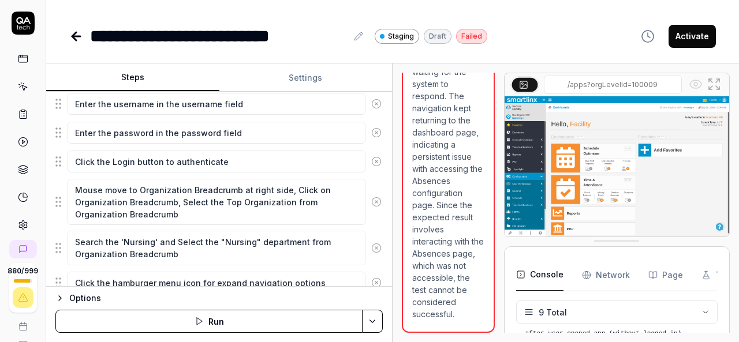
scroll to position [201, 0]
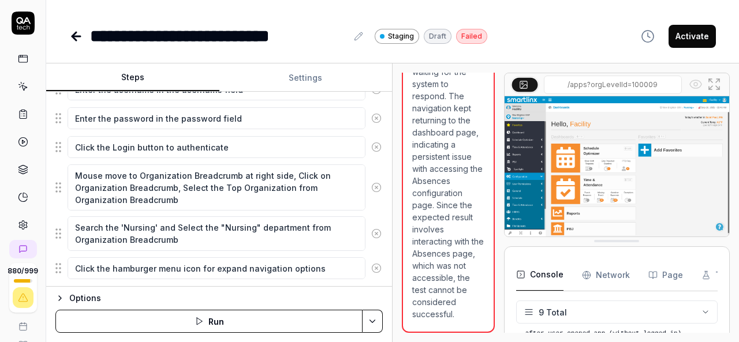
click at [371, 229] on icon at bounding box center [376, 234] width 10 height 10
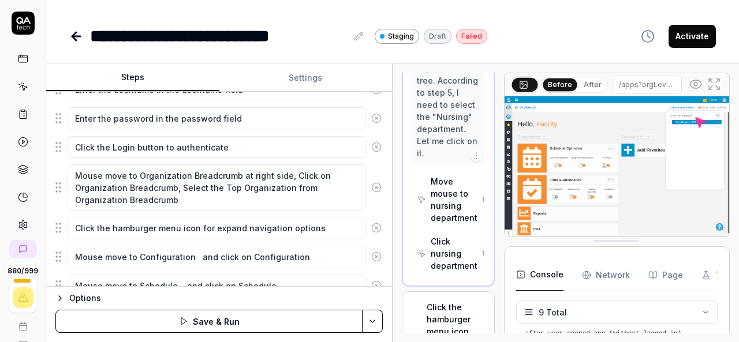
scroll to position [1039, 0]
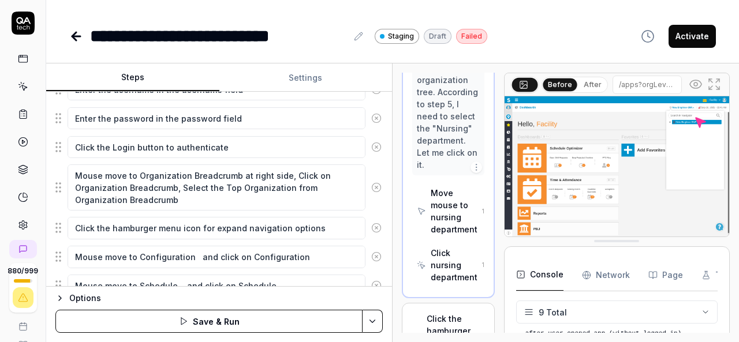
click at [371, 309] on div "Options Save & Run" at bounding box center [219, 314] width 346 height 56
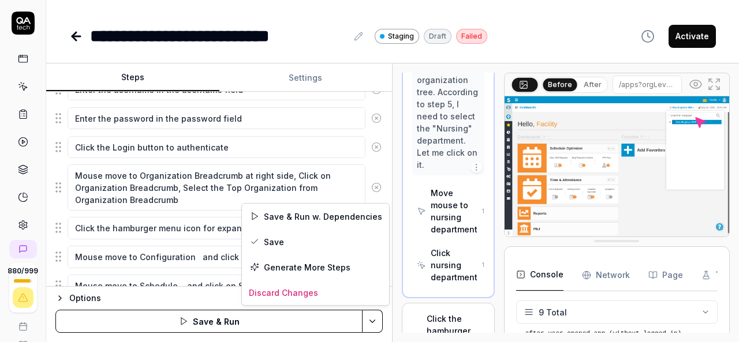
click at [372, 319] on html "**********" at bounding box center [369, 171] width 739 height 342
click at [275, 244] on div "Save" at bounding box center [315, 241] width 147 height 25
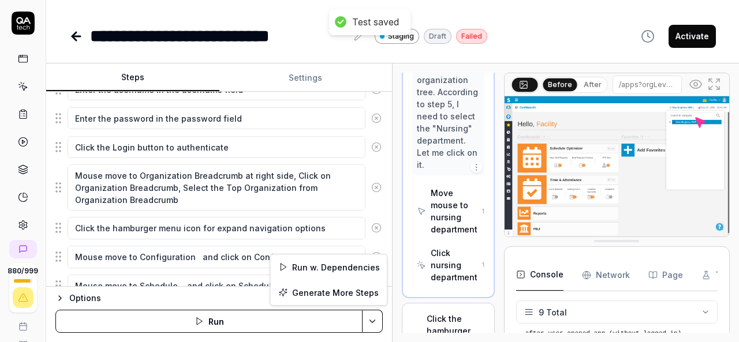
click at [372, 319] on html "**********" at bounding box center [369, 171] width 739 height 342
click at [346, 268] on div "Run w. Dependencies" at bounding box center [328, 267] width 117 height 25
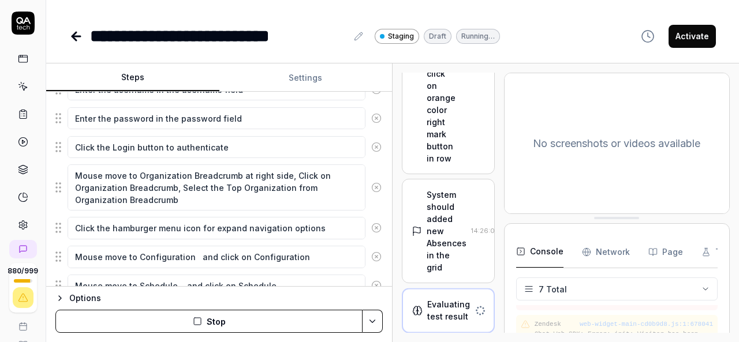
scroll to position [1346, 0]
click at [688, 40] on button "Activate" at bounding box center [691, 36] width 47 height 23
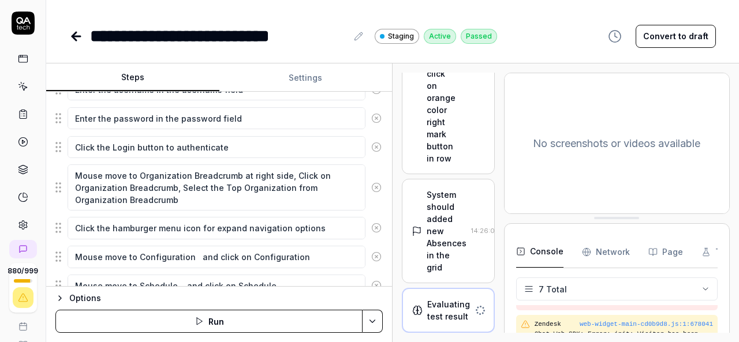
scroll to position [1347, 0]
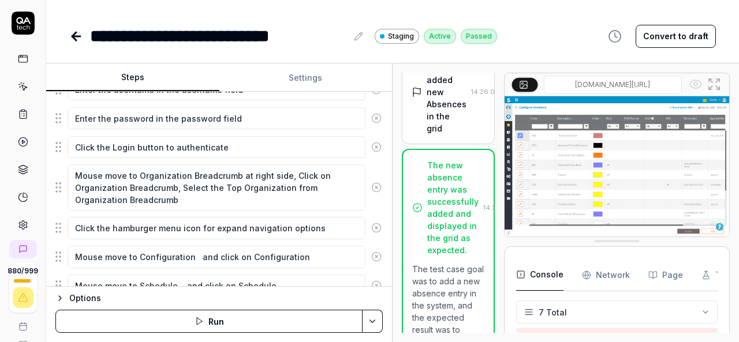
click at [75, 36] on icon at bounding box center [76, 36] width 8 height 0
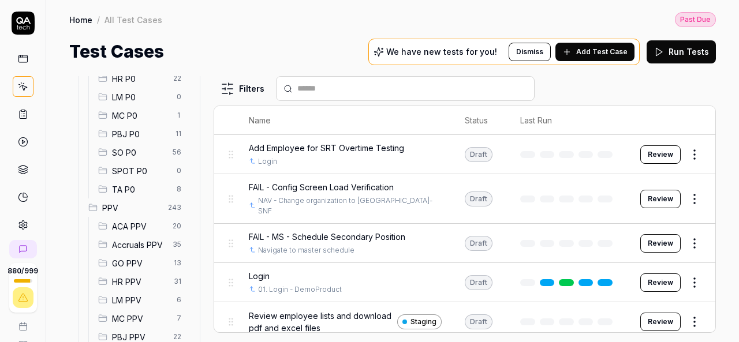
scroll to position [196, 0]
click at [139, 149] on span "SO P0" at bounding box center [139, 153] width 54 height 12
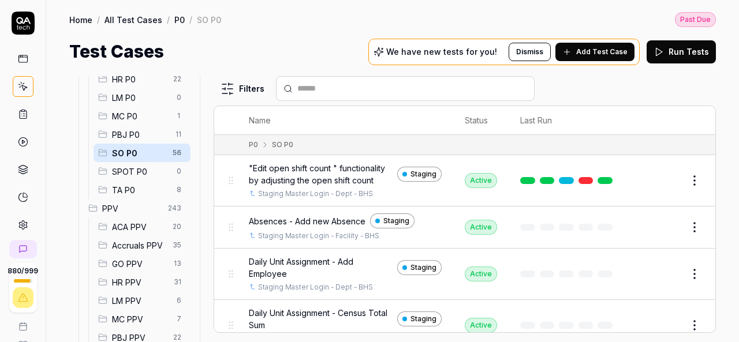
click at [392, 81] on div at bounding box center [405, 88] width 259 height 25
click at [391, 87] on input "text" at bounding box center [412, 89] width 230 height 12
paste input "**********"
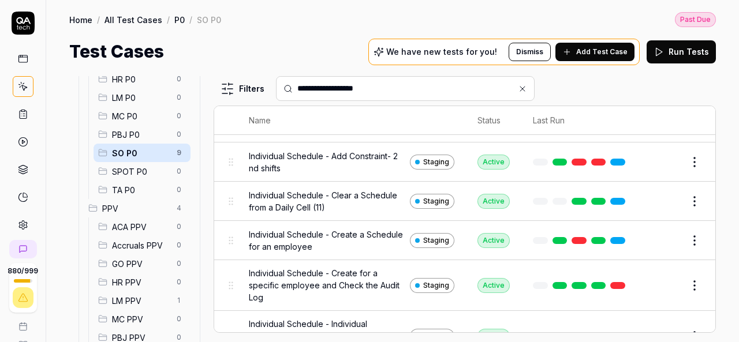
scroll to position [219, 0]
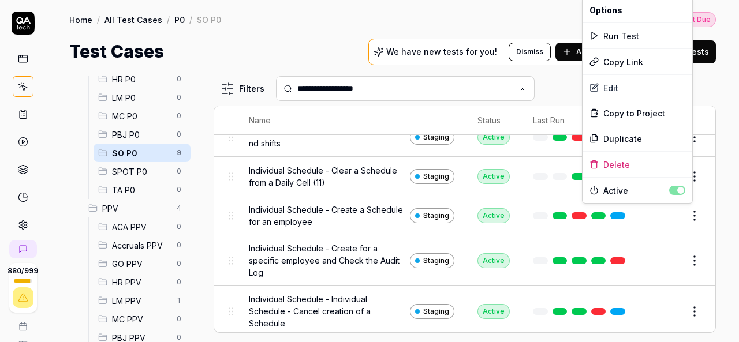
click at [686, 219] on html "**********" at bounding box center [369, 171] width 739 height 342
click at [629, 145] on div "Duplicate" at bounding box center [637, 138] width 110 height 25
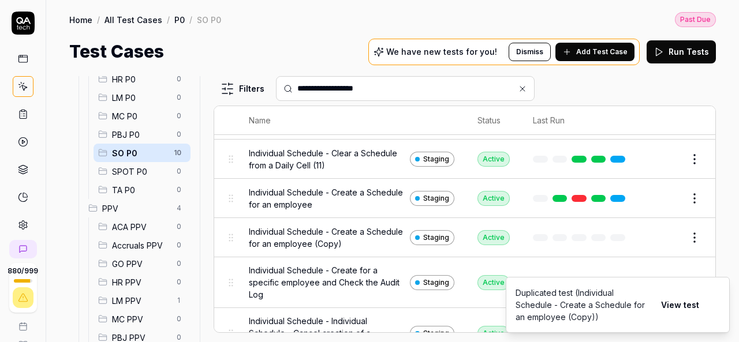
scroll to position [238, 0]
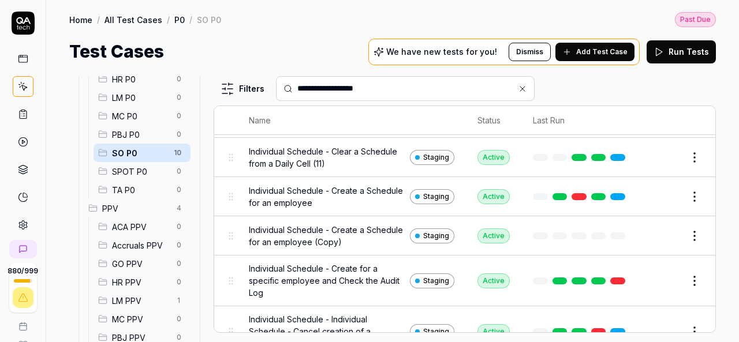
click at [653, 229] on button "Edit" at bounding box center [667, 236] width 28 height 18
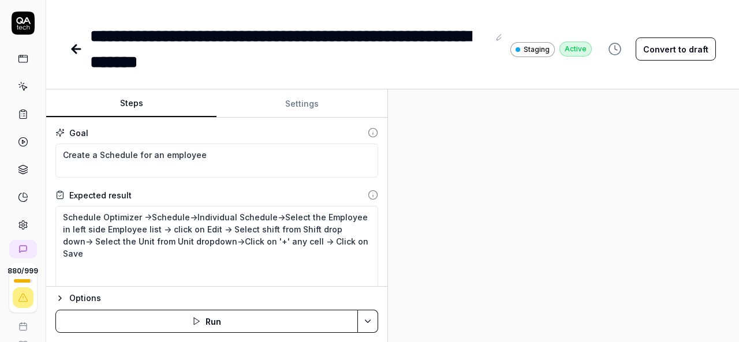
click at [388, 175] on div "Steps Settings Goal Create a Schedule for an employee Expected result Schedule …" at bounding box center [392, 215] width 693 height 253
click at [353, 242] on textarea "Schedule Optimizer ->Schedule->Individual Schedule->Select the Employee in left…" at bounding box center [216, 247] width 323 height 83
click at [244, 62] on div "**********" at bounding box center [289, 49] width 399 height 52
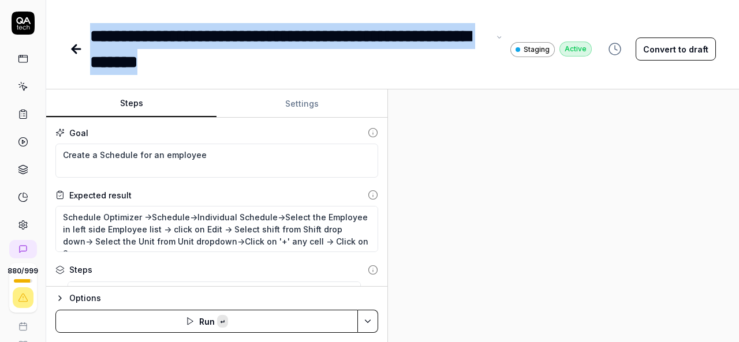
paste div
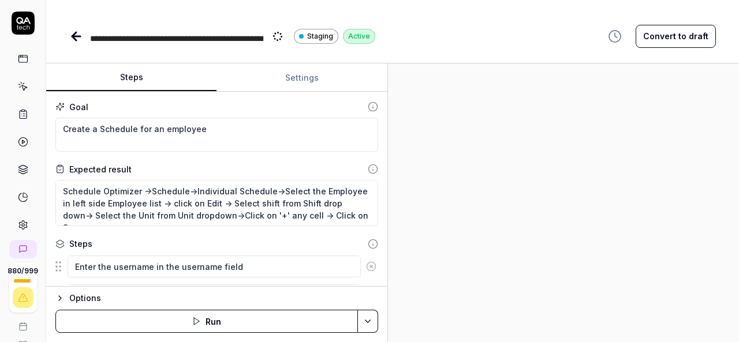
click at [461, 46] on div "**********" at bounding box center [392, 36] width 646 height 26
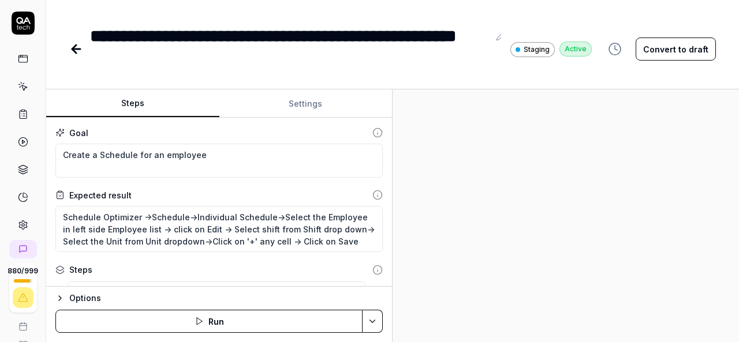
click at [522, 222] on div "Steps Settings Goal Create a Schedule for an employee Expected result Schedule …" at bounding box center [392, 215] width 693 height 253
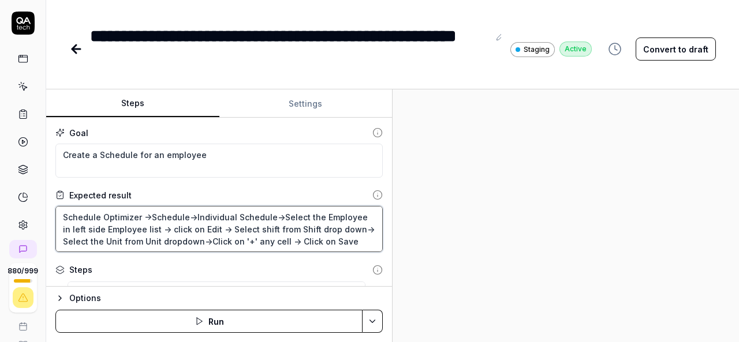
click at [353, 242] on textarea "Schedule Optimizer ->Schedule->Individual Schedule->Select the Employee in left…" at bounding box center [218, 229] width 327 height 46
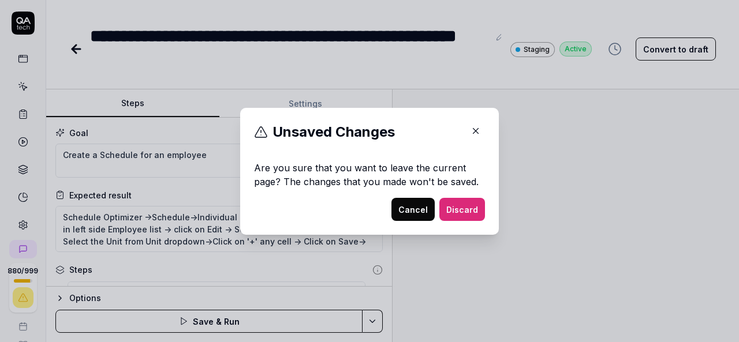
click at [470, 137] on button "button" at bounding box center [475, 131] width 18 height 18
click at [473, 131] on icon "button" at bounding box center [475, 130] width 5 height 5
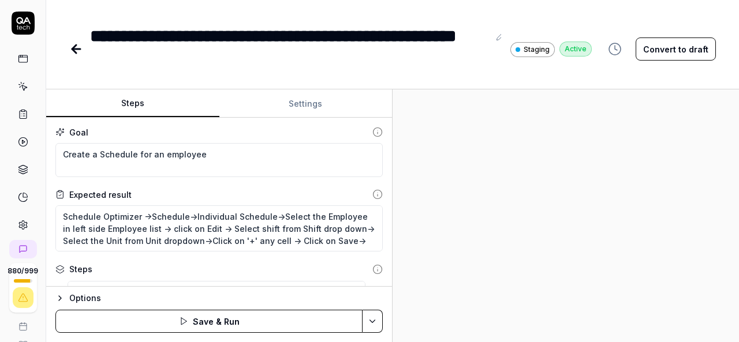
scroll to position [1, 0]
click at [172, 63] on div "**********" at bounding box center [289, 49] width 399 height 52
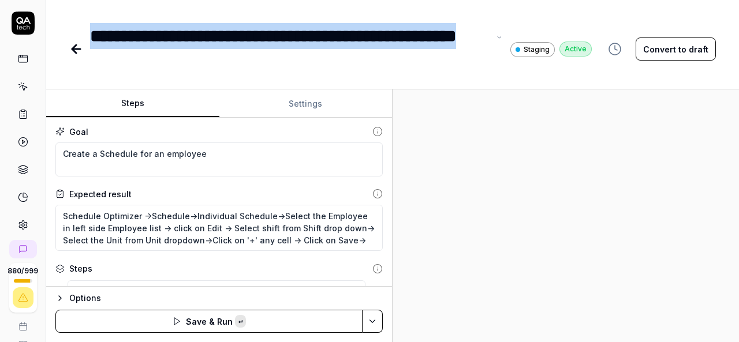
copy div "**********"
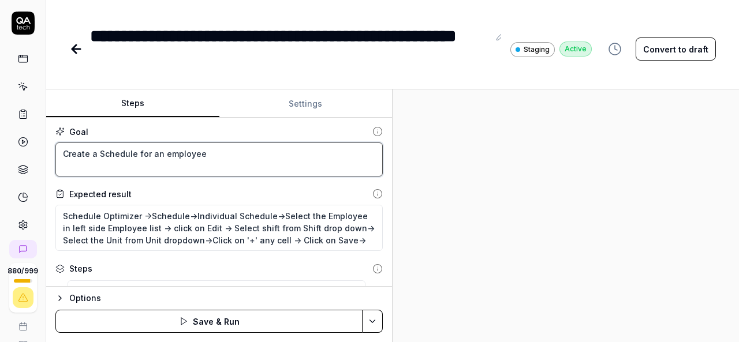
click at [225, 159] on textarea "Create a Schedule for an employee" at bounding box center [218, 160] width 327 height 34
paste textarea "Individual Schedule - Delete Shift - Primary position"
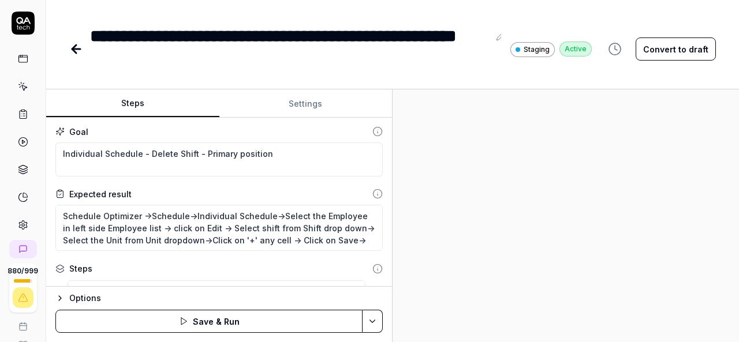
click at [488, 217] on div at bounding box center [565, 215] width 346 height 253
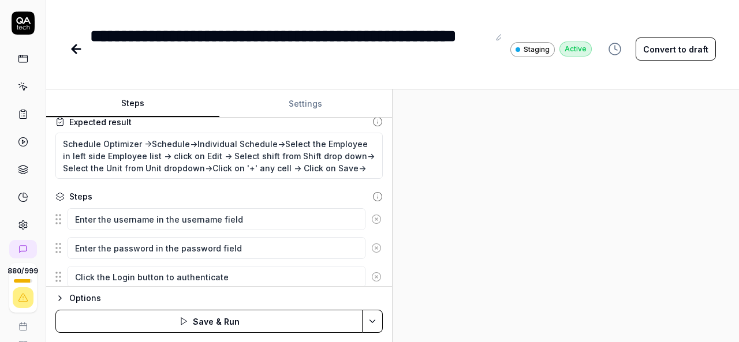
scroll to position [74, 0]
click at [356, 168] on textarea "Schedule Optimizer ->Schedule->Individual Schedule->Select the Employee in left…" at bounding box center [218, 155] width 327 height 46
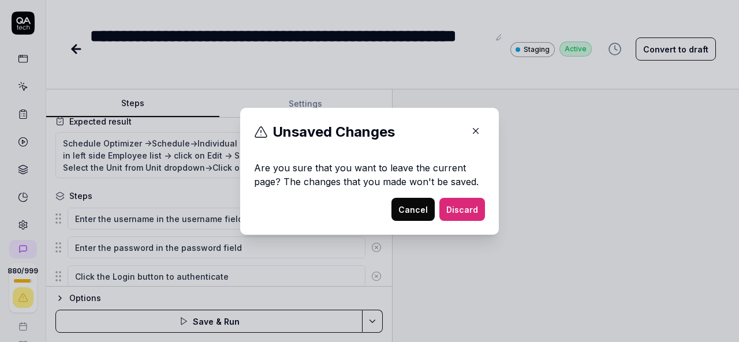
click at [470, 133] on icon "button" at bounding box center [475, 131] width 10 height 10
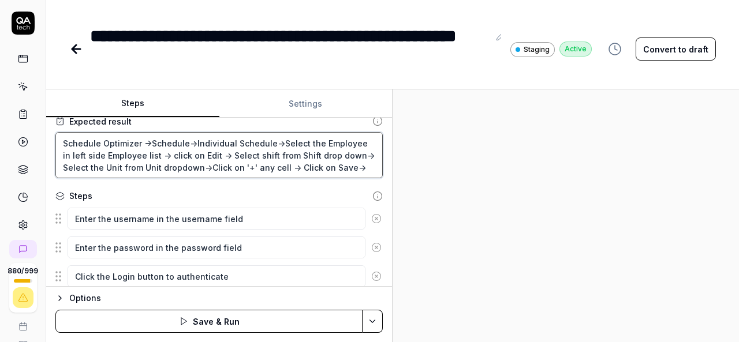
click at [355, 167] on textarea "Schedule Optimizer ->Schedule->Individual Schedule->Select the Employee in left…" at bounding box center [218, 155] width 327 height 46
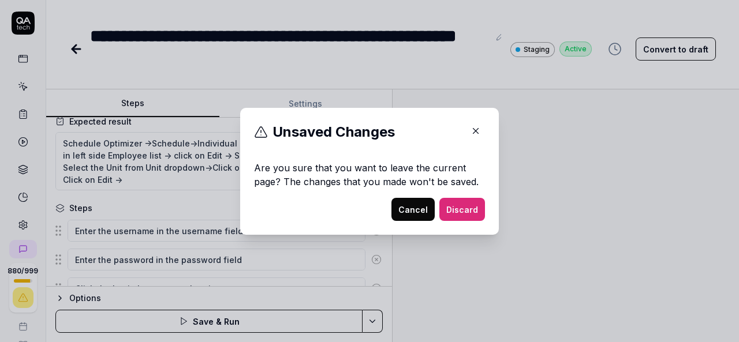
click at [473, 133] on icon "button" at bounding box center [475, 130] width 5 height 5
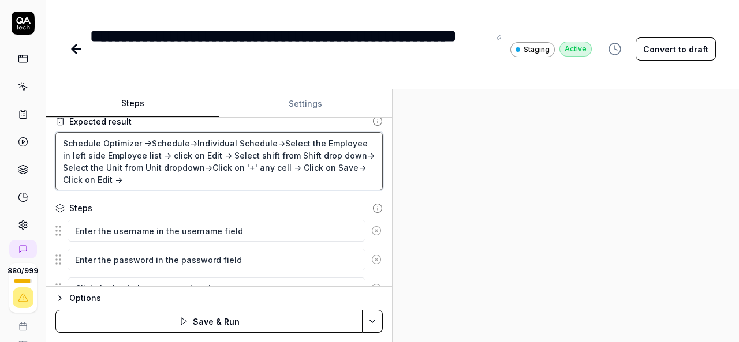
click at [140, 179] on textarea "Schedule Optimizer ->Schedule->Individual Schedule->Select the Employee in left…" at bounding box center [218, 161] width 327 height 58
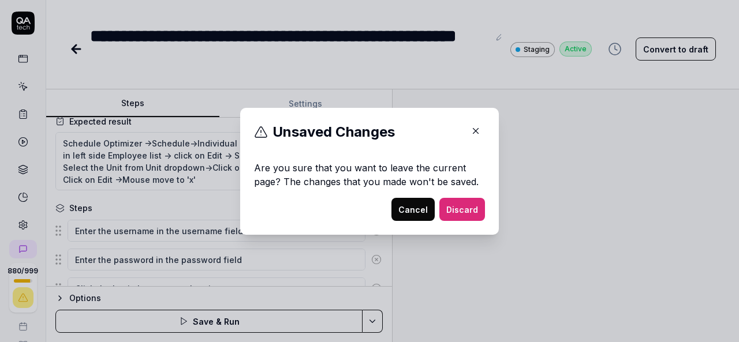
click at [473, 131] on icon "button" at bounding box center [475, 130] width 5 height 5
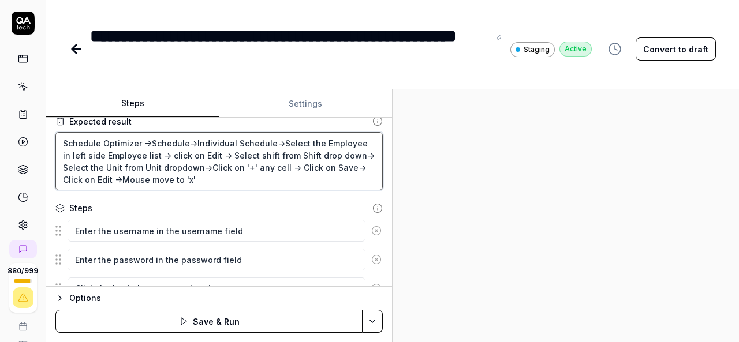
click at [217, 179] on textarea "Schedule Optimizer ->Schedule->Individual Schedule->Select the Employee in left…" at bounding box center [218, 161] width 327 height 58
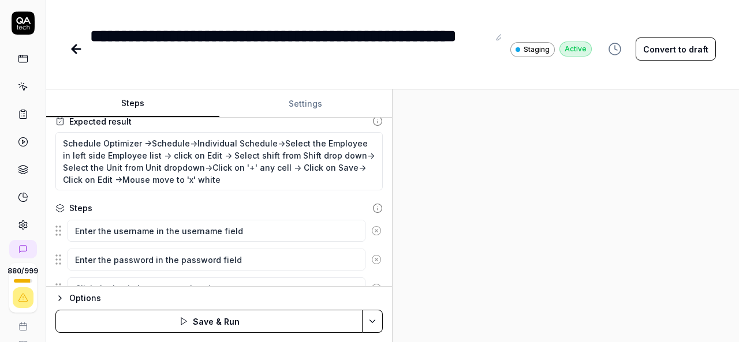
click at [531, 236] on div at bounding box center [565, 215] width 346 height 253
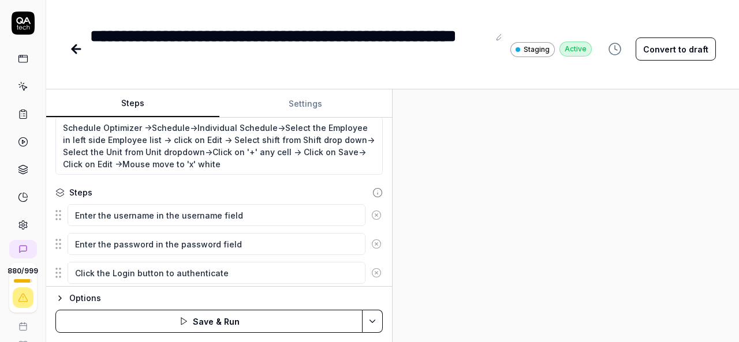
scroll to position [90, 0]
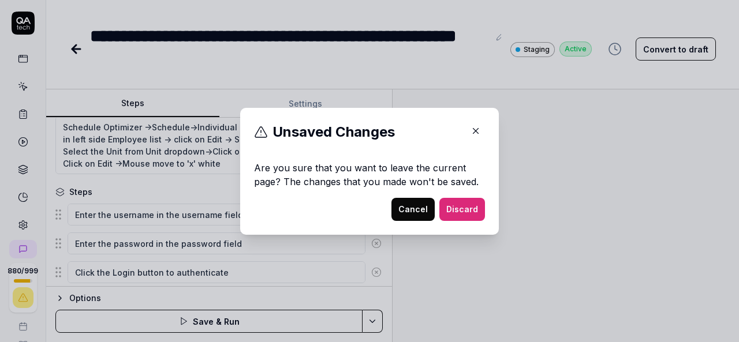
click at [473, 134] on icon "button" at bounding box center [475, 131] width 10 height 10
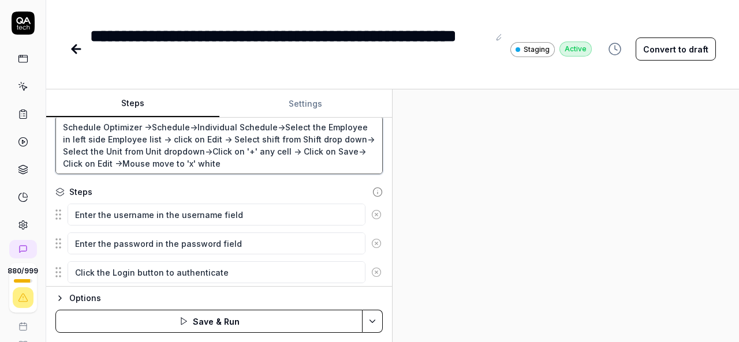
click at [246, 161] on textarea "Schedule Optimizer ->Schedule->Individual Schedule->Select the Employee in left…" at bounding box center [218, 145] width 327 height 58
click at [182, 166] on textarea "Schedule Optimizer ->Schedule->Individual Schedule->Select the Employee in left…" at bounding box center [218, 145] width 327 height 58
click at [189, 165] on textarea "Schedule Optimizer ->Schedule->Individual Schedule->Select the Employee in left…" at bounding box center [218, 145] width 327 height 58
click at [335, 161] on textarea "Schedule Optimizer ->Schedule->Individual Schedule->Select the Employee in left…" at bounding box center [218, 145] width 327 height 58
paste textarea "'x'"
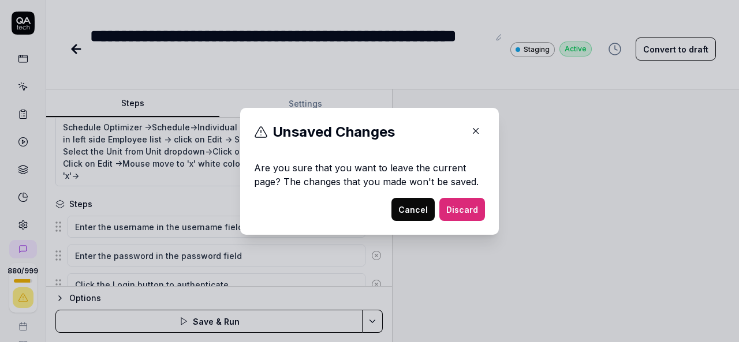
click at [478, 129] on button "button" at bounding box center [475, 131] width 18 height 18
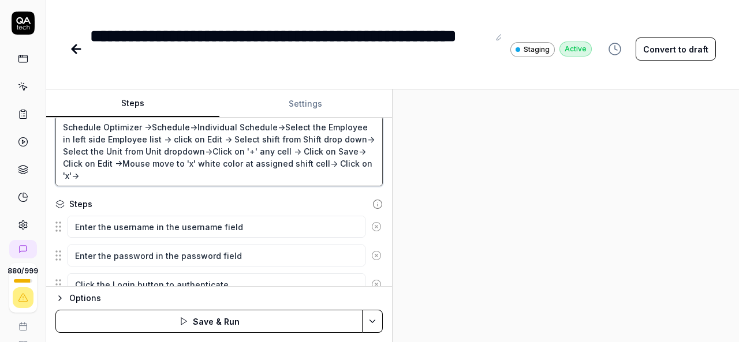
click at [99, 170] on textarea "Schedule Optimizer ->Schedule->Individual Schedule->Select the Employee in left…" at bounding box center [218, 151] width 327 height 70
click at [74, 170] on textarea "Schedule Optimizer ->Schedule->Individual Schedule->Select the Employee in left…" at bounding box center [218, 151] width 327 height 70
click at [194, 161] on textarea "Schedule Optimizer ->Schedule->Individual Schedule->Select the Employee in left…" at bounding box center [218, 151] width 327 height 70
click at [316, 159] on textarea "Schedule Optimizer ->Schedule->Individual Schedule->Select the Employee in left…" at bounding box center [218, 151] width 327 height 70
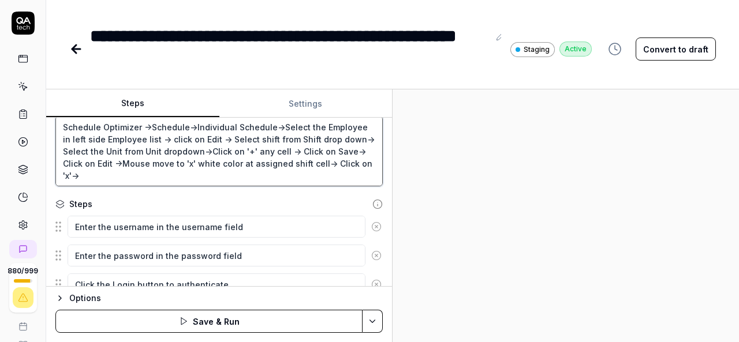
click at [181, 161] on textarea "Schedule Optimizer ->Schedule->Individual Schedule->Select the Employee in left…" at bounding box center [218, 151] width 327 height 70
click at [319, 162] on textarea "Schedule Optimizer ->Schedule->Individual Schedule->Select the Employee in left…" at bounding box center [218, 151] width 327 height 70
click at [70, 174] on textarea "Schedule Optimizer ->Schedule->Individual Schedule->Select the Employee in left…" at bounding box center [218, 151] width 327 height 70
click at [73, 174] on textarea "Schedule Optimizer ->Schedule->Individual Schedule->Select the Employee in left…" at bounding box center [218, 151] width 327 height 70
paste textarea "'x' white color at assigned shift cell"
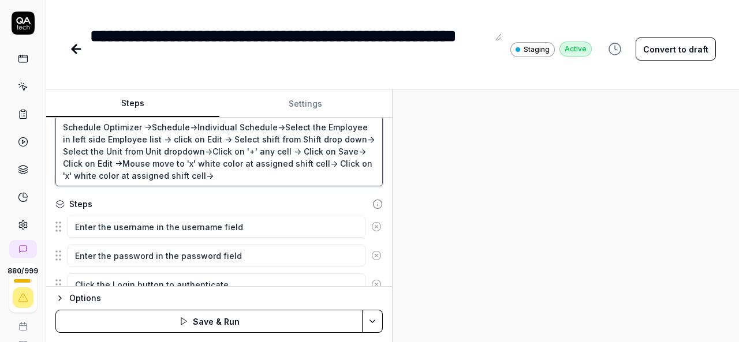
click at [220, 170] on textarea "Schedule Optimizer ->Schedule->Individual Schedule->Select the Employee in left…" at bounding box center [218, 151] width 327 height 70
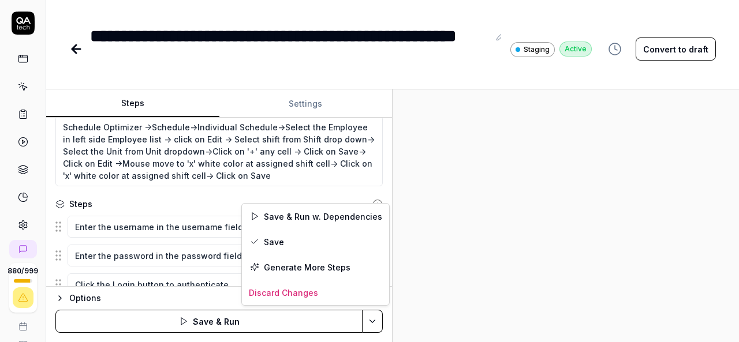
click at [373, 319] on html "**********" at bounding box center [369, 171] width 739 height 342
drag, startPoint x: 266, startPoint y: 253, endPoint x: 267, endPoint y: 245, distance: 8.1
click at [267, 245] on div "Save" at bounding box center [315, 241] width 147 height 25
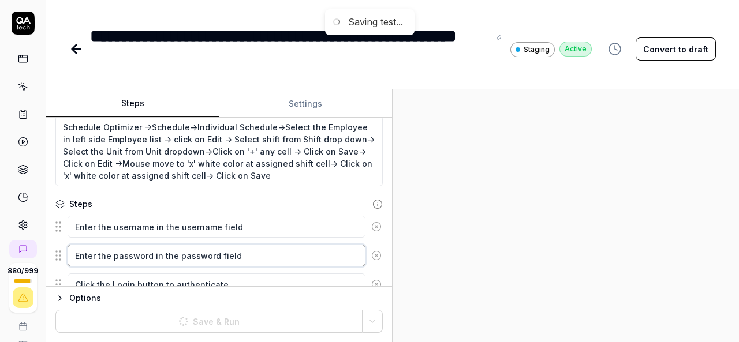
click at [267, 245] on textarea "Enter the password in the password field" at bounding box center [217, 256] width 298 height 22
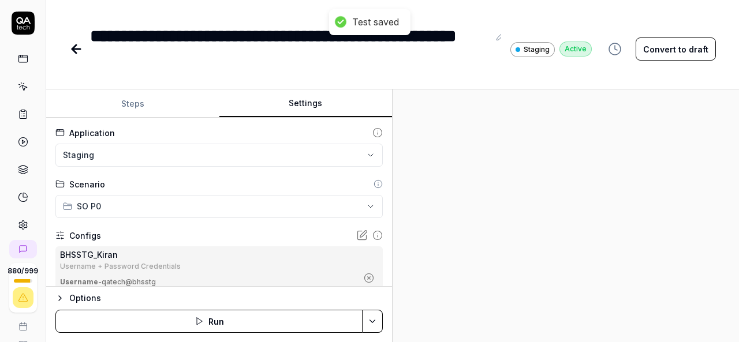
click at [310, 107] on button "Settings" at bounding box center [305, 104] width 173 height 28
click at [364, 280] on icon "button" at bounding box center [369, 278] width 10 height 10
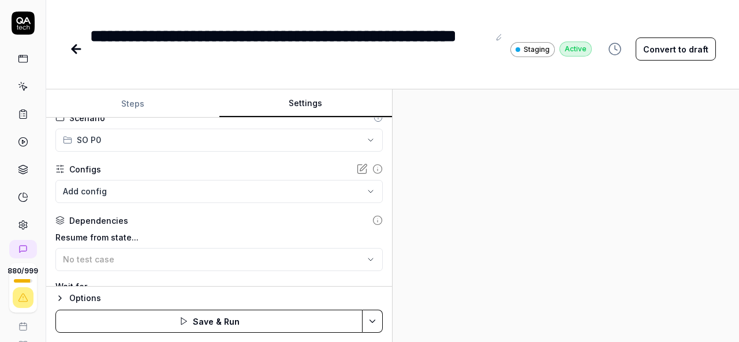
scroll to position [91, 0]
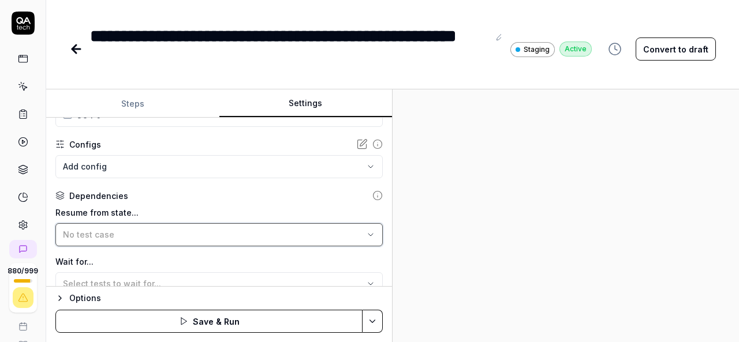
click at [249, 230] on div "No test case" at bounding box center [213, 235] width 301 height 12
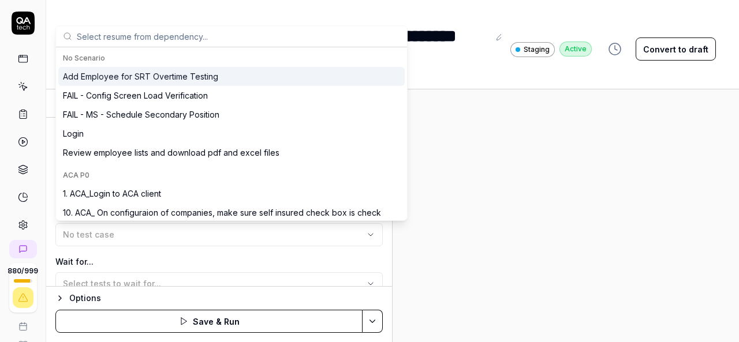
click at [170, 33] on input "text" at bounding box center [238, 36] width 323 height 21
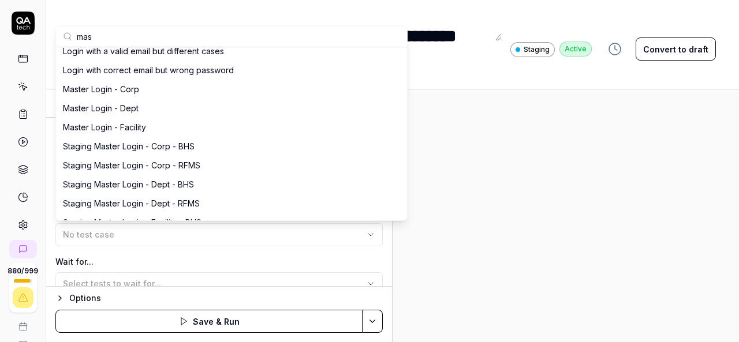
scroll to position [620, 0]
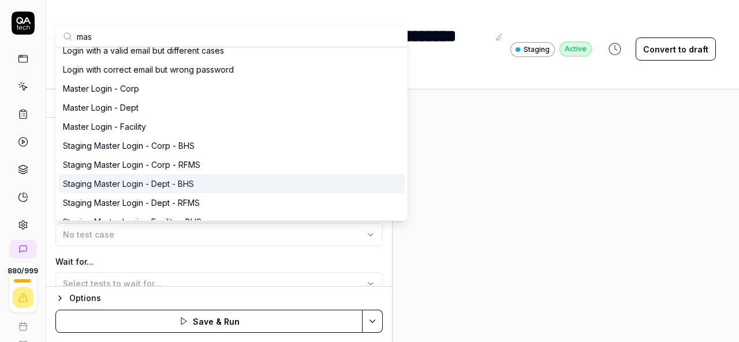
click at [186, 186] on div "Staging Master Login - Dept - BHS" at bounding box center [128, 184] width 131 height 12
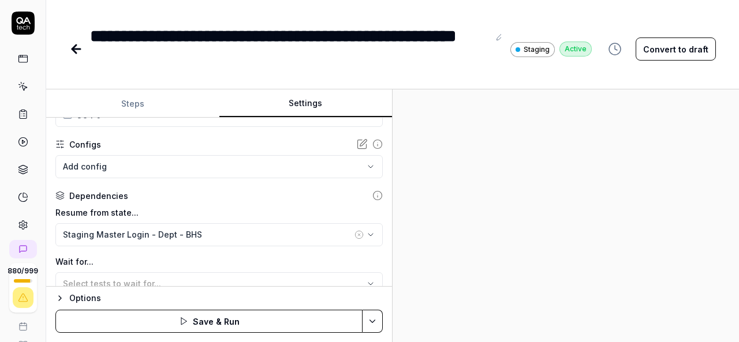
click at [529, 240] on div at bounding box center [565, 215] width 346 height 253
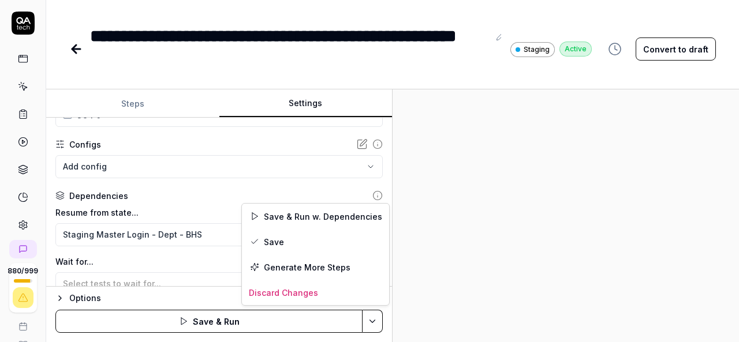
click at [381, 321] on html "**********" at bounding box center [369, 171] width 739 height 342
click at [271, 235] on div "Save" at bounding box center [315, 241] width 147 height 25
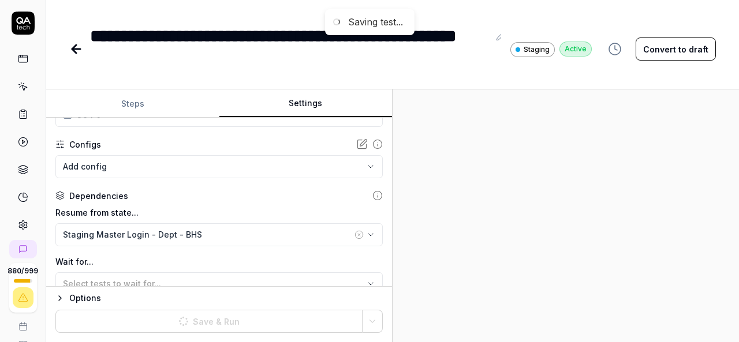
click at [436, 283] on div at bounding box center [565, 215] width 346 height 253
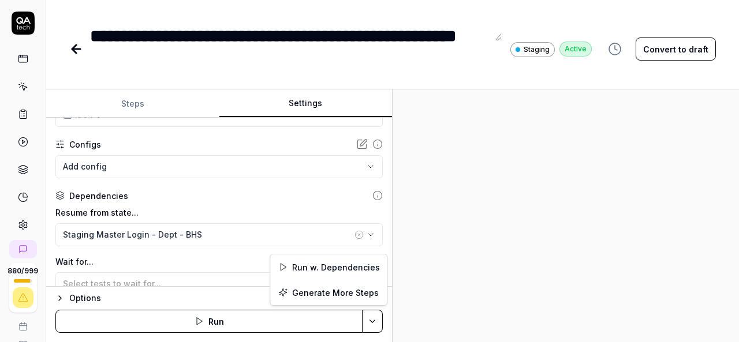
click at [375, 323] on html "**********" at bounding box center [369, 171] width 739 height 342
click at [353, 267] on div "Run w. Dependencies" at bounding box center [328, 267] width 117 height 25
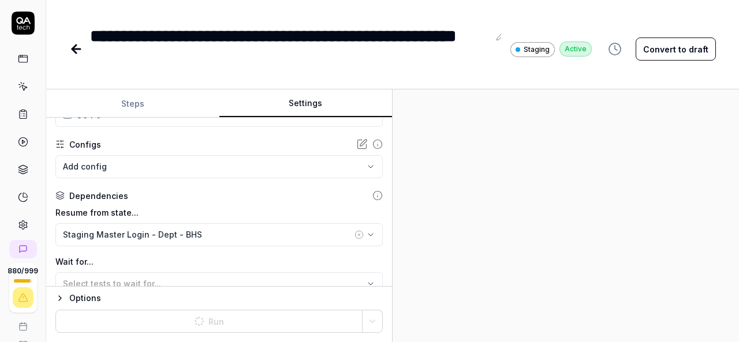
click at [601, 244] on div at bounding box center [565, 215] width 346 height 253
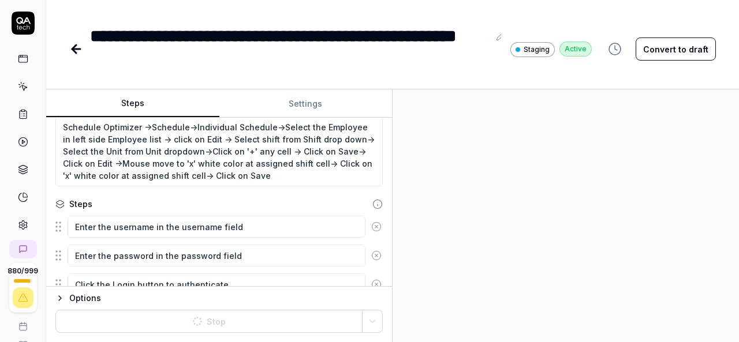
click at [146, 111] on button "Steps" at bounding box center [132, 104] width 173 height 28
click at [544, 230] on div at bounding box center [565, 215] width 346 height 253
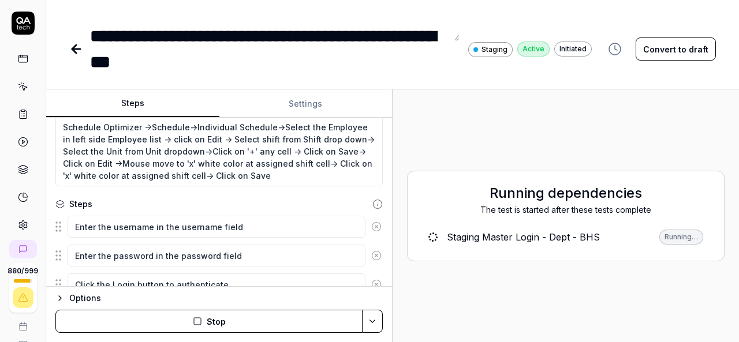
click at [669, 50] on button "Convert to draft" at bounding box center [675, 49] width 80 height 23
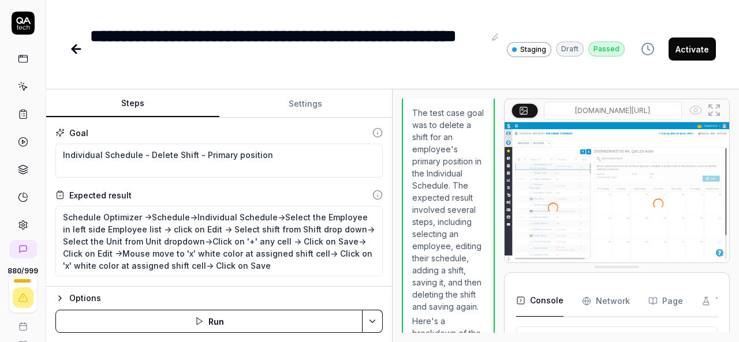
scroll to position [396, 0]
